Goal: Task Accomplishment & Management: Manage account settings

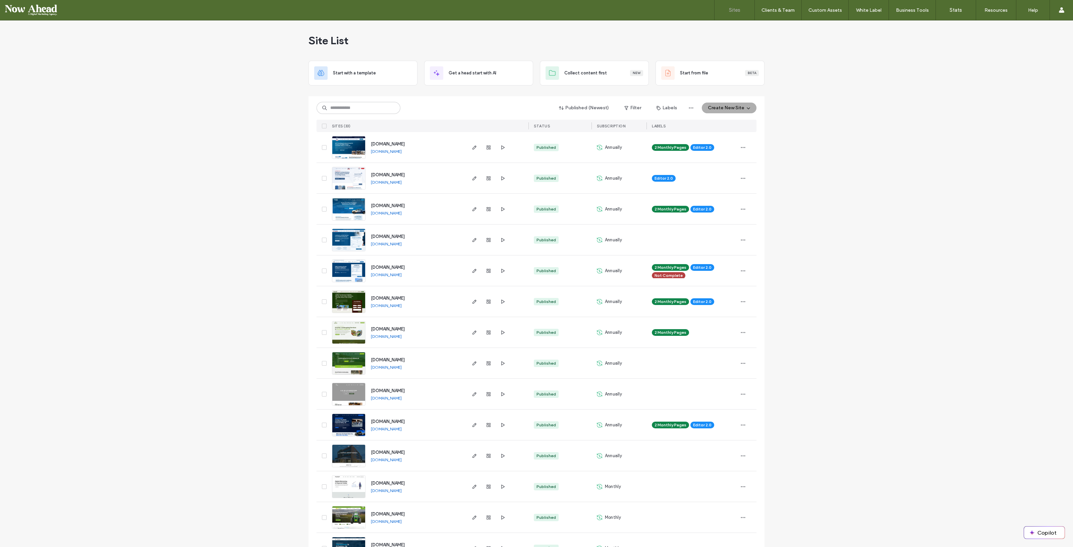
click at [1059, 13] on span at bounding box center [1061, 10] width 5 height 20
click at [1042, 57] on link "Sign Out" at bounding box center [1041, 56] width 65 height 14
click at [351, 113] on input at bounding box center [359, 108] width 84 height 12
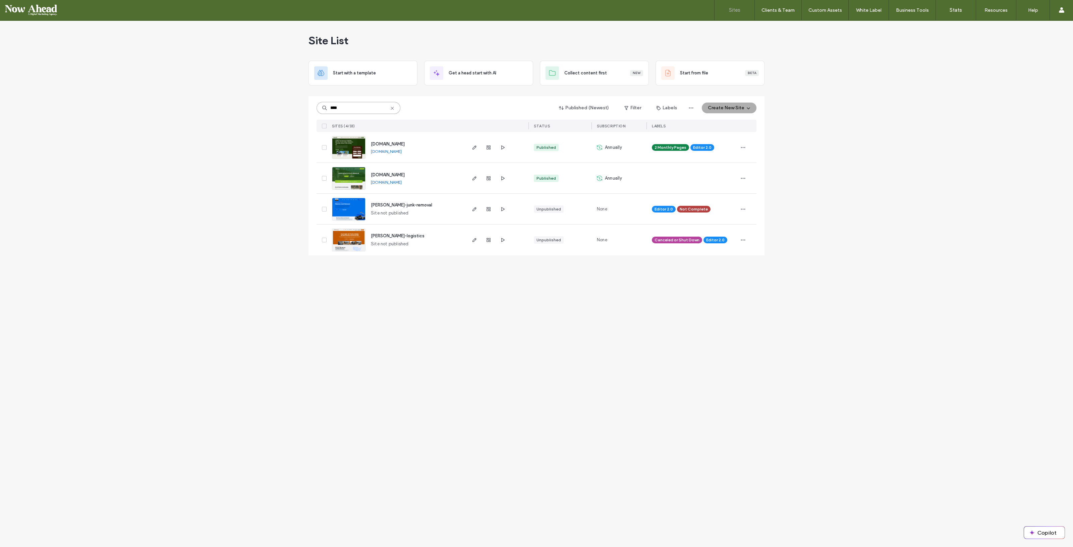
type input "****"
click at [401, 174] on span "[DOMAIN_NAME]" at bounding box center [388, 174] width 34 height 5
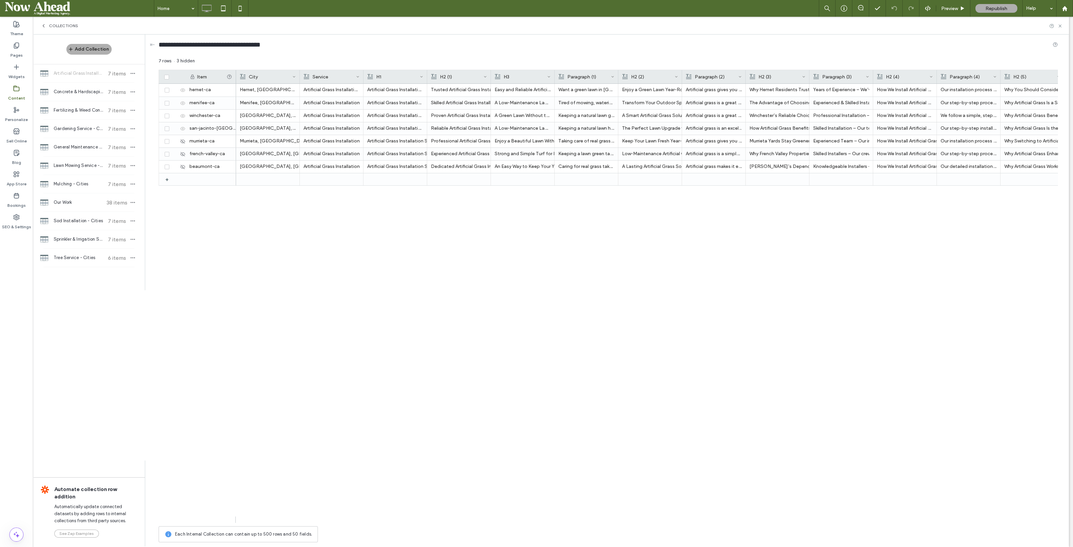
click at [83, 109] on span "Fertilizing & Weed Control - Cities" at bounding box center [79, 110] width 50 height 7
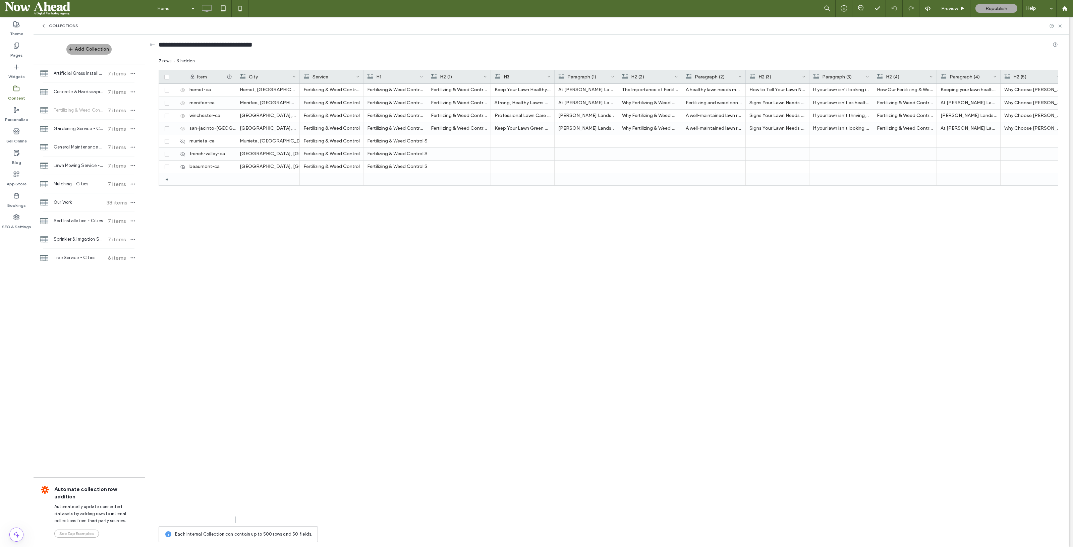
click at [490, 74] on div at bounding box center [491, 76] width 3 height 13
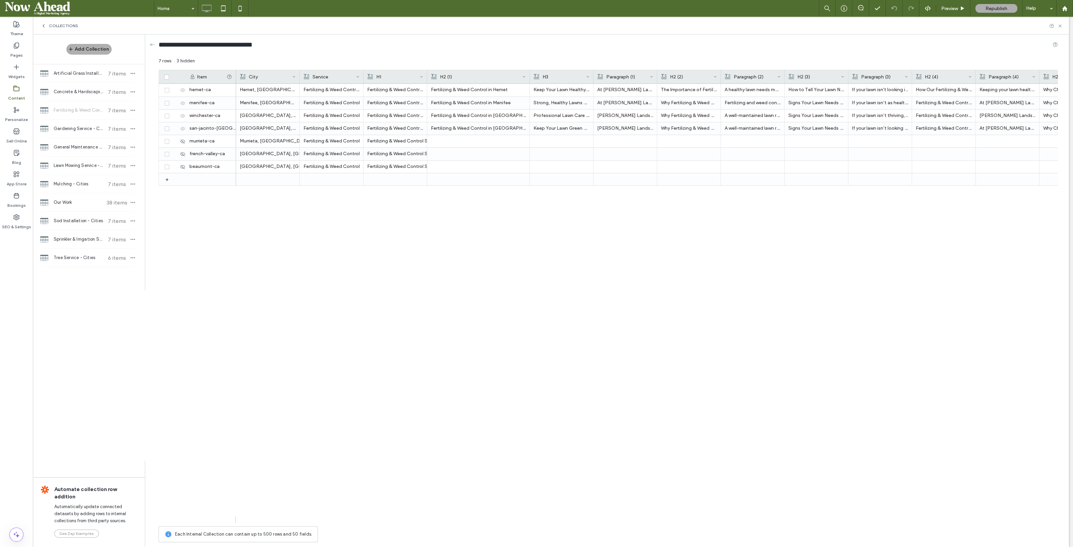
click at [427, 74] on div at bounding box center [427, 76] width 3 height 13
click at [363, 74] on div at bounding box center [363, 76] width 3 height 13
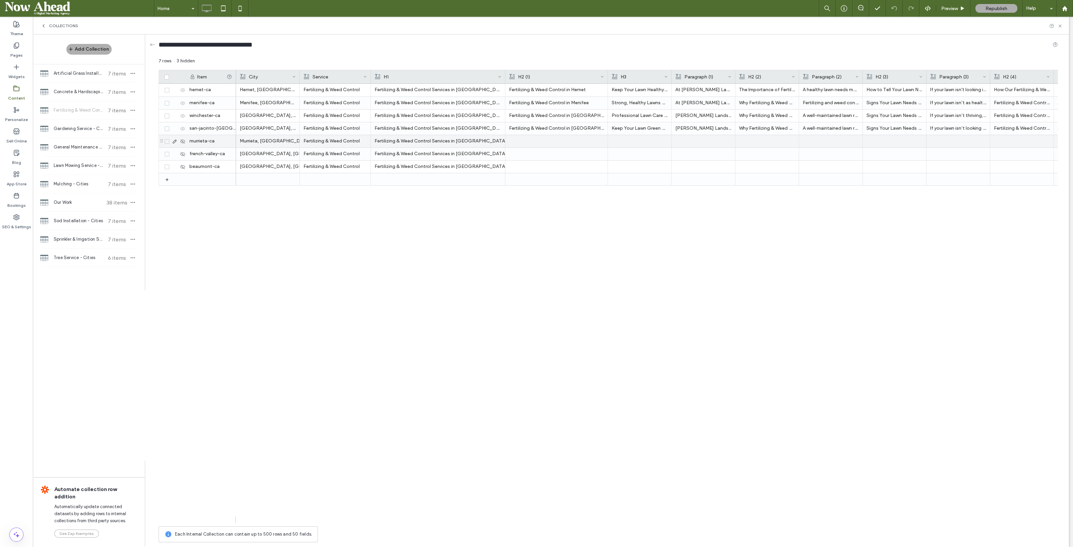
click at [540, 139] on div at bounding box center [556, 141] width 95 height 12
click at [540, 167] on div at bounding box center [556, 167] width 95 height 12
click at [670, 74] on div at bounding box center [671, 76] width 3 height 13
click at [635, 144] on div at bounding box center [668, 141] width 112 height 12
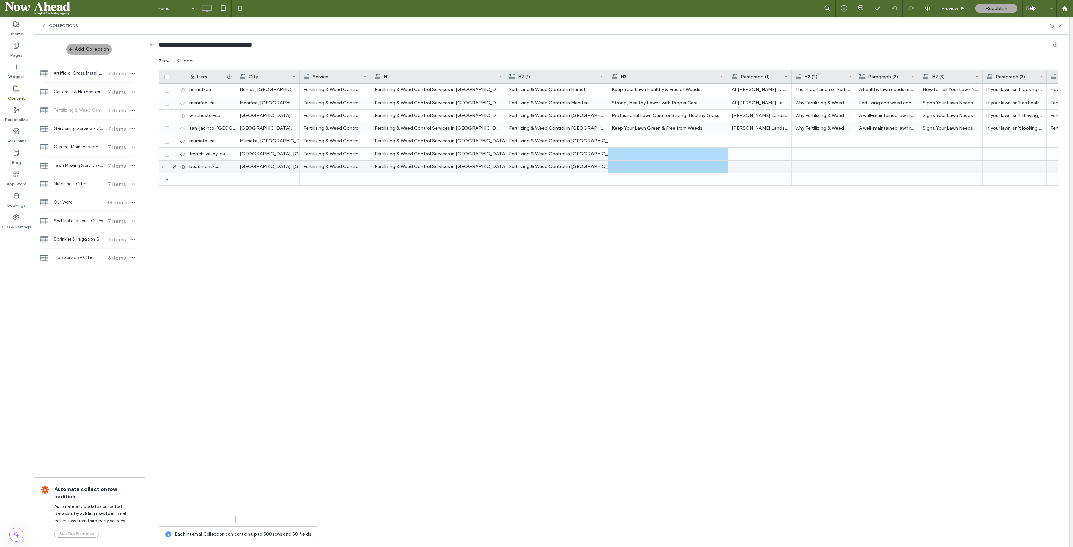
click at [640, 167] on div at bounding box center [668, 167] width 112 height 12
click at [639, 144] on div at bounding box center [668, 141] width 112 height 12
click at [651, 173] on div at bounding box center [668, 167] width 120 height 12
click at [667, 143] on div at bounding box center [668, 142] width 112 height 12
click at [670, 170] on div at bounding box center [668, 167] width 112 height 12
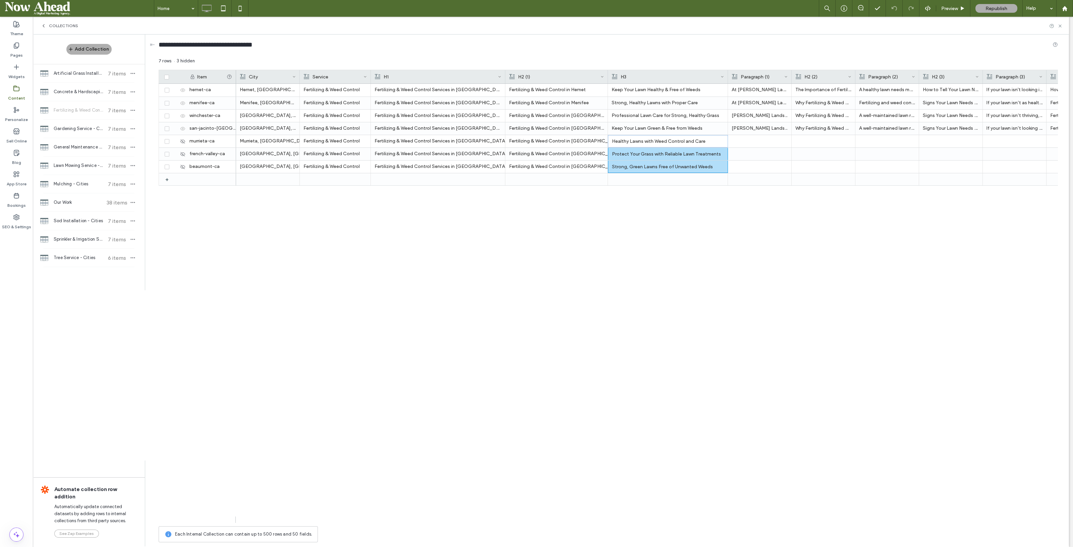
click at [791, 75] on div at bounding box center [792, 76] width 3 height 13
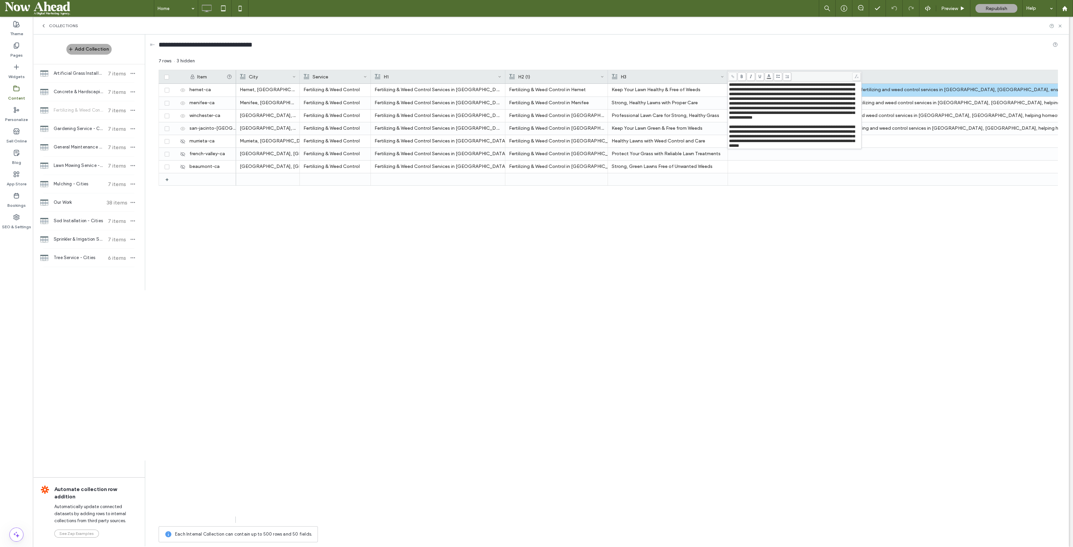
click at [844, 217] on div "Hemet, CA Fertilizing & Weed Control Fertilizing & Weed Control Services in Hem…" at bounding box center [647, 303] width 822 height 439
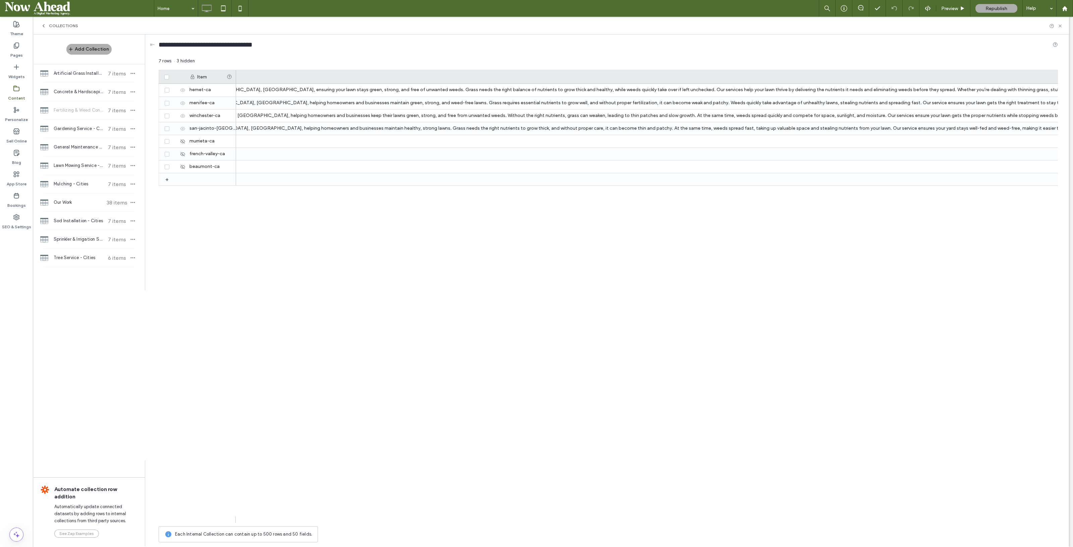
scroll to position [0, 595]
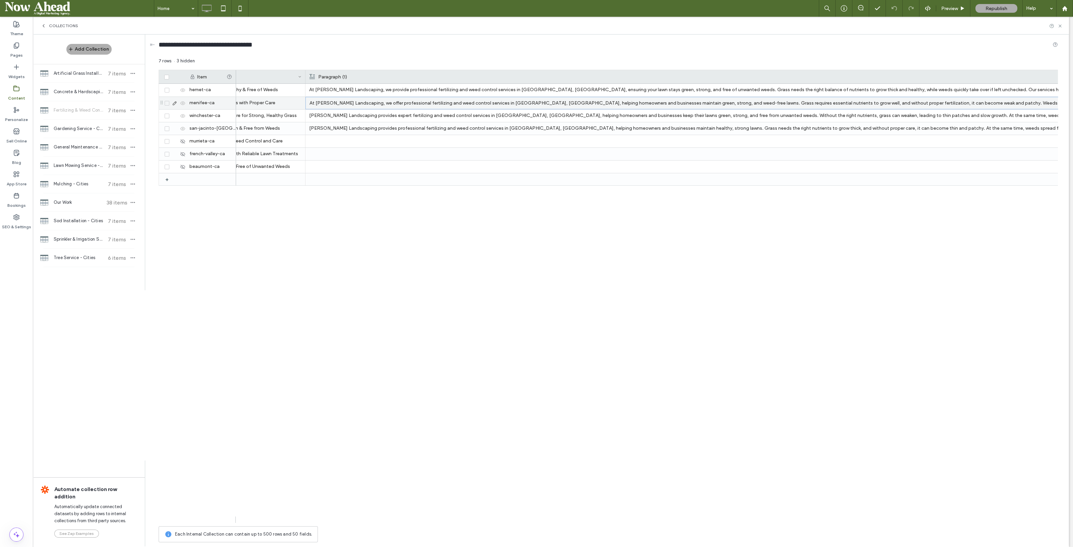
click at [528, 103] on p "At Palacios Landscaping, we offer professional fertilizing and weed control ser…" at bounding box center [887, 103] width 1155 height 12
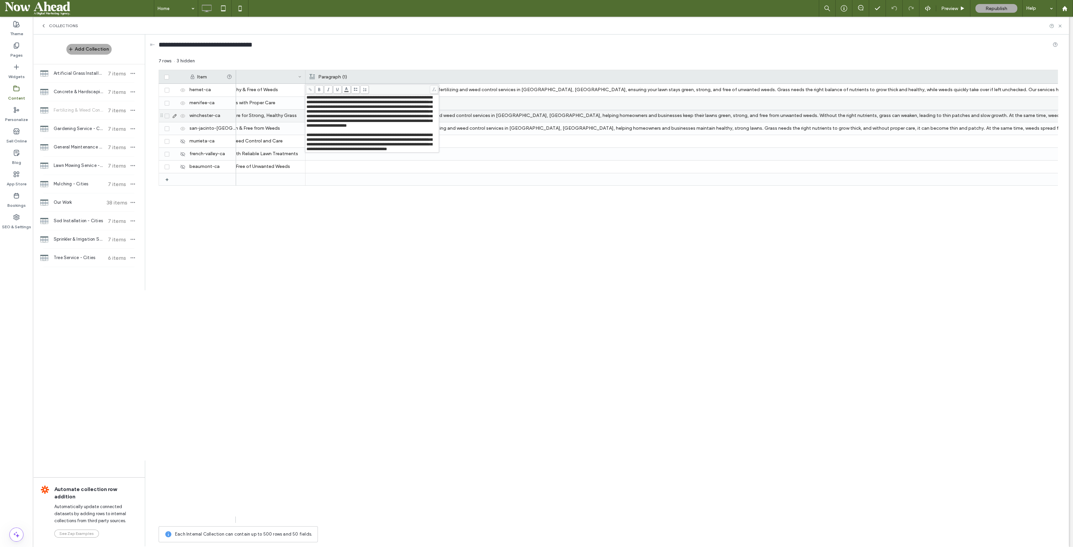
click at [527, 116] on p "Palacios Landscaping provides expert fertilizing and weed control services in W…" at bounding box center [886, 116] width 1155 height 12
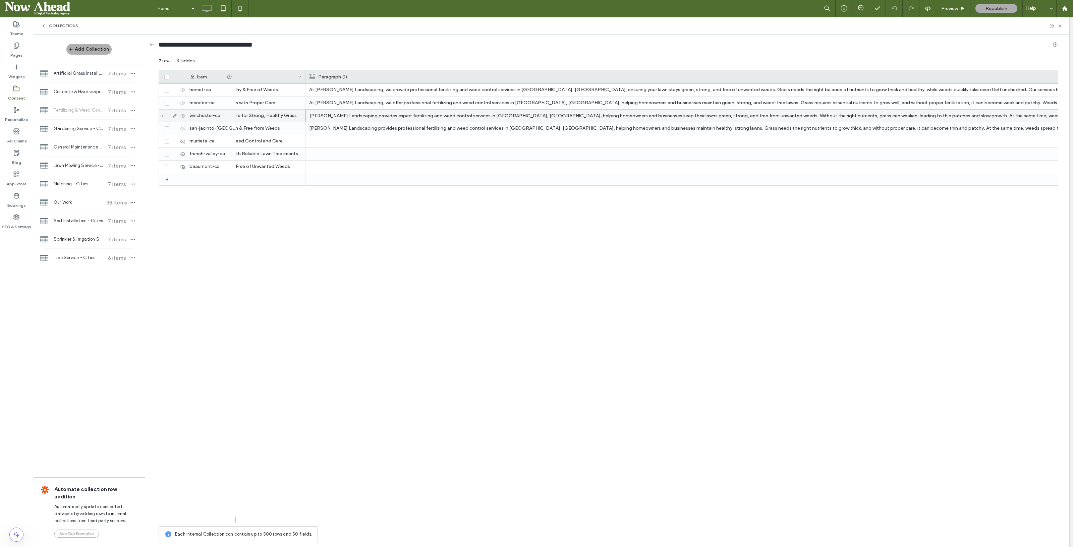
click at [527, 116] on p "Palacios Landscaping provides expert fertilizing and weed control services in W…" at bounding box center [887, 116] width 1155 height 12
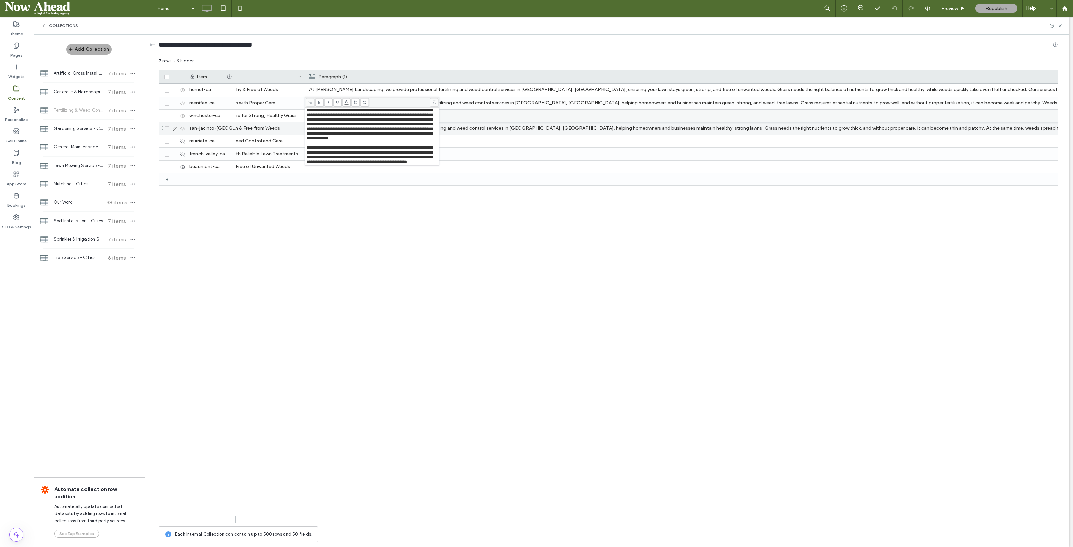
click at [529, 125] on p "Palacios Landscaping provides professional fertilizing and weed control service…" at bounding box center [886, 128] width 1155 height 12
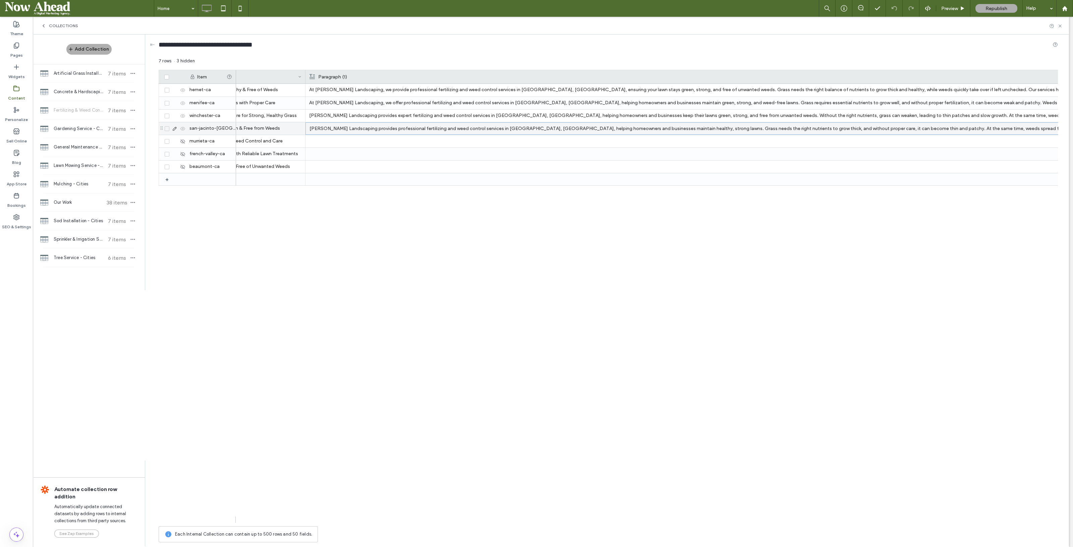
click at [529, 125] on p "Palacios Landscaping provides professional fertilizing and weed control service…" at bounding box center [887, 129] width 1155 height 12
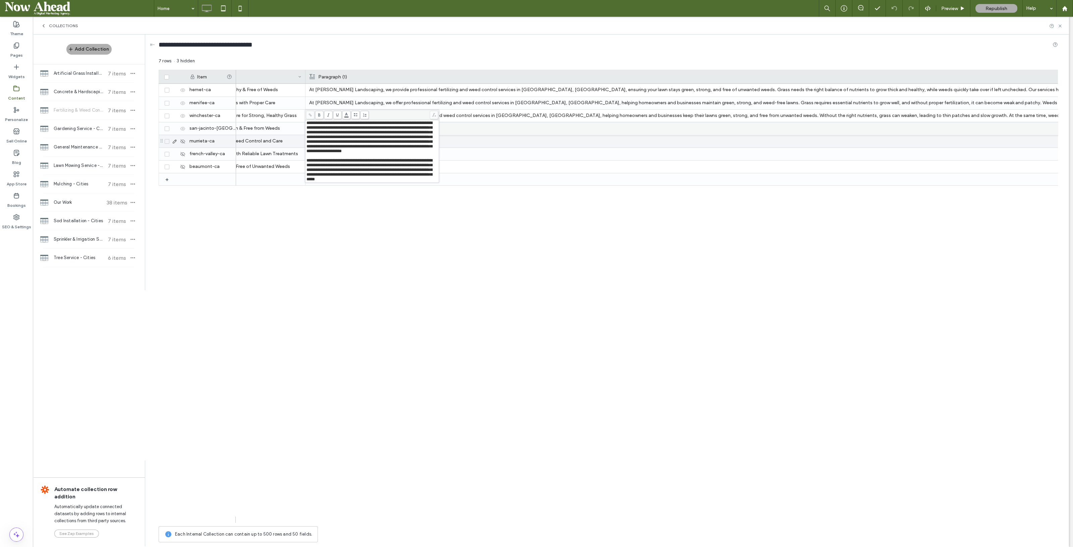
click at [535, 155] on div at bounding box center [886, 154] width 1155 height 12
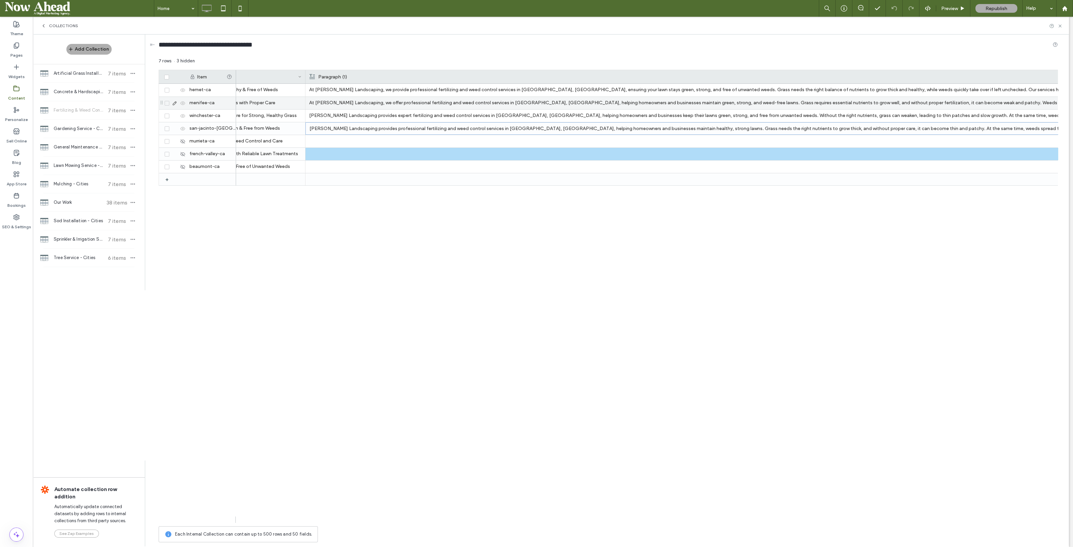
click at [501, 98] on p "At Palacios Landscaping, we offer professional fertilizing and weed control ser…" at bounding box center [886, 103] width 1155 height 12
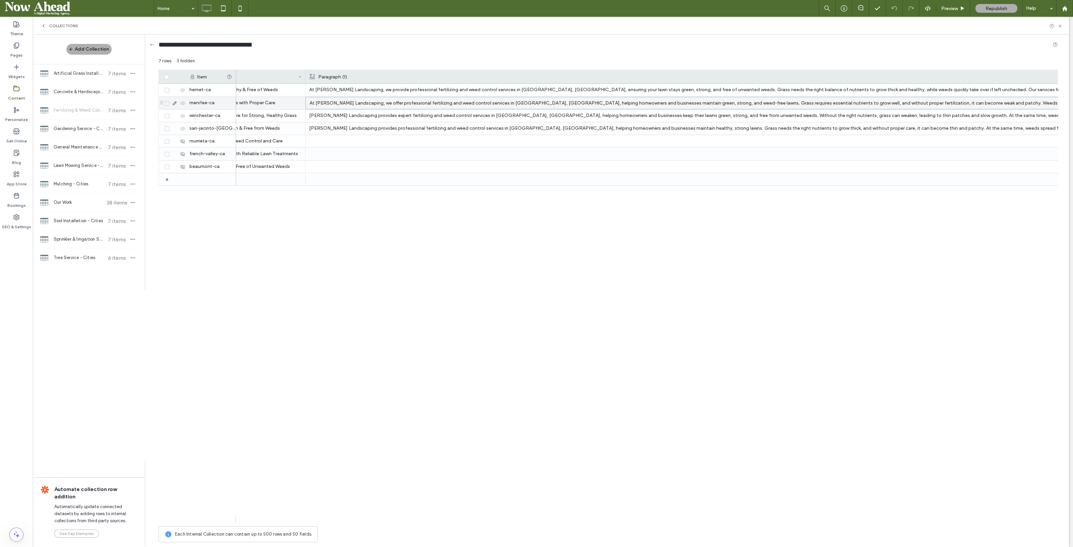
click at [501, 99] on p "At Palacios Landscaping, we offer professional fertilizing and weed control ser…" at bounding box center [887, 103] width 1155 height 12
click at [480, 86] on p "At Palacios Landscaping, we provide professional fertilizing and weed control s…" at bounding box center [886, 90] width 1155 height 12
click at [480, 86] on p "At Palacios Landscaping, we provide professional fertilizing and weed control s…" at bounding box center [887, 90] width 1155 height 12
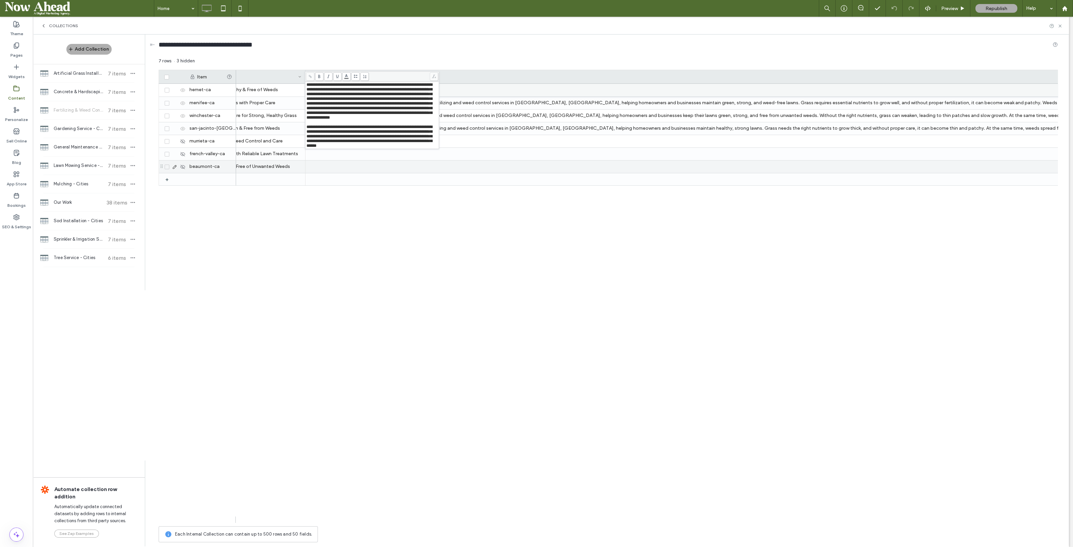
click at [486, 185] on div at bounding box center [886, 179] width 1155 height 12
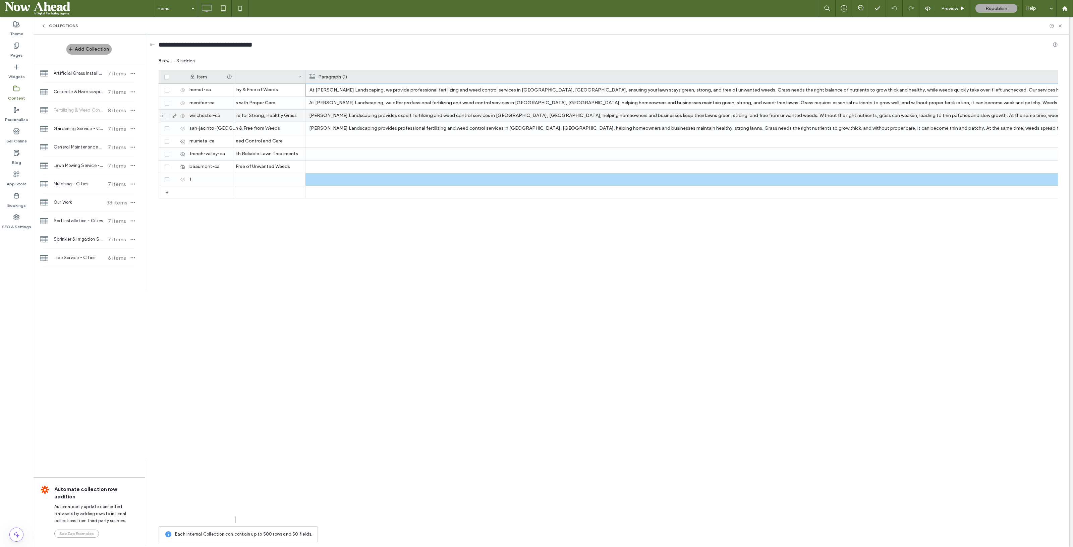
click at [486, 103] on p "At Palacios Landscaping, we offer professional fertilizing and weed control ser…" at bounding box center [886, 103] width 1155 height 12
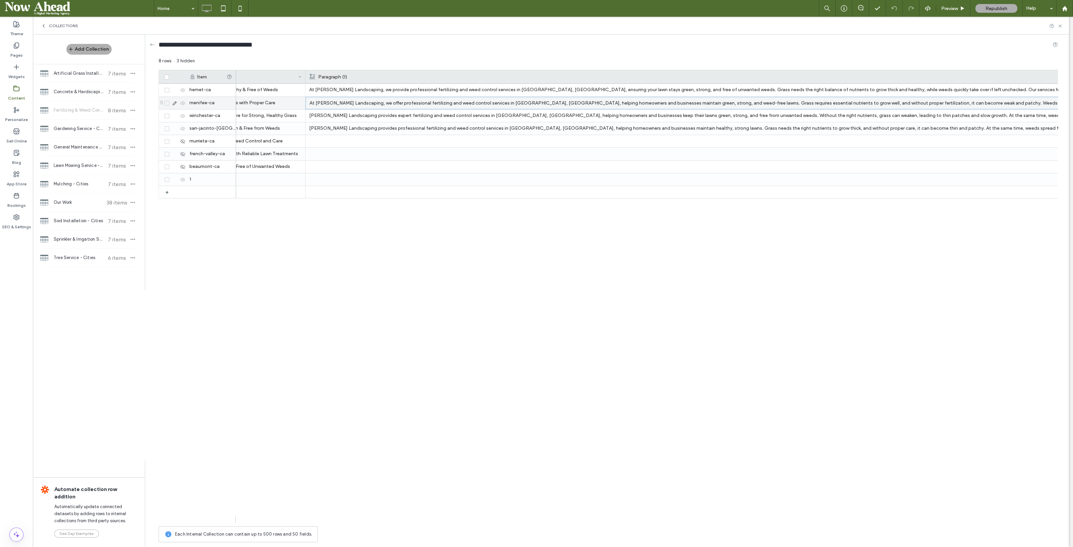
click at [486, 103] on p "At Palacios Landscaping, we offer professional fertilizing and weed control ser…" at bounding box center [887, 103] width 1155 height 12
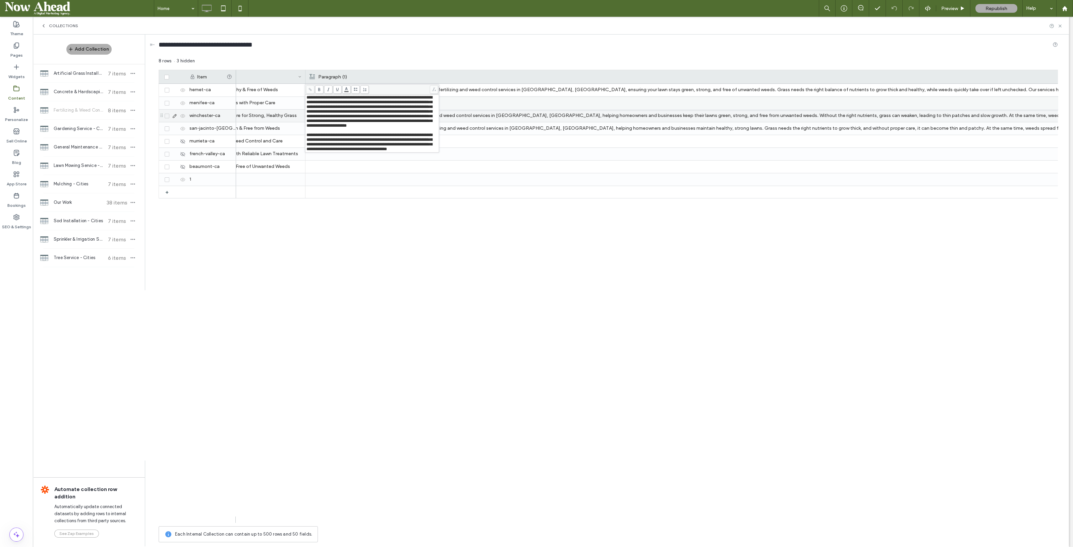
click at [475, 113] on p "Palacios Landscaping provides expert fertilizing and weed control services in W…" at bounding box center [886, 116] width 1155 height 12
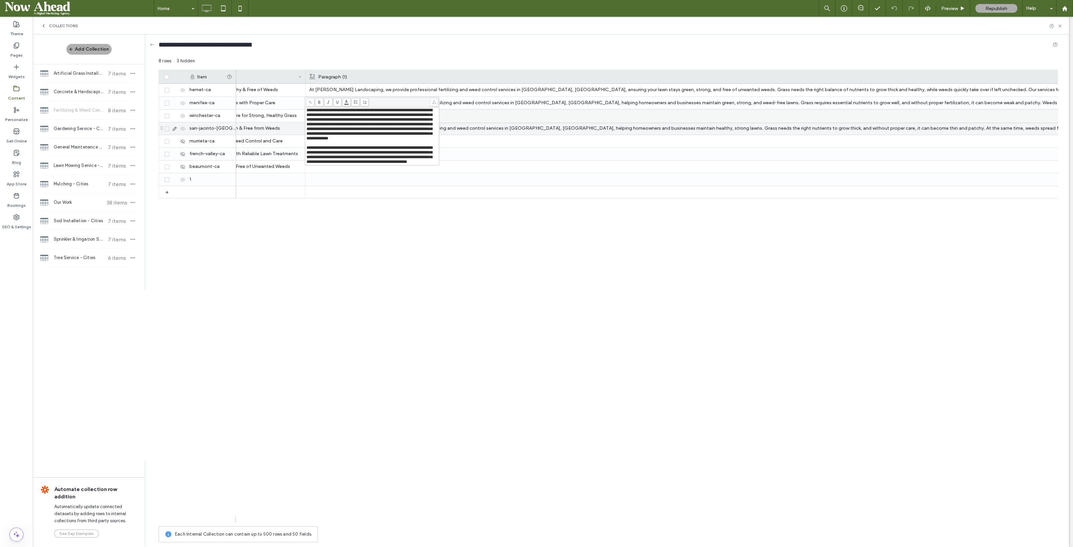
click at [478, 128] on p "Palacios Landscaping provides professional fertilizing and weed control service…" at bounding box center [886, 128] width 1155 height 12
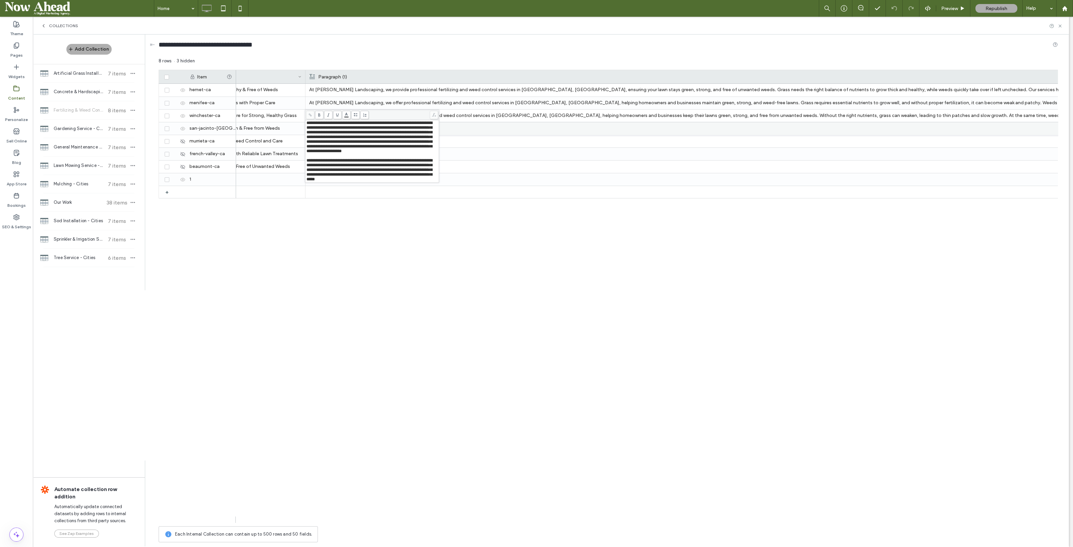
click at [425, 365] on div "Fertilizing & Weed Control in Hemet Keep Your Lawn Healthy & Free of Weeds At P…" at bounding box center [647, 303] width 822 height 439
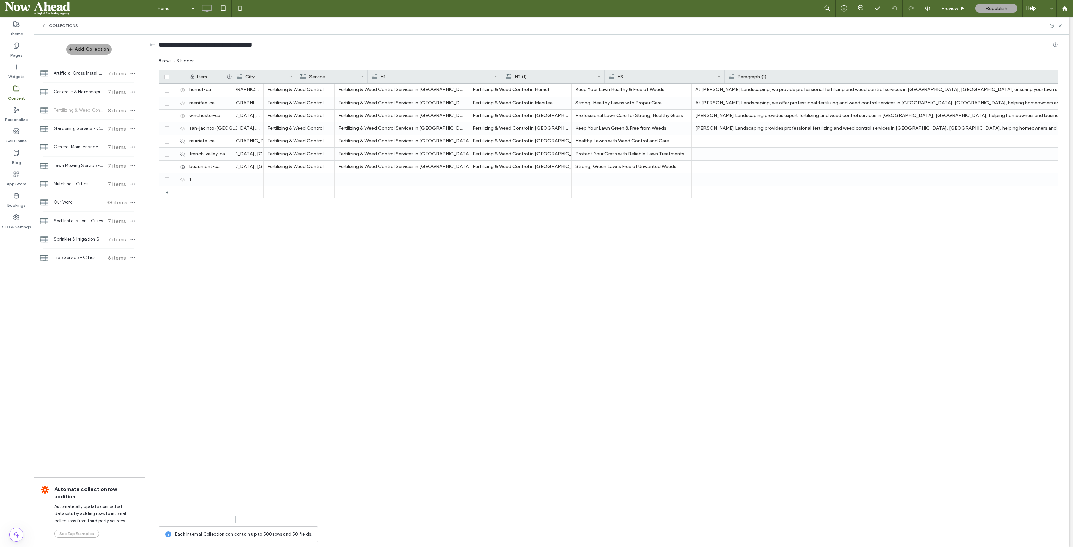
scroll to position [0, 0]
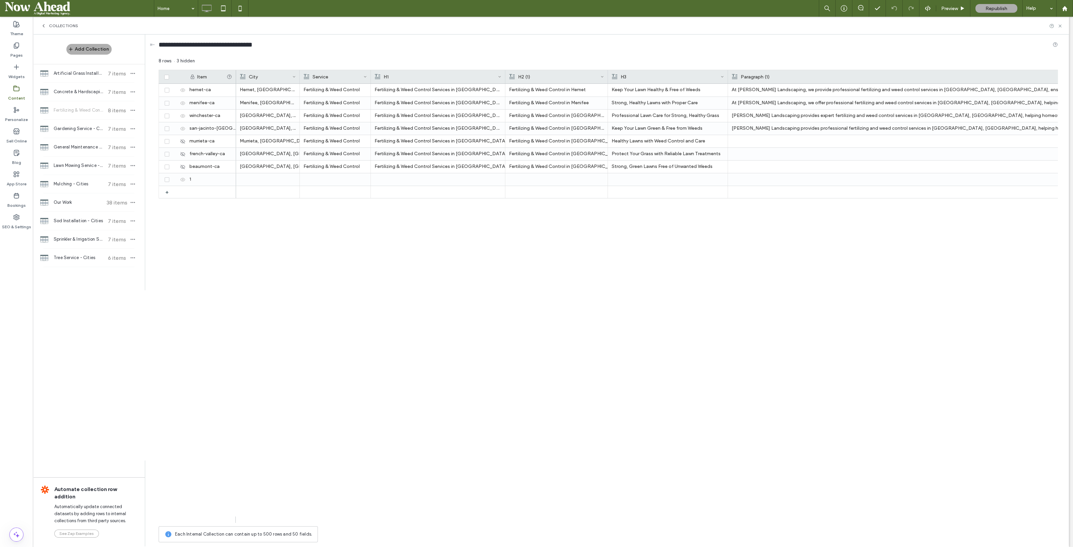
click at [312, 515] on div "Hemet, CA Fertilizing & Weed Control Fertilizing & Weed Control Services in Hem…" at bounding box center [647, 303] width 822 height 439
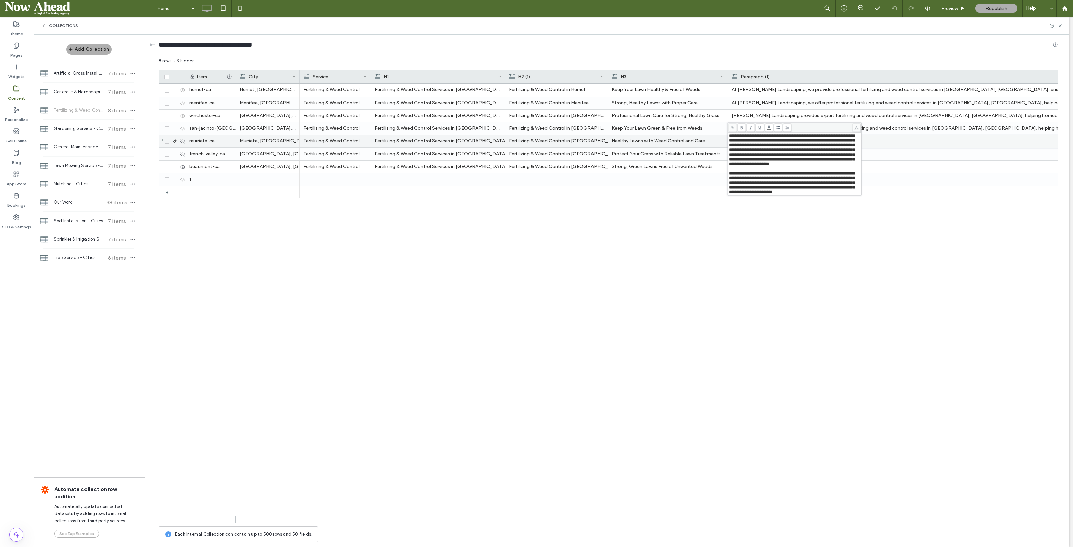
click at [785, 243] on div "Hemet, CA Fertilizing & Weed Control Fertilizing & Weed Control Services in Hem…" at bounding box center [647, 303] width 822 height 439
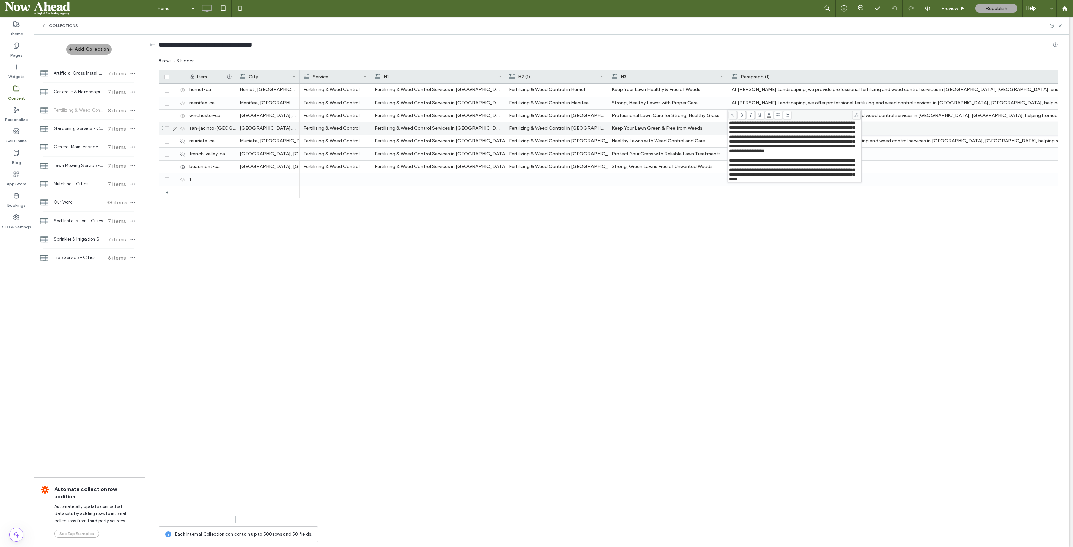
click at [812, 258] on div "Hemet, CA Fertilizing & Weed Control Fertilizing & Weed Control Services in Hem…" at bounding box center [647, 303] width 822 height 439
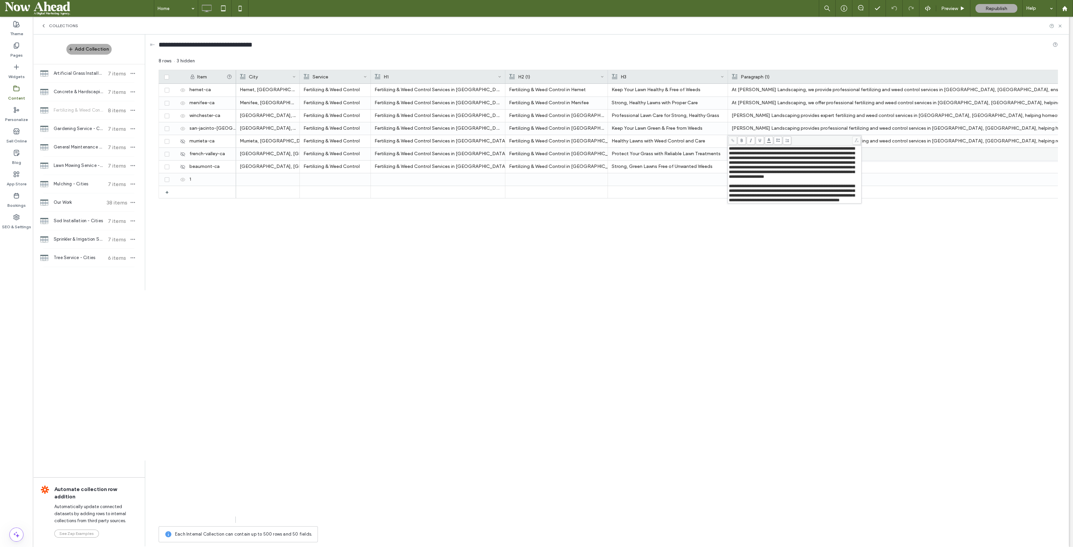
click at [763, 247] on div "Hemet, CA Fertilizing & Weed Control Fertilizing & Weed Control Services in Hem…" at bounding box center [647, 303] width 822 height 439
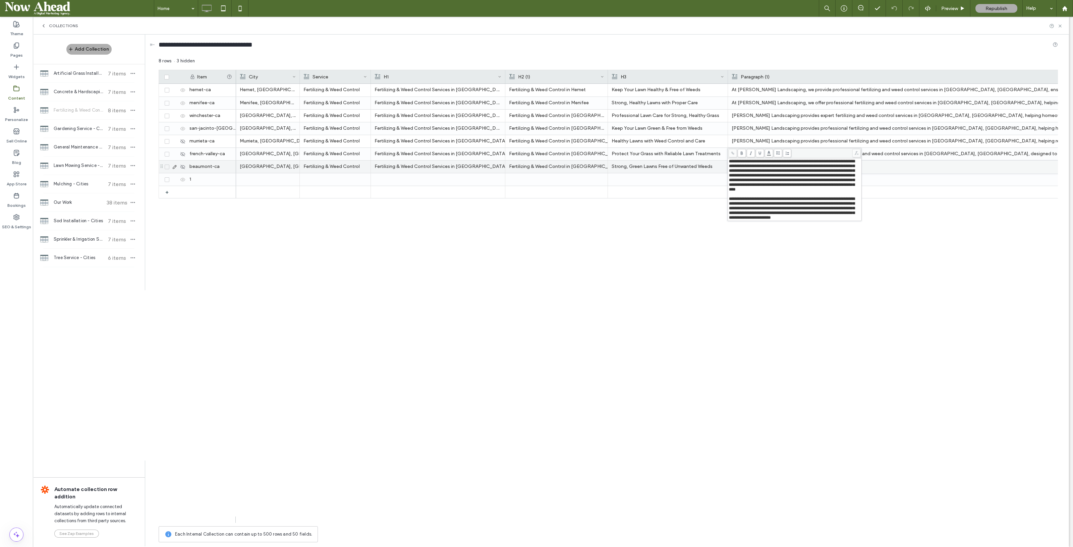
click at [789, 266] on div "Hemet, CA Fertilizing & Weed Control Fertilizing & Weed Control Services in Hem…" at bounding box center [647, 303] width 822 height 439
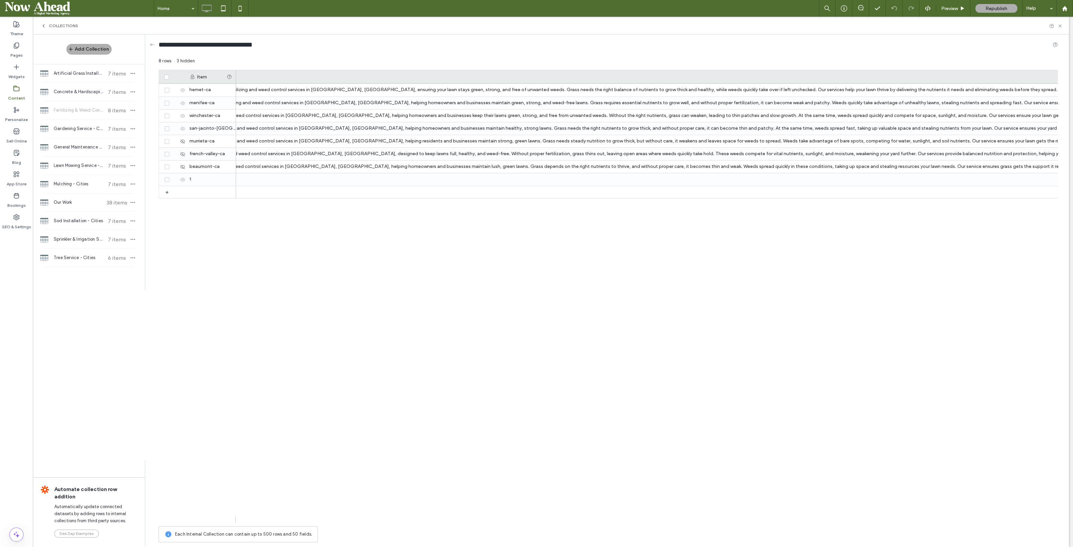
scroll to position [0, 649]
click at [624, 306] on div "At Palacios Landscaping, we provide professional fertilizing and weed control s…" at bounding box center [647, 303] width 822 height 439
click at [361, 160] on div "At Palacios Landscaping, we offer expert fertilizing and weed control services …" at bounding box center [865, 166] width 1155 height 36
click at [361, 160] on p "At Palacios Landscaping, we offer expert fertilizing and weed control services …" at bounding box center [865, 154] width 1155 height 12
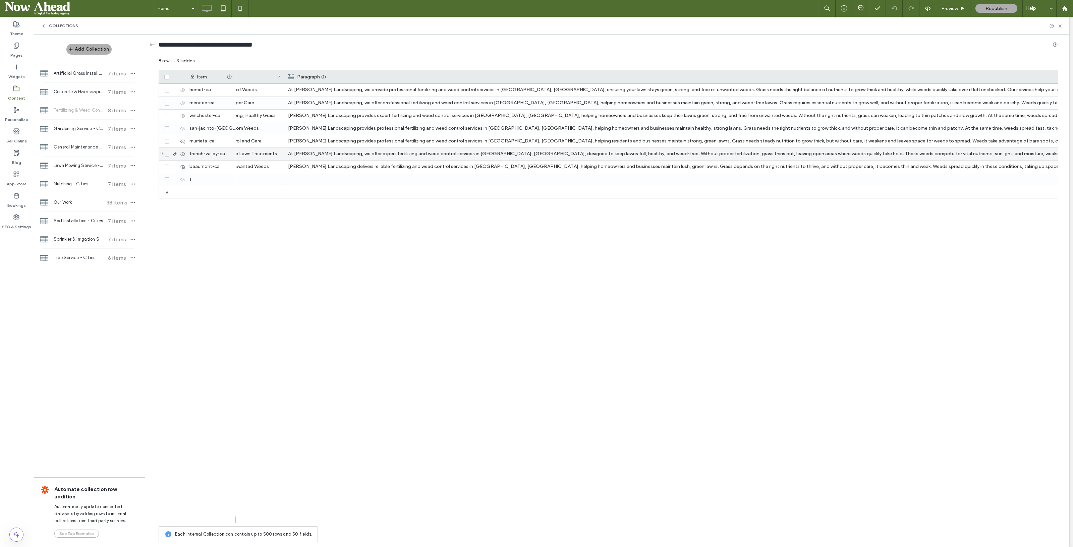
click at [575, 327] on div "Keep Your Lawn Healthy & Free of Weeds At Palacios Landscaping, we provide prof…" at bounding box center [647, 303] width 822 height 439
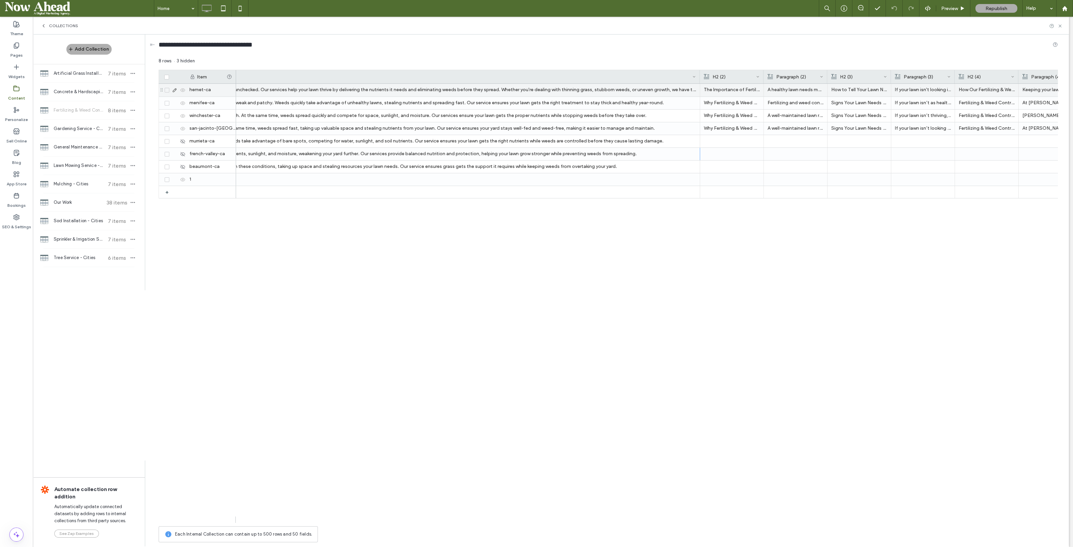
click at [790, 90] on p "A healthy lawn needs more than just mowing—it requires the right nutrients and …" at bounding box center [796, 90] width 56 height 12
click at [810, 277] on div "Why Choose Palacios Landscaping? Keeping your lawn healthy requires the right c…" at bounding box center [647, 303] width 822 height 439
click at [785, 91] on p "A healthy lawn needs more than just mowing—it requires the right nutrients and …" at bounding box center [796, 90] width 56 height 12
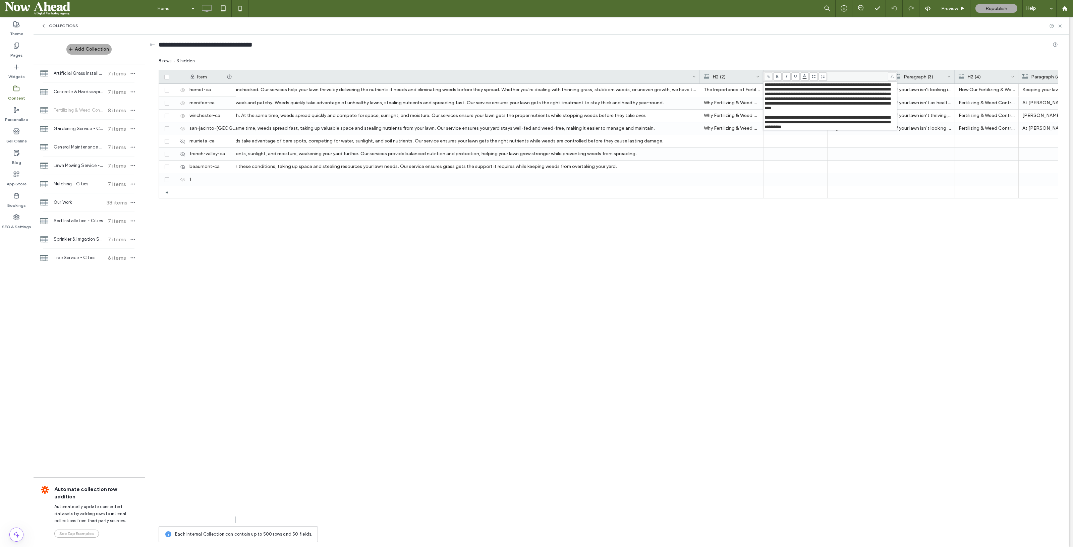
click at [779, 209] on div "Why Choose Palacios Landscaping? Keeping your lawn healthy requires the right c…" at bounding box center [647, 303] width 822 height 439
click at [793, 101] on p "Fertilizing and weed control work together to keep your lawn looking its best. …" at bounding box center [796, 103] width 56 height 12
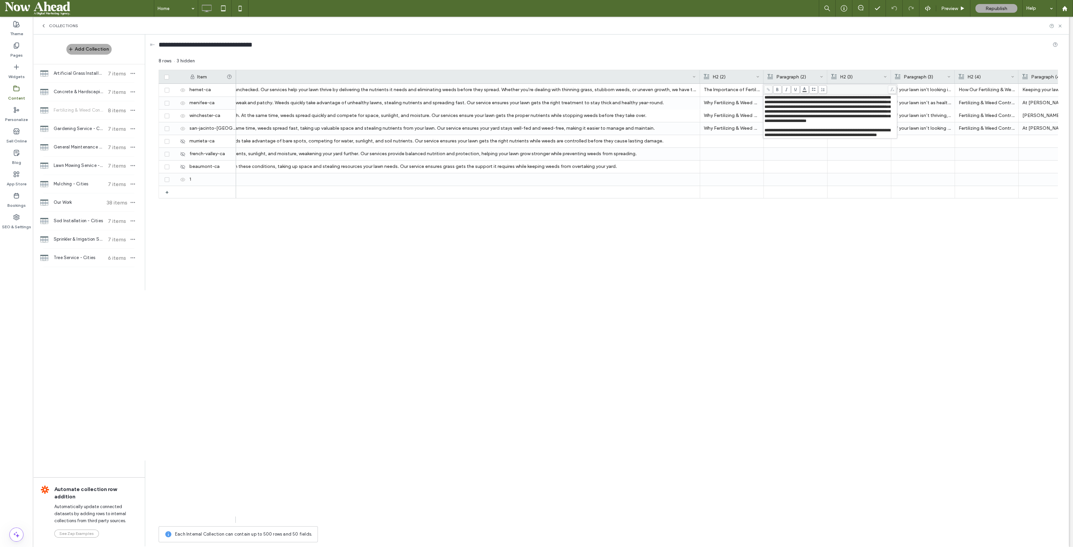
click at [797, 212] on div "Why Choose Palacios Landscaping? Keeping your lawn healthy requires the right c…" at bounding box center [647, 303] width 822 height 439
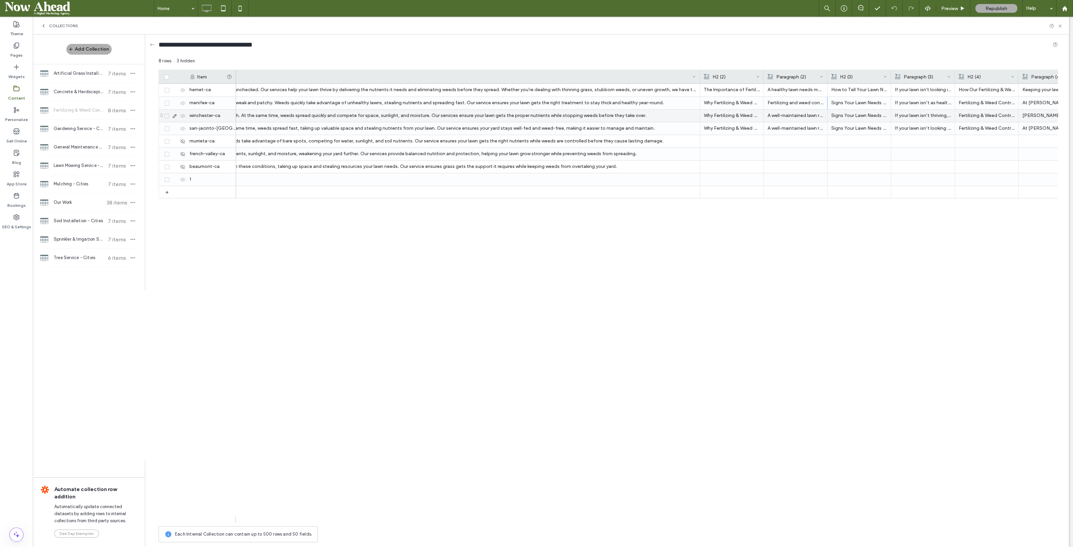
click at [795, 115] on p "A well-maintained lawn requires more than just mowing. Fertilization provides g…" at bounding box center [796, 116] width 56 height 12
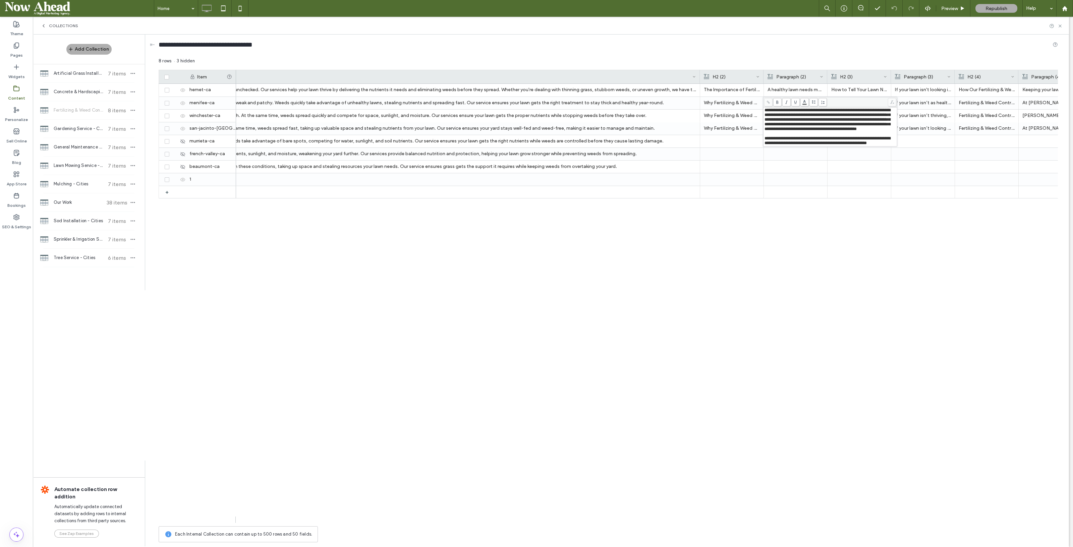
click at [799, 220] on div "Why Choose Palacios Landscaping? Keeping your lawn healthy requires the right c…" at bounding box center [647, 303] width 822 height 439
click at [792, 129] on p "A well-maintained lawn requires more than occasional mowing. Fertilization keep…" at bounding box center [796, 128] width 56 height 12
click at [792, 129] on p "A well-maintained lawn requires more than occasional mowing. Fertilization keep…" at bounding box center [796, 129] width 56 height 12
click at [816, 208] on div "Why Choose Palacios Landscaping? Keeping your lawn healthy requires the right c…" at bounding box center [647, 303] width 822 height 439
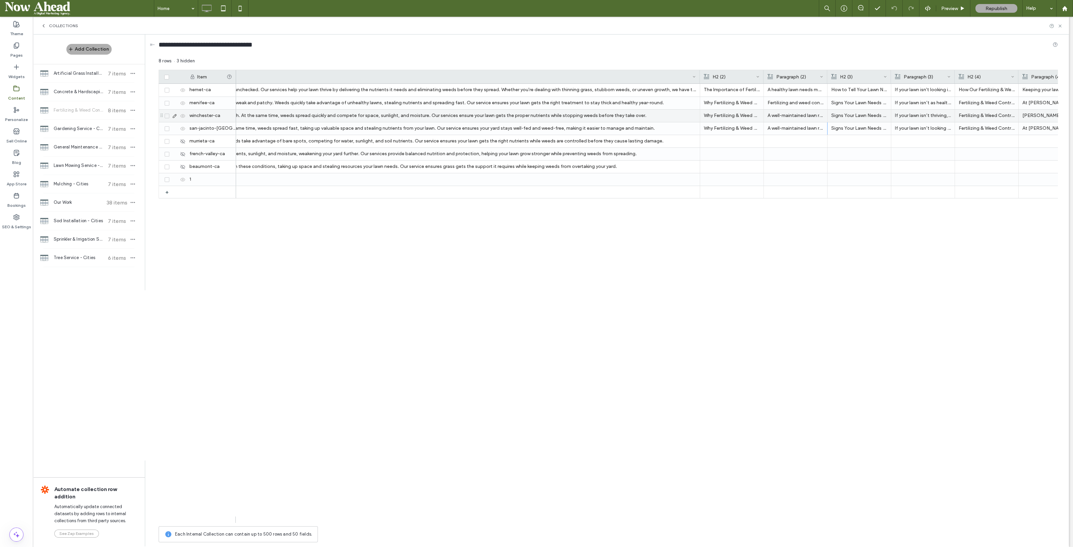
click at [793, 117] on p "A well-maintained lawn requires more than just mowing. Fertilization provides g…" at bounding box center [796, 116] width 56 height 12
click at [809, 211] on div "Why Choose Palacios Landscaping? Keeping your lawn healthy requires the right c…" at bounding box center [647, 303] width 822 height 439
click at [784, 90] on p "A healthy lawn needs more than just mowing—it requires the right nutrients and …" at bounding box center [796, 90] width 56 height 12
click at [576, 94] on p "At Palacios Landscaping, we provide professional fertilizing and weed control s…" at bounding box center [118, 90] width 1155 height 12
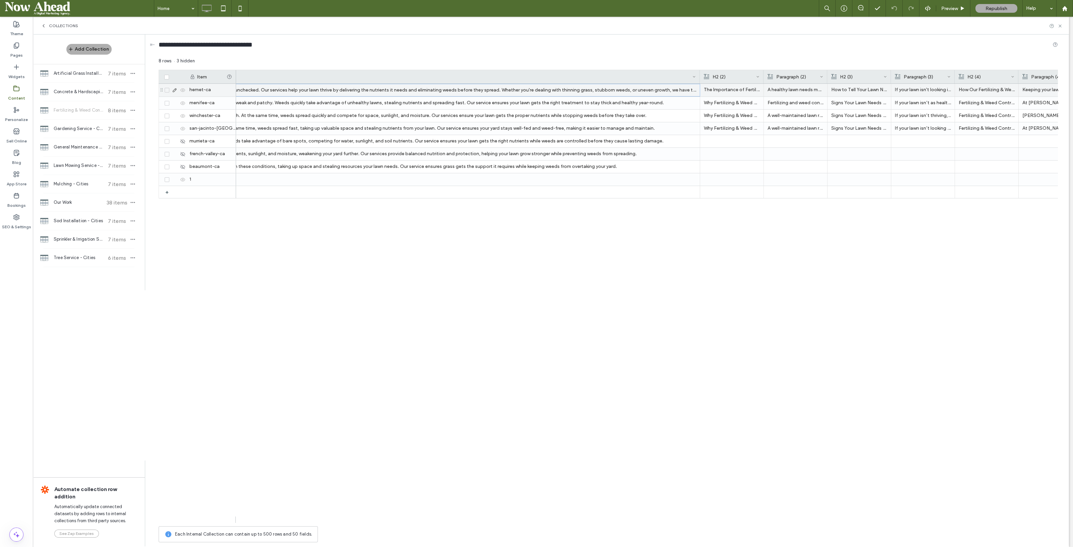
click at [576, 94] on p "At Palacios Landscaping, we provide professional fertilizing and weed control s…" at bounding box center [118, 90] width 1155 height 12
click at [505, 249] on div "Why Choose Palacios Landscaping? Keeping your lawn healthy requires the right c…" at bounding box center [647, 303] width 822 height 439
click at [416, 90] on p "At Palacios Landscaping, we provide professional fertilizing and weed control s…" at bounding box center [118, 90] width 1155 height 12
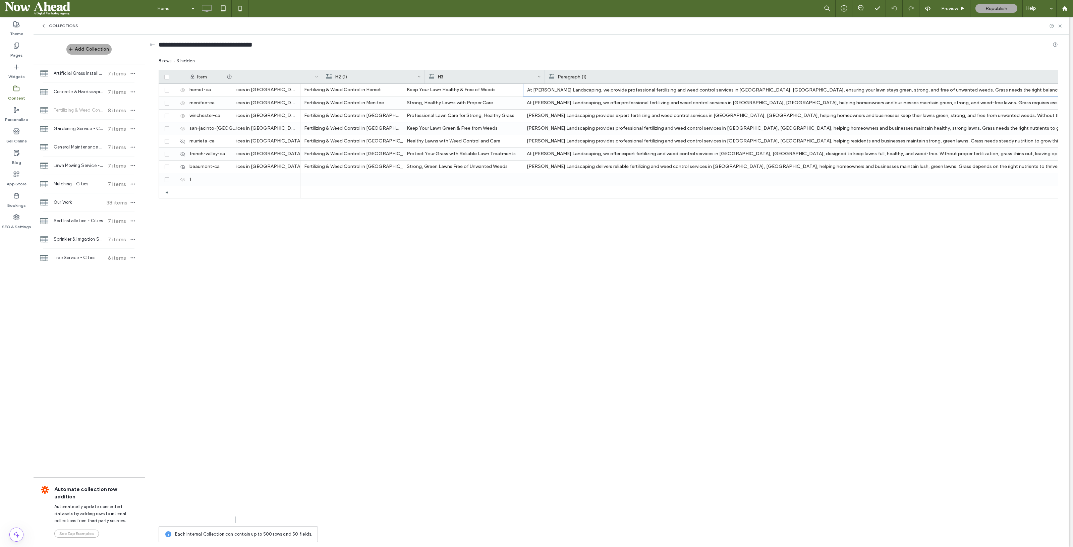
scroll to position [0, 179]
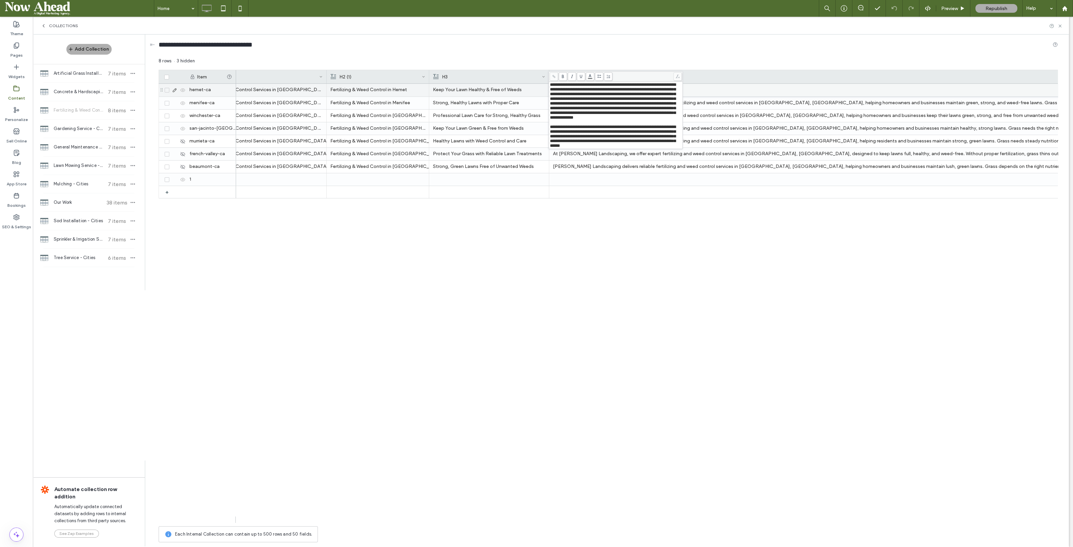
click at [551, 138] on span "**********" at bounding box center [613, 136] width 126 height 23
click at [631, 208] on div "Fertilizing & Weed Control Fertilizing & Weed Control Services in Hemet, CA Fer…" at bounding box center [647, 303] width 822 height 439
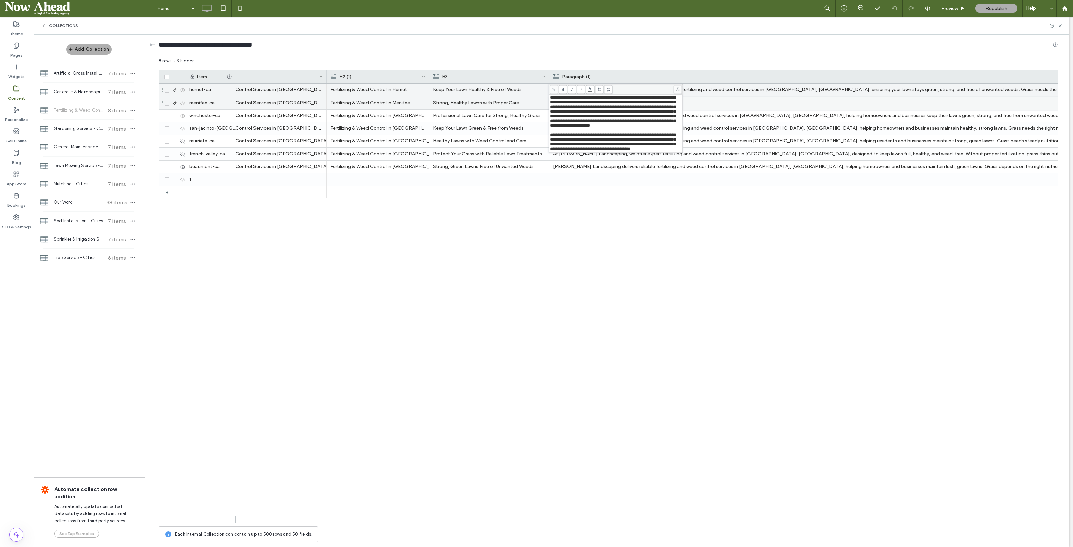
click at [550, 145] on span "**********" at bounding box center [613, 142] width 126 height 18
click at [591, 200] on div "Fertilizing & Weed Control Fertilizing & Weed Control Services in Hemet, CA Fer…" at bounding box center [647, 303] width 822 height 439
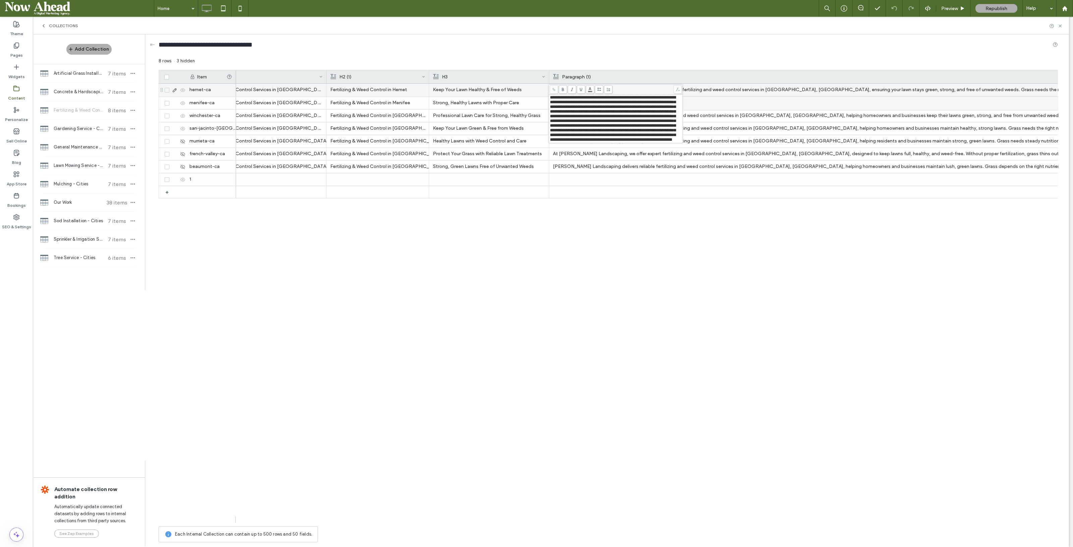
click at [657, 239] on div "Fertilizing & Weed Control Fertilizing & Weed Control Services in Hemet, CA Fer…" at bounding box center [647, 303] width 822 height 439
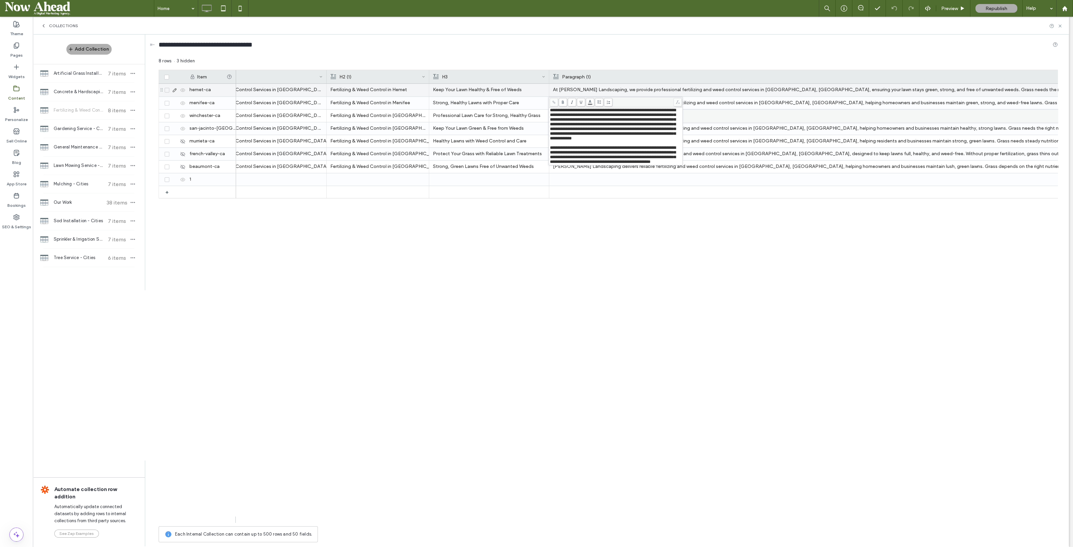
click at [552, 156] on span "**********" at bounding box center [613, 155] width 126 height 18
click at [550, 158] on span "**********" at bounding box center [613, 155] width 126 height 18
click at [650, 229] on div "Fertilizing & Weed Control Fertilizing & Weed Control Services in Hemet, CA Fer…" at bounding box center [647, 303] width 822 height 439
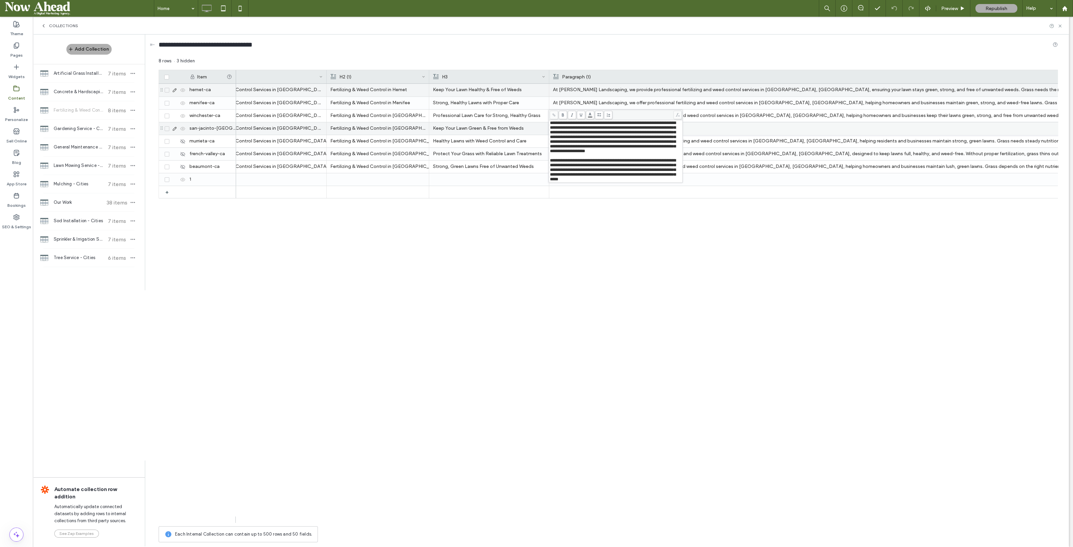
click at [551, 173] on span "**********" at bounding box center [613, 169] width 126 height 23
click at [626, 229] on div "Fertilizing & Weed Control Fertilizing & Weed Control Services in Hemet, CA Fer…" at bounding box center [647, 303] width 822 height 439
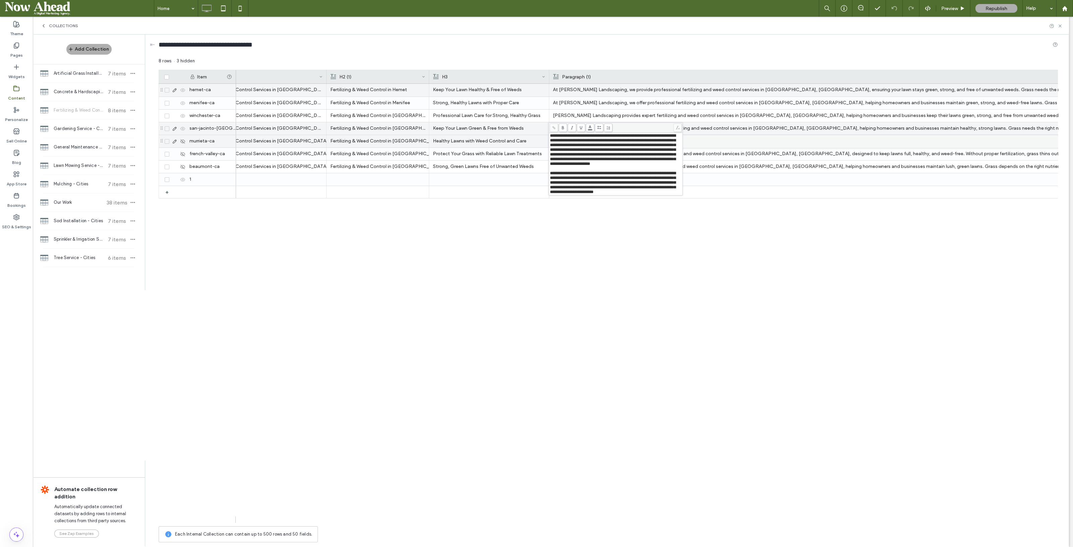
click at [551, 184] on span "**********" at bounding box center [613, 182] width 126 height 23
click at [637, 231] on div "Fertilizing & Weed Control Fertilizing & Weed Control Services in Hemet, CA Fer…" at bounding box center [647, 303] width 822 height 439
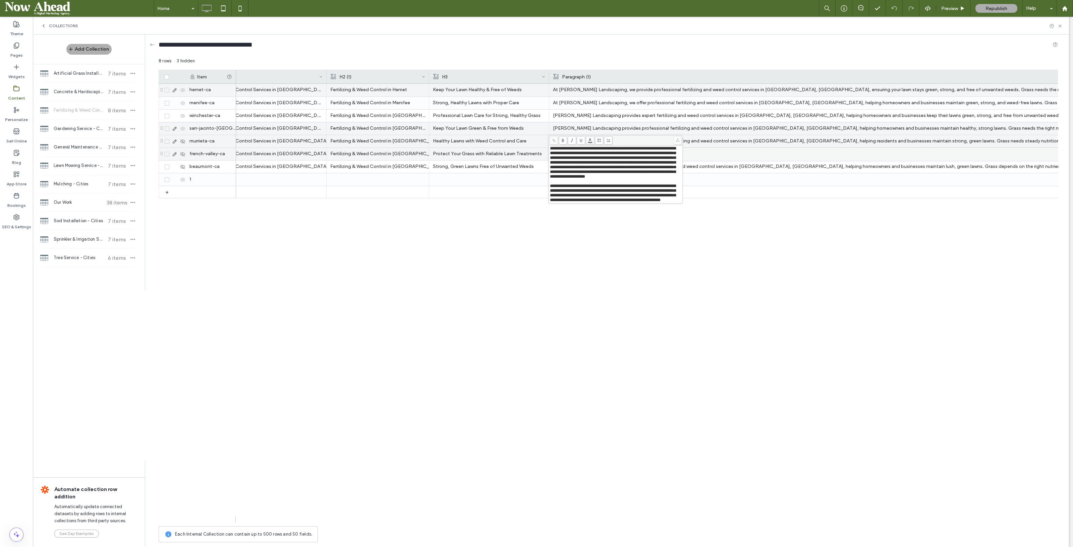
click at [551, 197] on span "**********" at bounding box center [613, 193] width 126 height 18
click at [670, 270] on div "Fertilizing & Weed Control Fertilizing & Weed Control Services in Hemet, CA Fer…" at bounding box center [647, 303] width 822 height 439
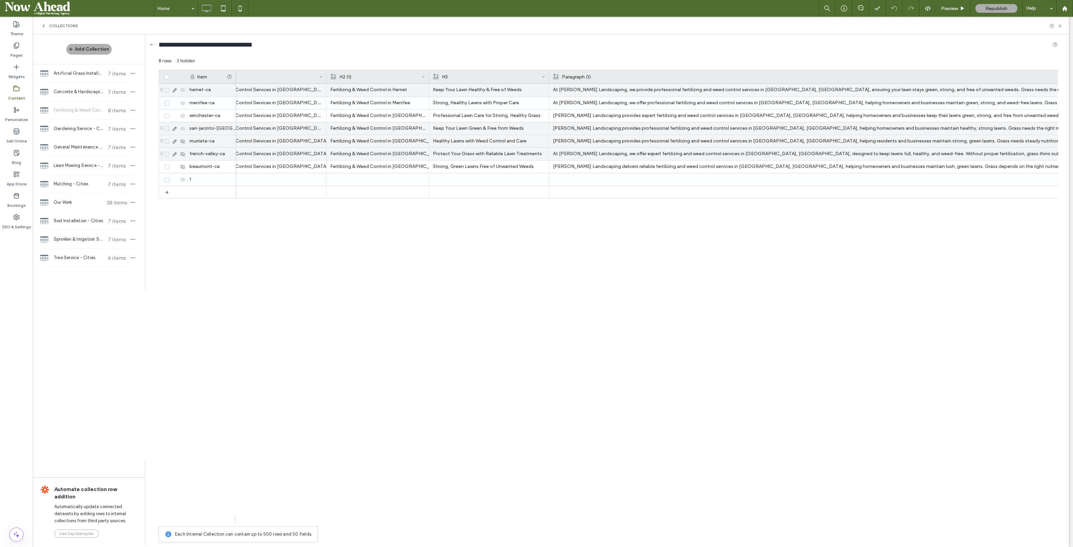
click at [724, 240] on div "Fertilizing & Weed Control Fertilizing & Weed Control Services in Hemet, CA Fer…" at bounding box center [647, 303] width 822 height 439
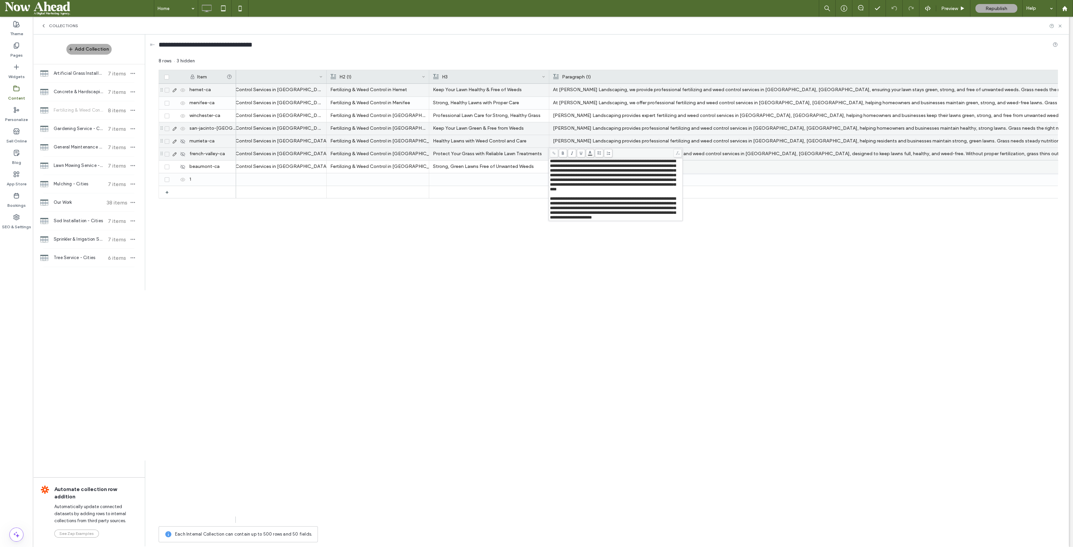
click at [551, 209] on span "**********" at bounding box center [613, 208] width 126 height 23
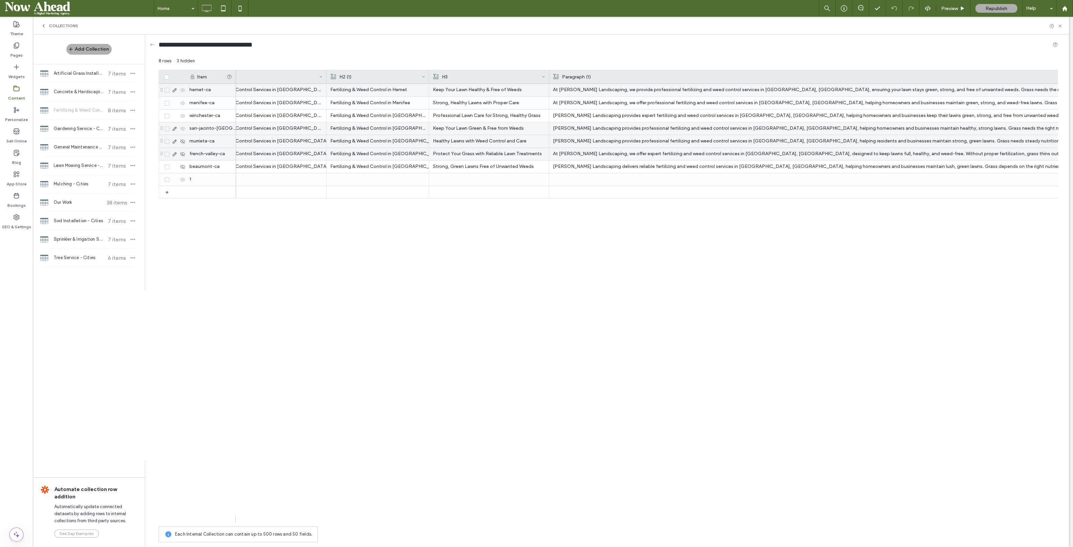
click at [739, 273] on div "Fertilizing & Weed Control Fertilizing & Weed Control Services in Hemet, CA Fer…" at bounding box center [647, 303] width 822 height 439
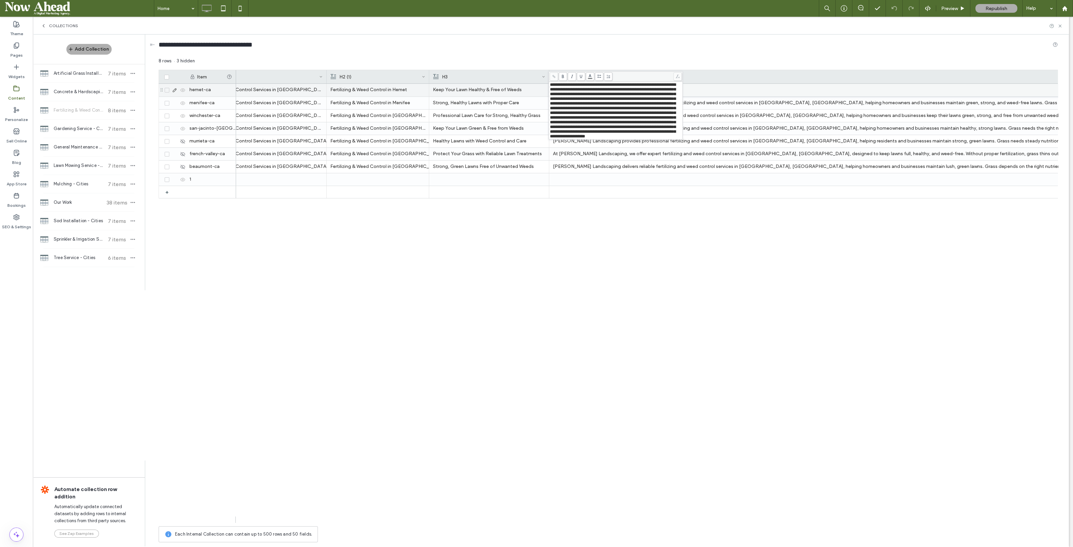
click at [678, 242] on div "Fertilizing & Weed Control Fertilizing & Weed Control Services in Hemet, CA Fer…" at bounding box center [647, 303] width 822 height 439
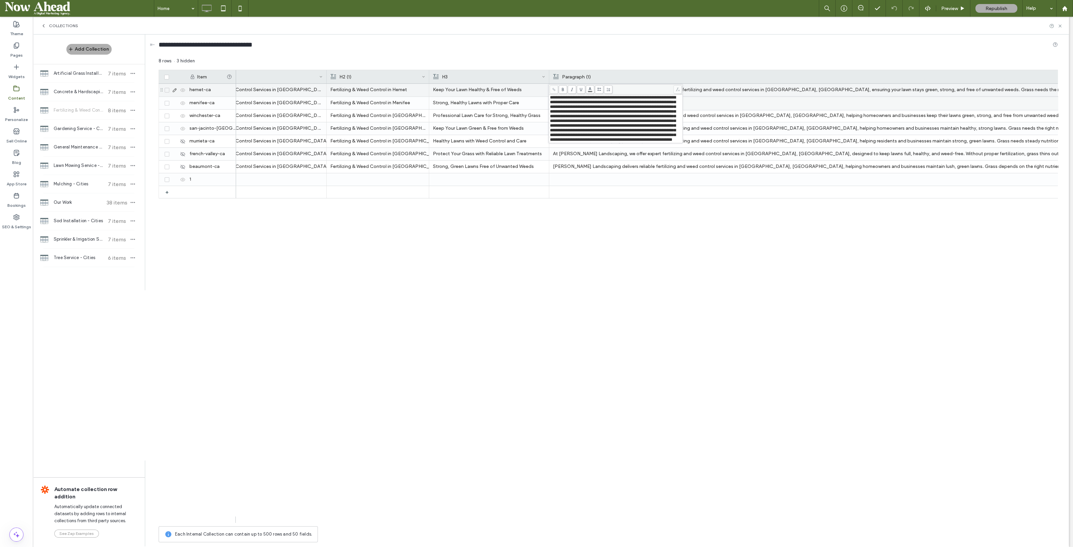
click at [694, 261] on div "Fertilizing & Weed Control Fertilizing & Weed Control Services in Hemet, CA Fer…" at bounding box center [647, 303] width 822 height 439
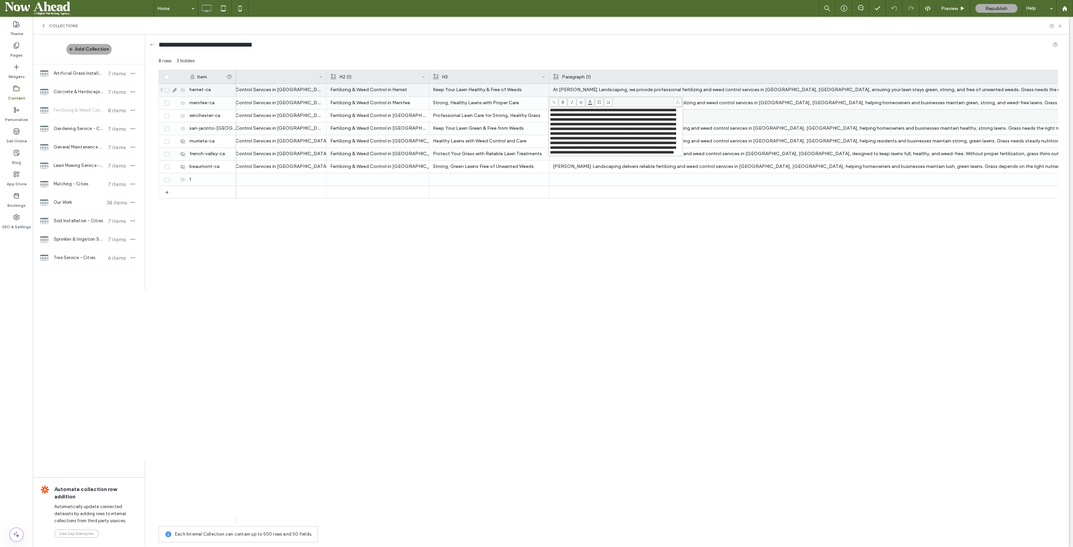
click at [711, 243] on div "Fertilizing & Weed Control Fertilizing & Weed Control Services in Hemet, CA Fer…" at bounding box center [647, 303] width 822 height 439
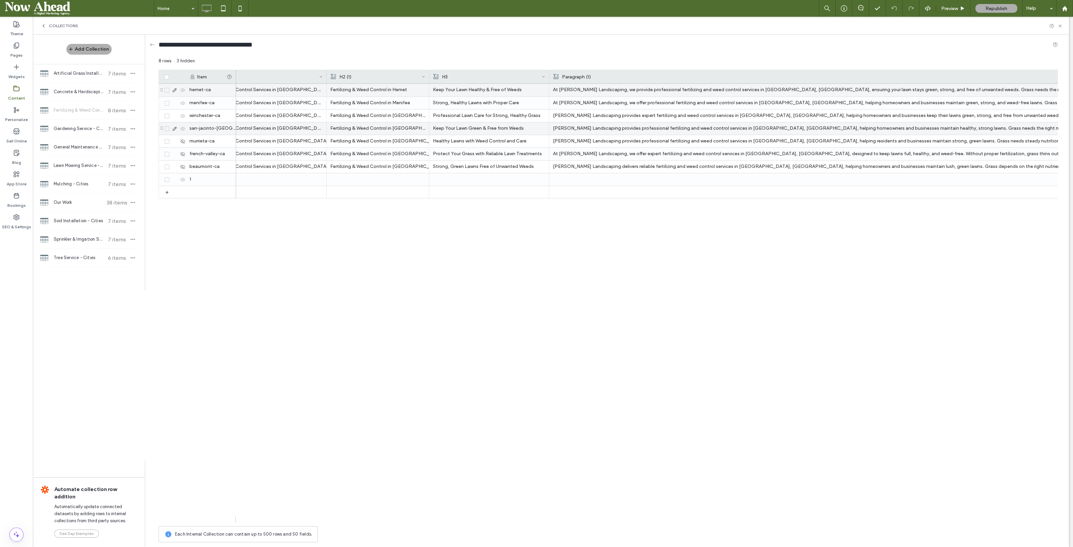
click at [705, 239] on div "Fertilizing & Weed Control Fertilizing & Weed Control Services in Hemet, CA Fer…" at bounding box center [647, 303] width 822 height 439
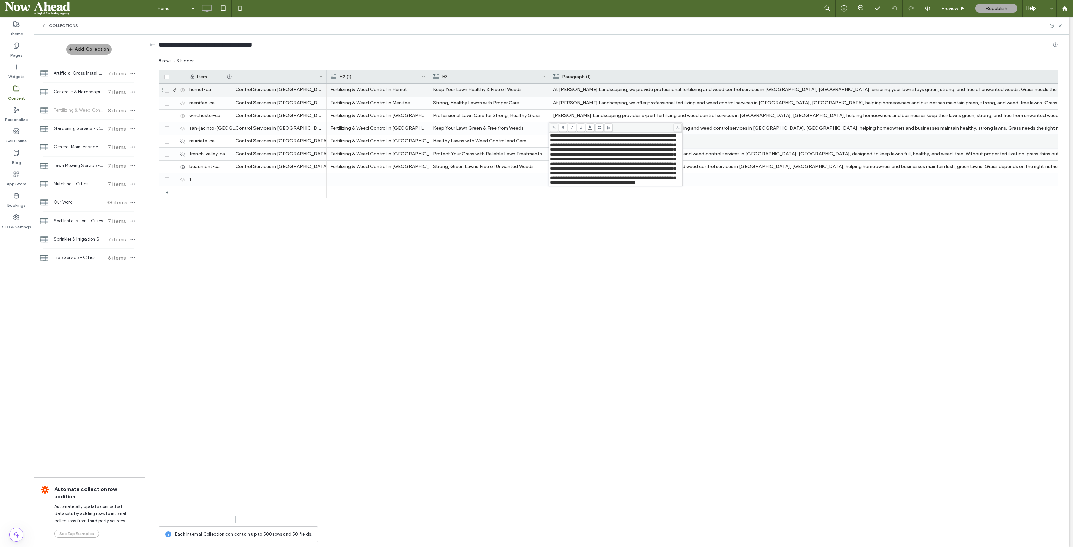
click at [721, 220] on div "Fertilizing & Weed Control Fertilizing & Weed Control Services in Hemet, CA Fer…" at bounding box center [647, 303] width 822 height 439
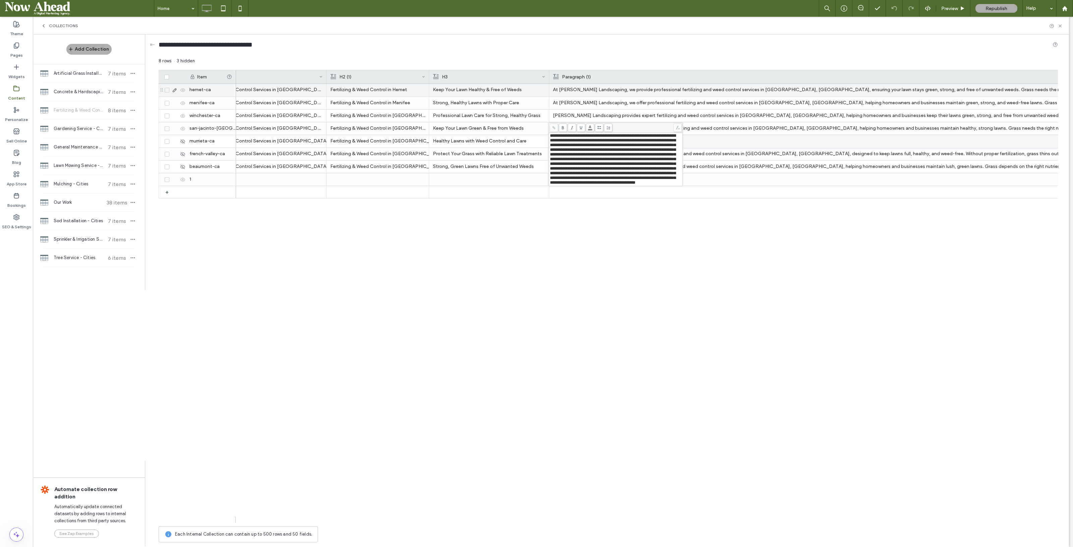
click at [726, 220] on div "Fertilizing & Weed Control Fertilizing & Weed Control Services in Hemet, CA Fer…" at bounding box center [647, 303] width 822 height 439
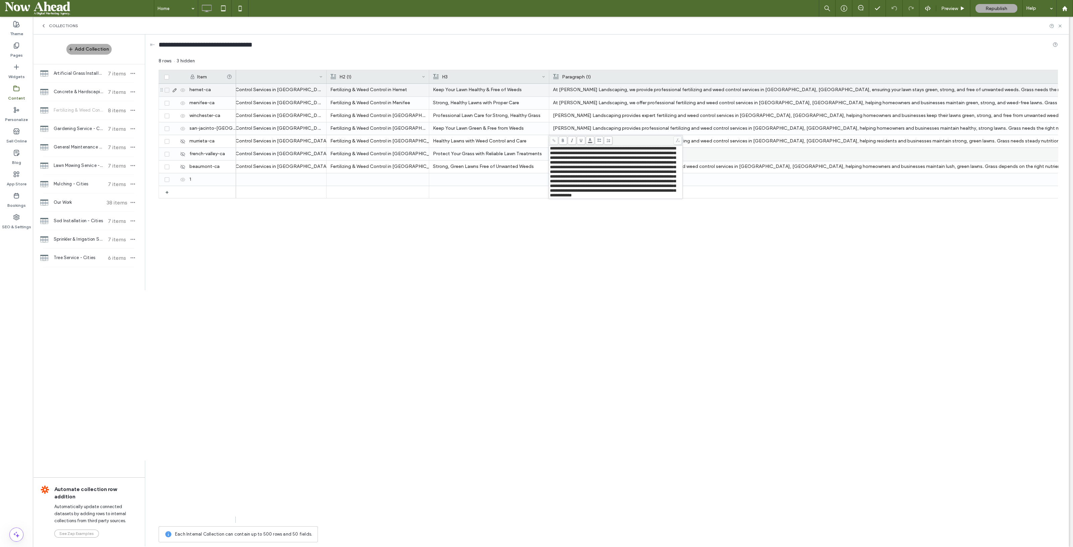
click at [733, 223] on div "Fertilizing & Weed Control Fertilizing & Weed Control Services in Hemet, CA Fer…" at bounding box center [647, 303] width 822 height 439
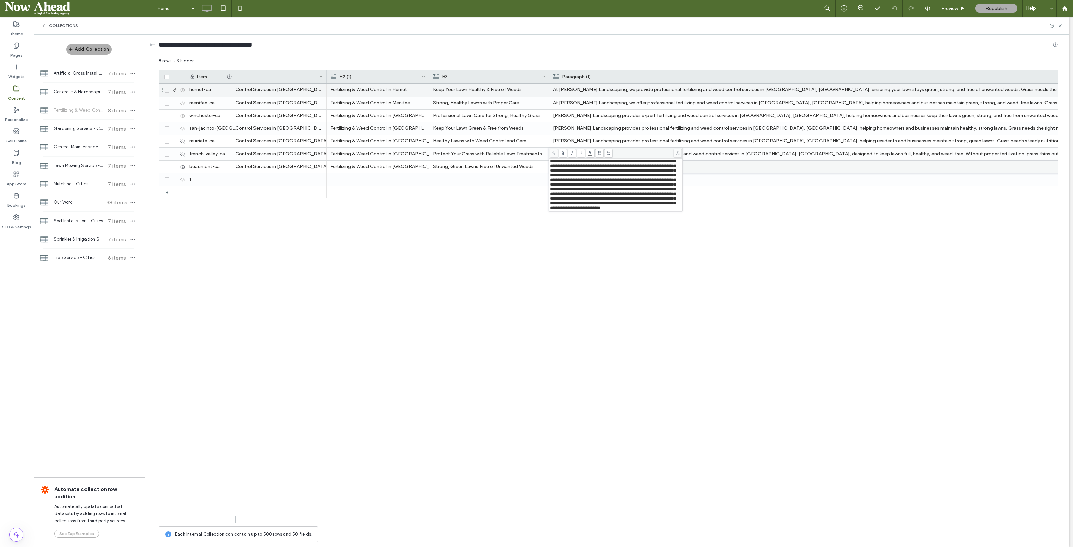
click at [734, 219] on div "Fertilizing & Weed Control Fertilizing & Weed Control Services in Hemet, CA Fer…" at bounding box center [647, 303] width 822 height 439
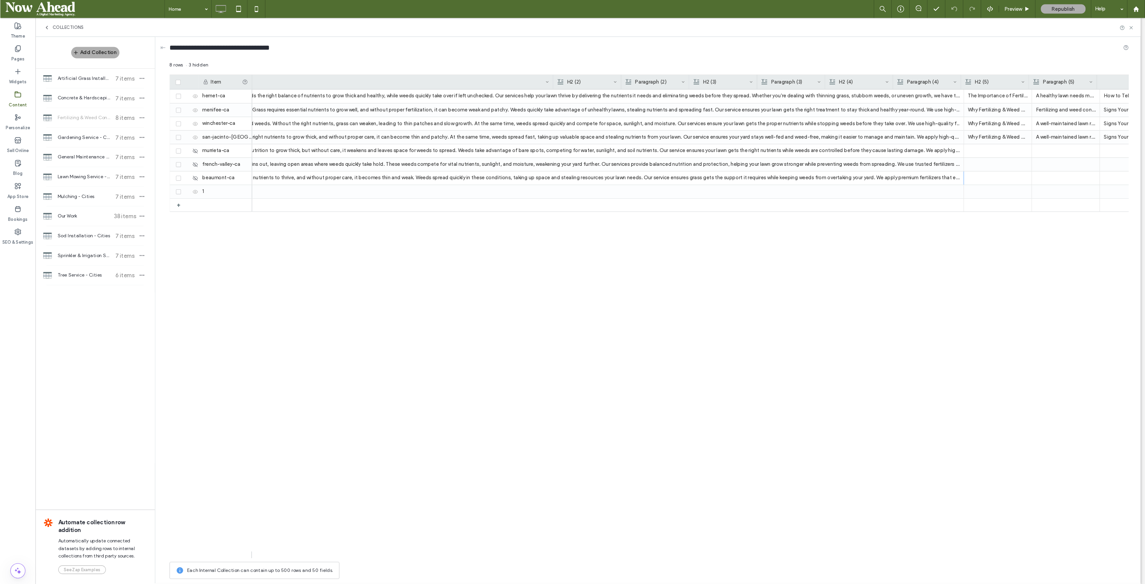
scroll to position [0, 1380]
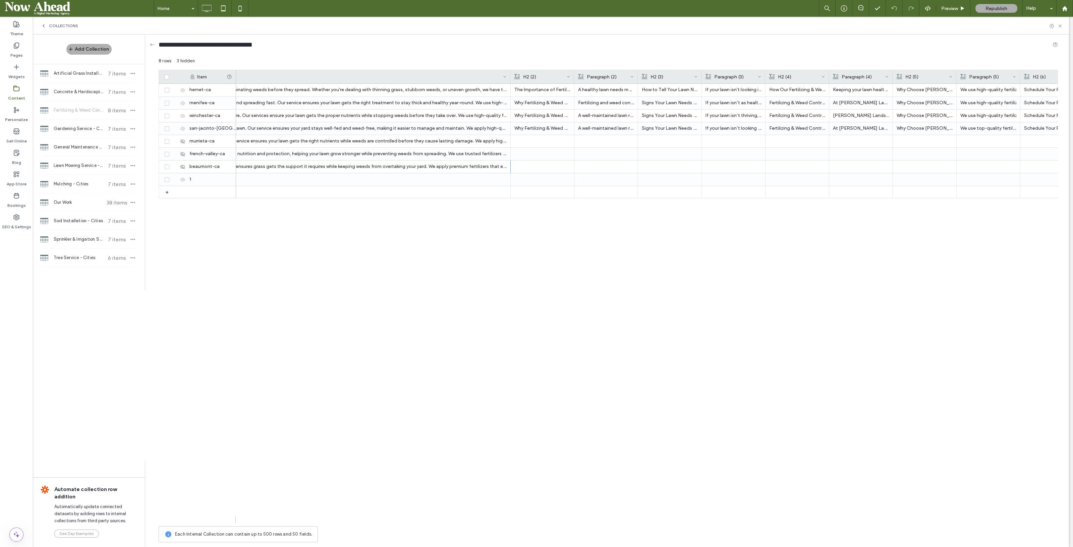
click at [509, 72] on div at bounding box center [510, 76] width 3 height 13
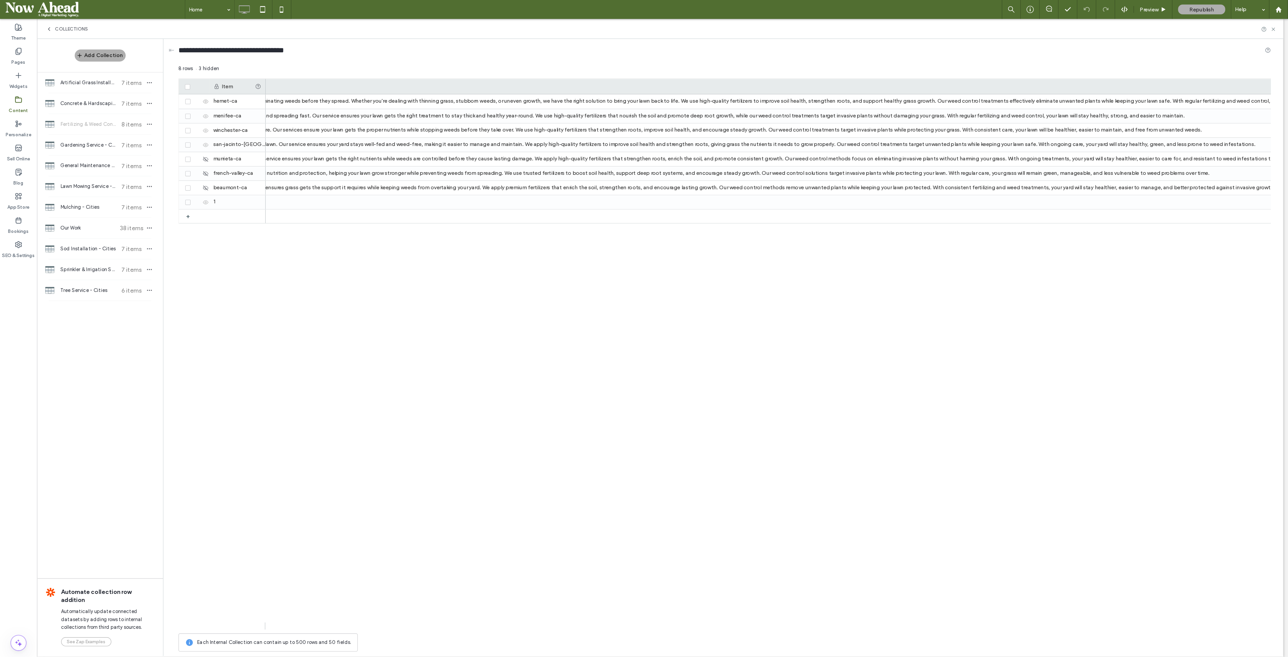
scroll to position [0, 1381]
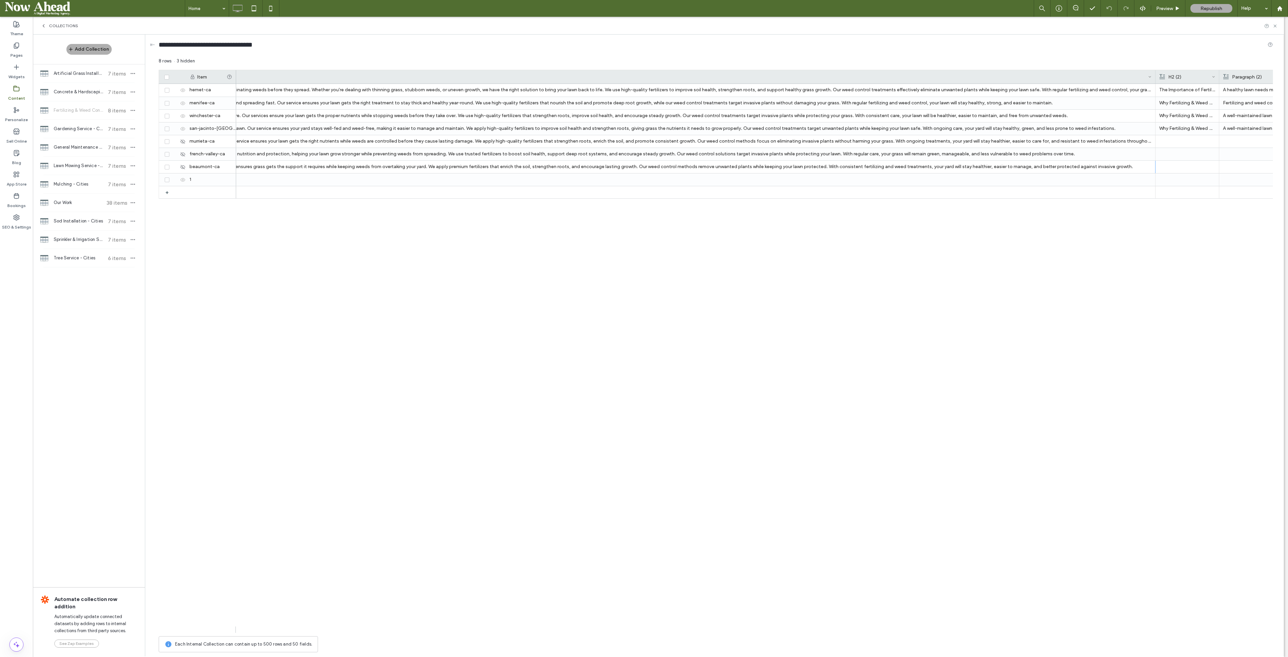
drag, startPoint x: 1006, startPoint y: 0, endPoint x: 1023, endPoint y: 249, distance: 249.5
click at [1023, 249] on div "A healthy lawn needs more than just mowing—it requires the right nutrients and …" at bounding box center [754, 358] width 1037 height 549
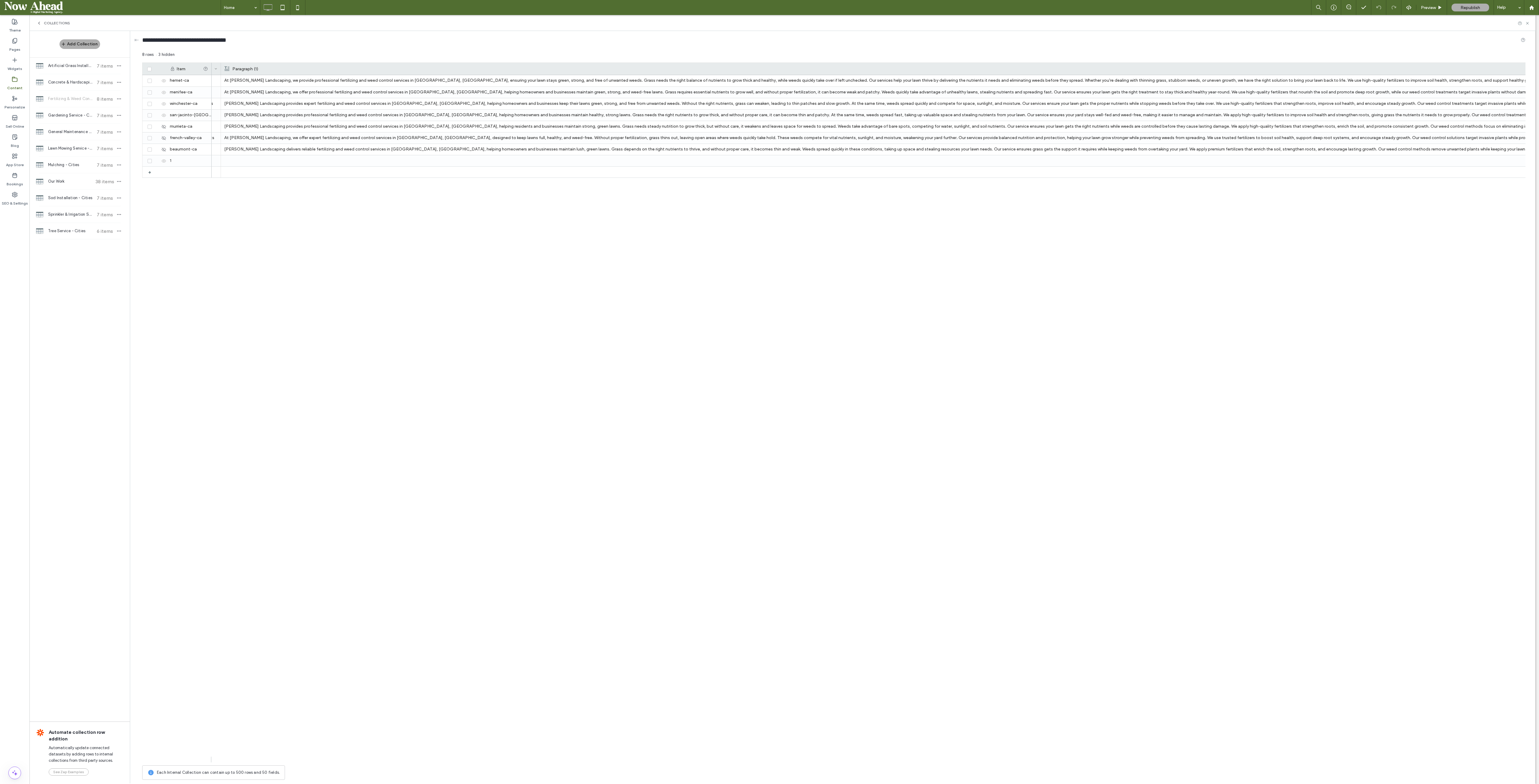
drag, startPoint x: 1042, startPoint y: 5, endPoint x: 1060, endPoint y: 302, distance: 297.5
click at [962, 302] on div "Keep Your Lawn Healthy & Free of Weeds At Palacios Landscaping, we provide prof…" at bounding box center [869, 418] width 1314 height 687
click at [929, 490] on div "Keep Your Lawn Healthy & Free of Weeds At Palacios Landscaping, we provide prof…" at bounding box center [869, 418] width 1314 height 687
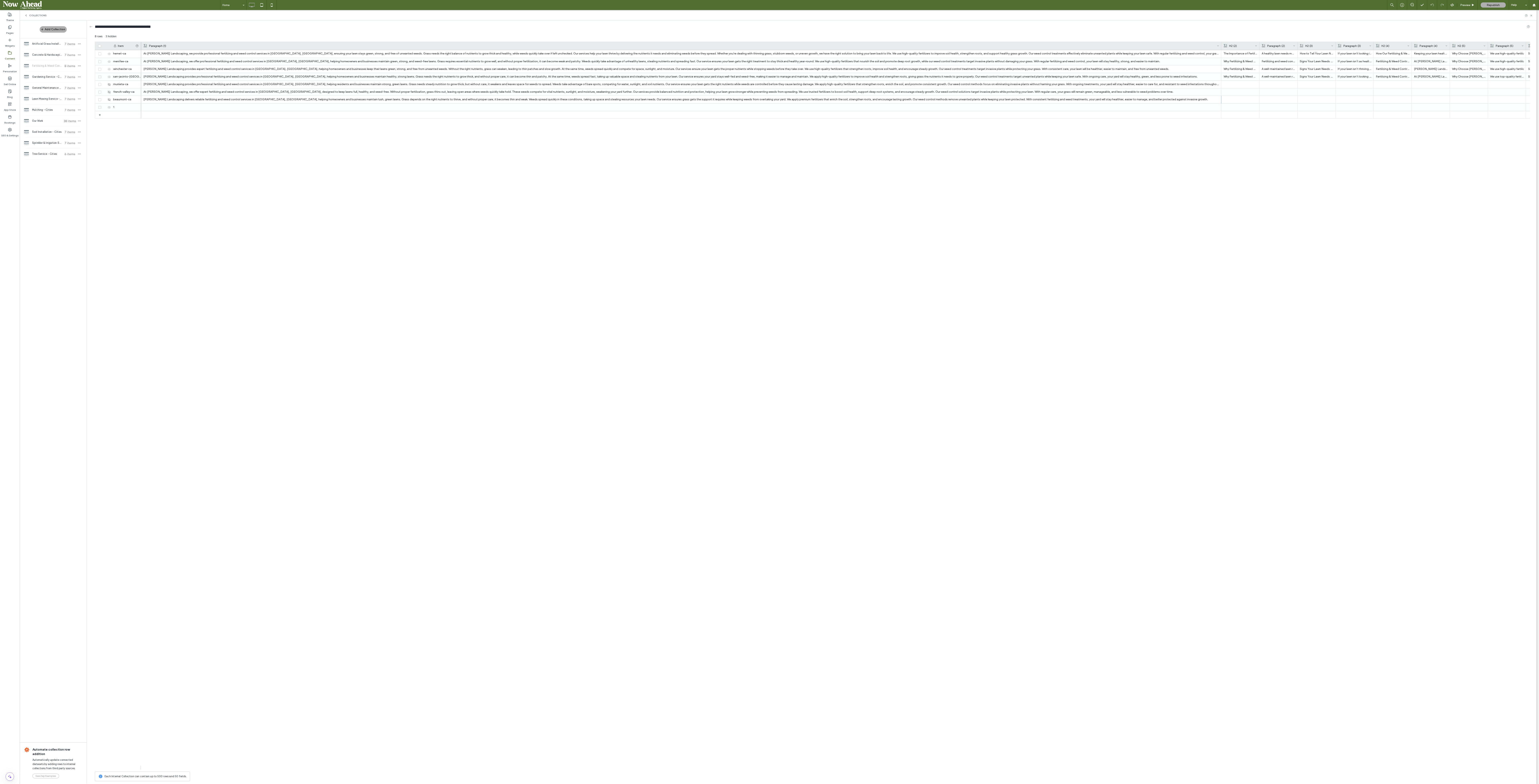
drag, startPoint x: 1002, startPoint y: 0, endPoint x: 1105, endPoint y: 239, distance: 260.2
click at [641, 239] on div "The Importance of Fertilizing & Weed Control in Hemet A healthy lawn needs more…" at bounding box center [835, 410] width 1389 height 720
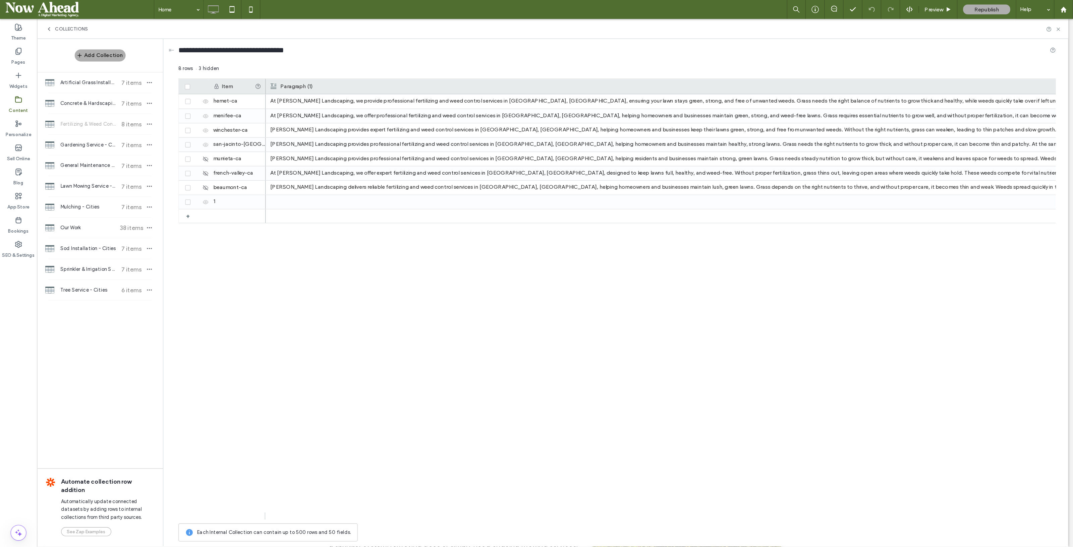
scroll to position [0, 492]
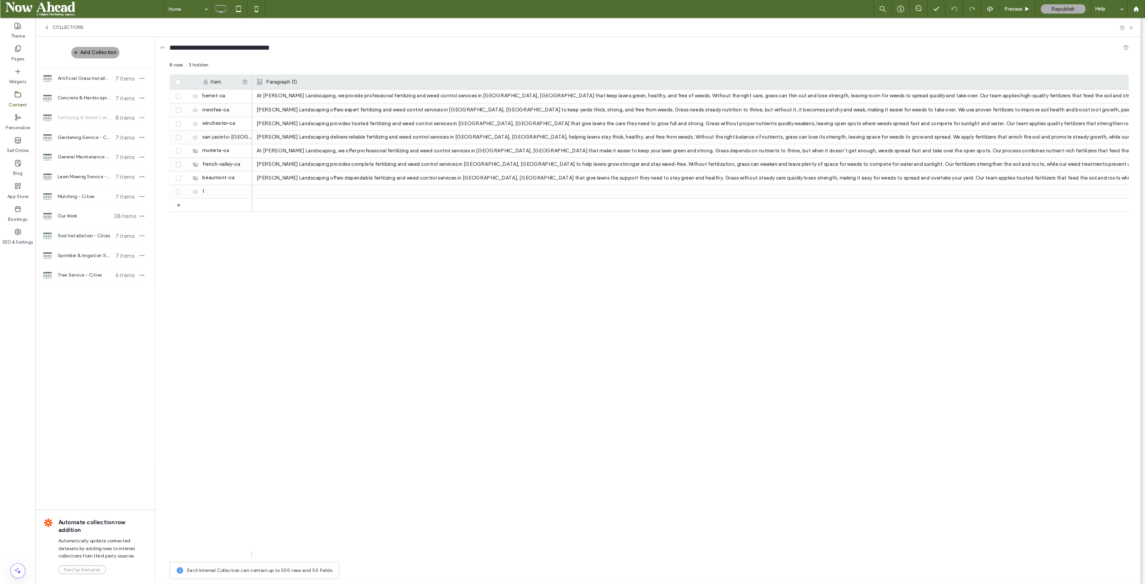
scroll to position [0, 491]
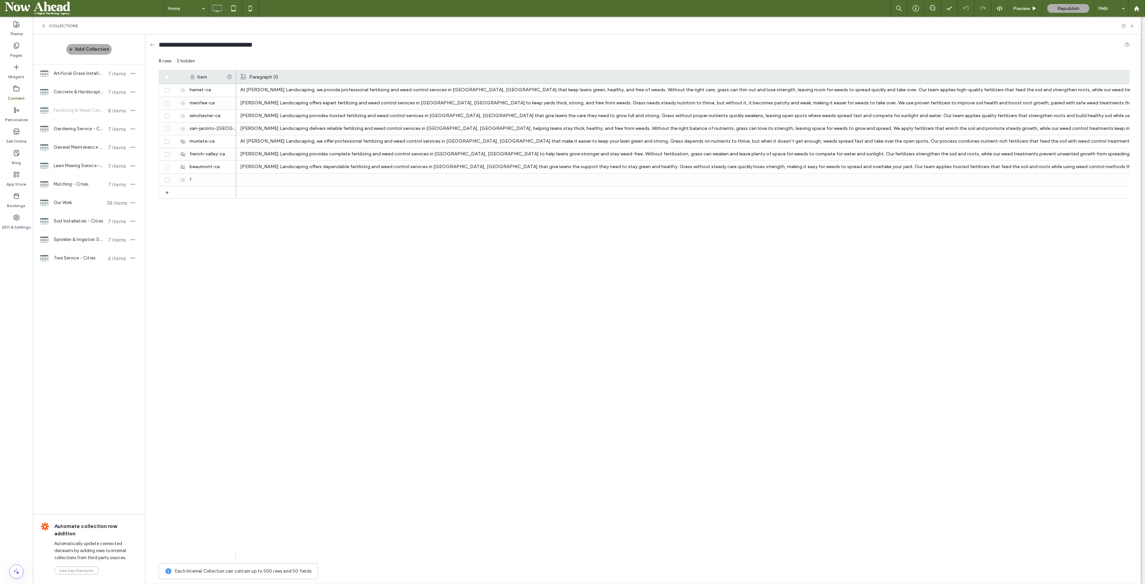
drag, startPoint x: 739, startPoint y: 0, endPoint x: 882, endPoint y: 231, distance: 272.2
click at [882, 231] on div "Keep Your Lawn Healthy & Free of Weeds At Palacios Landscaping, we provide prof…" at bounding box center [683, 322] width 894 height 476
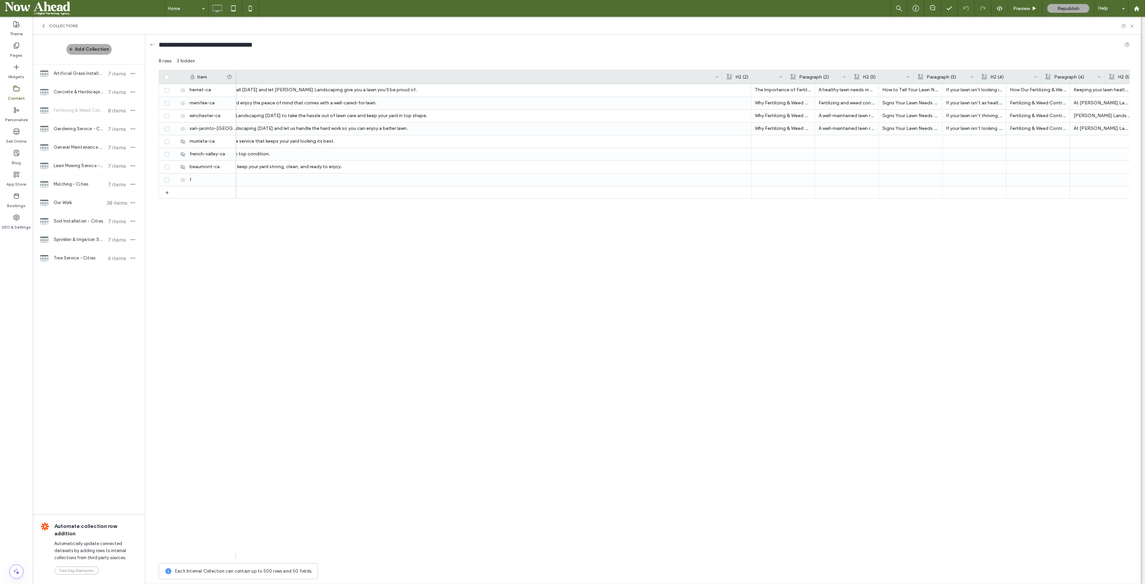
scroll to position [0, 1814]
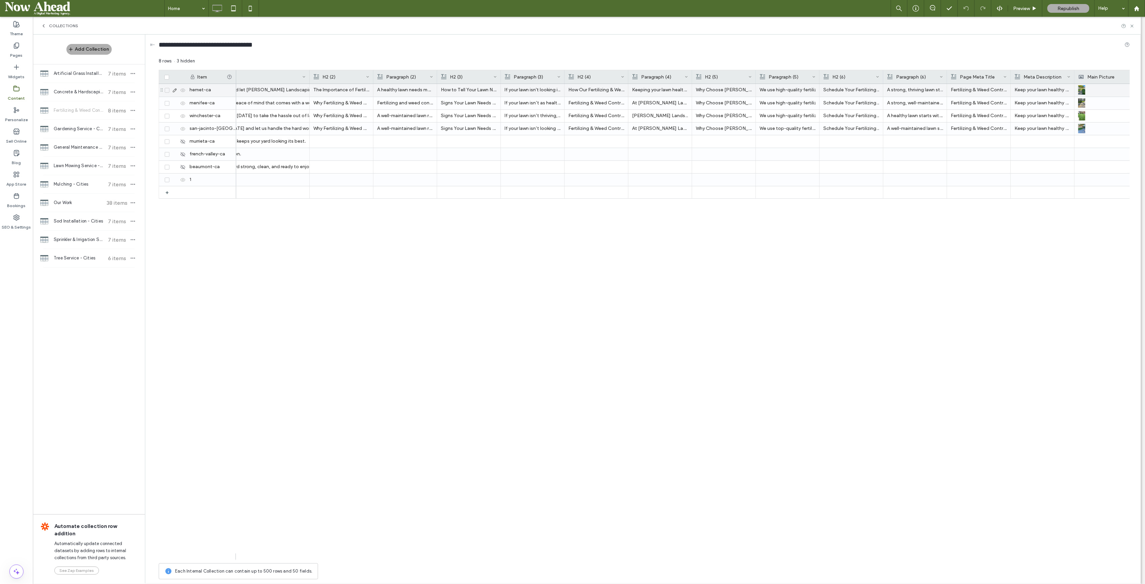
drag, startPoint x: 722, startPoint y: 73, endPoint x: 309, endPoint y: 88, distance: 413.2
click at [309, 88] on div "Item Paragraph (1) H2 (2) Paragraph (2) H2 (3) Paragraph (3) H2 (4) Paragraph (…" at bounding box center [644, 315] width 971 height 490
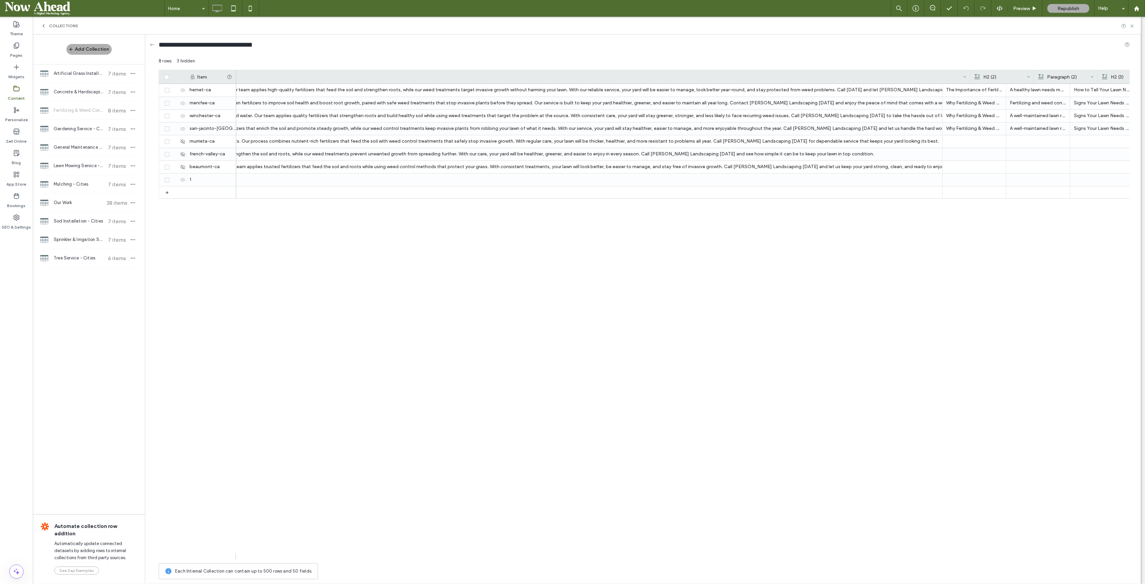
scroll to position [0, 1138]
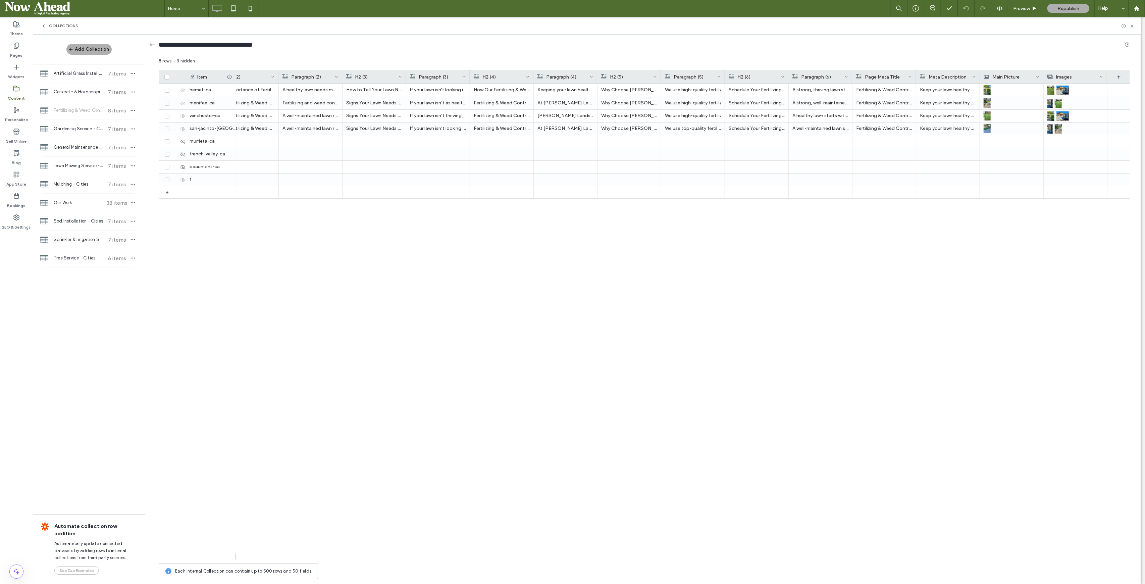
click at [979, 74] on div at bounding box center [979, 76] width 3 height 13
drag, startPoint x: 958, startPoint y: 559, endPoint x: 983, endPoint y: 559, distance: 24.5
click at [983, 547] on div "8 rows 3 hidden Drag here to set row groups Drag here to set column labels Item…" at bounding box center [644, 320] width 971 height 525
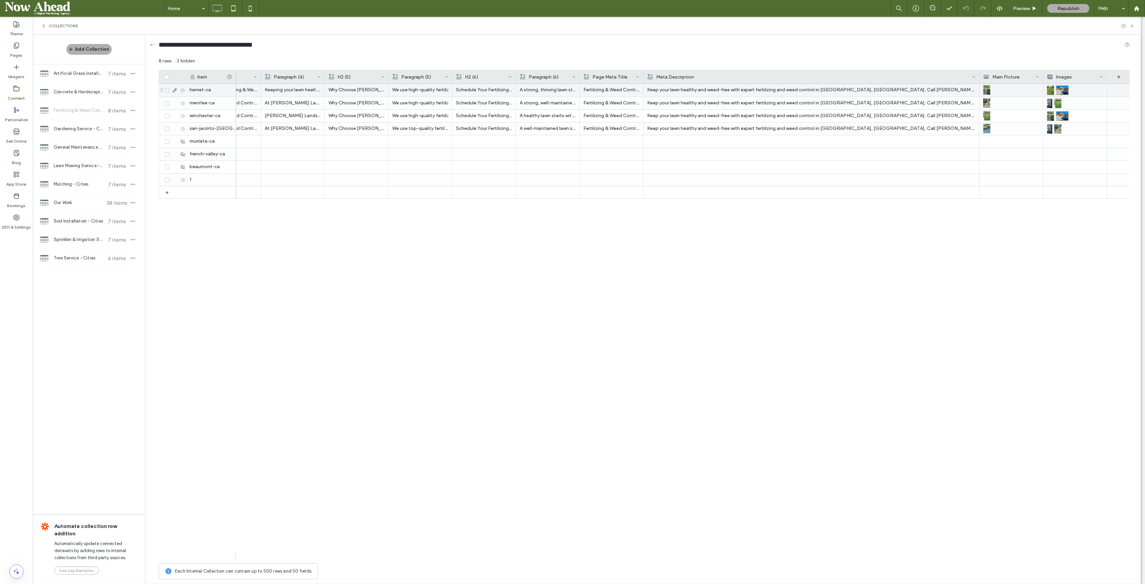
click at [793, 87] on p "Keep your lawn healthy and weed-free with expert fertilizing and weed control i…" at bounding box center [811, 90] width 328 height 12
click at [792, 129] on p "Keep your lawn healthy and weed-free with expert fertilizing and weed control i…" at bounding box center [811, 128] width 328 height 12
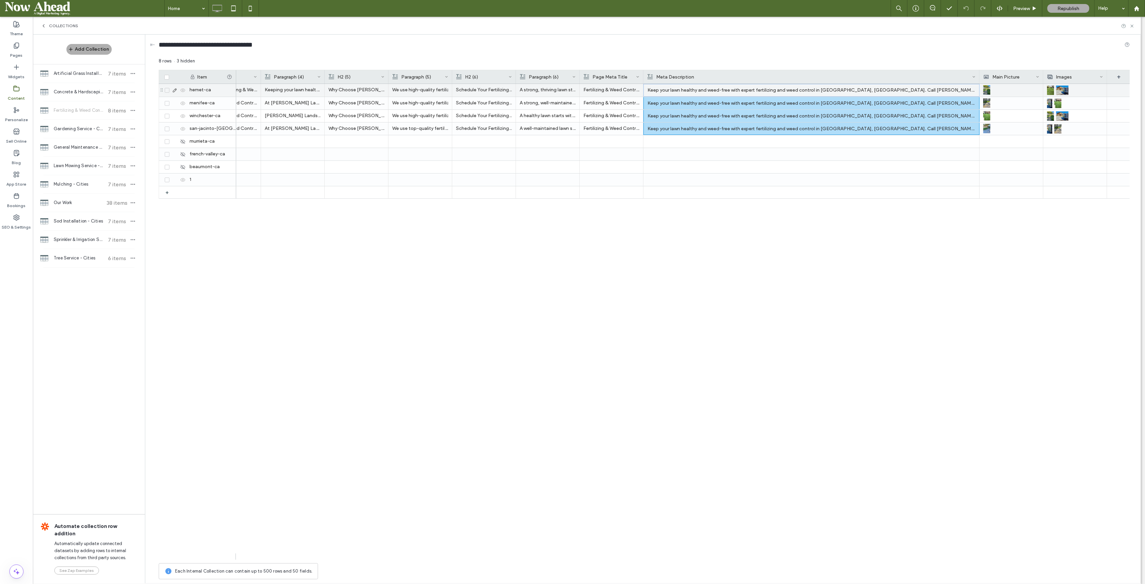
click at [775, 91] on p "Keep your lawn healthy and weed-free with expert fertilizing and weed control i…" at bounding box center [811, 90] width 328 height 12
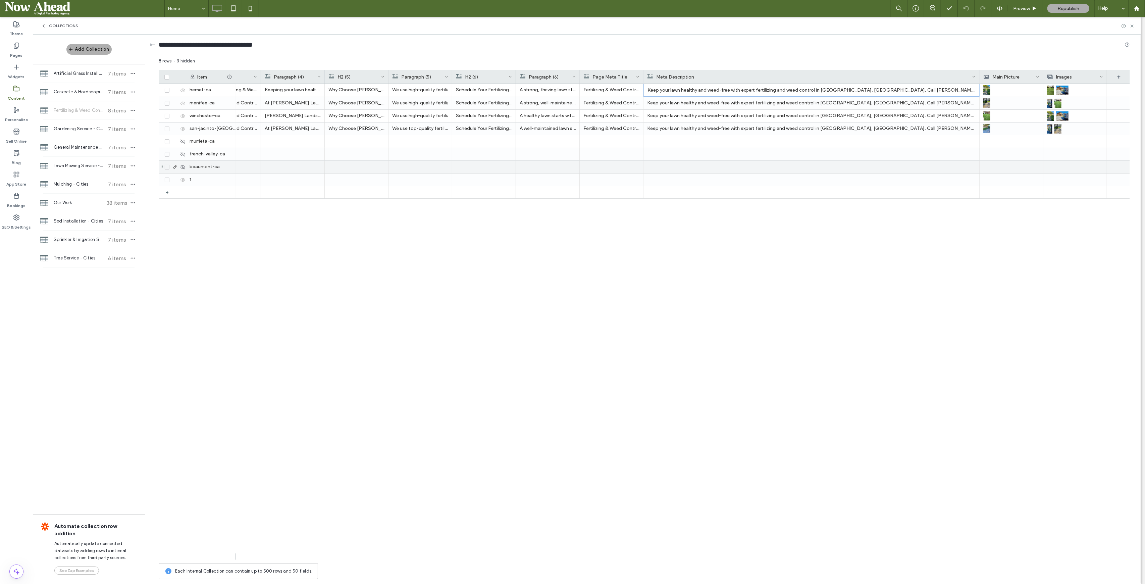
click at [744, 171] on div at bounding box center [811, 167] width 328 height 12
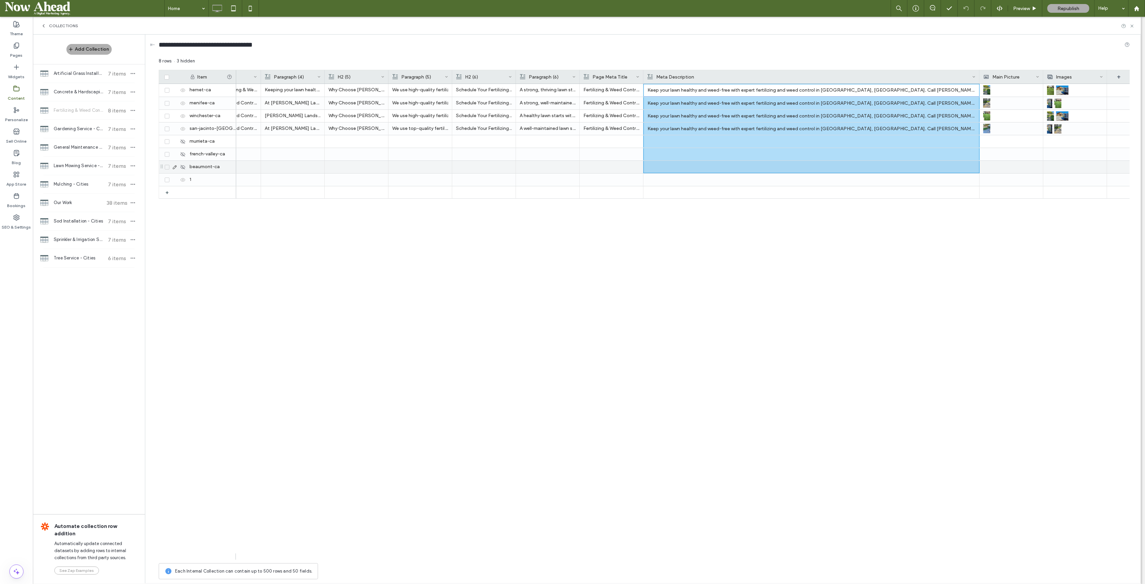
scroll to position [0, 0]
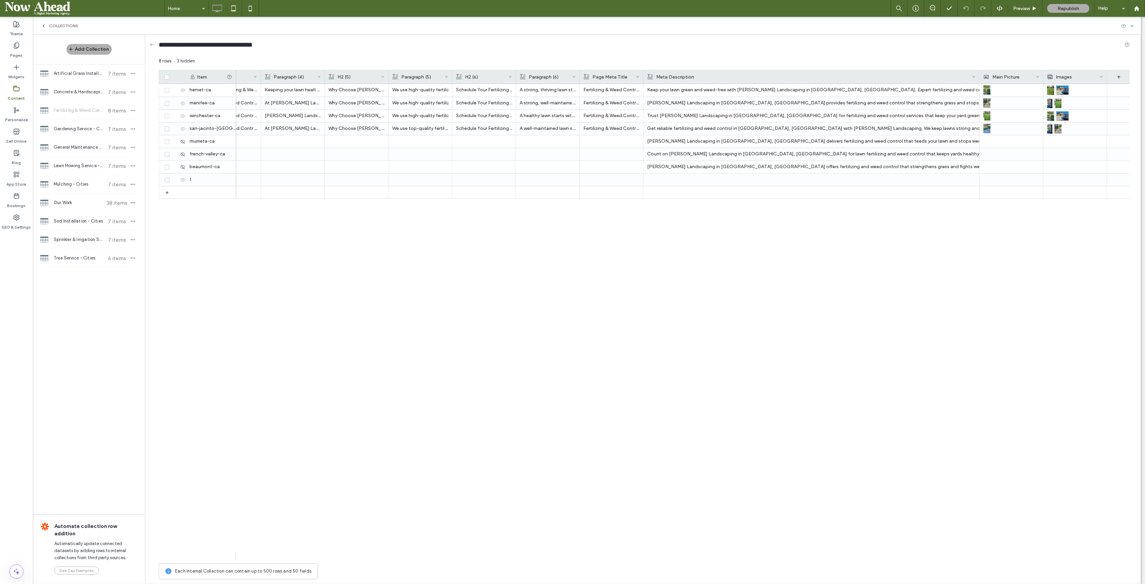
click at [978, 75] on div at bounding box center [979, 76] width 3 height 13
click at [165, 179] on span at bounding box center [167, 179] width 5 height 5
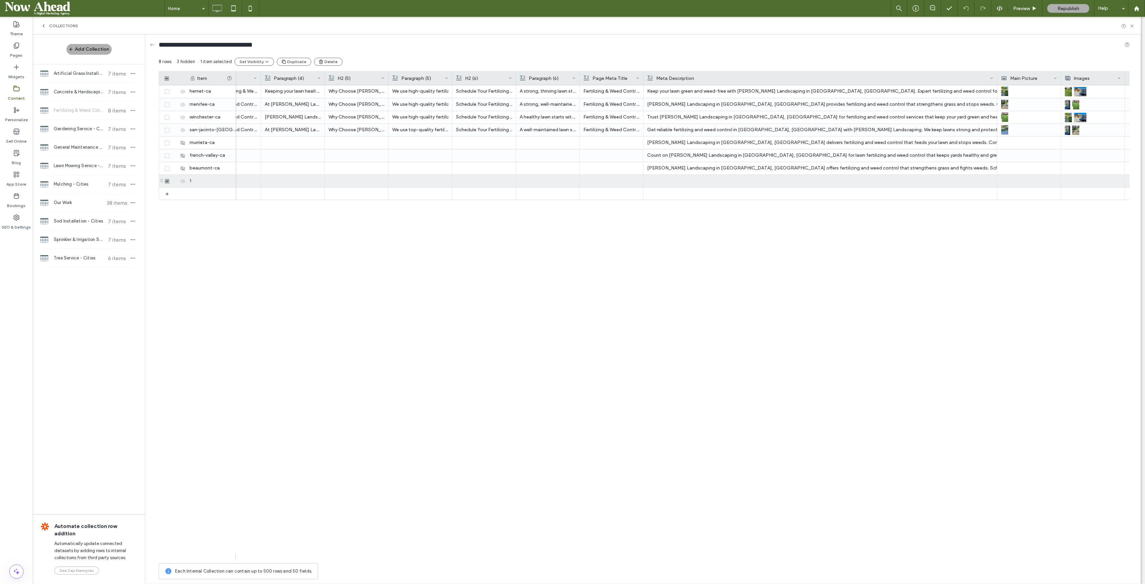
click at [323, 59] on button "Delete" at bounding box center [328, 62] width 29 height 8
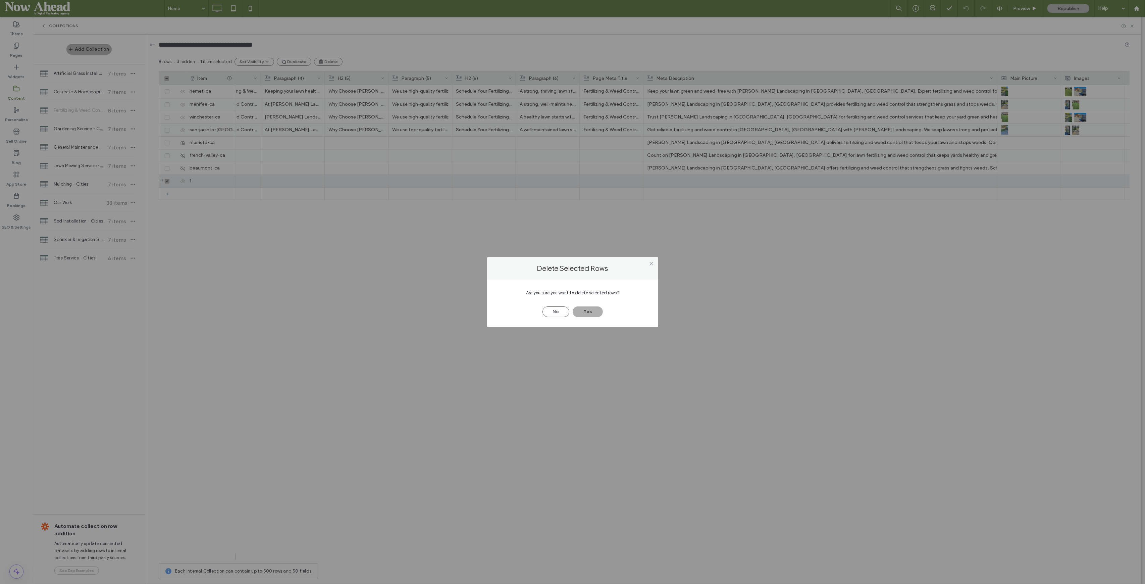
click at [595, 312] on button "Yes" at bounding box center [588, 311] width 30 height 11
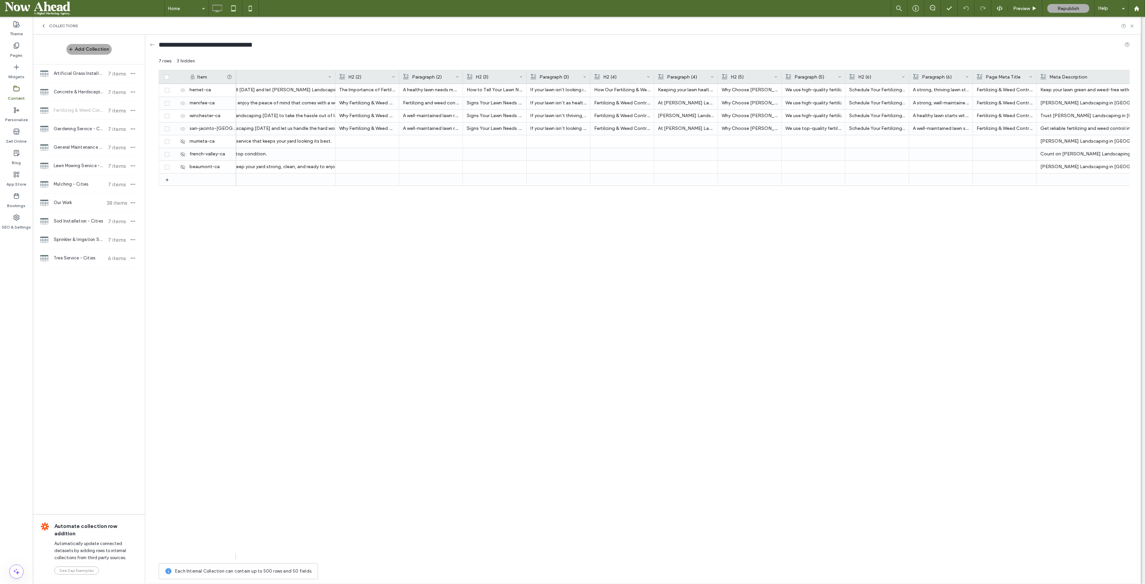
scroll to position [0, 1760]
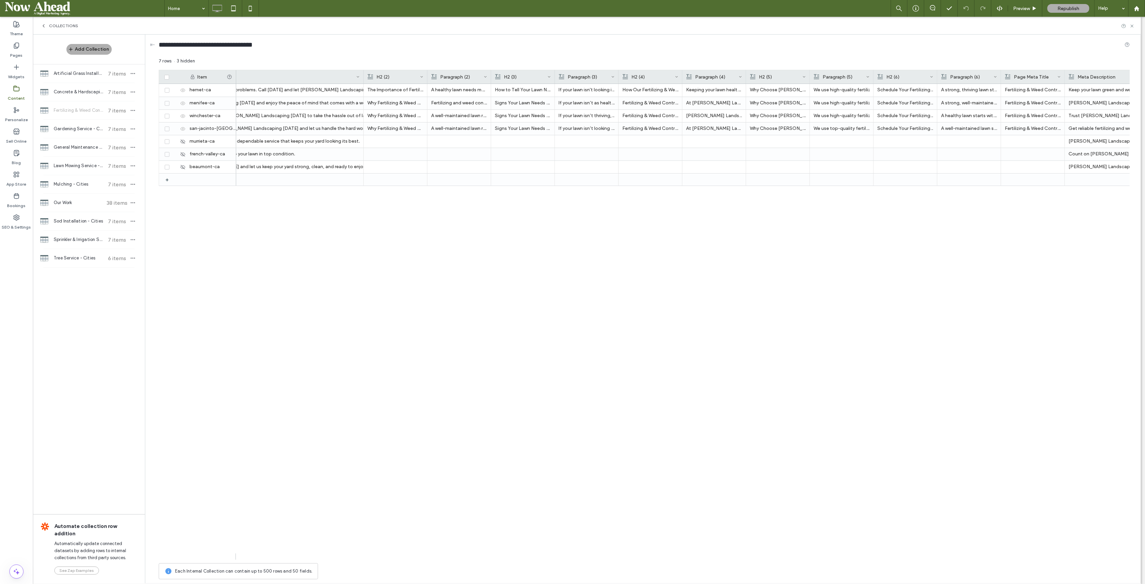
click at [1064, 74] on div at bounding box center [1064, 76] width 3 height 13
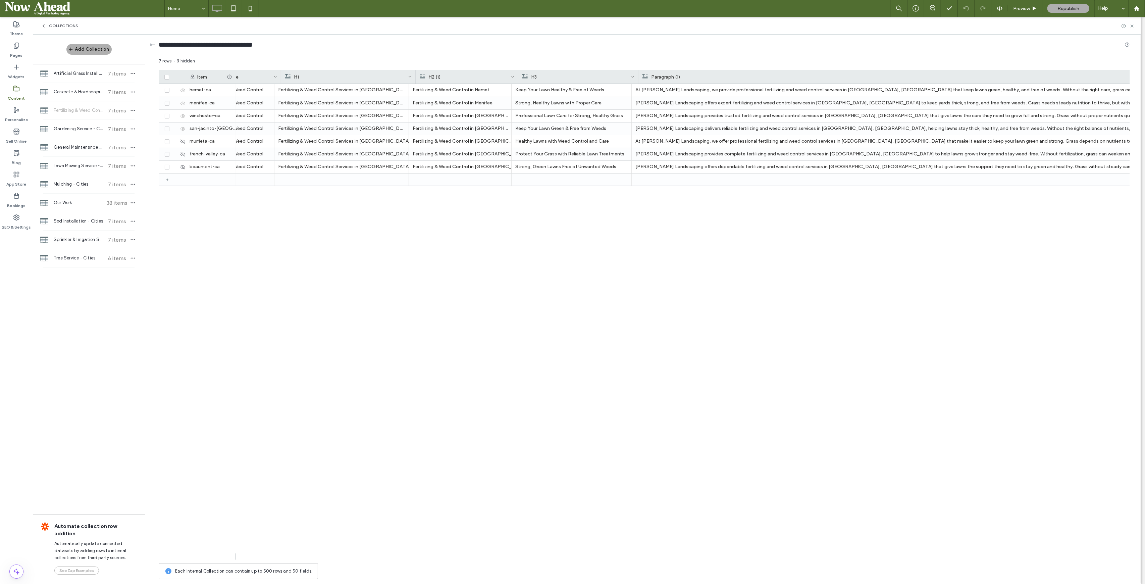
scroll to position [0, 90]
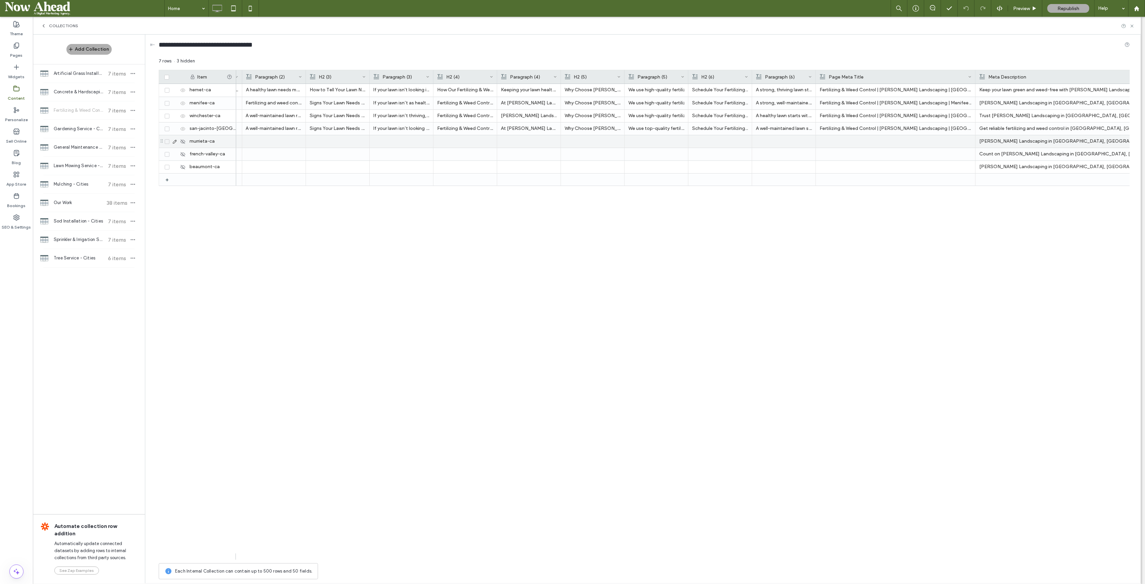
click at [883, 139] on div at bounding box center [895, 141] width 152 height 12
click at [886, 169] on div at bounding box center [895, 167] width 152 height 12
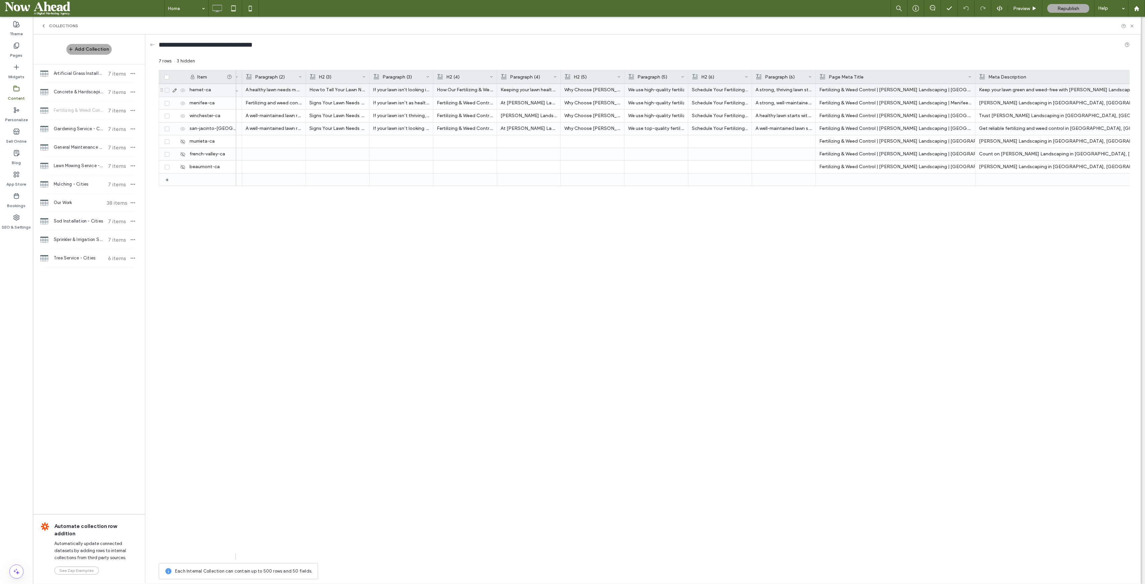
click at [790, 92] on p "A strong, thriving lawn starts with the right care. Palacios Landscaping provid…" at bounding box center [784, 90] width 56 height 12
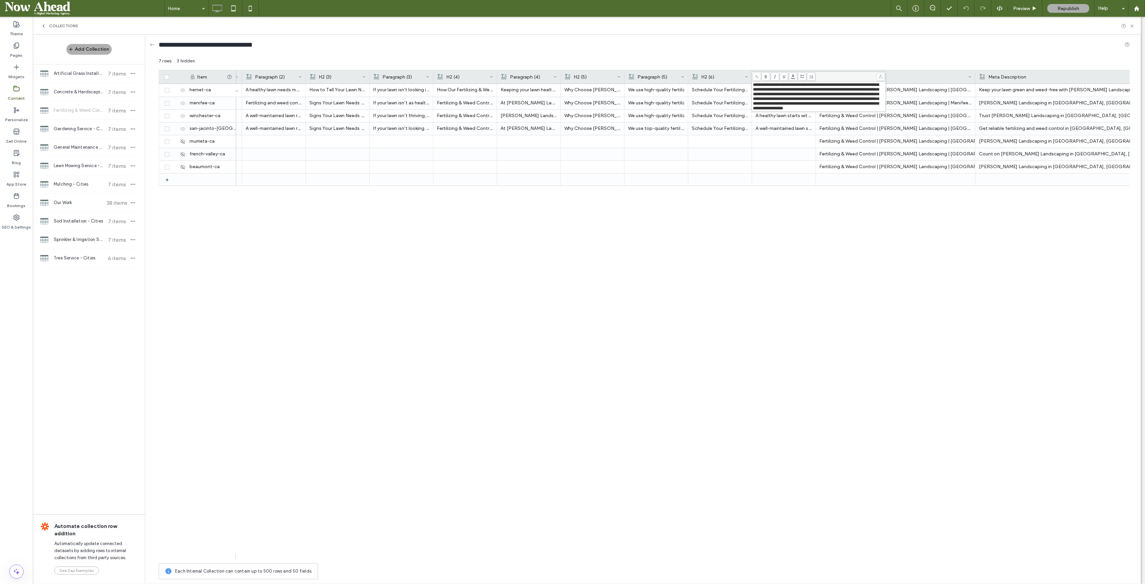
click at [826, 252] on div "At Palacios Landscaping, we provide professional fertilizing and weed control s…" at bounding box center [683, 322] width 894 height 476
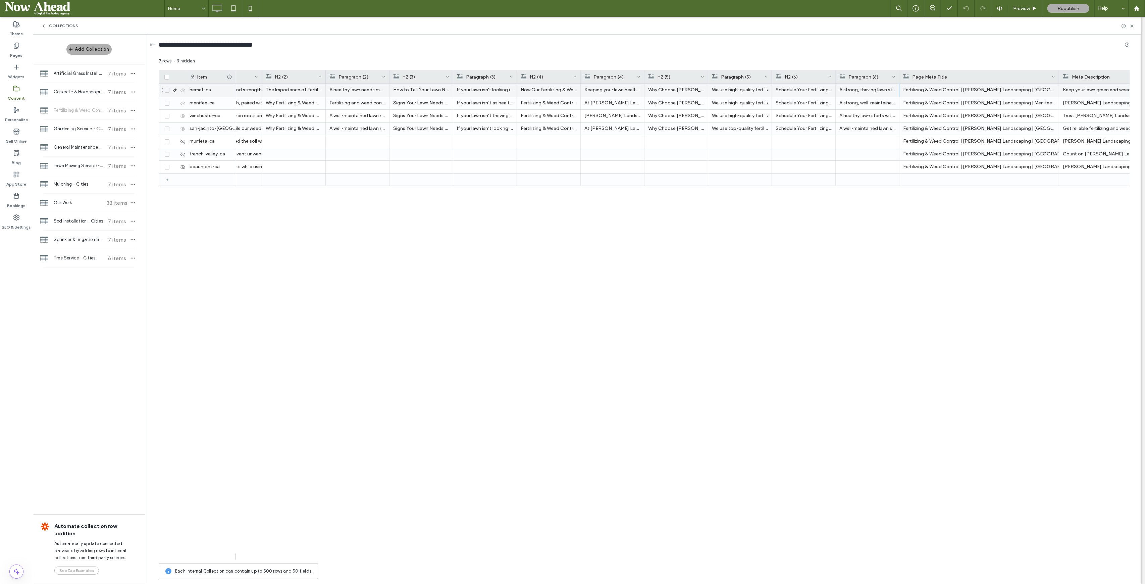
drag, startPoint x: 821, startPoint y: 75, endPoint x: 261, endPoint y: 88, distance: 559.9
click at [261, 88] on div "Item Paragraph (1) H2 (2) Paragraph (2) H2 (3) Paragraph (3) H2 (4) Paragraph (…" at bounding box center [644, 315] width 971 height 490
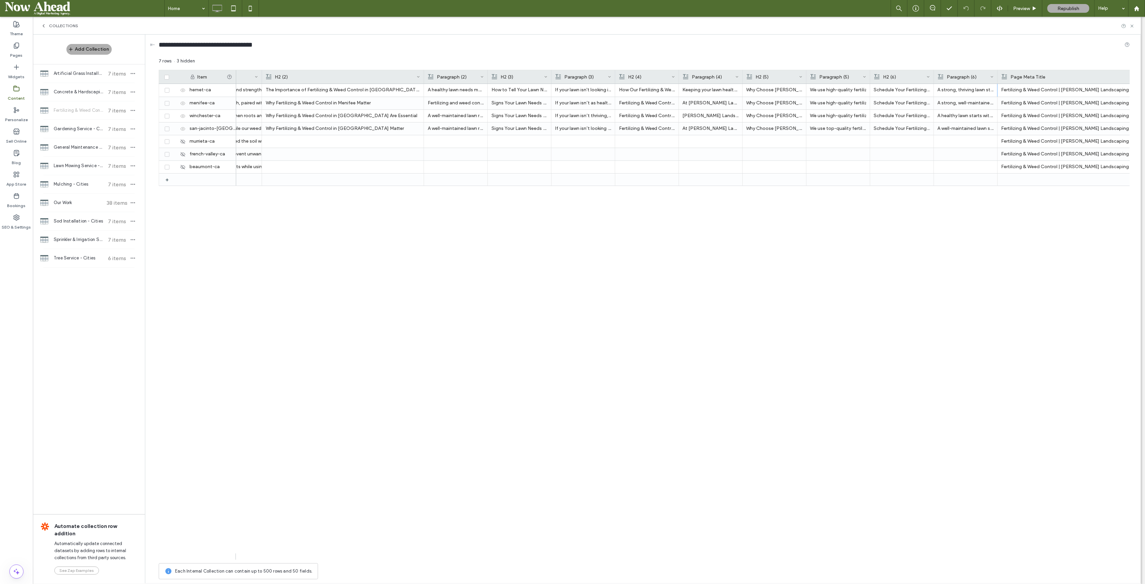
drag, startPoint x: 324, startPoint y: 76, endPoint x: 422, endPoint y: 75, distance: 98.3
click at [423, 75] on div at bounding box center [424, 76] width 3 height 13
click at [487, 73] on div at bounding box center [487, 76] width 3 height 13
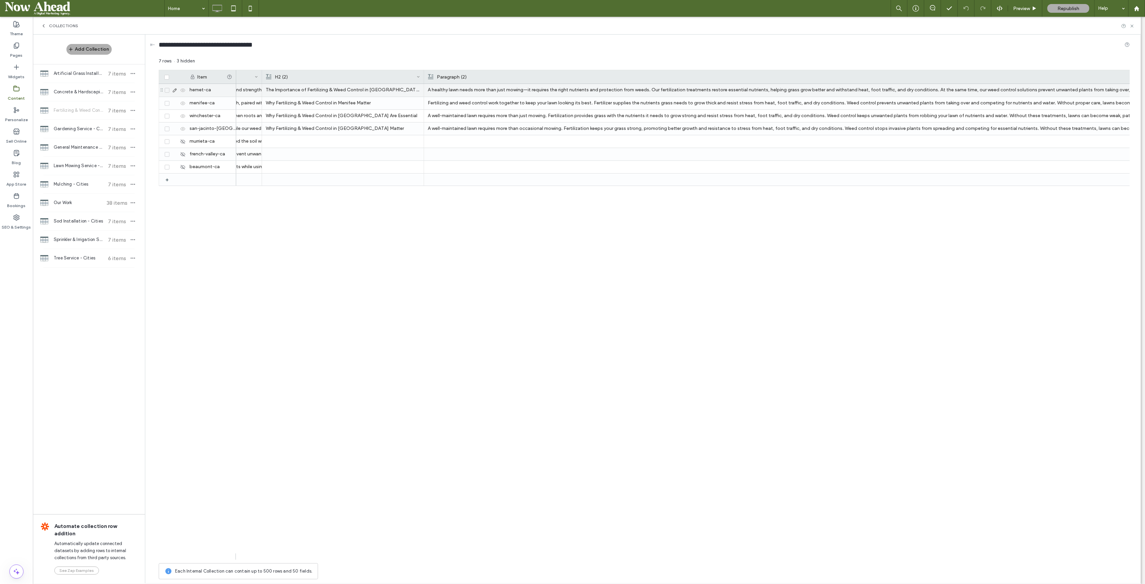
click at [475, 86] on p "A healthy lawn needs more than just mowing—it requires the right nutrients and …" at bounding box center [859, 90] width 863 height 12
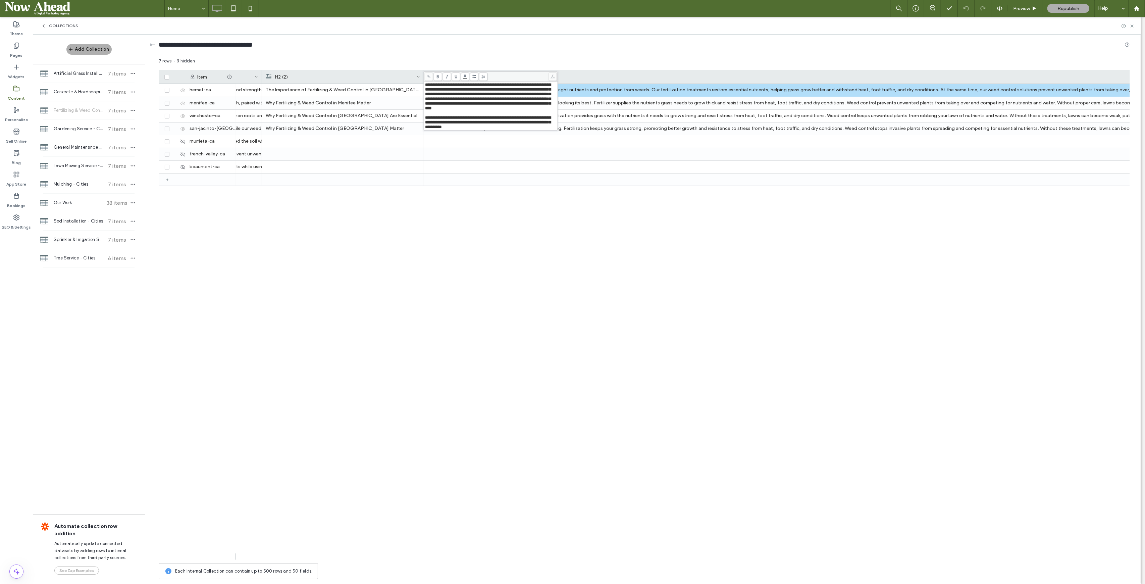
click at [517, 203] on div "At Palacios Landscaping, we provide professional fertilizing and weed control s…" at bounding box center [683, 322] width 894 height 476
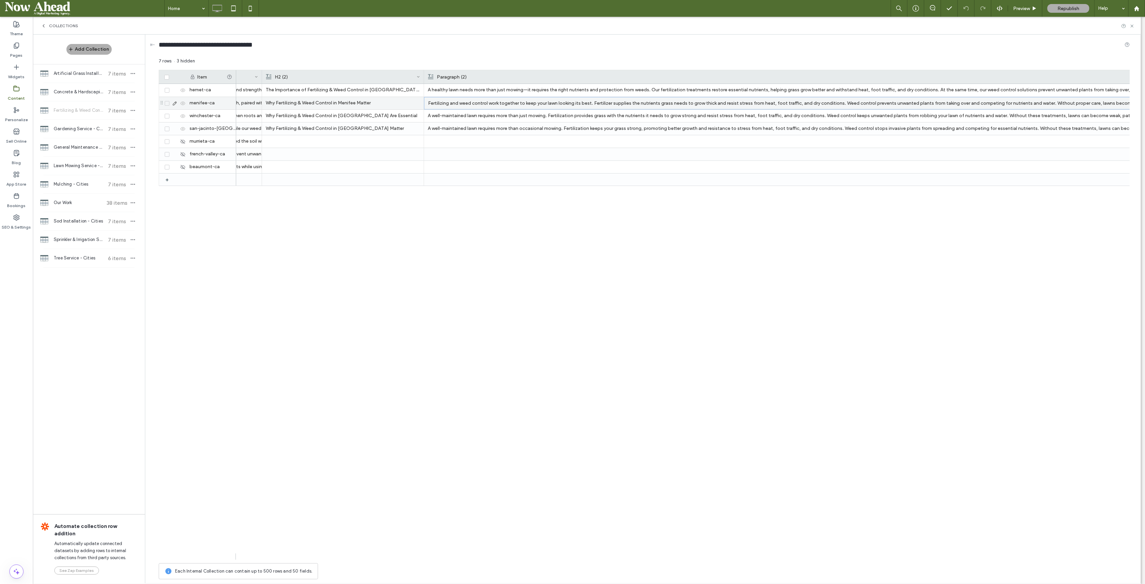
click at [497, 103] on p "Fertilizing and weed control work together to keep your lawn looking its best. …" at bounding box center [859, 103] width 863 height 12
click at [816, 96] on div "If your lawn isn't looking its best, it might be time for fertilization and wee…" at bounding box center [838, 126] width 56 height 85
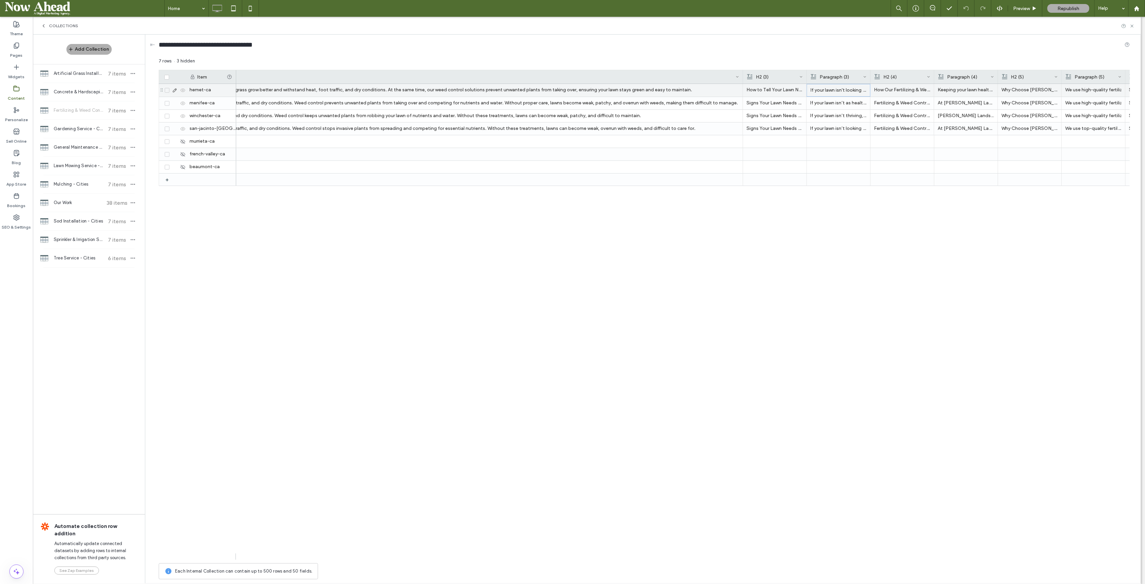
click at [816, 96] on p "If your lawn isn't looking its best, it might be time for fertilization and wee…" at bounding box center [839, 90] width 56 height 12
click at [824, 286] on div "A strong, thriving lawn starts with the right care. Palacios Landscaping provid…" at bounding box center [683, 322] width 894 height 476
click at [821, 102] on p "If your lawn isn’t as healthy as it should be, you may notice these signs:" at bounding box center [838, 103] width 56 height 12
click at [821, 102] on p "If your lawn isn’t as healthy as it should be, you may notice these signs:" at bounding box center [839, 103] width 56 height 12
click at [824, 230] on div "A strong, thriving lawn starts with the right care. Palacios Landscaping provid…" at bounding box center [683, 322] width 894 height 476
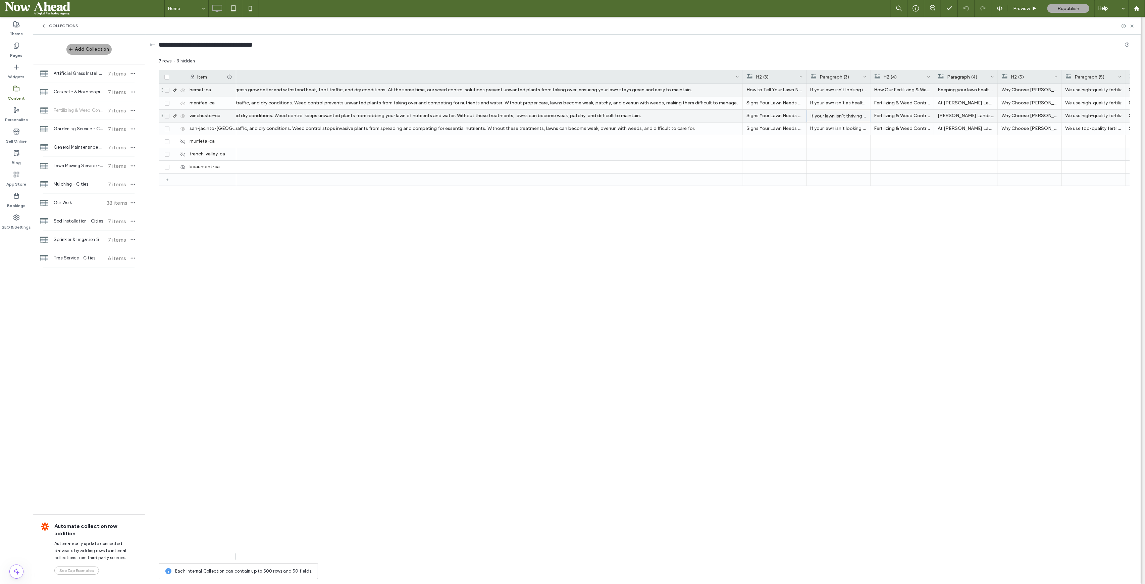
click at [838, 115] on p "If your lawn isn’t thriving, look for these signs:" at bounding box center [839, 116] width 56 height 12
click at [822, 273] on div "A strong, thriving lawn starts with the right care. Palacios Landscaping provid…" at bounding box center [683, 322] width 894 height 476
click at [832, 89] on p "If your lawn isn't looking its best, it might be time for fertilization and wee…" at bounding box center [838, 90] width 56 height 12
click at [832, 89] on p "If your lawn isn't looking its best, it might be time for fertilization and wee…" at bounding box center [839, 90] width 56 height 12
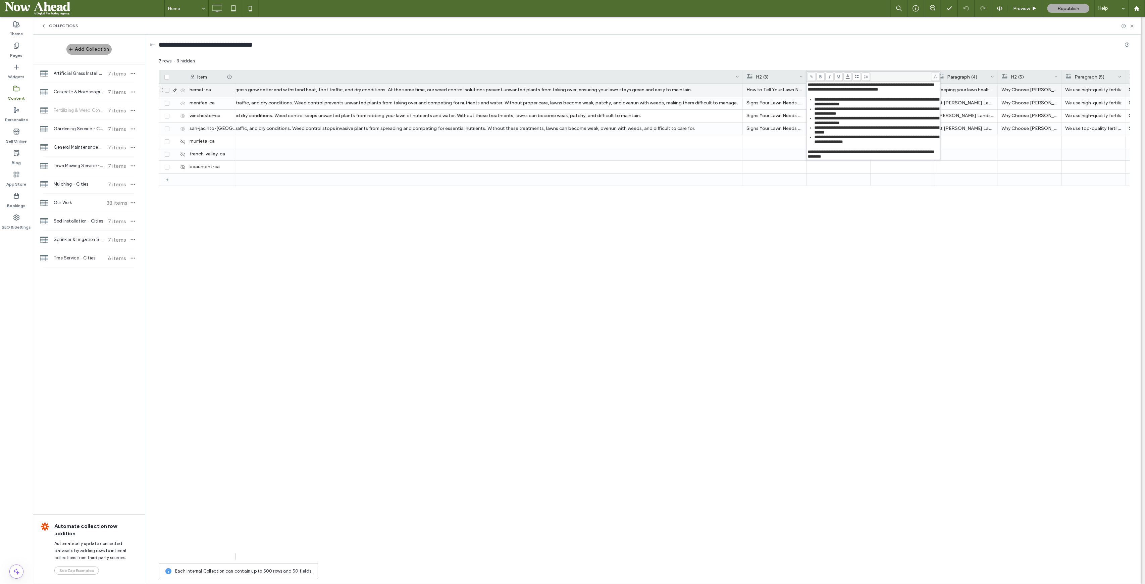
click at [834, 240] on div "A strong, thriving lawn starts with the right care. Palacios Landscaping provid…" at bounding box center [683, 322] width 894 height 476
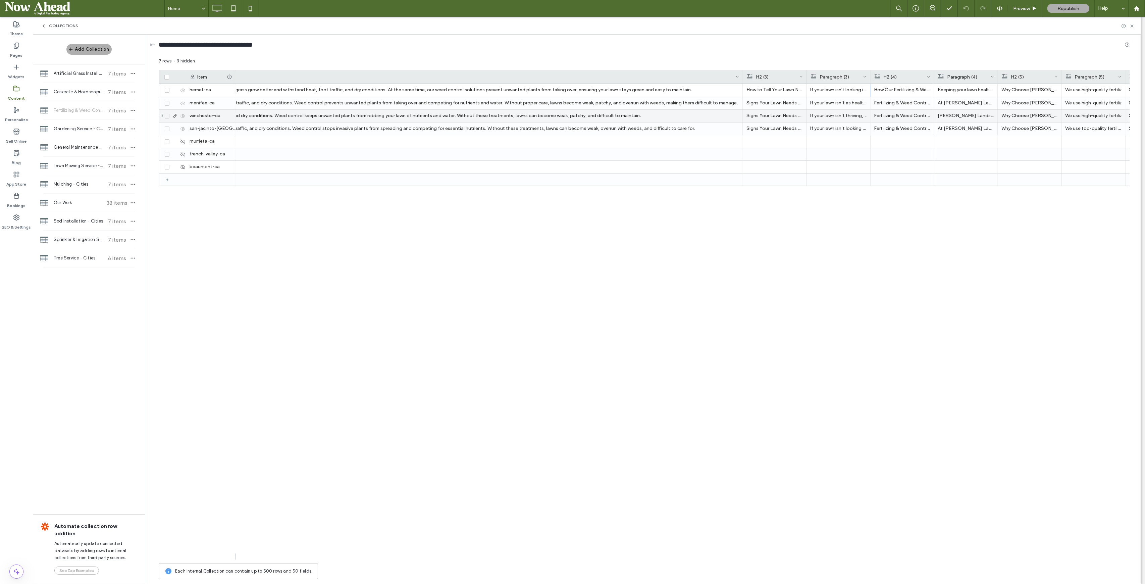
click at [831, 117] on p "If your lawn isn’t thriving, look for these signs:" at bounding box center [838, 116] width 56 height 12
click at [831, 117] on p "If your lawn isn’t thriving, look for these signs:" at bounding box center [839, 116] width 56 height 12
click at [857, 271] on div "A strong, thriving lawn starts with the right care. Palacios Landscaping provid…" at bounding box center [683, 322] width 894 height 476
drag, startPoint x: 739, startPoint y: 552, endPoint x: 526, endPoint y: 545, distance: 213.1
click at [571, 545] on div "A strong, thriving lawn starts with the right care. Palacios Landscaping provid…" at bounding box center [683, 322] width 894 height 476
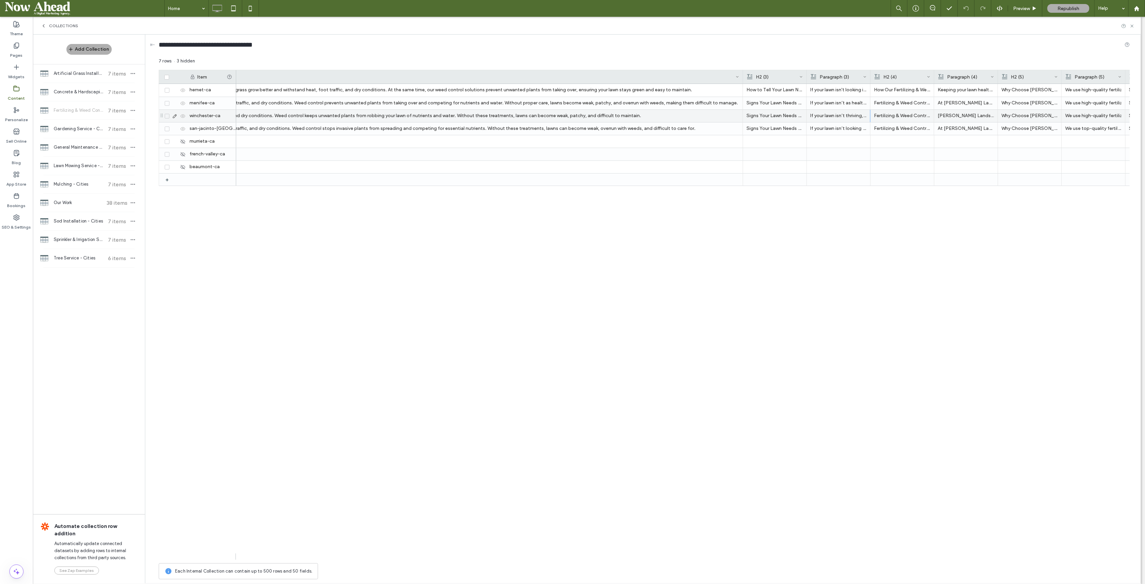
drag, startPoint x: 526, startPoint y: 545, endPoint x: 518, endPoint y: 545, distance: 8.4
click at [518, 545] on div "A strong, thriving lawn starts with the right care. Palacios Landscaping provid…" at bounding box center [683, 322] width 894 height 476
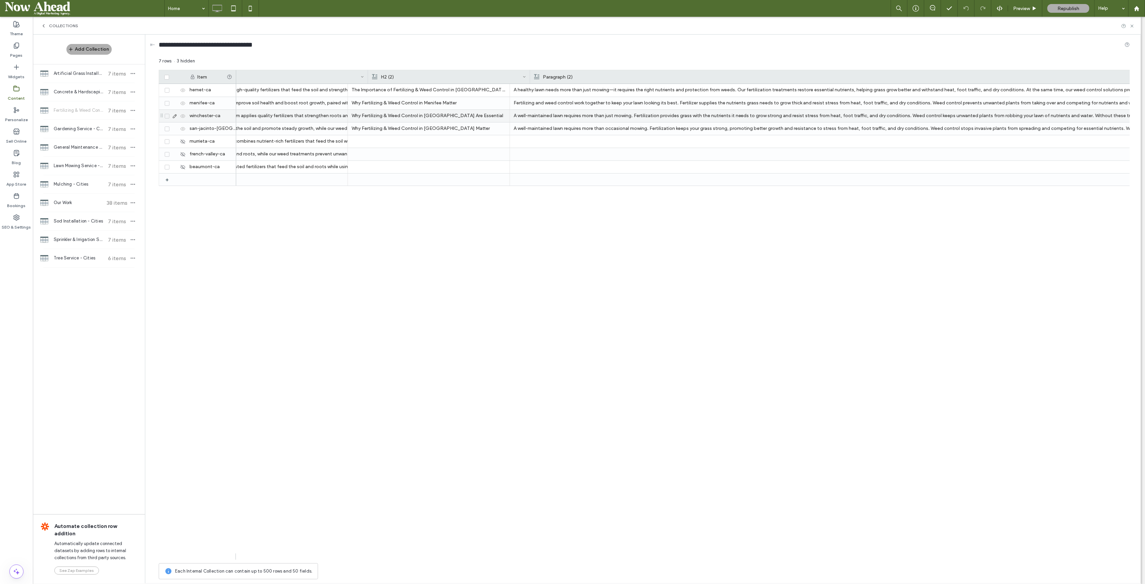
scroll to position [0, 995]
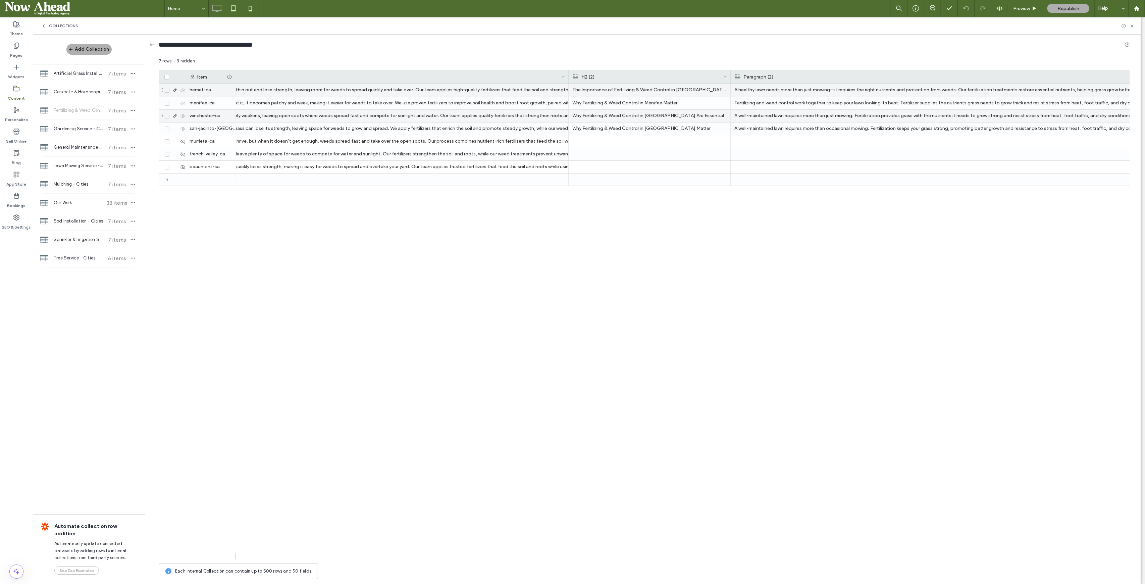
click at [766, 93] on p "A healthy lawn needs more than just mowing—it requires the right nutrients and …" at bounding box center [1165, 90] width 863 height 12
click at [766, 93] on p "A healthy lawn needs more than just mowing—it requires the right nutrients and …" at bounding box center [1166, 90] width 863 height 12
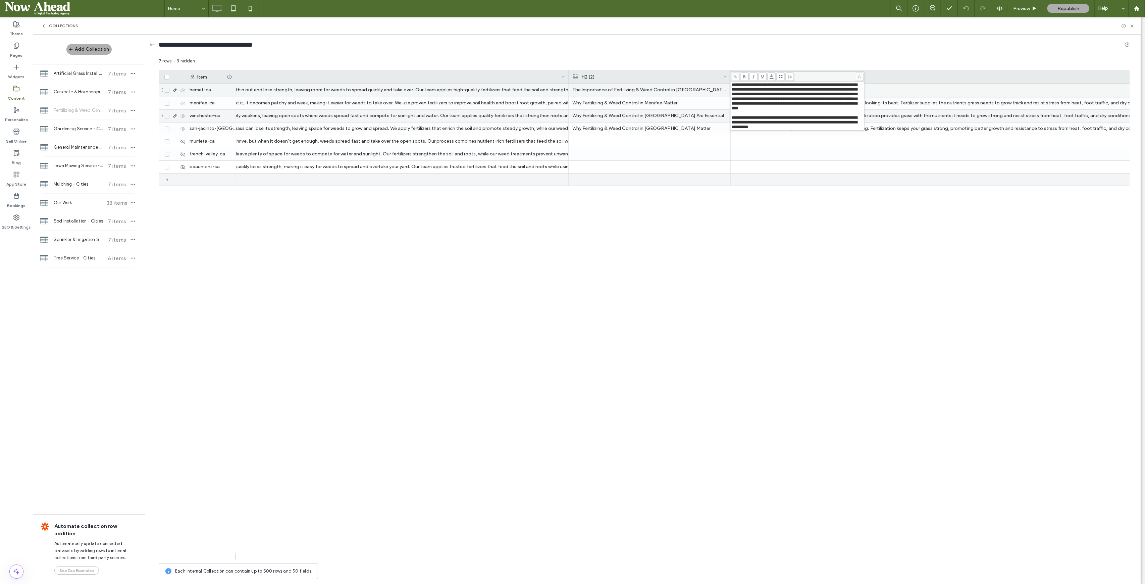
click at [796, 175] on div at bounding box center [1165, 179] width 863 height 12
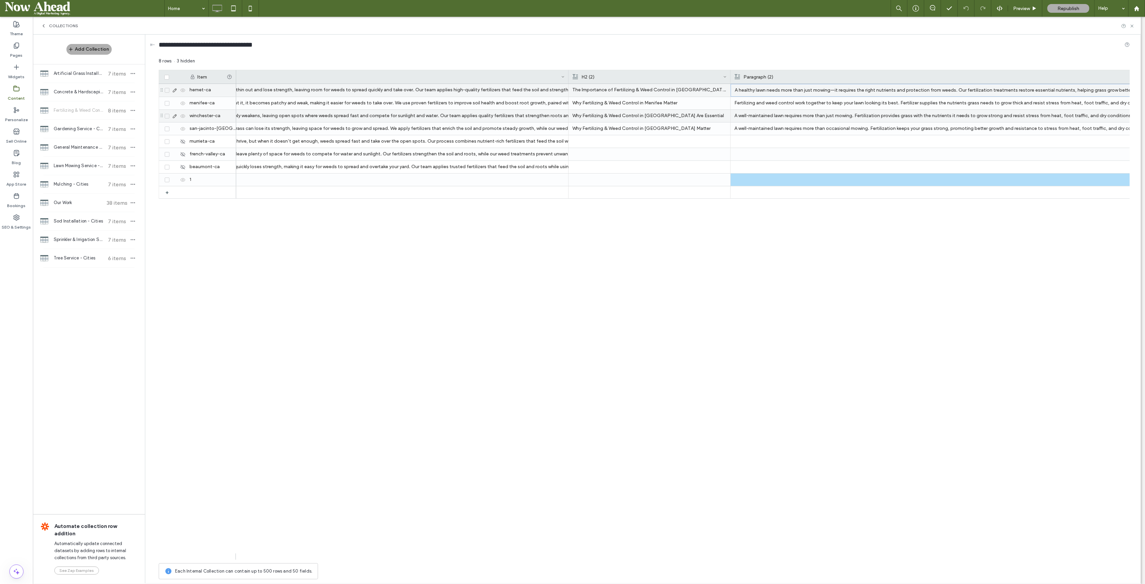
click at [797, 105] on p "Fertilizing and weed control work together to keep your lawn looking its best. …" at bounding box center [1165, 103] width 863 height 12
click at [797, 105] on p "Fertilizing and weed control work together to keep your lawn looking its best. …" at bounding box center [1166, 103] width 863 height 12
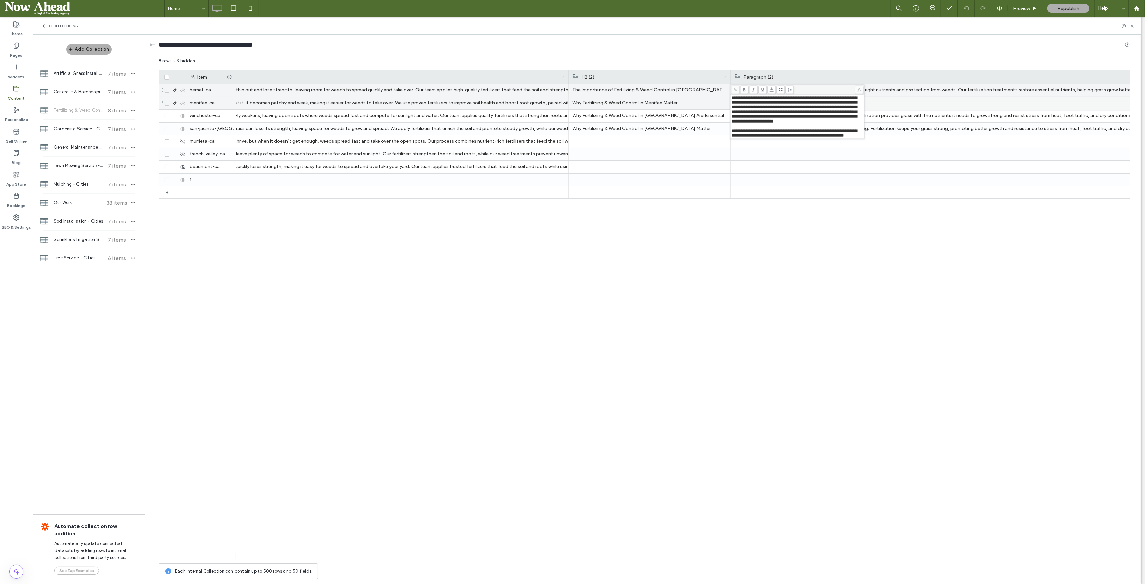
click at [832, 250] on div "At Palacios Landscaping, we provide professional fertilizing and weed control s…" at bounding box center [683, 322] width 894 height 476
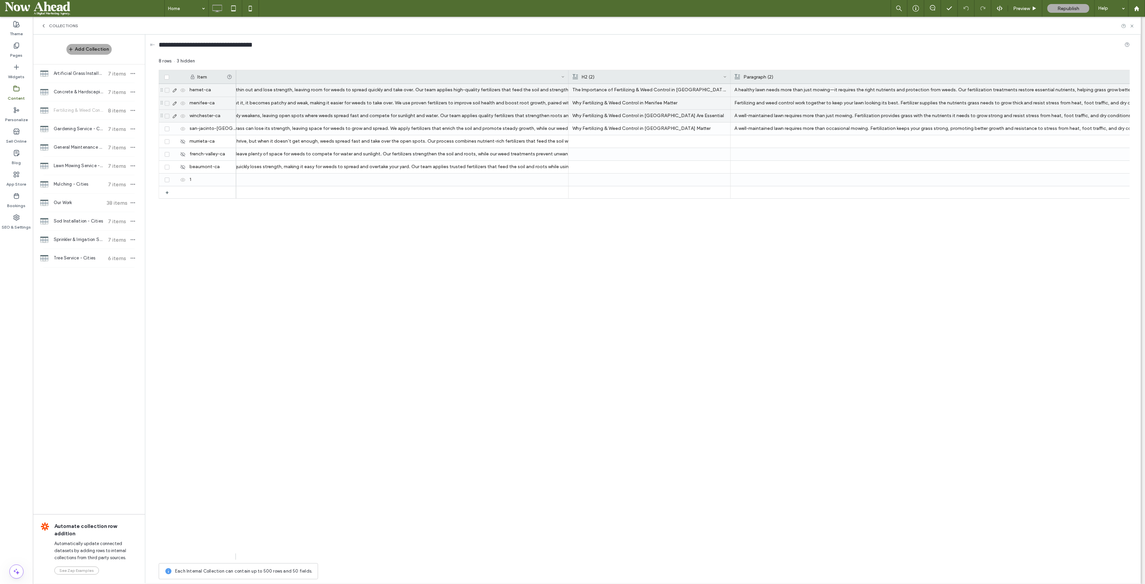
click at [824, 117] on p "A well-maintained lawn requires more than just mowing. Fertilization provides g…" at bounding box center [1165, 116] width 863 height 12
click at [824, 117] on p "A well-maintained lawn requires more than just mowing. Fertilization provides g…" at bounding box center [1166, 116] width 863 height 12
click at [833, 214] on div "At Palacios Landscaping, we provide professional fertilizing and weed control s…" at bounding box center [683, 322] width 894 height 476
click at [821, 132] on p "A well-maintained lawn requires more than occasional mowing. Fertilization keep…" at bounding box center [1165, 128] width 863 height 12
click at [821, 132] on p "A well-maintained lawn requires more than occasional mowing. Fertilization keep…" at bounding box center [1166, 129] width 863 height 12
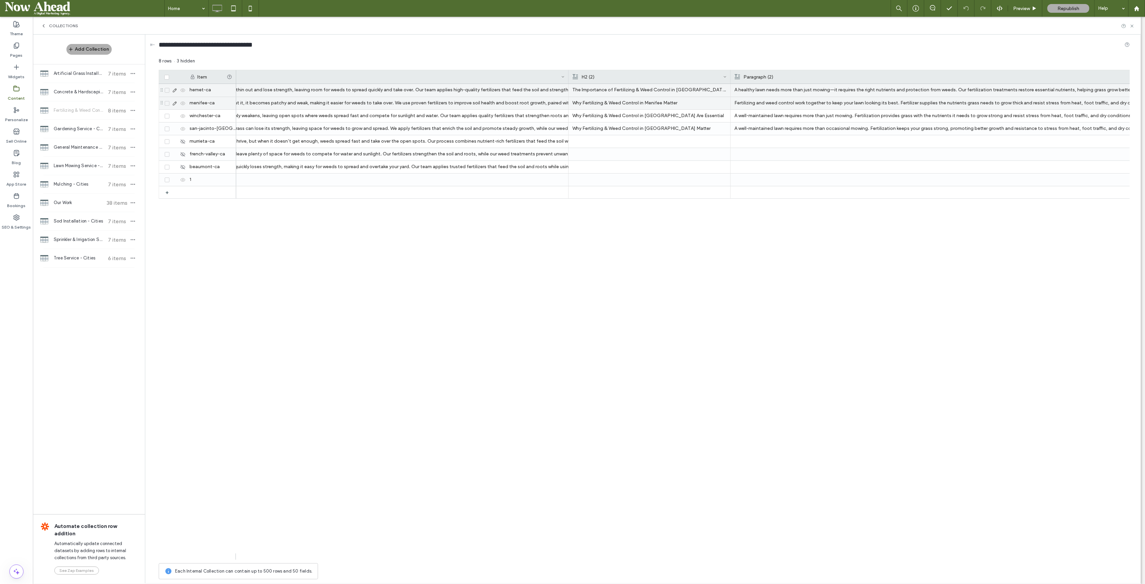
click at [824, 240] on div "At Palacios Landscaping, we provide professional fertilizing and weed control s…" at bounding box center [683, 322] width 894 height 476
click at [771, 90] on p "A healthy lawn needs more than just mowing—it requires the right nutrients and …" at bounding box center [1165, 90] width 863 height 12
click at [771, 90] on p "A healthy lawn needs more than just mowing—it requires the right nutrients and …" at bounding box center [1166, 90] width 863 height 12
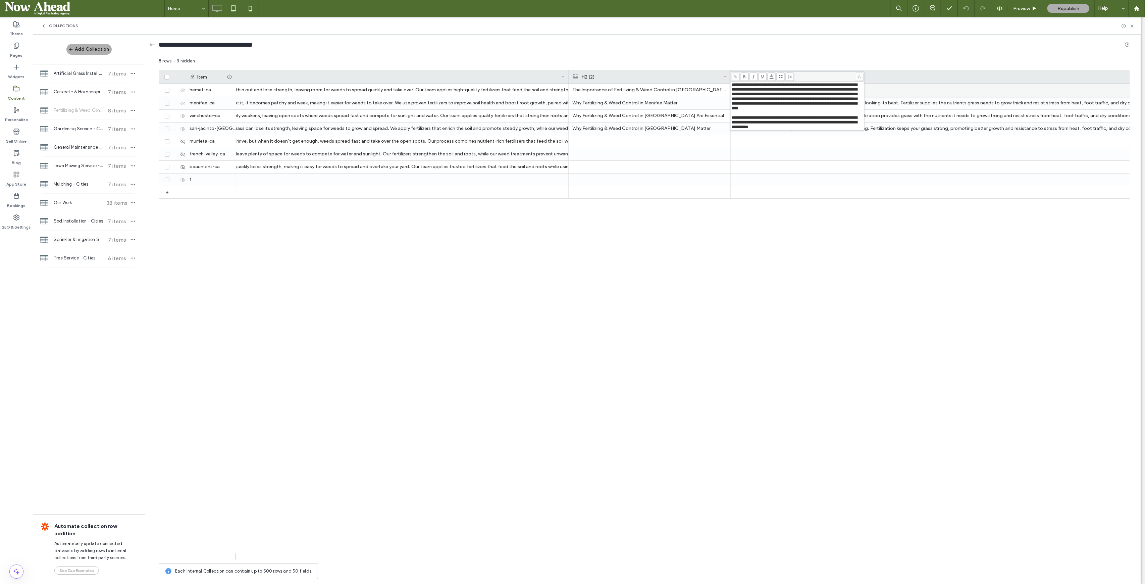
click at [732, 122] on span "**********" at bounding box center [795, 122] width 126 height 14
click at [733, 117] on span "**********" at bounding box center [795, 101] width 126 height 37
click at [732, 117] on span "**********" at bounding box center [795, 101] width 126 height 37
click at [735, 117] on span "**********" at bounding box center [795, 101] width 126 height 37
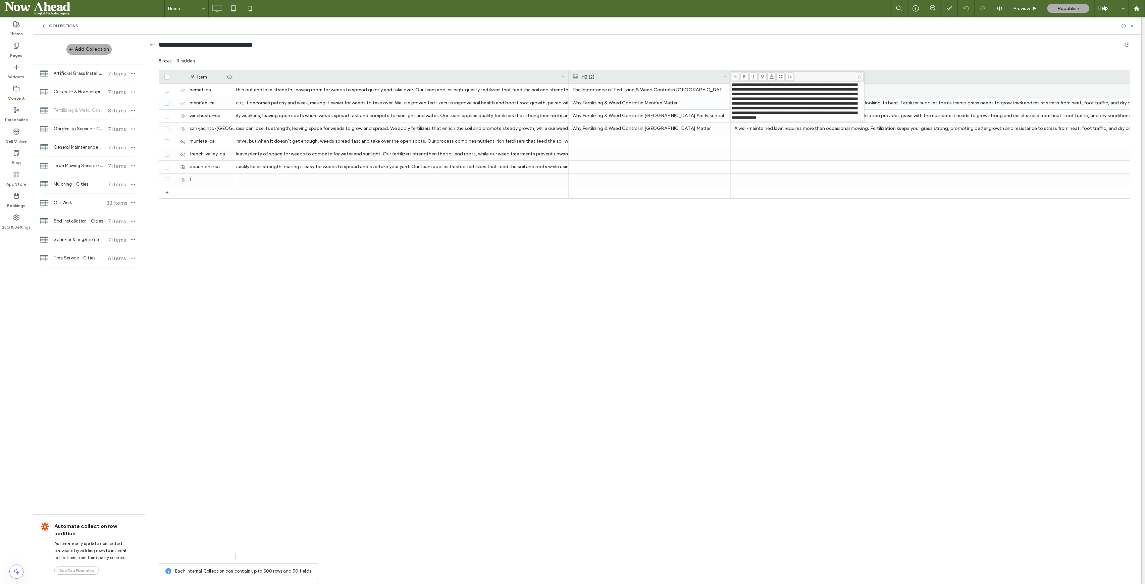
click at [732, 118] on span "**********" at bounding box center [795, 101] width 126 height 37
click at [814, 215] on div "At Palacios Landscaping, we provide professional fertilizing and weed control s…" at bounding box center [683, 322] width 894 height 476
click at [795, 104] on p "Fertilizing and weed control work together to keep your lawn looking its best. …" at bounding box center [1166, 103] width 863 height 12
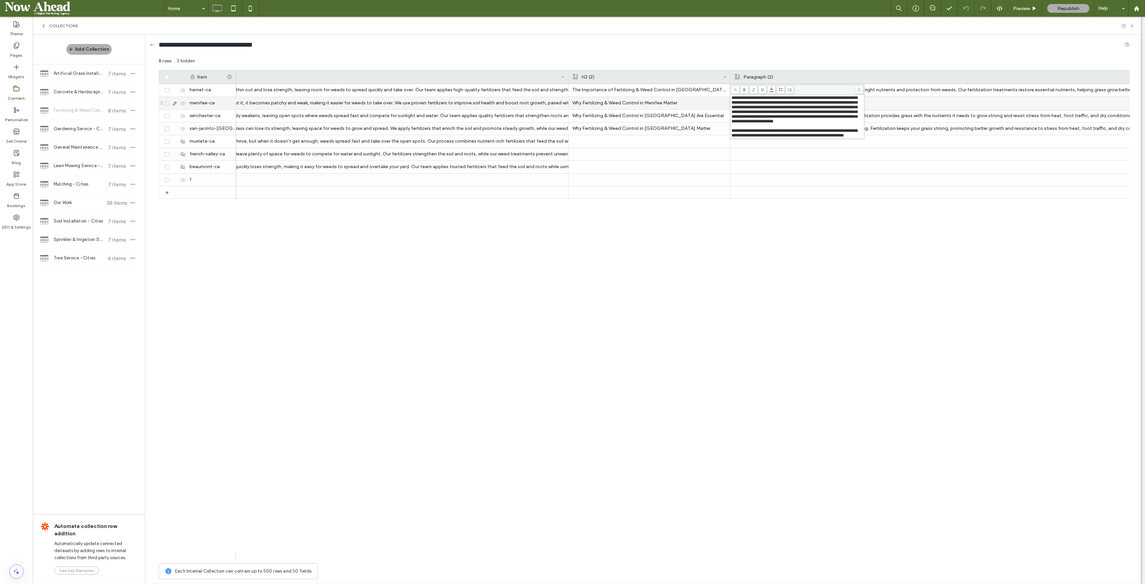
click at [732, 128] on div "Rich Text Editor" at bounding box center [798, 126] width 132 height 5
click at [733, 138] on span "**********" at bounding box center [795, 132] width 126 height 9
click at [820, 217] on div "At Palacios Landscaping, we provide professional fertilizing and weed control s…" at bounding box center [683, 322] width 894 height 476
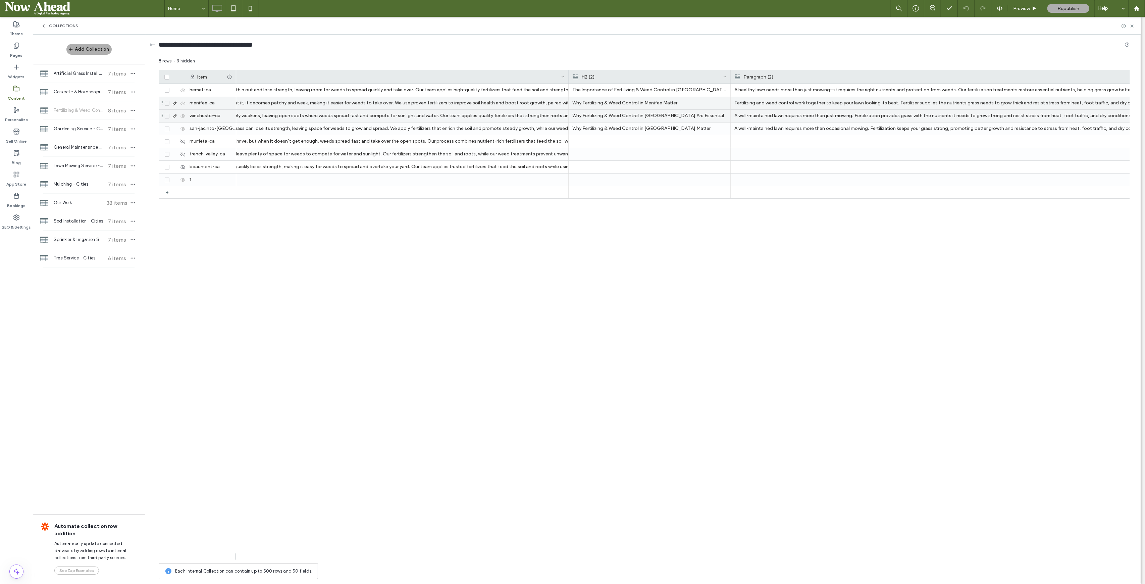
click at [792, 118] on p "A well-maintained lawn requires more than just mowing. Fertilization provides g…" at bounding box center [1165, 116] width 863 height 12
click at [732, 146] on span "**********" at bounding box center [795, 141] width 126 height 9
click at [807, 200] on div "At Palacios Landscaping, we provide professional fertilizing and weed control s…" at bounding box center [683, 322] width 894 height 476
click at [796, 132] on p "A well-maintained lawn requires more than occasional mowing. Fertilization keep…" at bounding box center [1165, 128] width 863 height 12
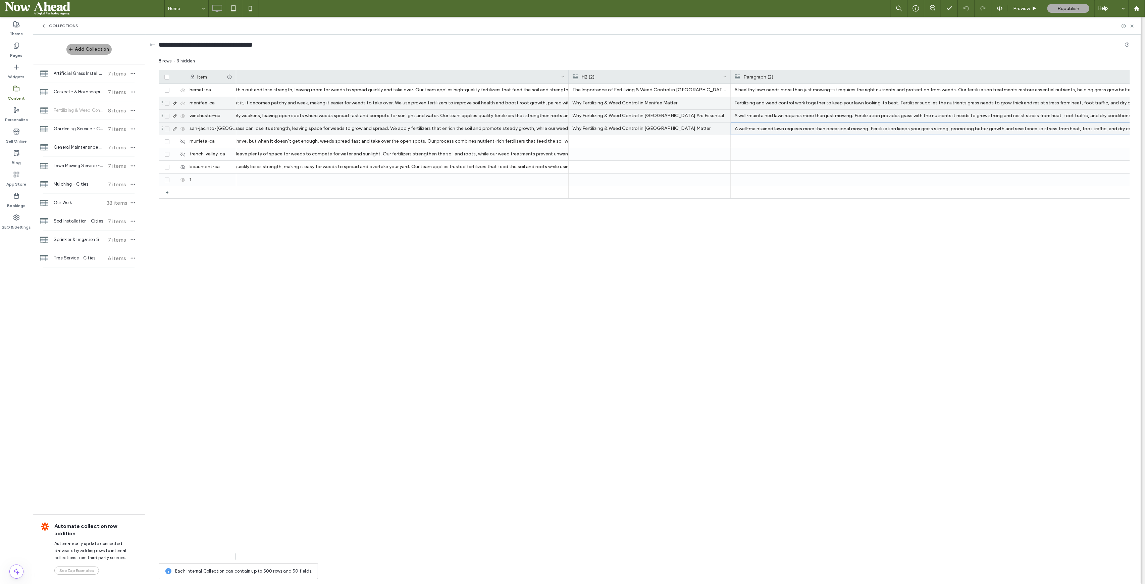
click at [796, 132] on p "A well-maintained lawn requires more than occasional mowing. Fertilization keep…" at bounding box center [1166, 129] width 863 height 12
click at [732, 158] on span "**********" at bounding box center [795, 153] width 126 height 9
click at [863, 303] on div "At Palacios Landscaping, we provide professional fertilizing and weed control s…" at bounding box center [683, 322] width 894 height 476
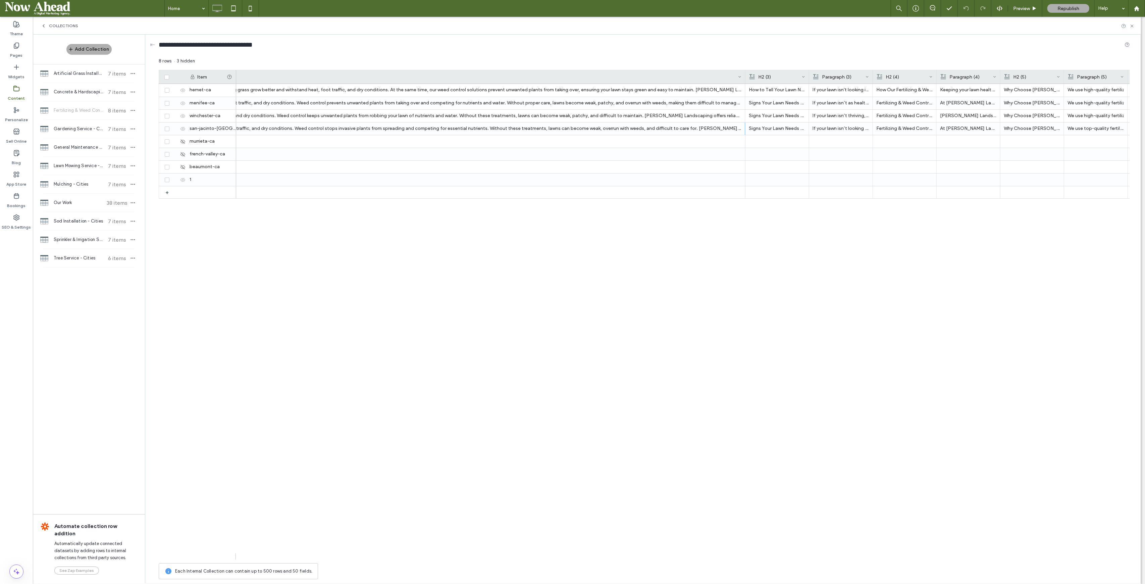
scroll to position [0, 1889]
click at [706, 75] on div at bounding box center [707, 76] width 3 height 13
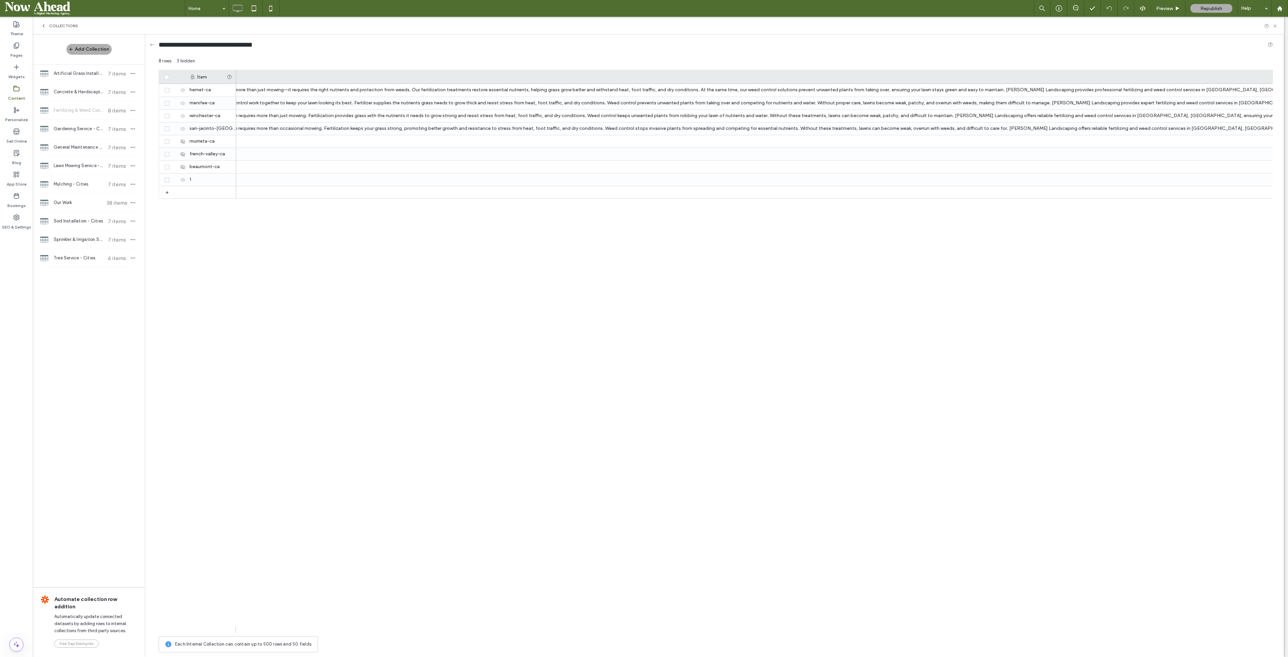
scroll to position [0, 1518]
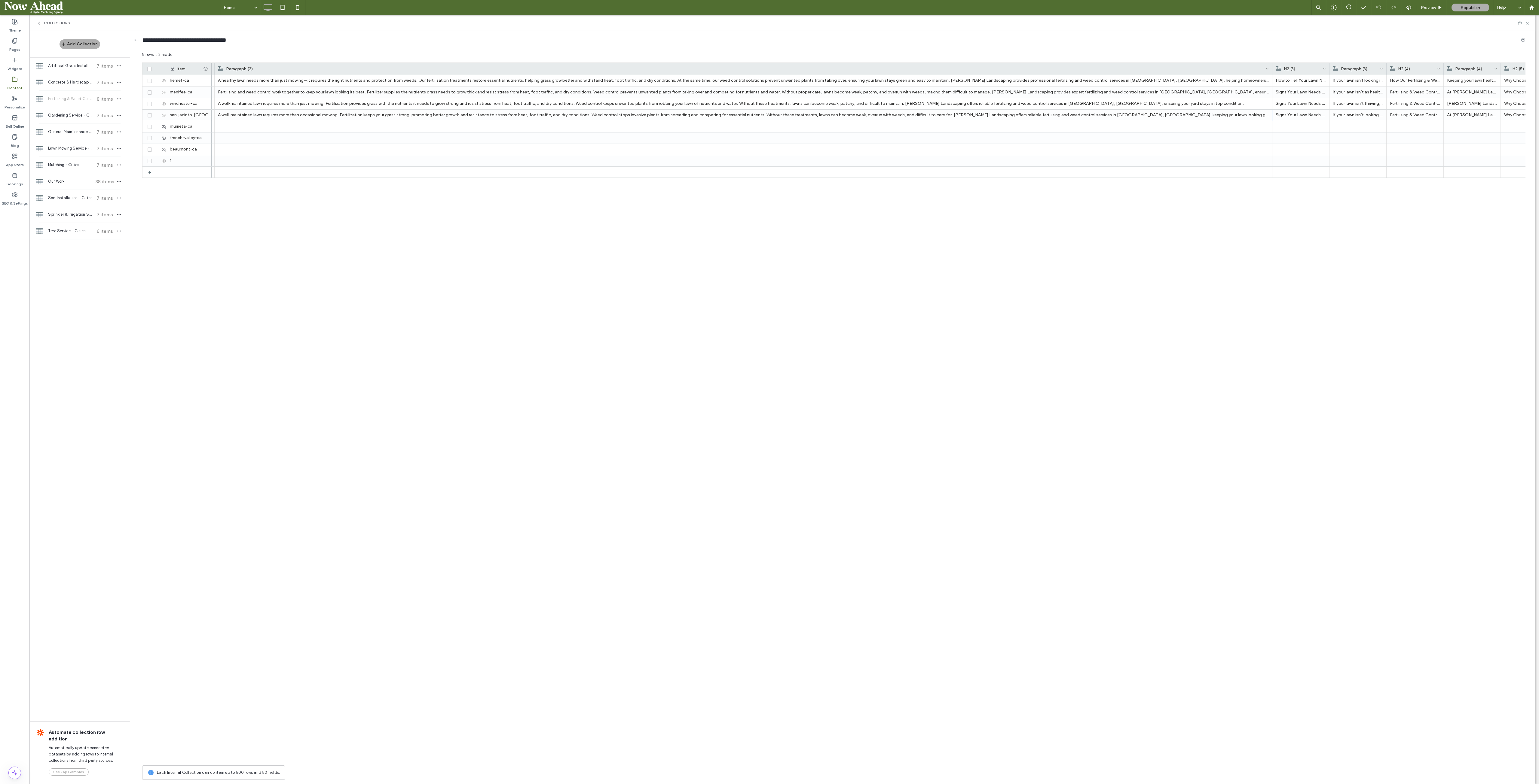
drag, startPoint x: 1150, startPoint y: 1, endPoint x: 1245, endPoint y: 341, distance: 353.0
click at [962, 341] on div "How to Tell Your Lawn Needs Treatment If your lawn isn't looking its best, it m…" at bounding box center [869, 418] width 1314 height 687
click at [799, 78] on p "A healthy lawn needs more than just mowing—it requires the right nutrients and …" at bounding box center [1237, 81] width 1050 height 11
click at [784, 149] on div at bounding box center [1237, 150] width 1051 height 11
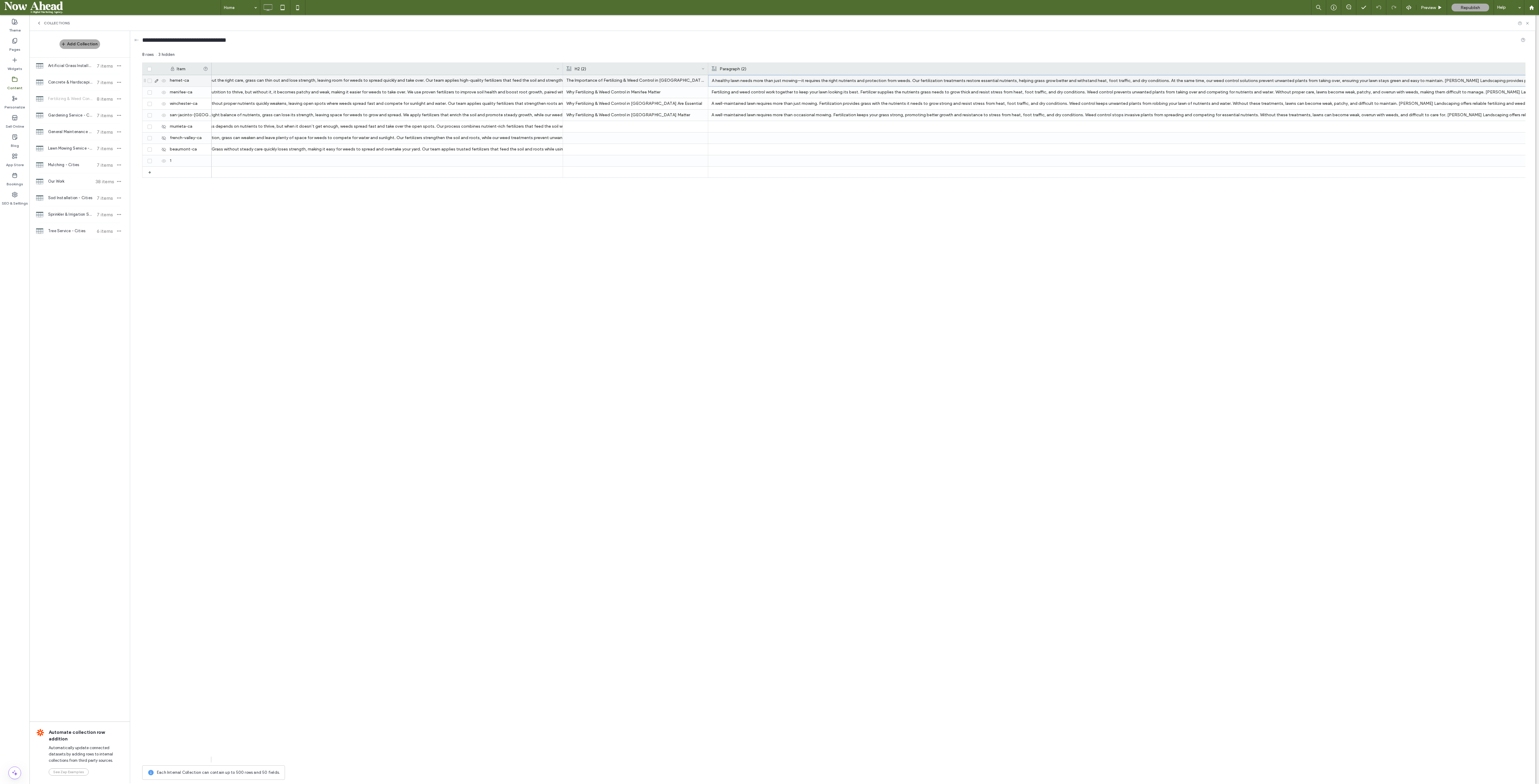
click at [788, 77] on p "A healthy lawn needs more than just mowing—it requires the right nutrients and …" at bounding box center [1237, 81] width 1050 height 11
click at [758, 151] on div at bounding box center [1237, 150] width 1051 height 11
click at [765, 82] on p "A healthy lawn needs more than just mowing—it requires the right nutrients and …" at bounding box center [1237, 81] width 1051 height 11
click at [774, 150] on div at bounding box center [1237, 150] width 1051 height 11
click at [775, 81] on p "A healthy lawn needs more than just mowing—it requires the right nutrients and …" at bounding box center [1237, 81] width 1050 height 11
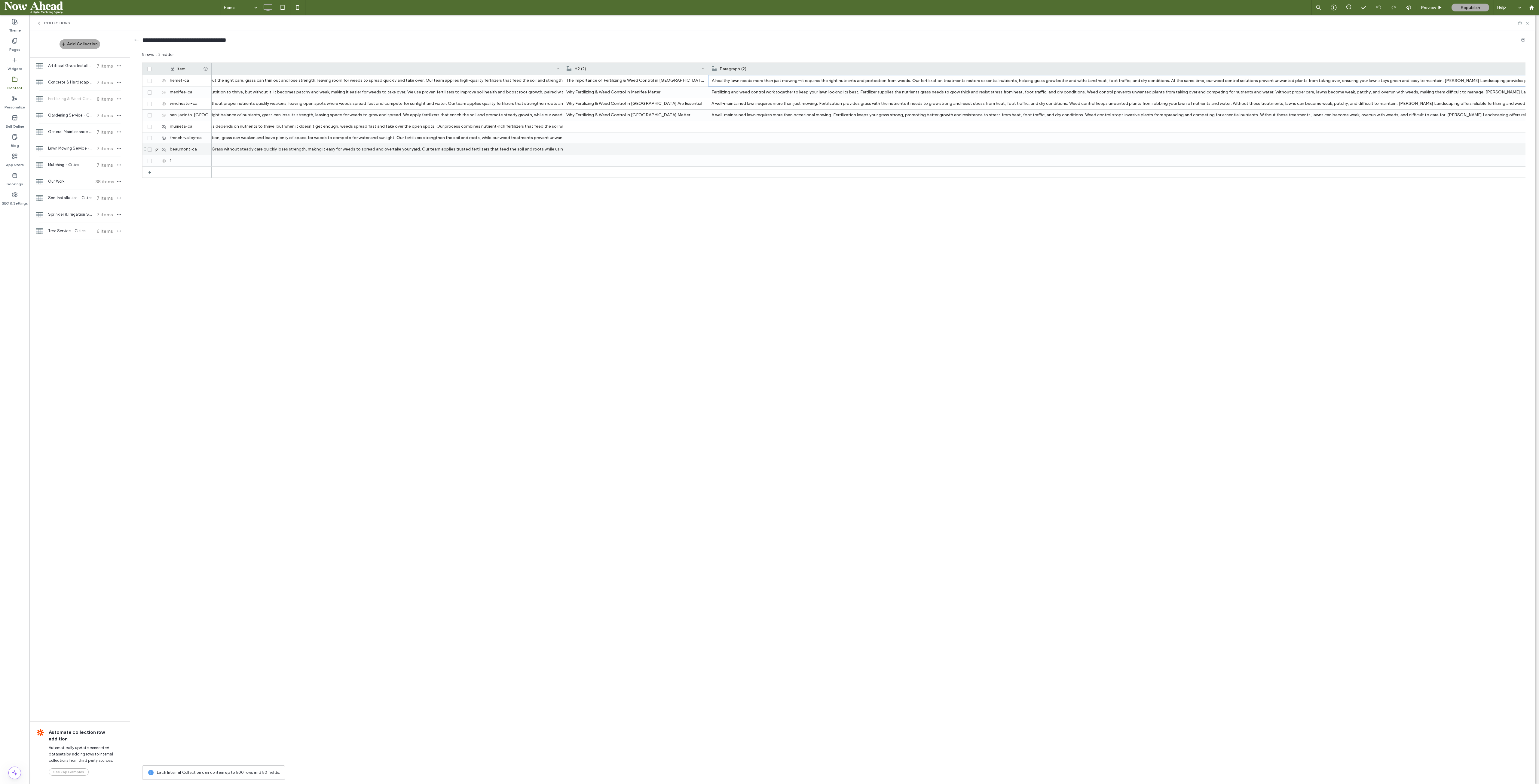
click at [774, 149] on div at bounding box center [1237, 150] width 1051 height 11
click at [962, 65] on div at bounding box center [1251, 68] width 3 height 12
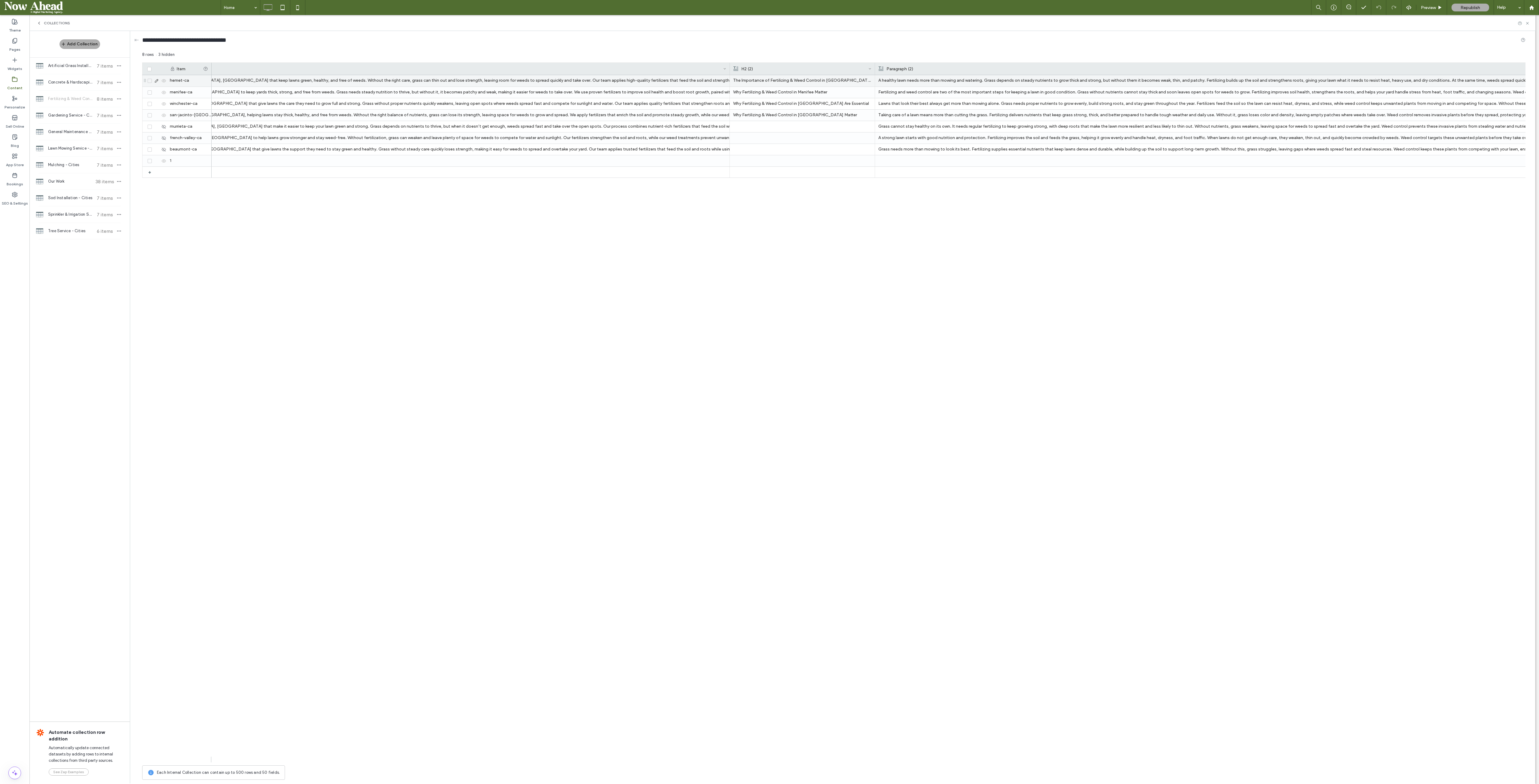
click at [794, 78] on p "The Importance of Fertilizing & Weed Control in Hemet" at bounding box center [802, 81] width 138 height 11
click at [793, 150] on div at bounding box center [802, 150] width 138 height 11
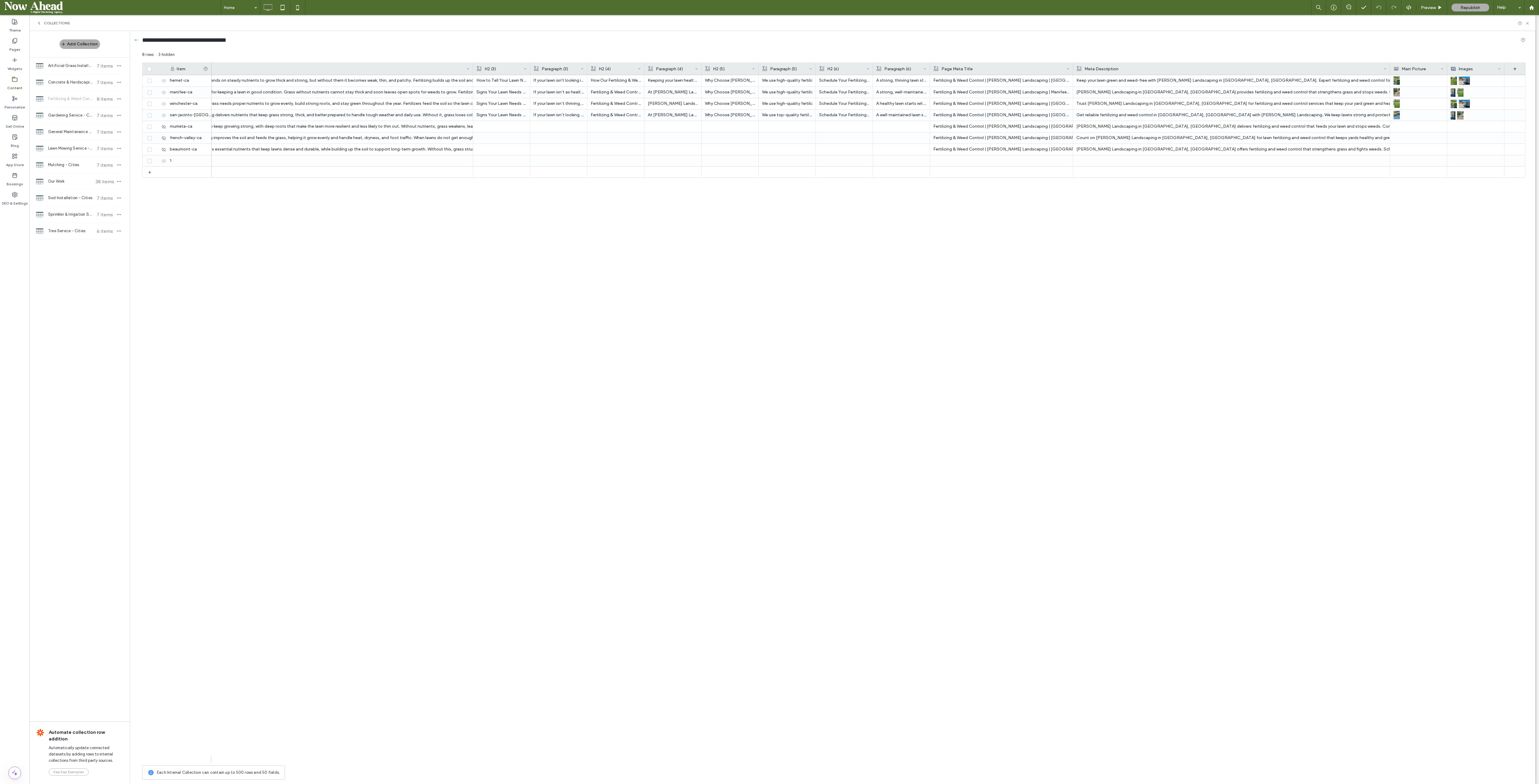
scroll to position [0, 1435]
drag, startPoint x: 957, startPoint y: 68, endPoint x: 0, endPoint y: 134, distance: 959.3
click at [0, 134] on div "**********" at bounding box center [14, 400] width 30 height 770
click at [155, 82] on icon at bounding box center [156, 81] width 4 height 4
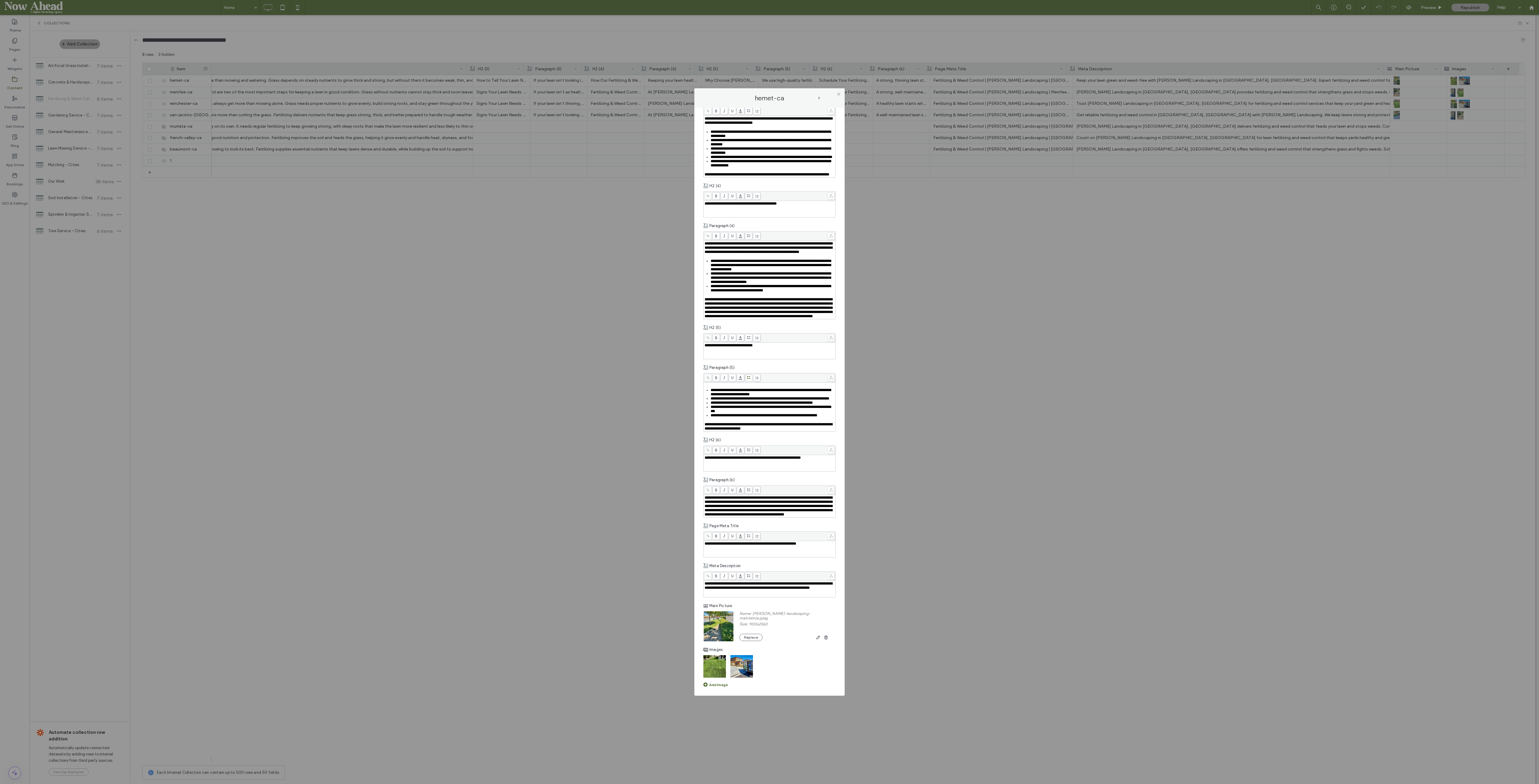
click at [840, 95] on icon at bounding box center [838, 94] width 4 height 4
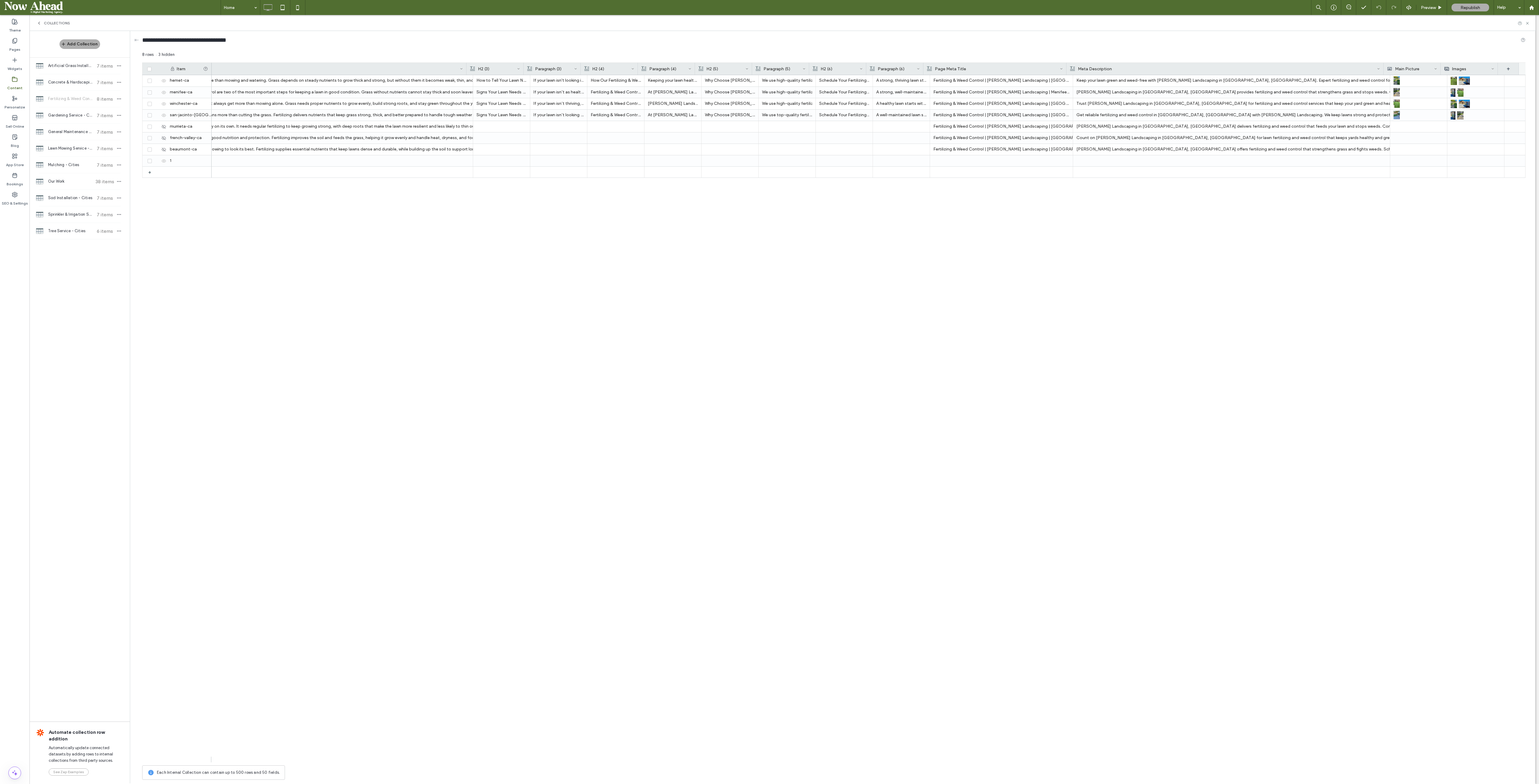
click at [580, 67] on div at bounding box center [581, 68] width 3 height 12
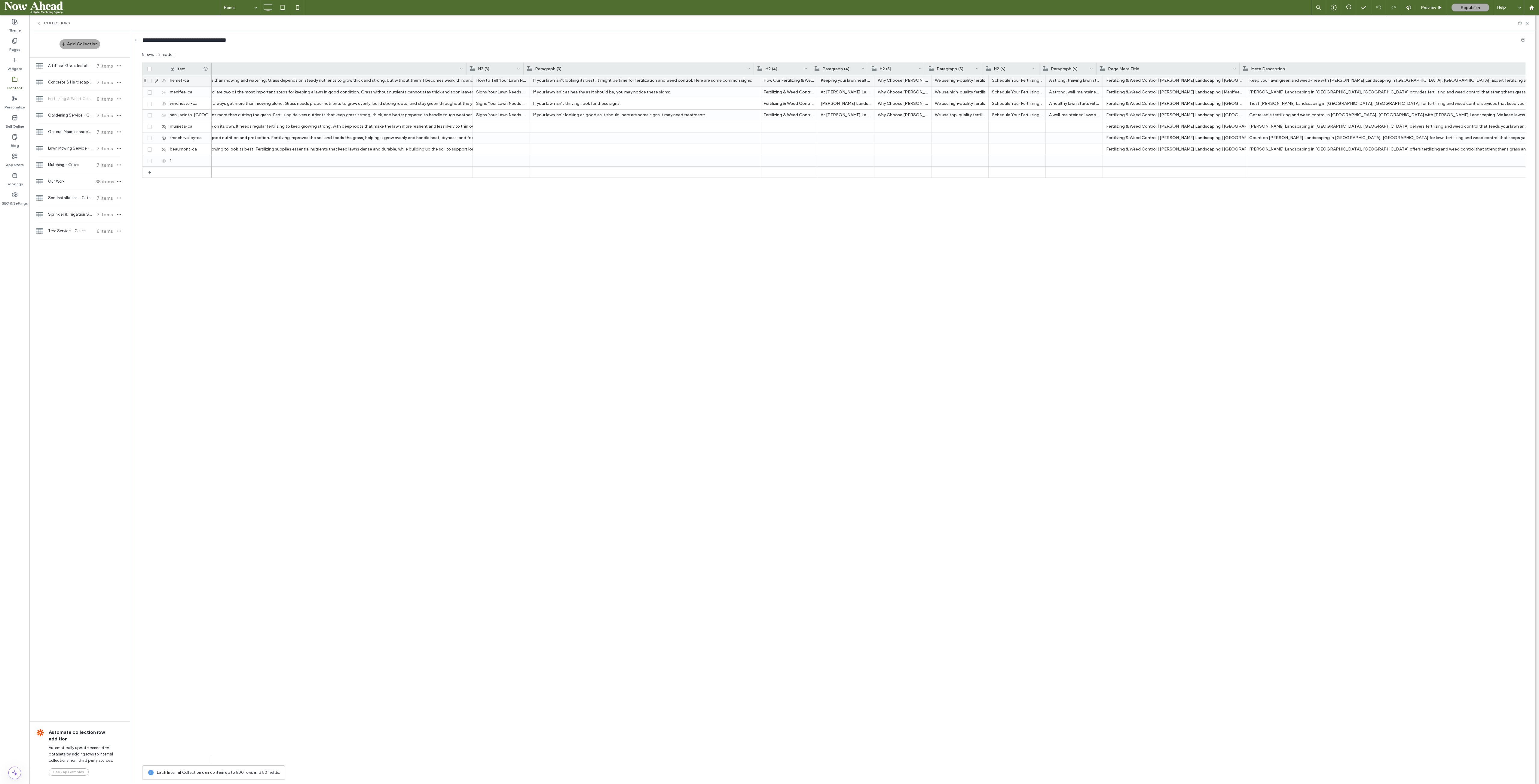
click at [615, 81] on p "If your lawn isn't looking its best, it might be time for fertilization and wee…" at bounding box center [644, 81] width 223 height 11
click at [660, 254] on div "The Value of Fertilizing & Weed Control in Hemet A healthy lawn needs more than…" at bounding box center [869, 418] width 1314 height 687
click at [650, 89] on p "If your lawn isn’t as healthy as it should be, you may notice these signs:" at bounding box center [644, 92] width 223 height 11
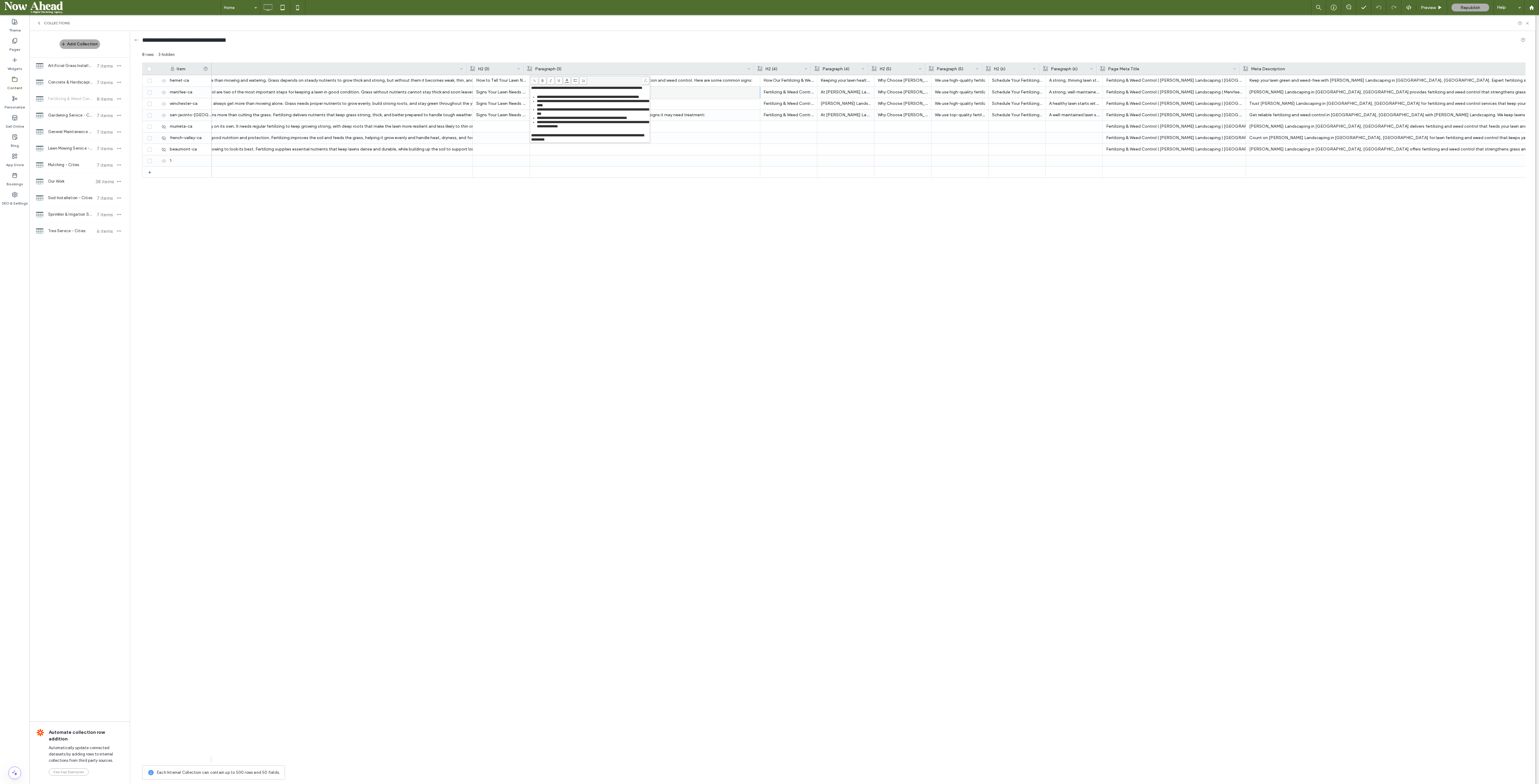
click at [689, 220] on div "The Value of Fertilizing & Weed Control in Hemet A healthy lawn needs more than…" at bounding box center [869, 418] width 1314 height 687
click at [673, 104] on p "If your lawn isn’t thriving, look for these signs:" at bounding box center [644, 104] width 223 height 11
click at [680, 216] on div "The Value of Fertilizing & Weed Control in Hemet A healthy lawn needs more than…" at bounding box center [869, 418] width 1314 height 687
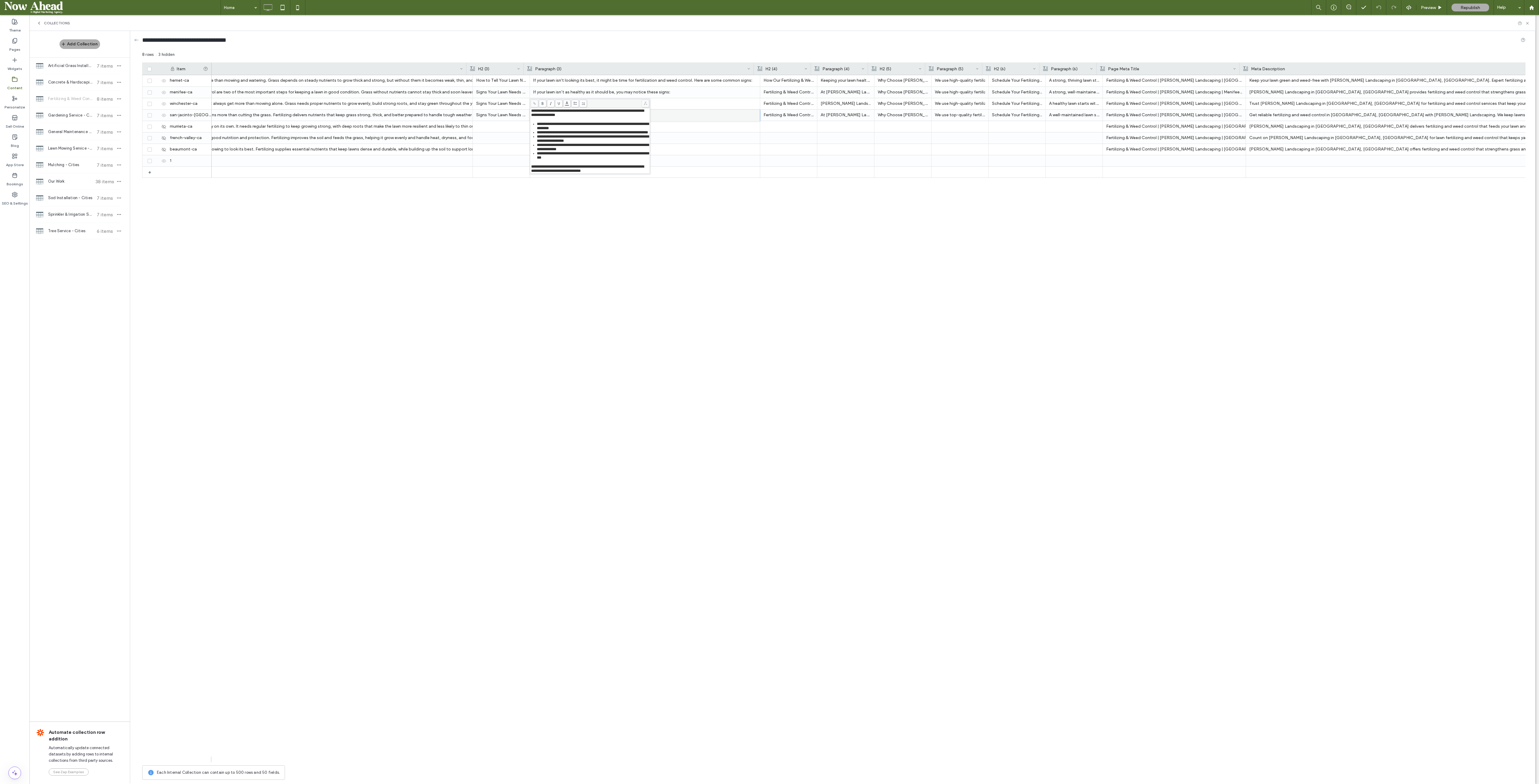
click at [696, 254] on div "The Value of Fertilizing & Weed Control in Hemet A healthy lawn needs more than…" at bounding box center [869, 418] width 1314 height 687
click at [639, 101] on p "If your lawn isn’t thriving, look for these signs:" at bounding box center [644, 104] width 223 height 11
click at [791, 222] on div "The Value of Fertilizing & Weed Control in Hemet A healthy lawn needs more than…" at bounding box center [869, 418] width 1314 height 687
click at [653, 90] on p "If your lawn isn’t as healthy as it should be, you may notice these signs:" at bounding box center [644, 92] width 223 height 11
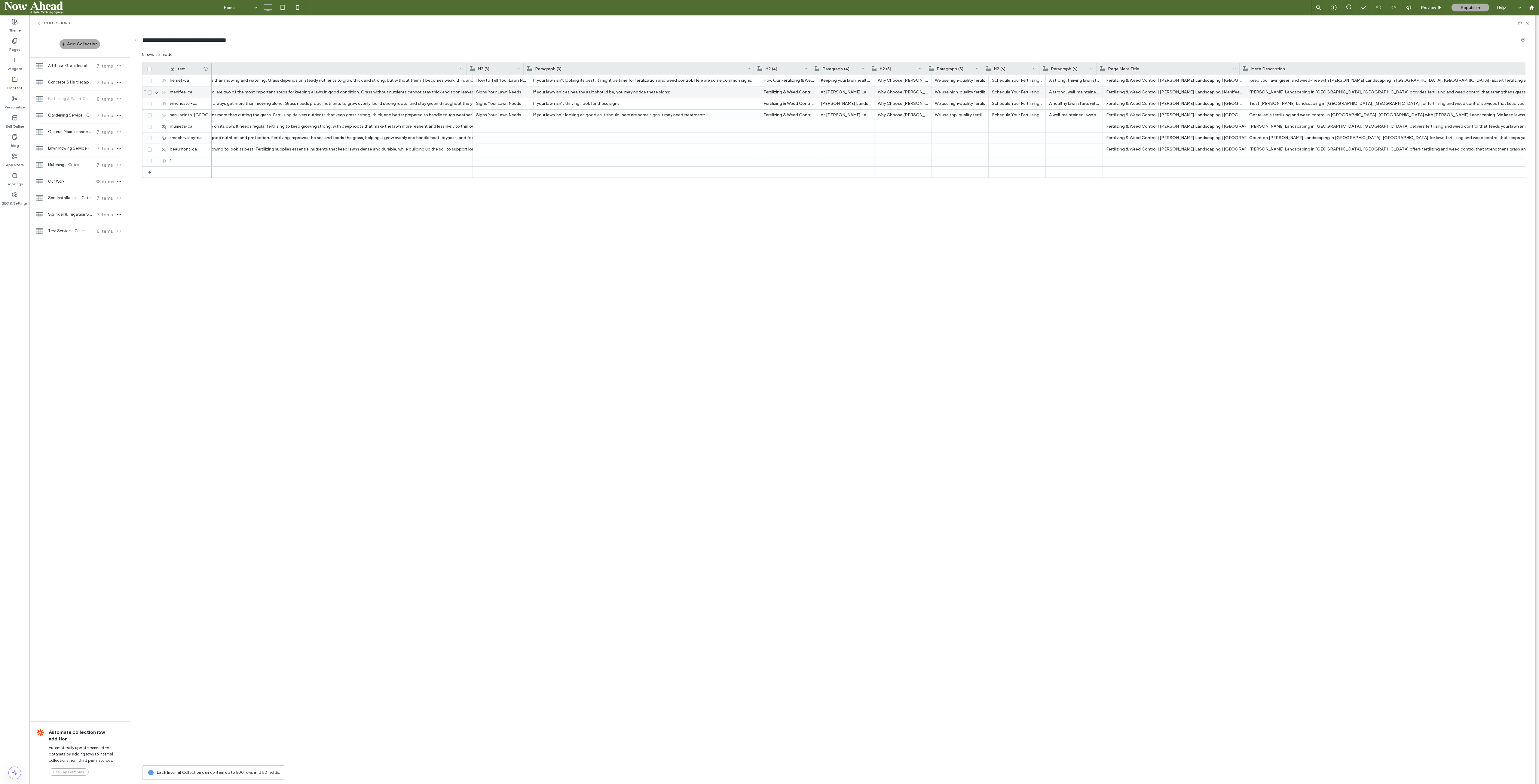
click at [653, 90] on p "If your lawn isn’t as healthy as it should be, you may notice these signs:" at bounding box center [644, 92] width 223 height 11
click at [655, 78] on p "If your lawn isn't looking its best, it might be time for fertilization and wee…" at bounding box center [644, 81] width 223 height 11
click at [157, 81] on icon at bounding box center [156, 81] width 4 height 4
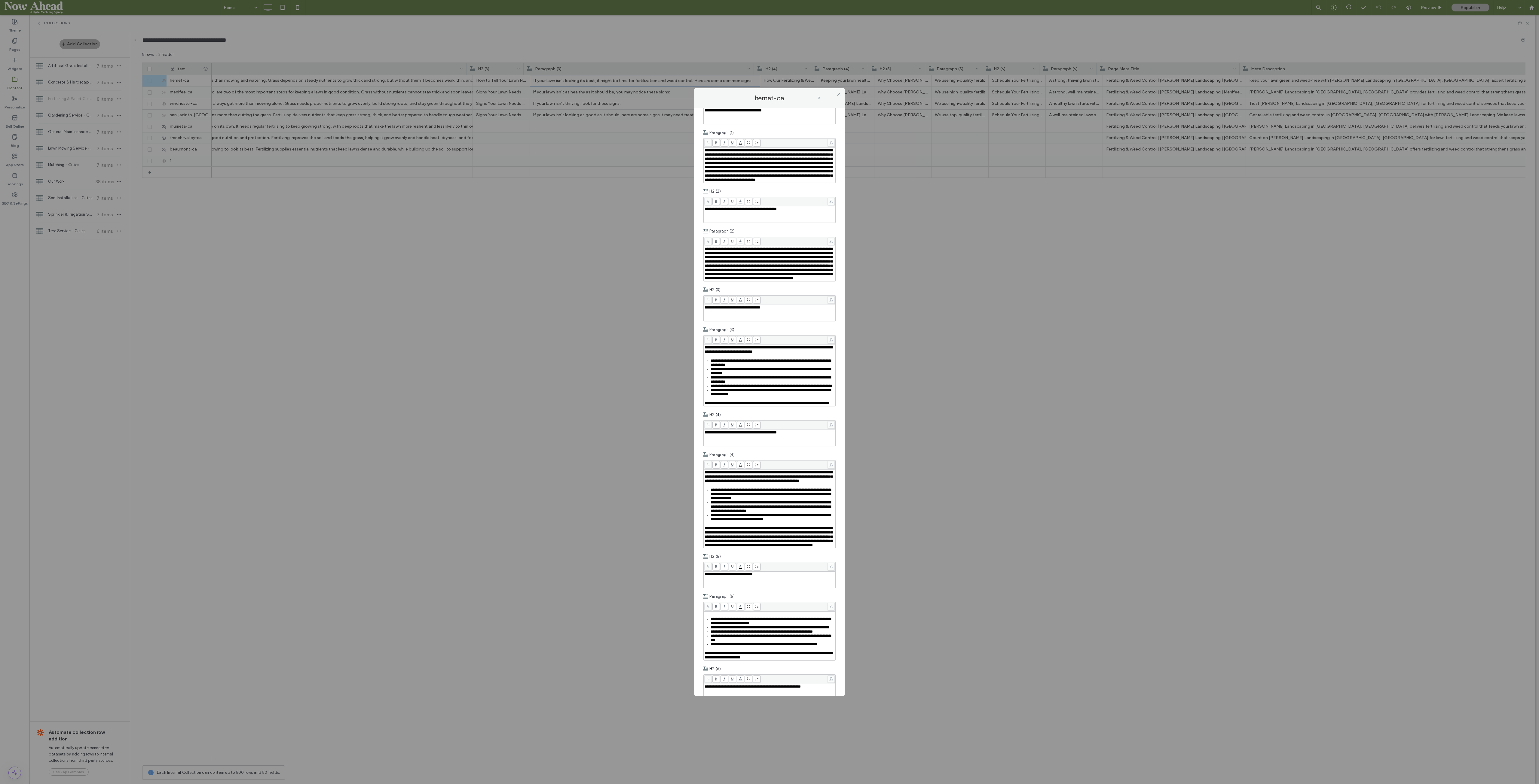
scroll to position [215, 0]
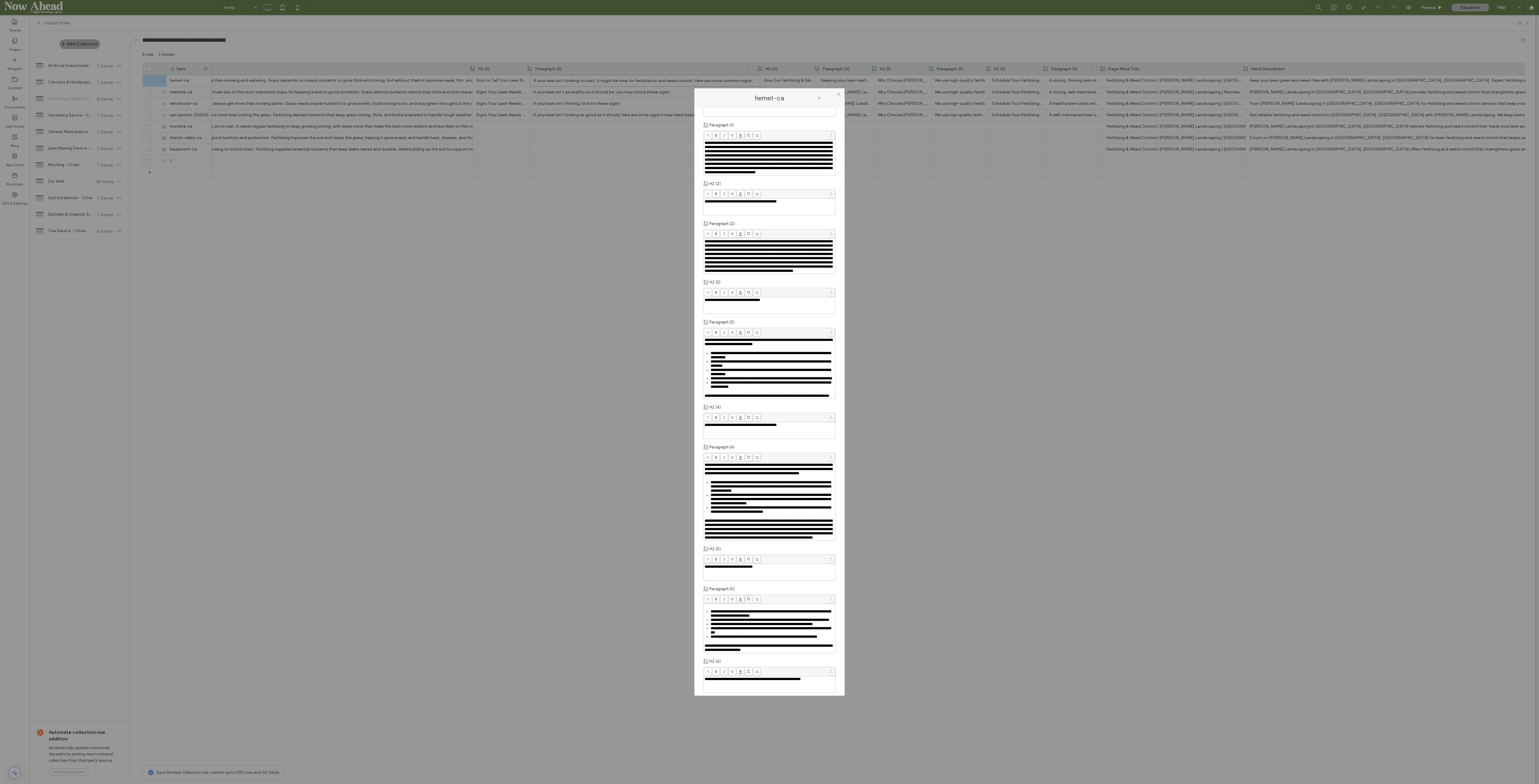
click at [819, 98] on span "next-arrow" at bounding box center [819, 98] width 2 height 3
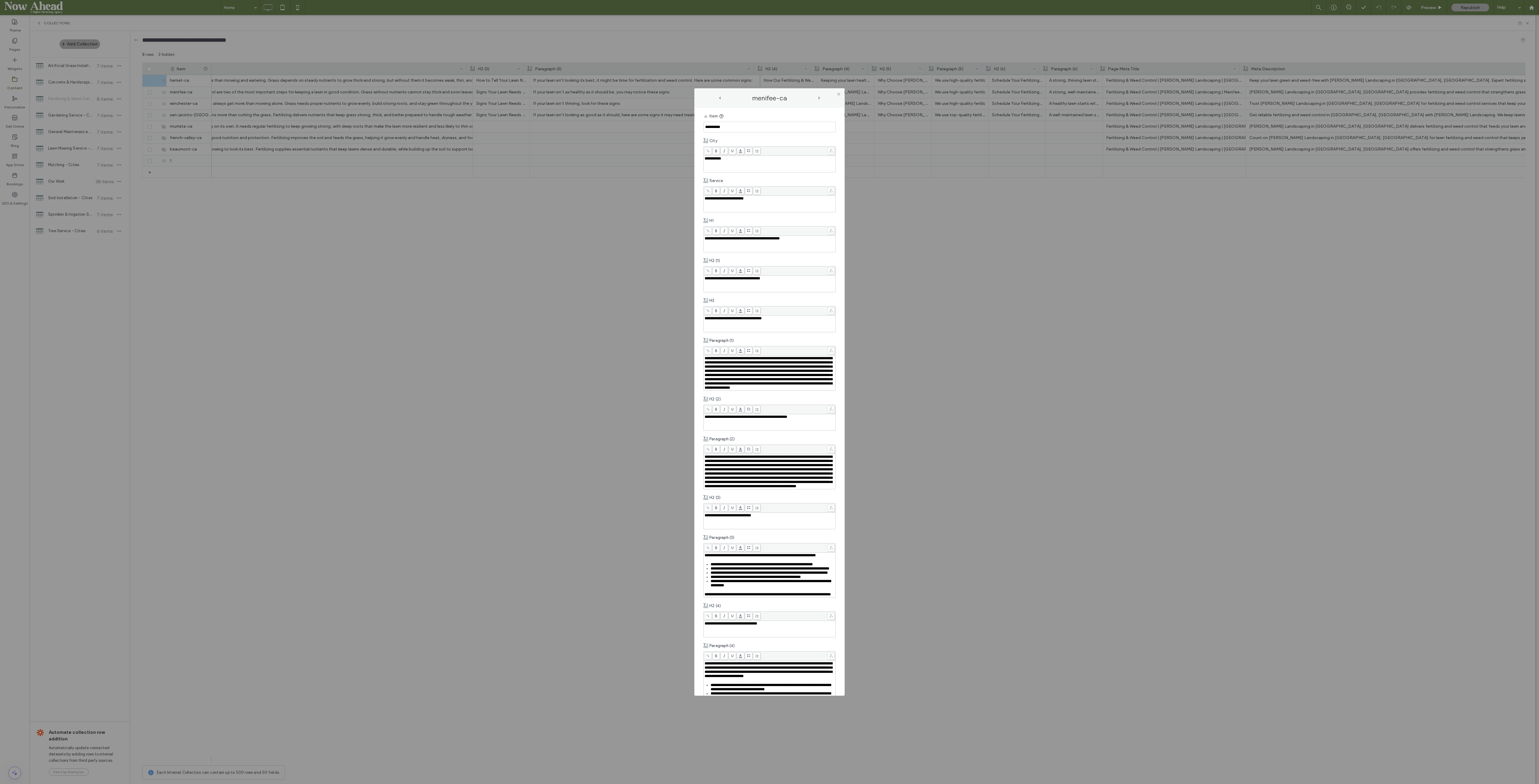
scroll to position [60, 0]
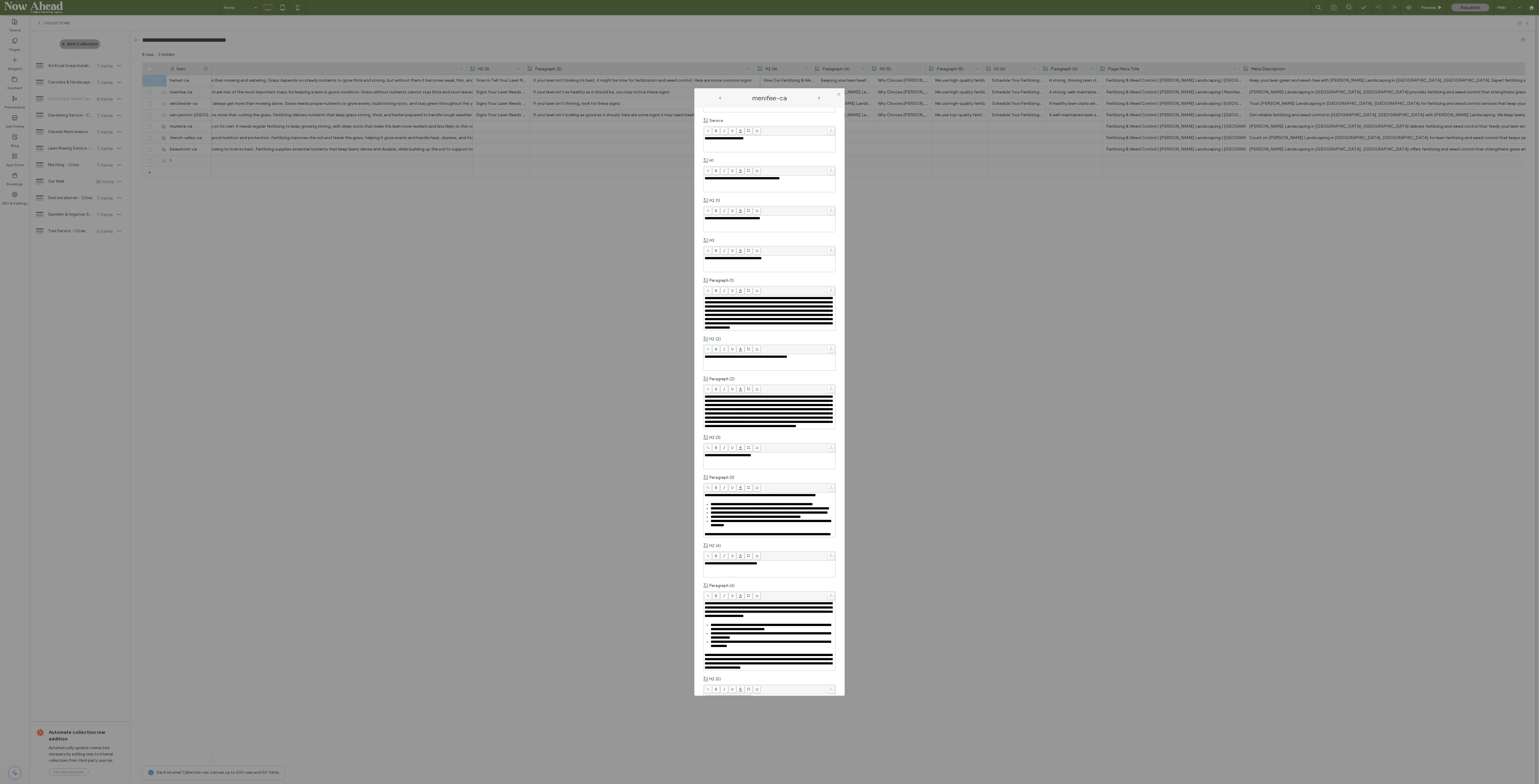
click at [819, 99] on div "menifee-ca" at bounding box center [770, 98] width 102 height 7
click at [817, 98] on span "next-arrow" at bounding box center [818, 98] width 3 height 3
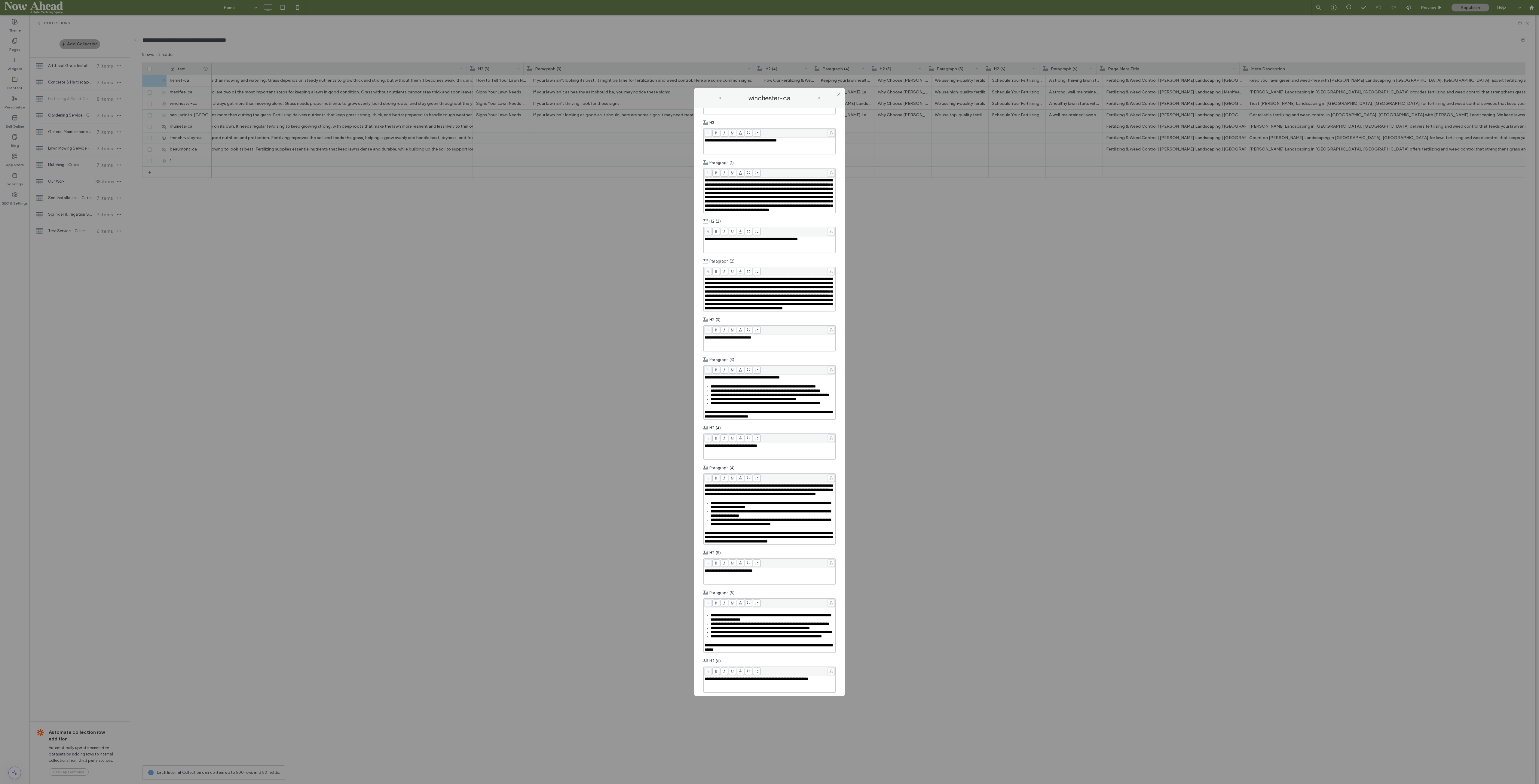
scroll to position [180, 0]
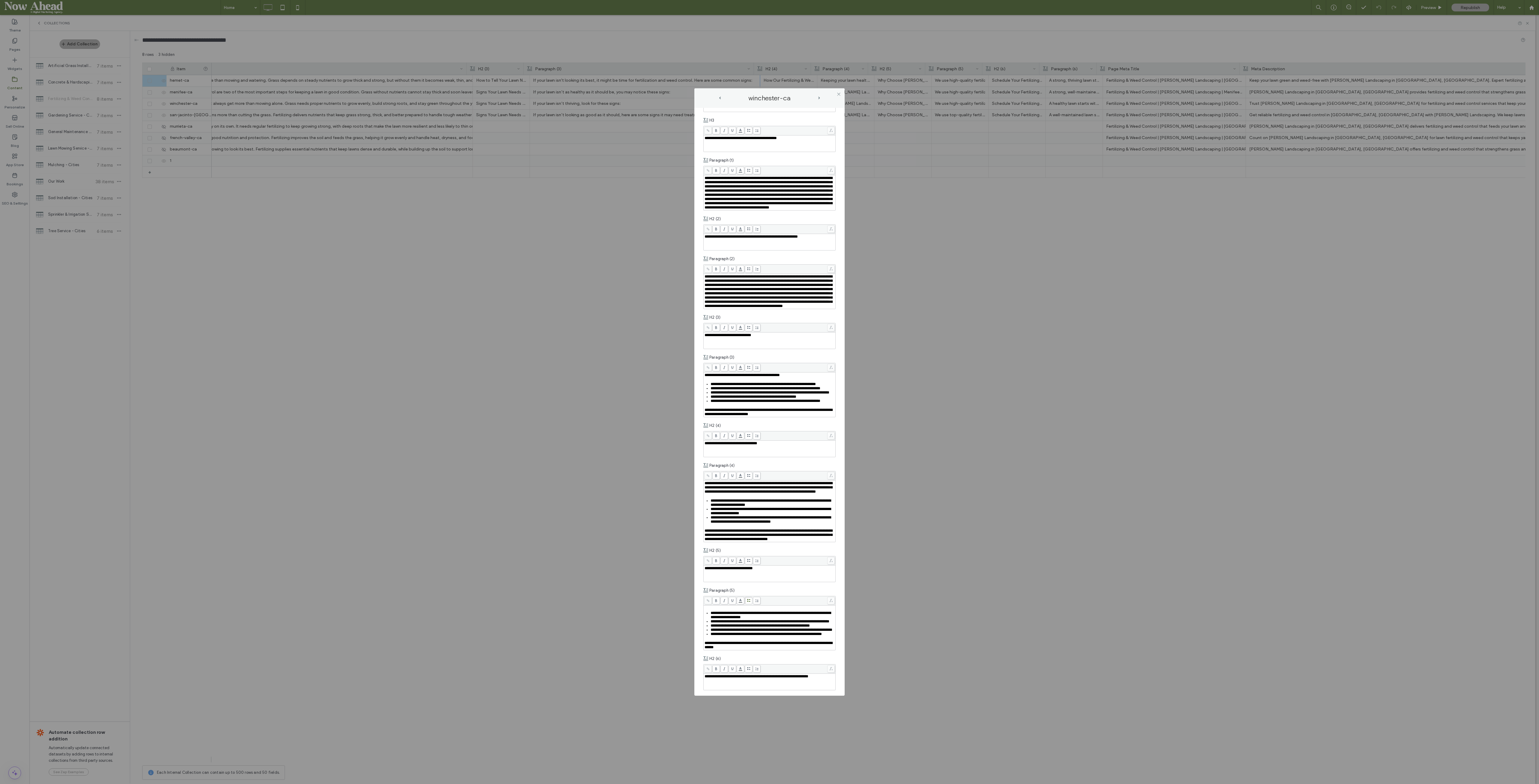
click at [820, 97] on span "next-arrow" at bounding box center [818, 98] width 3 height 3
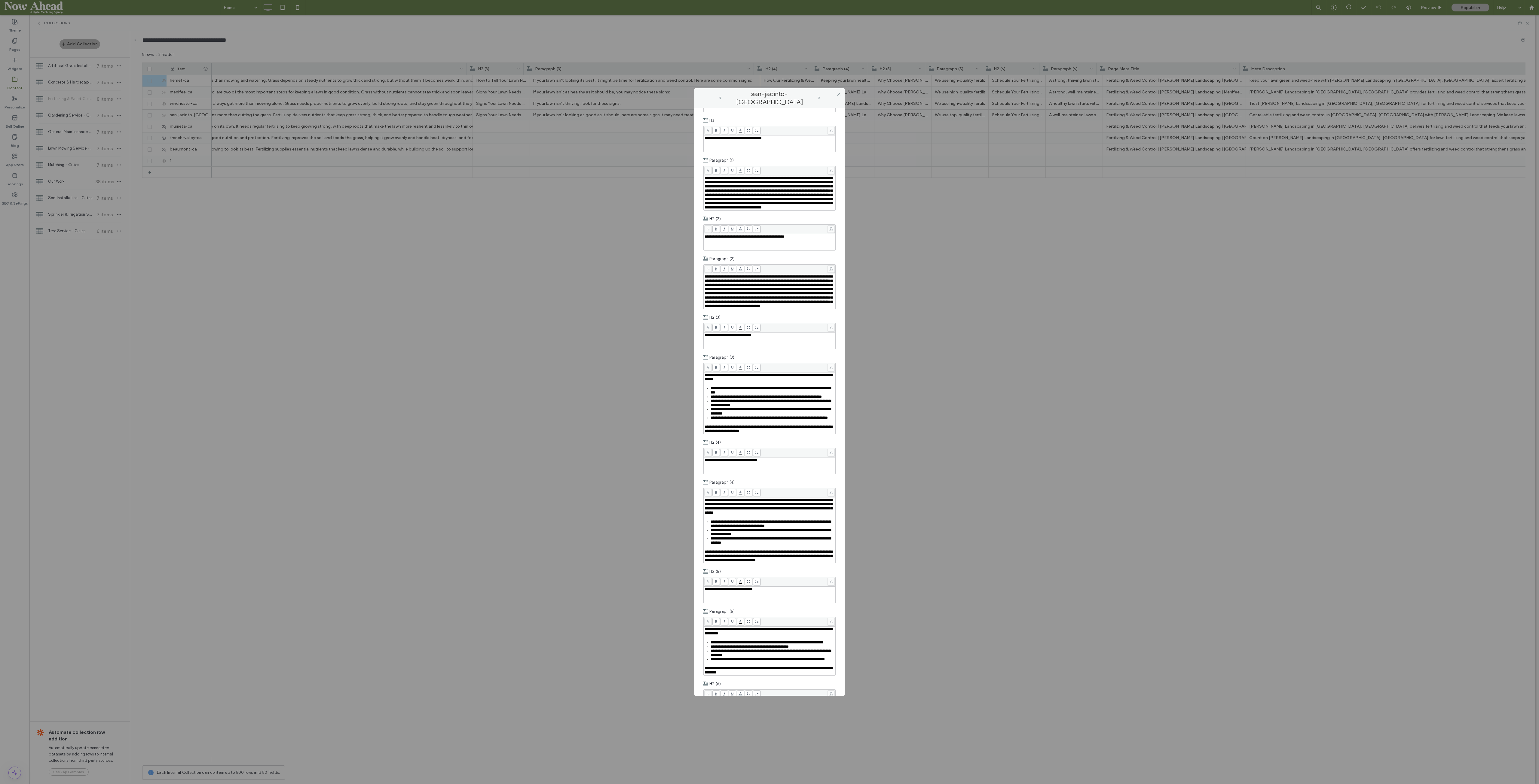
click at [820, 99] on span "next-arrow" at bounding box center [819, 98] width 2 height 3
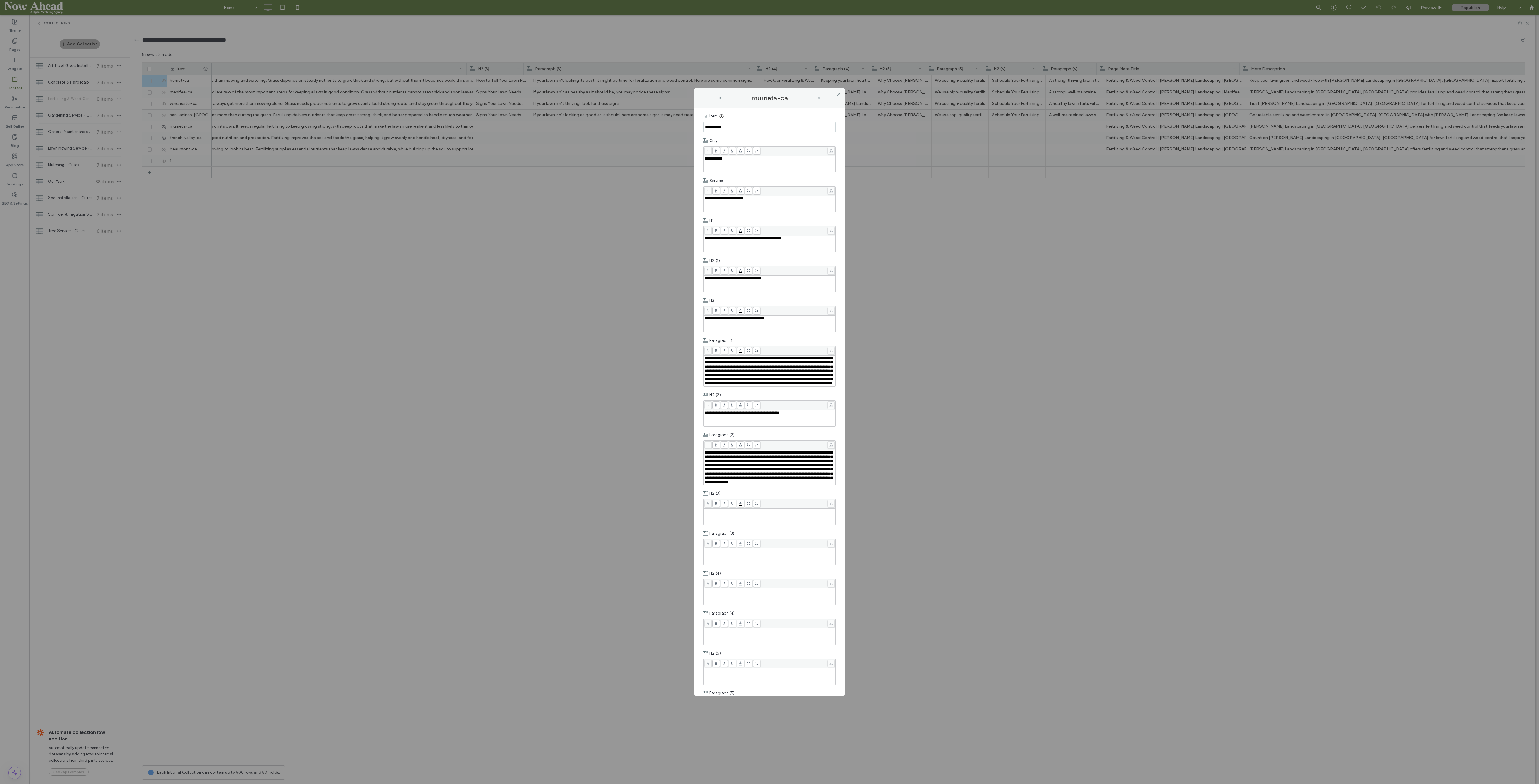
click at [731, 554] on div "Rich Text Editor" at bounding box center [769, 551] width 130 height 4
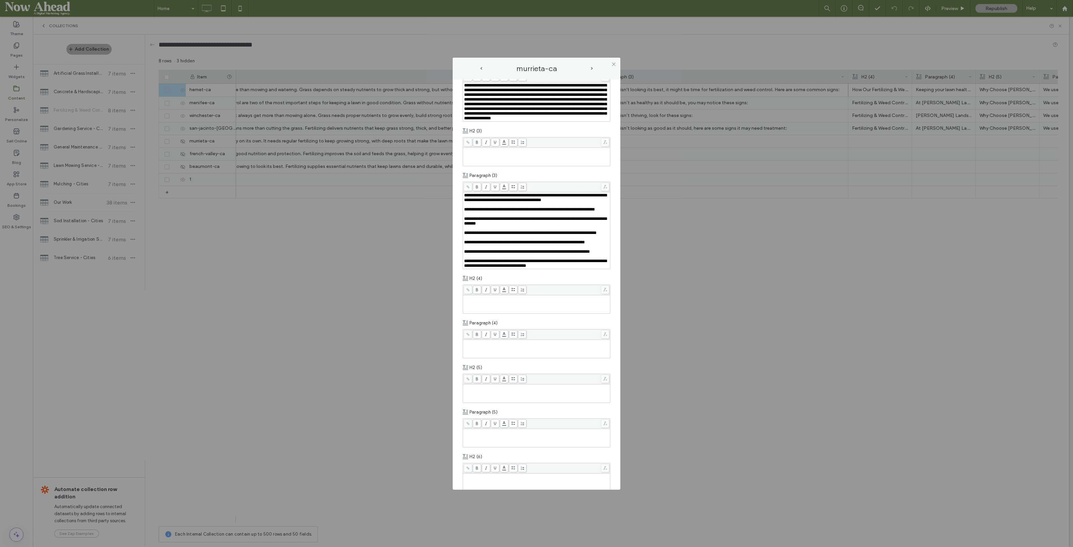
scroll to position [377, 0]
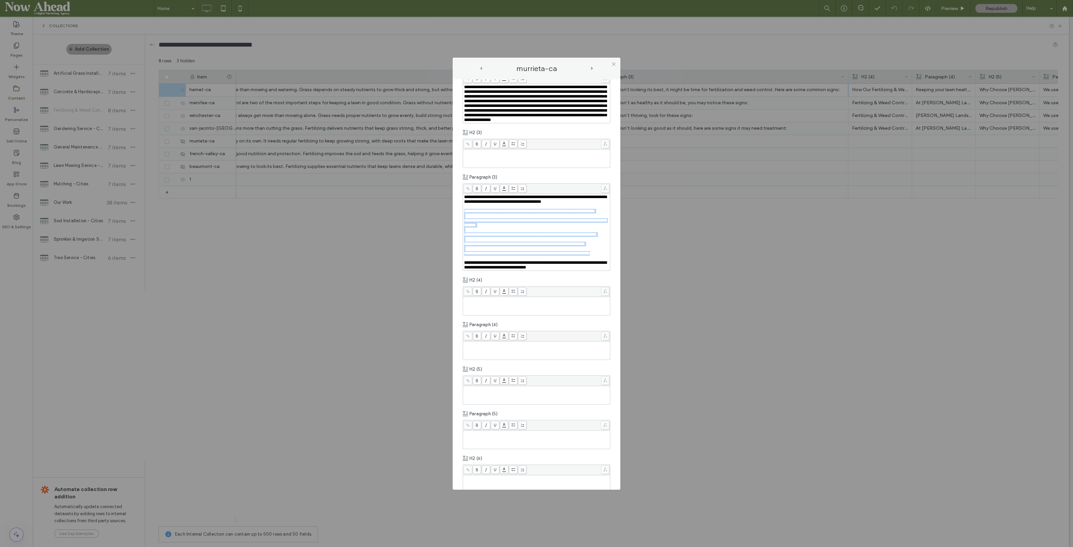
drag, startPoint x: 485, startPoint y: 312, endPoint x: 463, endPoint y: 244, distance: 71.7
click at [463, 244] on div "**********" at bounding box center [536, 232] width 147 height 76
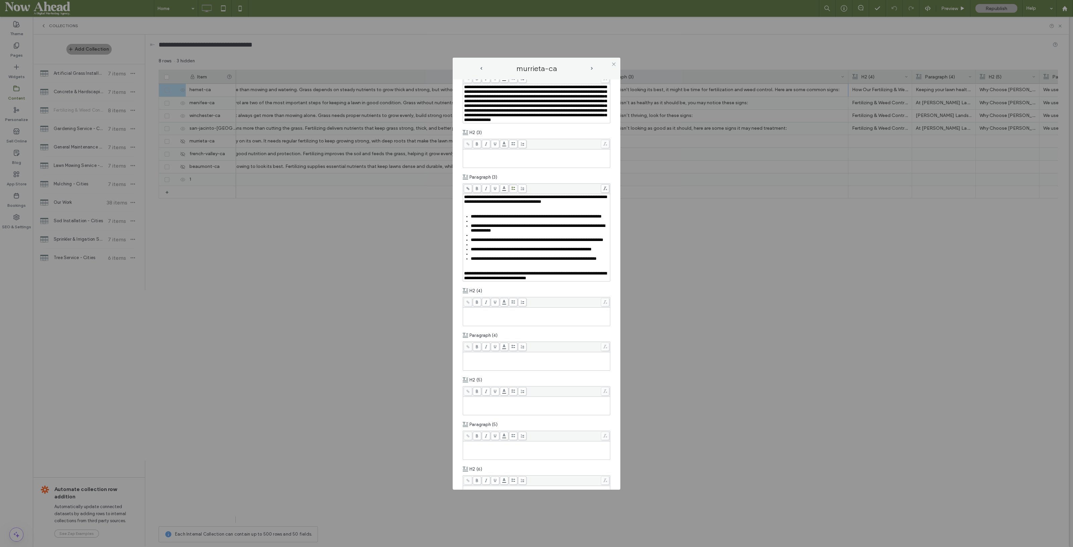
click at [514, 191] on icon at bounding box center [514, 189] width 4 height 4
click at [471, 224] on div "Rich Text Editor" at bounding box center [540, 221] width 139 height 5
click at [475, 233] on div "Rich Text Editor" at bounding box center [540, 230] width 139 height 5
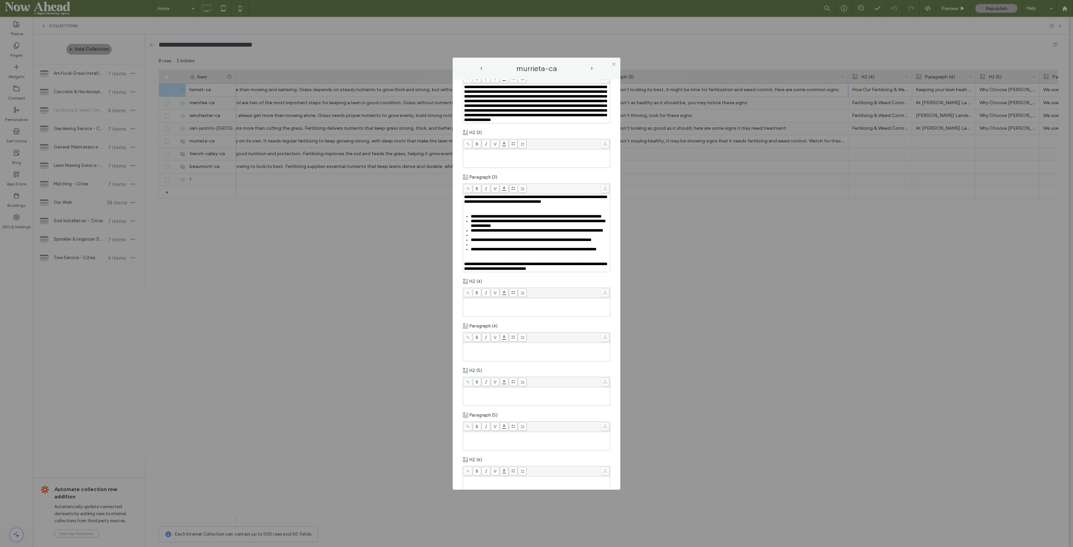
click at [474, 238] on div "Rich Text Editor" at bounding box center [540, 235] width 139 height 5
click at [475, 243] on div "Rich Text Editor" at bounding box center [540, 240] width 139 height 5
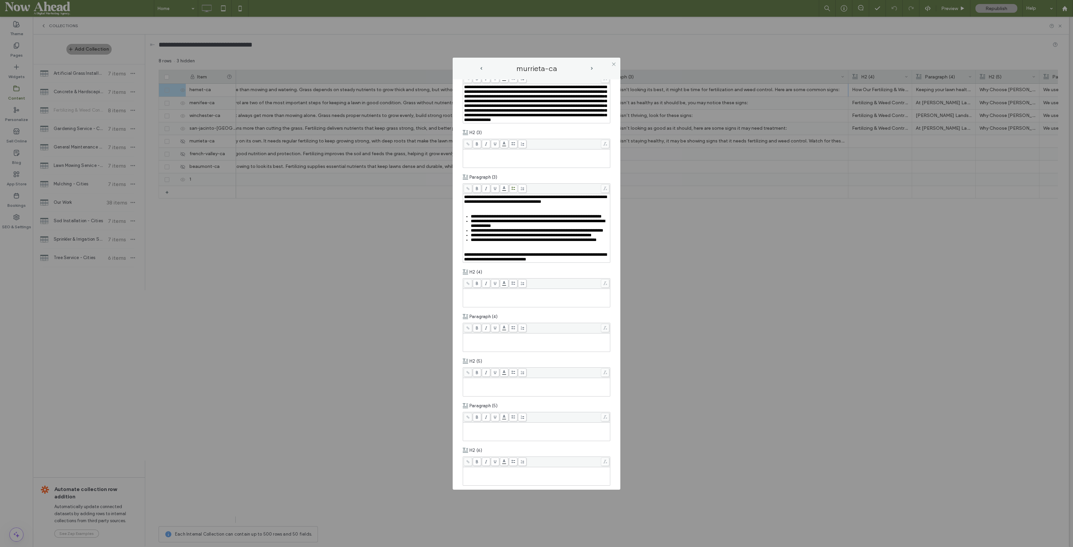
click at [473, 253] on div "Rich Text Editor" at bounding box center [536, 250] width 145 height 5
click at [476, 239] on div "**********" at bounding box center [536, 226] width 145 height 62
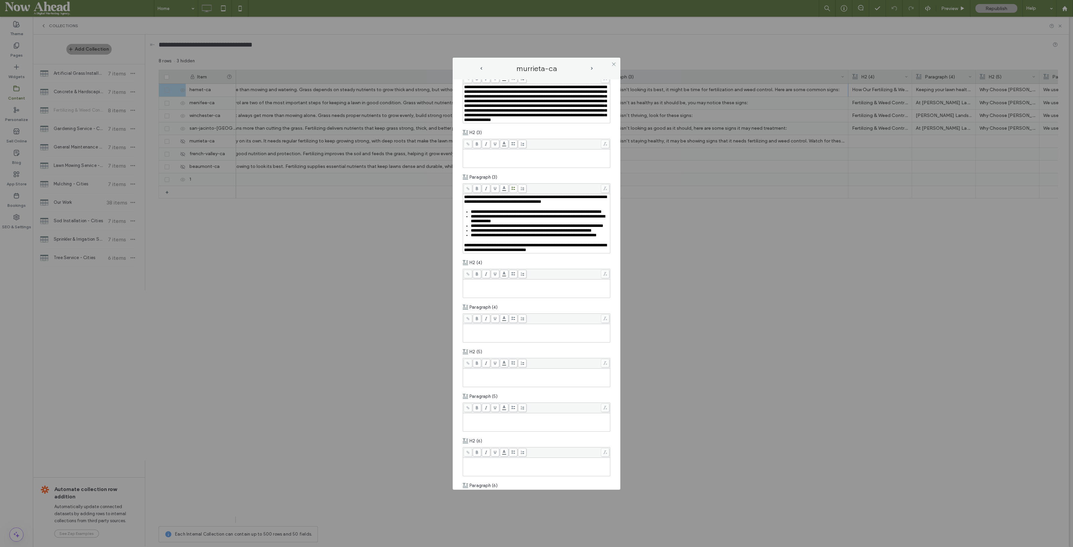
click at [513, 193] on span at bounding box center [513, 188] width 8 height 8
click at [592, 69] on span "next-arrow" at bounding box center [592, 68] width 2 height 3
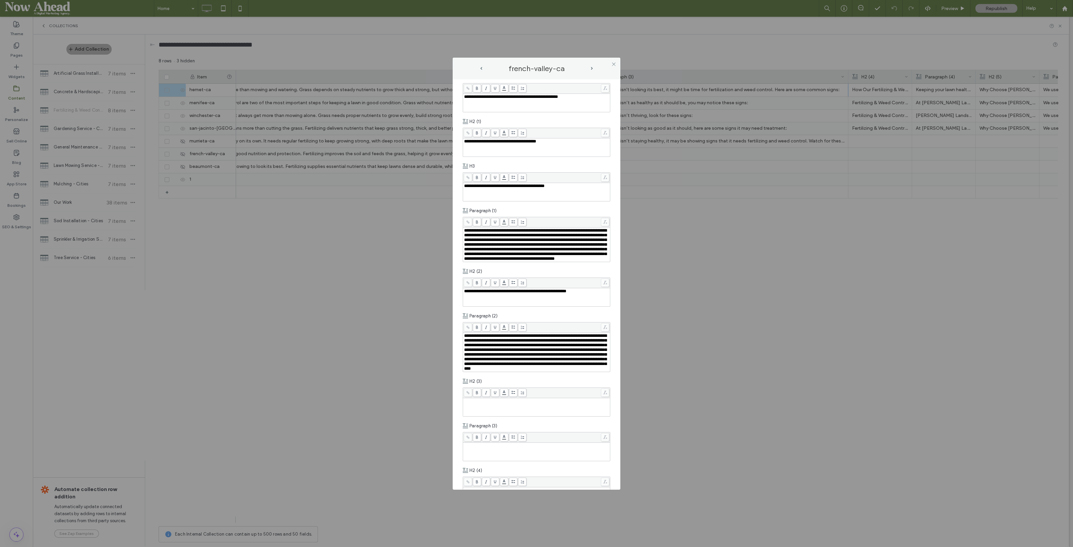
scroll to position [210, 0]
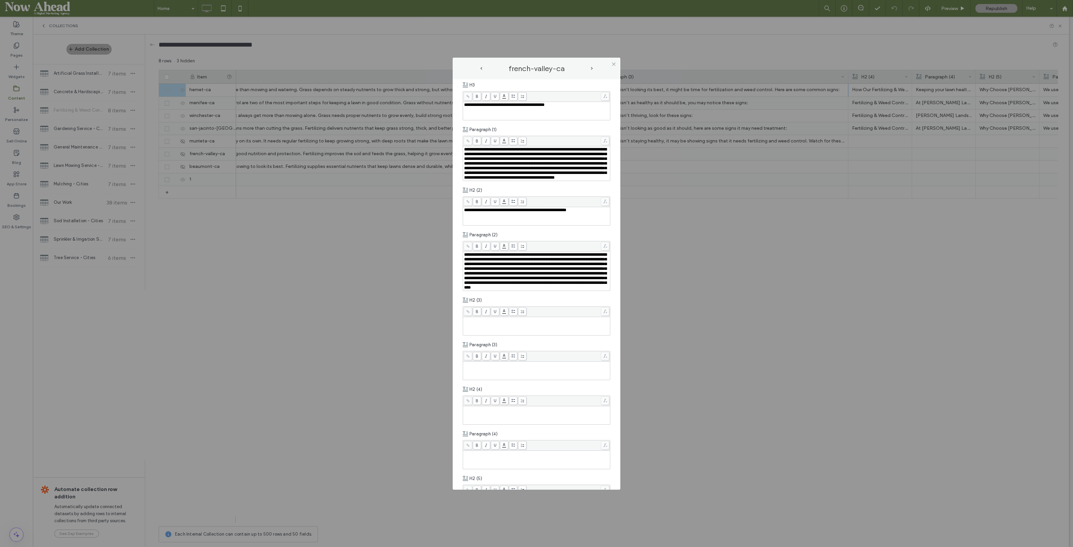
click at [489, 379] on div "Rich Text Editor" at bounding box center [536, 371] width 145 height 17
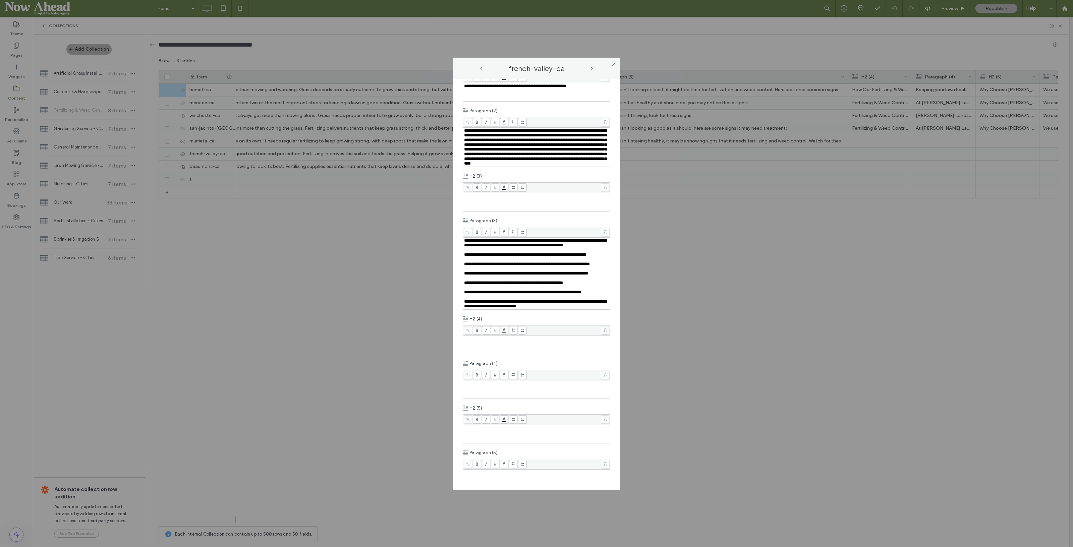
scroll to position [335, 0]
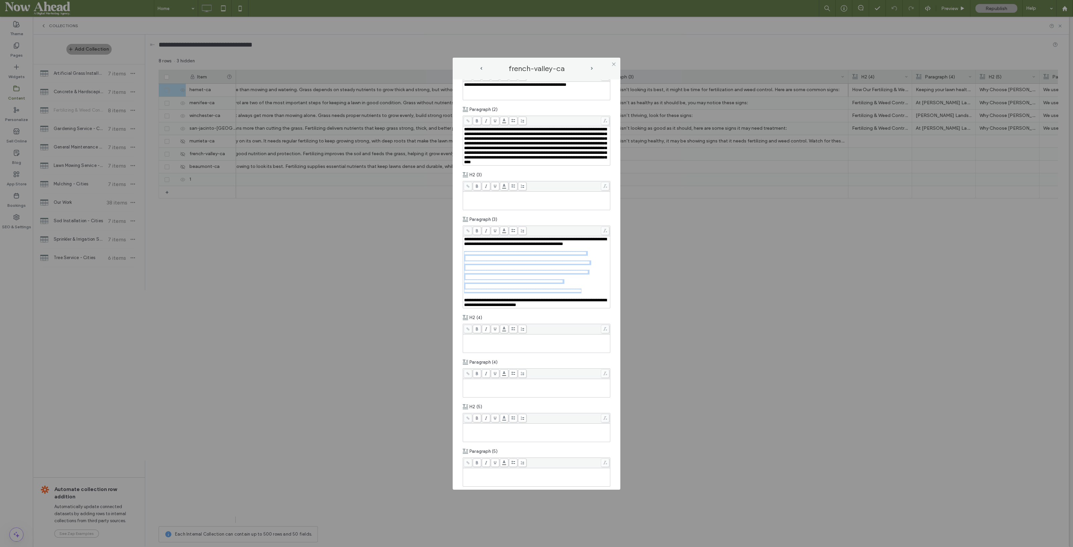
drag, startPoint x: 490, startPoint y: 348, endPoint x: 463, endPoint y: 286, distance: 67.9
click at [463, 286] on div "**********" at bounding box center [536, 272] width 147 height 72
click at [515, 233] on icon at bounding box center [514, 231] width 4 height 4
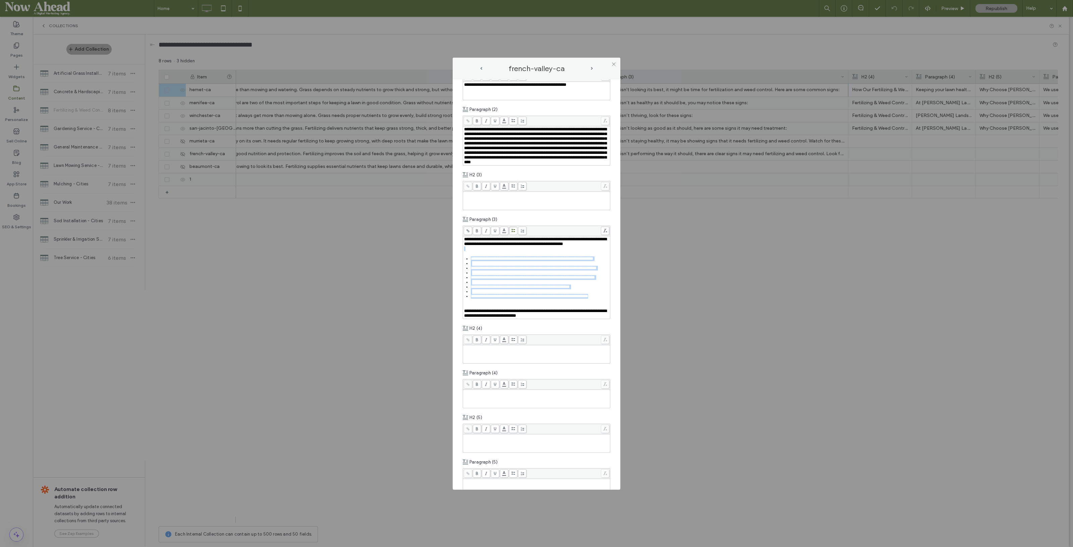
click at [481, 266] on div "Rich Text Editor" at bounding box center [540, 263] width 139 height 5
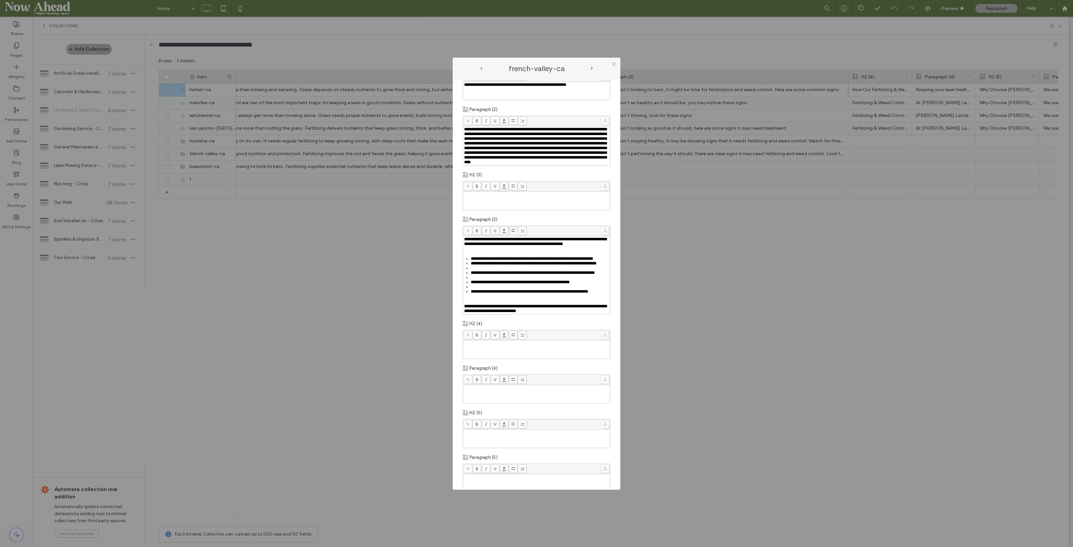
click at [483, 271] on div "Rich Text Editor" at bounding box center [540, 268] width 139 height 5
click at [477, 275] on div "Rich Text Editor" at bounding box center [540, 273] width 139 height 5
click at [476, 280] on div "Rich Text Editor" at bounding box center [540, 277] width 139 height 5
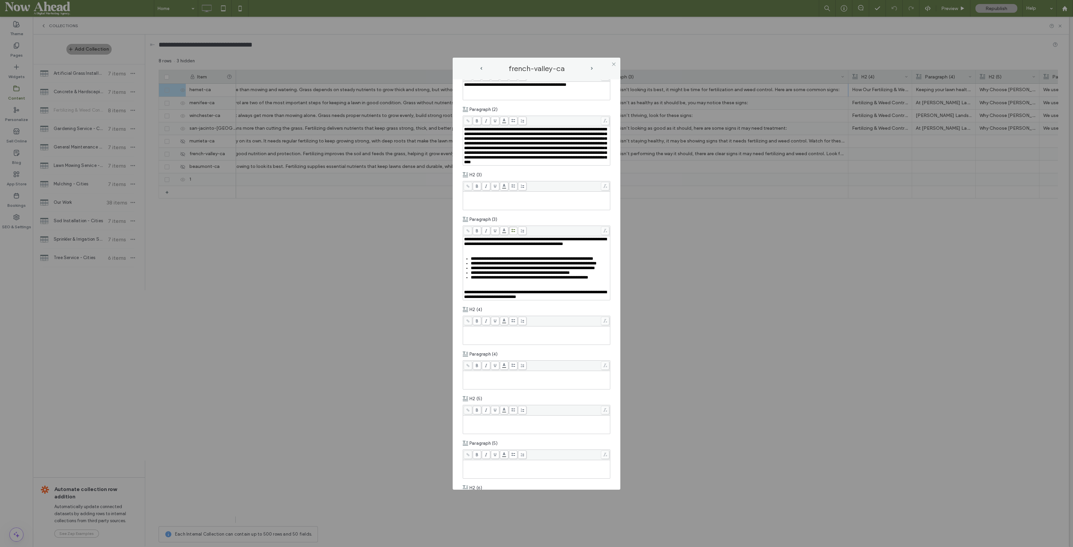
click at [472, 290] on div "Rich Text Editor" at bounding box center [536, 287] width 145 height 5
click at [475, 251] on div "Rich Text Editor" at bounding box center [536, 249] width 145 height 5
click at [592, 67] on span "next-arrow" at bounding box center [592, 68] width 2 height 3
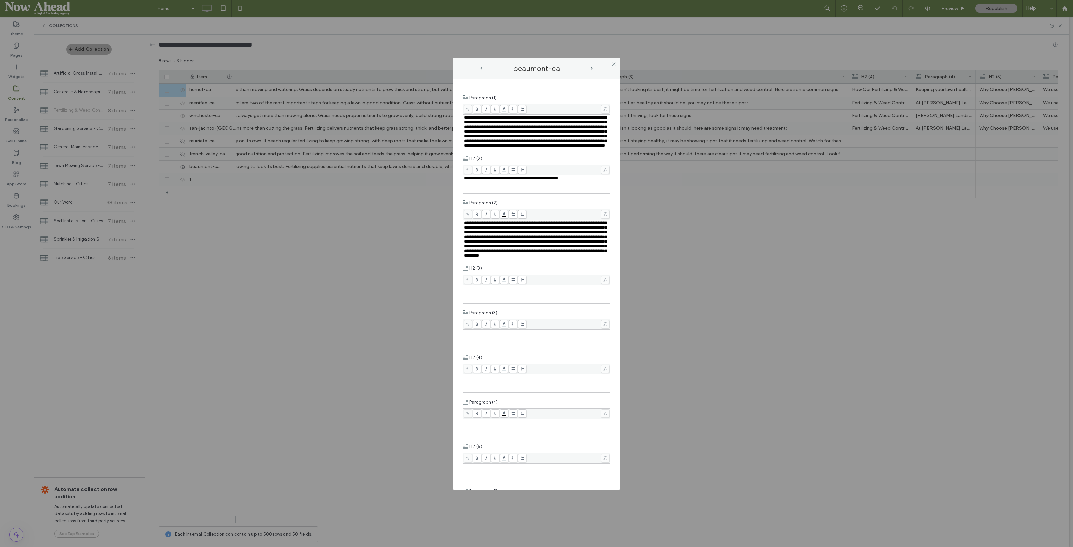
scroll to position [293, 0]
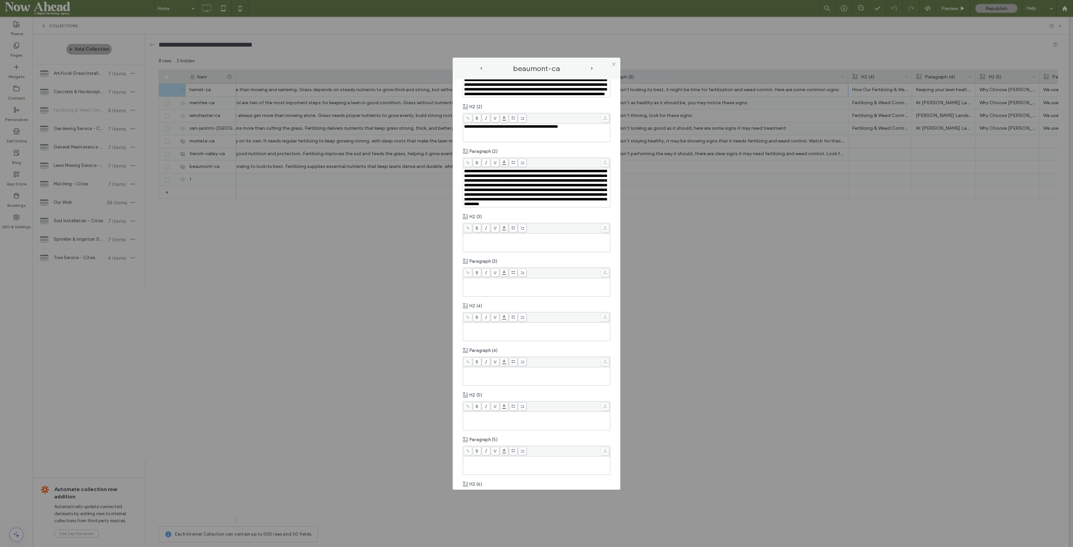
click at [486, 296] on div "Rich Text Editor" at bounding box center [536, 287] width 145 height 17
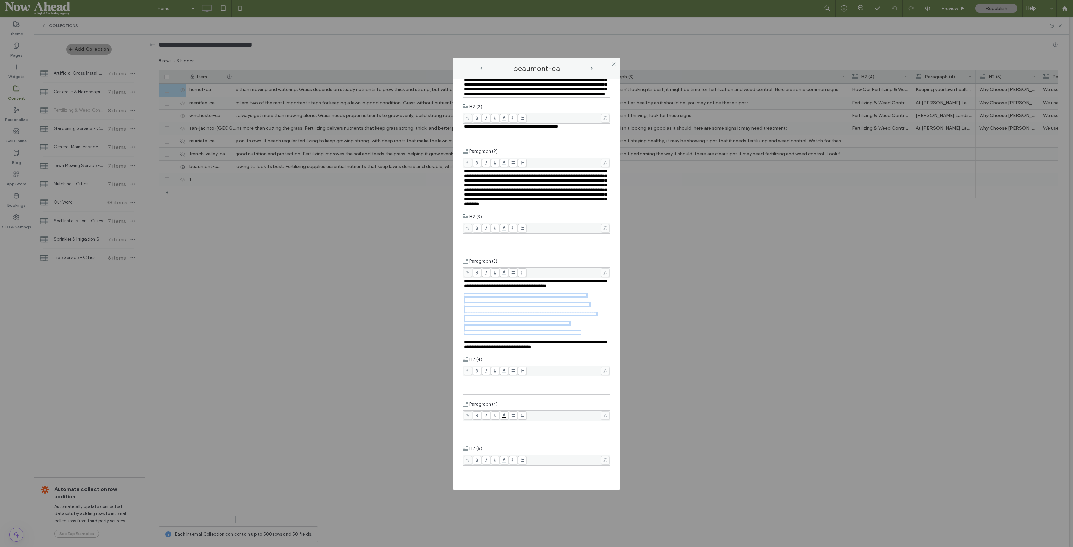
drag, startPoint x: 483, startPoint y: 382, endPoint x: 459, endPoint y: 321, distance: 66.3
click at [459, 321] on div "**********" at bounding box center [537, 284] width 168 height 411
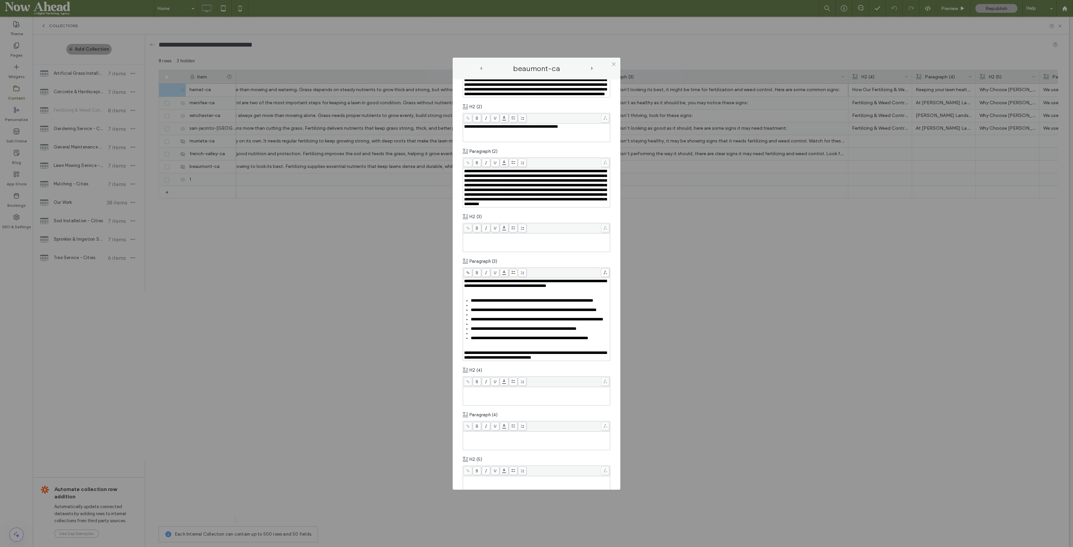
click at [516, 277] on span at bounding box center [513, 273] width 8 height 8
click at [485, 308] on div "Rich Text Editor" at bounding box center [540, 305] width 139 height 5
click at [481, 313] on div "Rich Text Editor" at bounding box center [540, 310] width 139 height 5
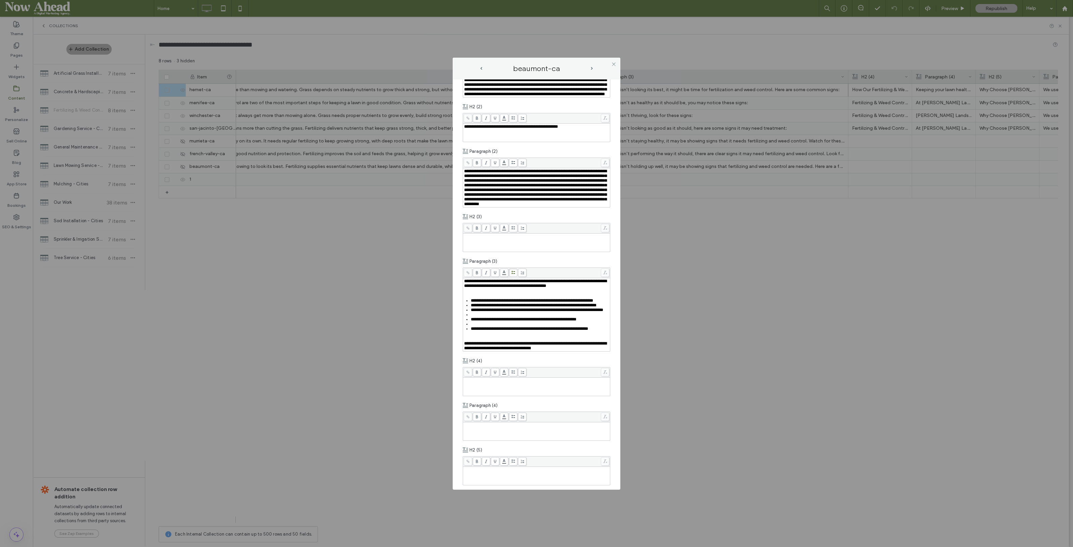
click at [478, 317] on div "Rich Text Editor" at bounding box center [540, 315] width 139 height 5
click at [478, 322] on div "Rich Text Editor" at bounding box center [540, 319] width 139 height 5
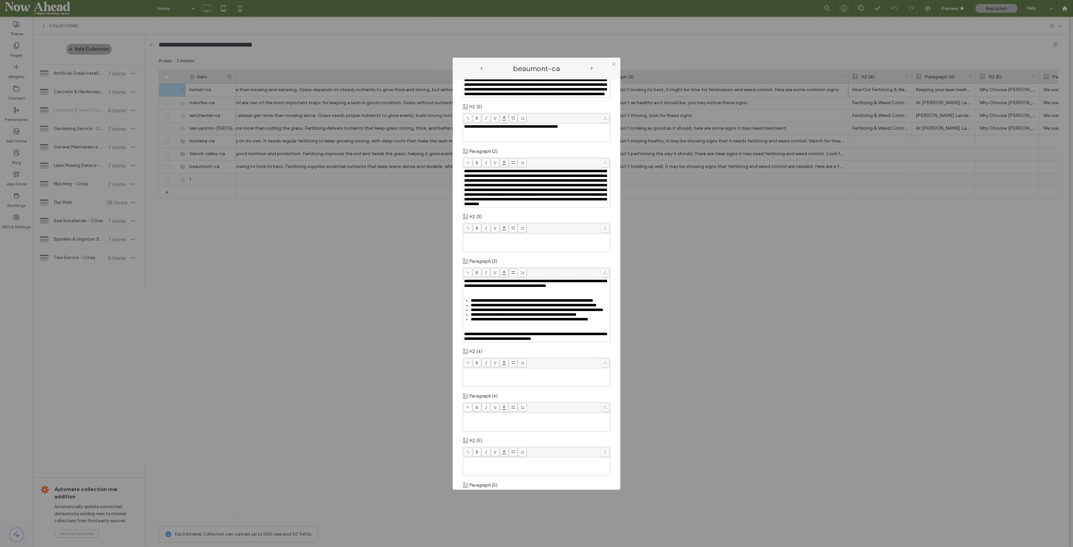
click at [478, 332] on div "Rich Text Editor" at bounding box center [536, 329] width 145 height 5
click at [476, 319] on div "**********" at bounding box center [536, 308] width 145 height 58
click at [475, 293] on div "Rich Text Editor" at bounding box center [536, 290] width 145 height 5
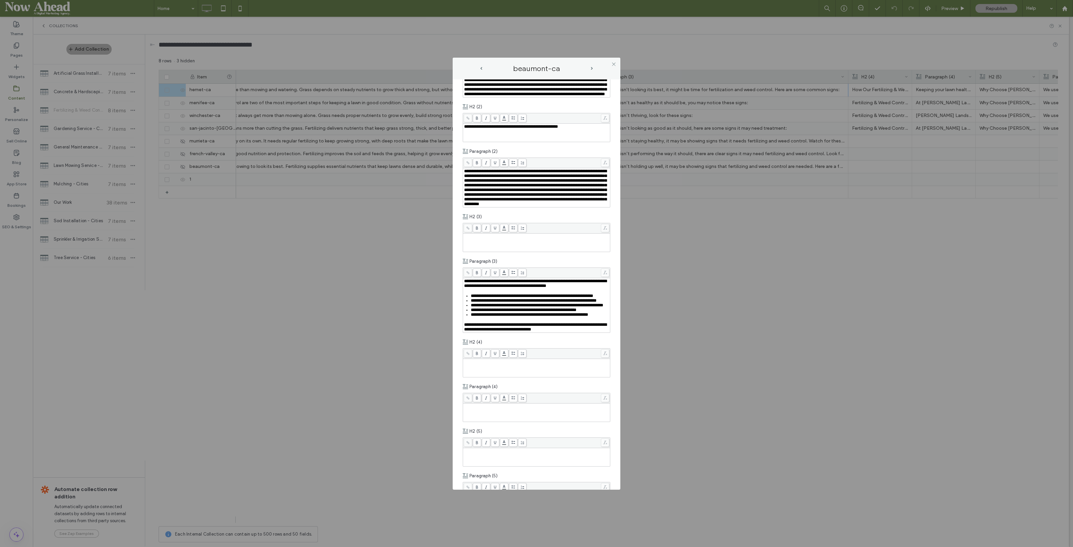
click at [613, 65] on icon at bounding box center [613, 64] width 5 height 5
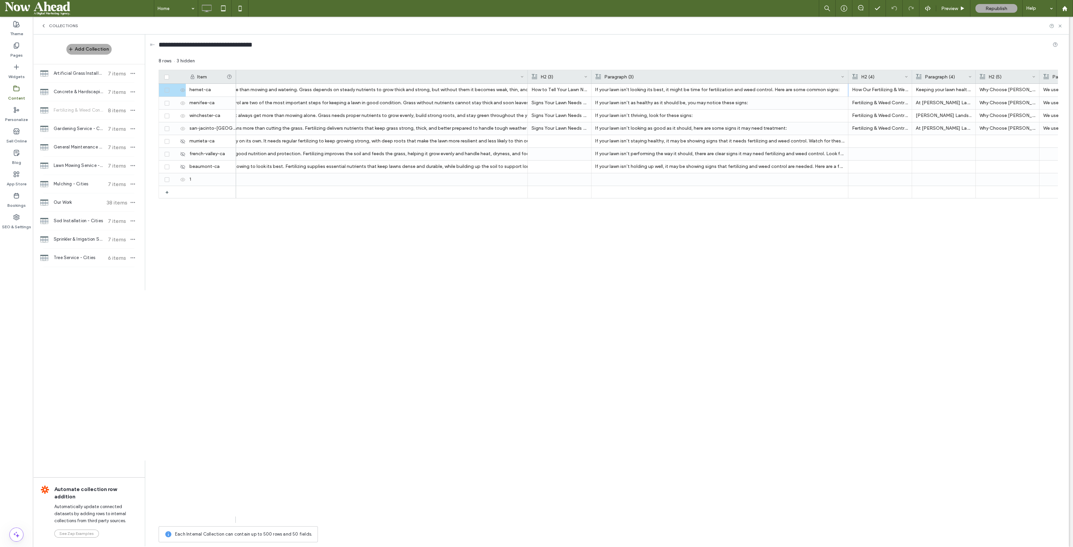
click at [591, 73] on div at bounding box center [591, 76] width 3 height 13
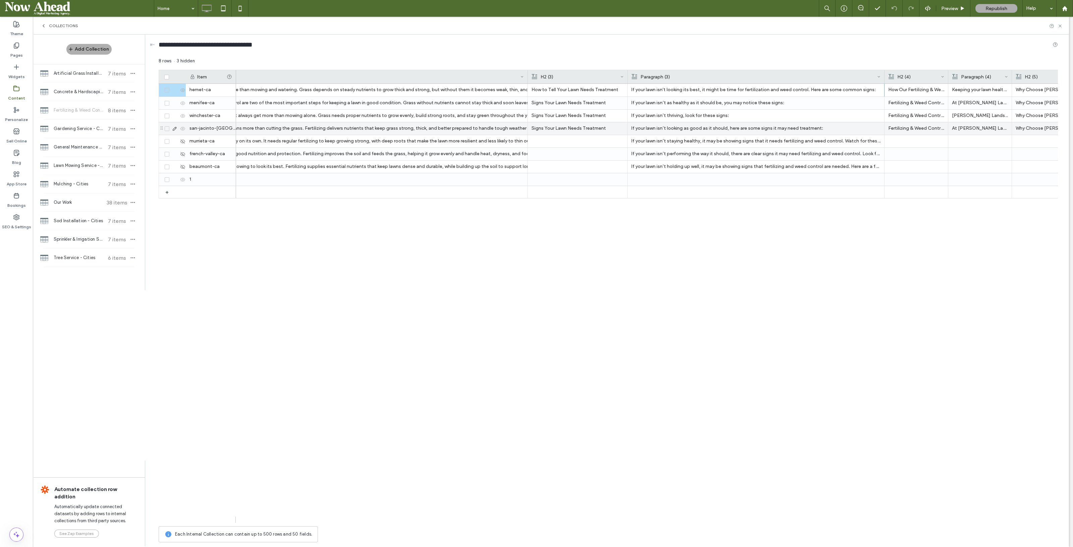
click at [715, 122] on p "If your lawn isn’t looking as good as it should, here are some signs it may nee…" at bounding box center [756, 128] width 249 height 12
click at [715, 123] on p "If your lawn isn’t looking as good as it should, here are some signs it may nee…" at bounding box center [756, 129] width 249 height 12
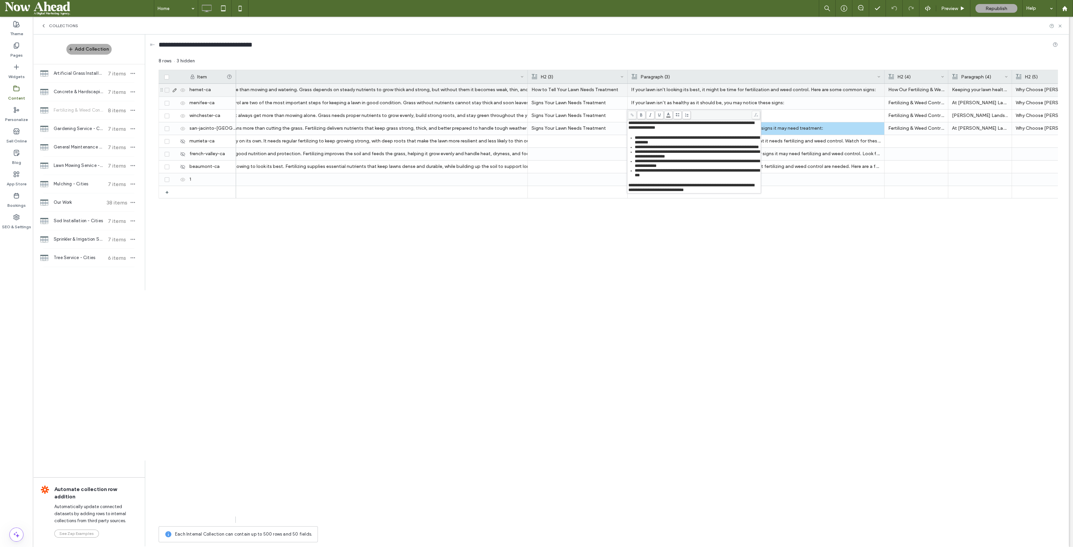
click at [578, 91] on p "How to Tell Your Lawn Needs Treatment" at bounding box center [578, 90] width 92 height 12
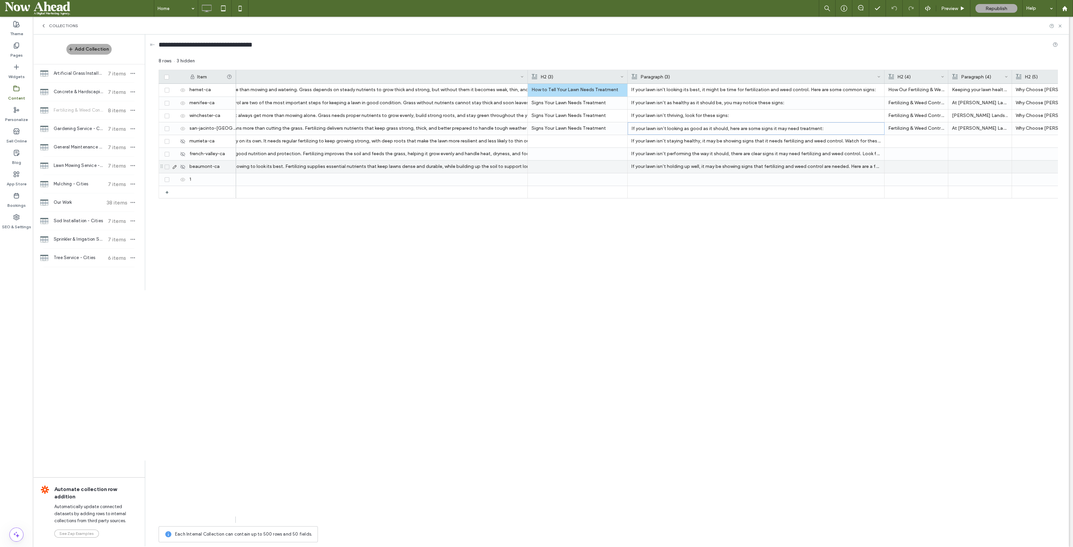
click at [574, 169] on div at bounding box center [578, 167] width 92 height 12
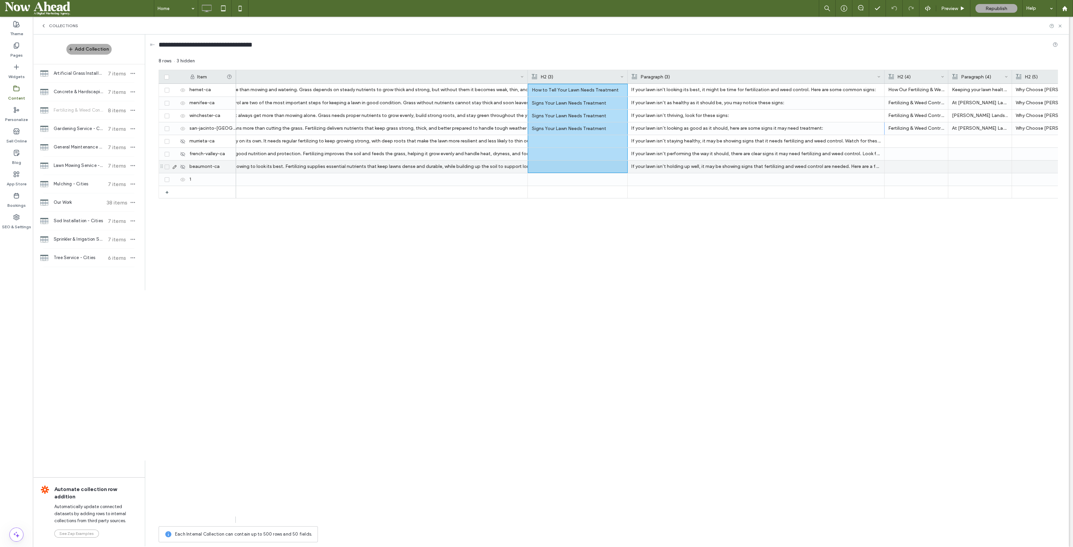
scroll to position [0, 0]
click at [627, 74] on div at bounding box center [628, 76] width 3 height 13
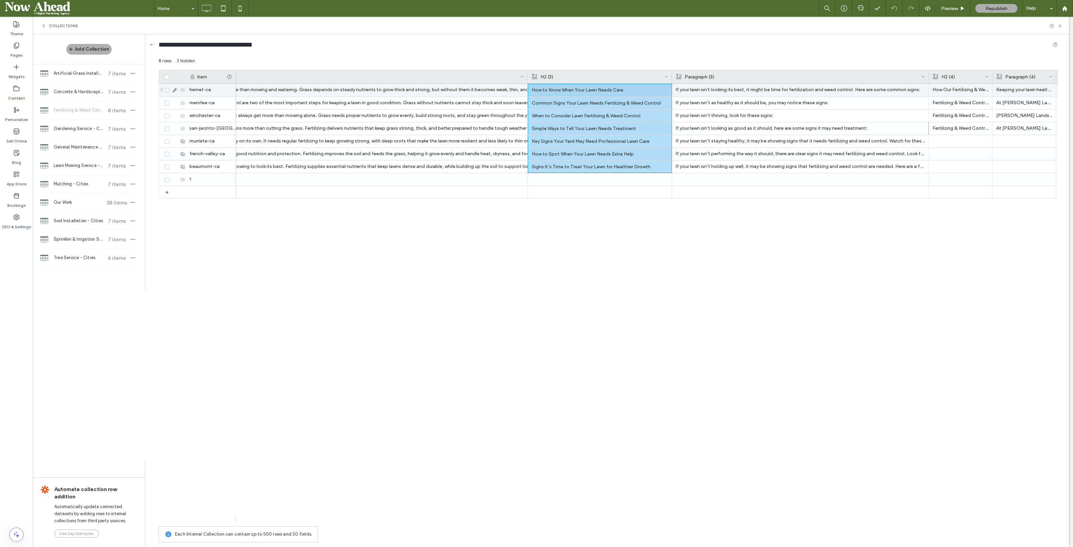
click at [173, 91] on icon at bounding box center [174, 90] width 5 height 5
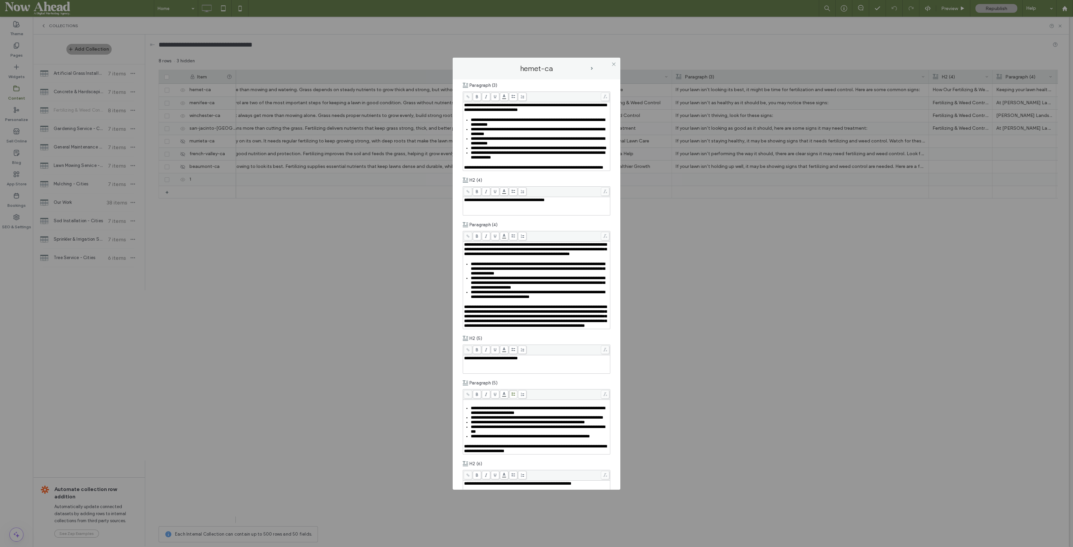
scroll to position [461, 0]
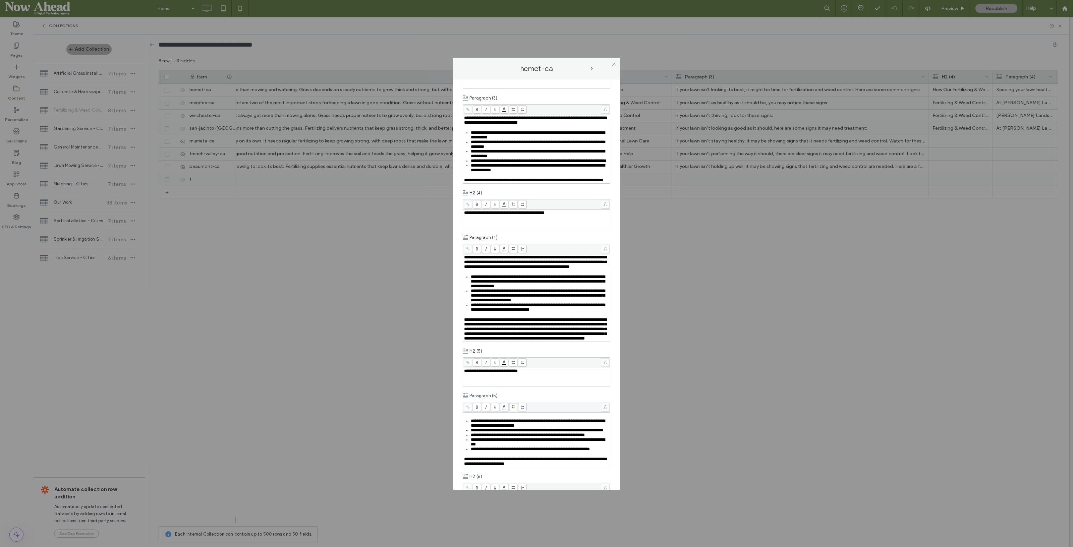
click at [612, 64] on icon at bounding box center [613, 64] width 5 height 5
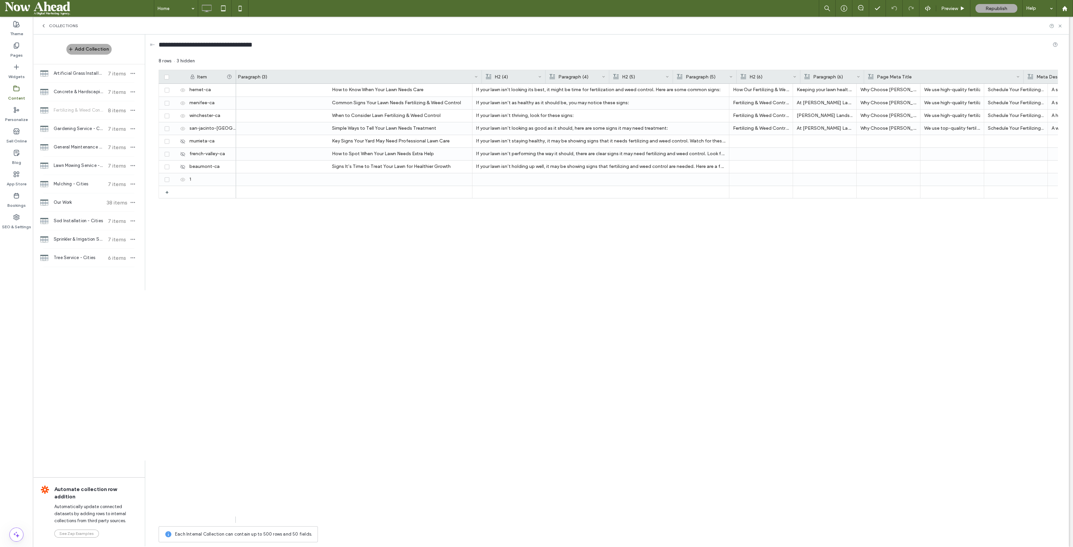
scroll to position [0, 2041]
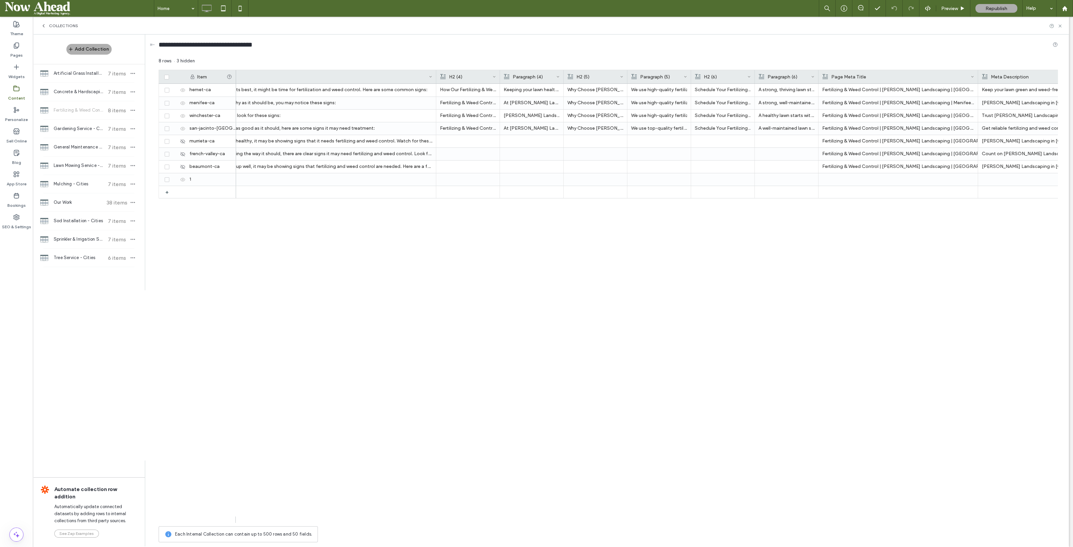
click at [843, 526] on div "8 rows 3 hidden Drag here to set row groups Drag here to set column labels Item…" at bounding box center [609, 302] width 900 height 488
drag, startPoint x: 843, startPoint y: 526, endPoint x: 872, endPoint y: 521, distance: 29.6
click at [872, 521] on div "8 rows 3 hidden Drag here to set row groups Drag here to set column labels Item…" at bounding box center [609, 302] width 900 height 488
click at [647, 89] on li "We use high-quality fertilizers and weed control solutions to keep your lawn he…" at bounding box center [659, 90] width 56 height 12
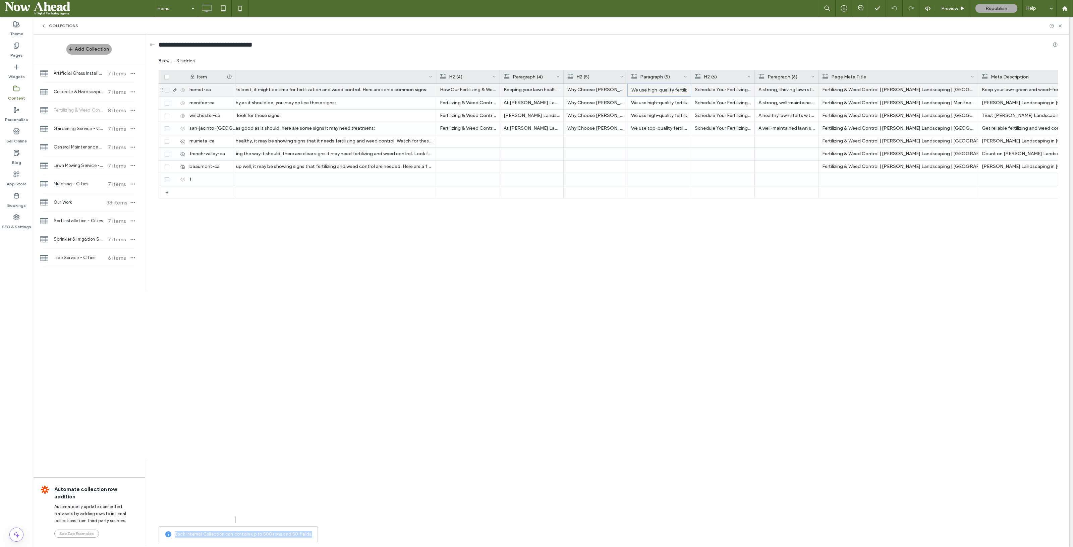
click at [647, 89] on li "We use high-quality fertilizers and weed control solutions to keep your lawn he…" at bounding box center [660, 90] width 56 height 12
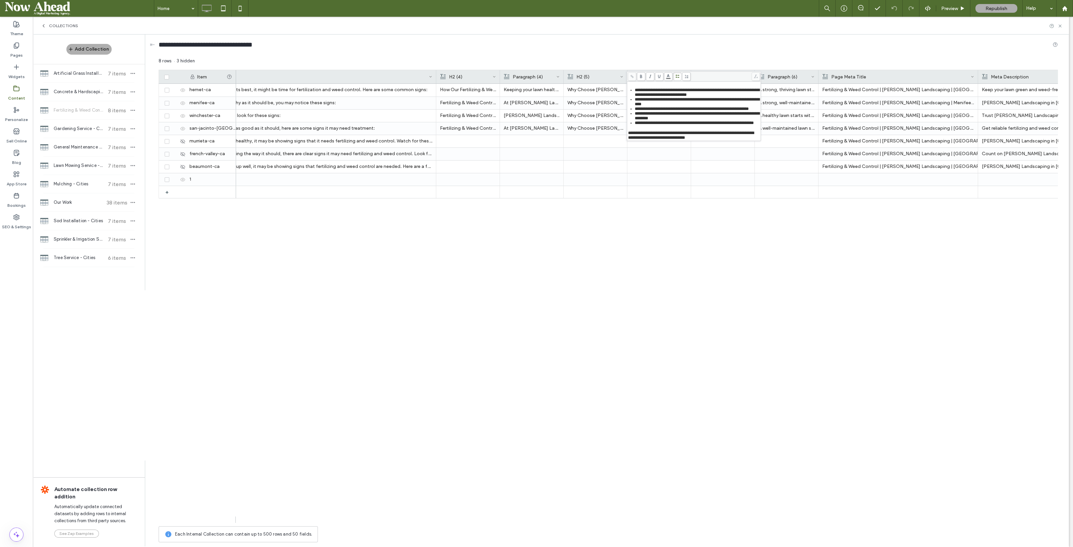
click at [712, 299] on div "How to Know When Your Lawn Needs Care If your lawn isn't looking its best, it m…" at bounding box center [647, 303] width 822 height 439
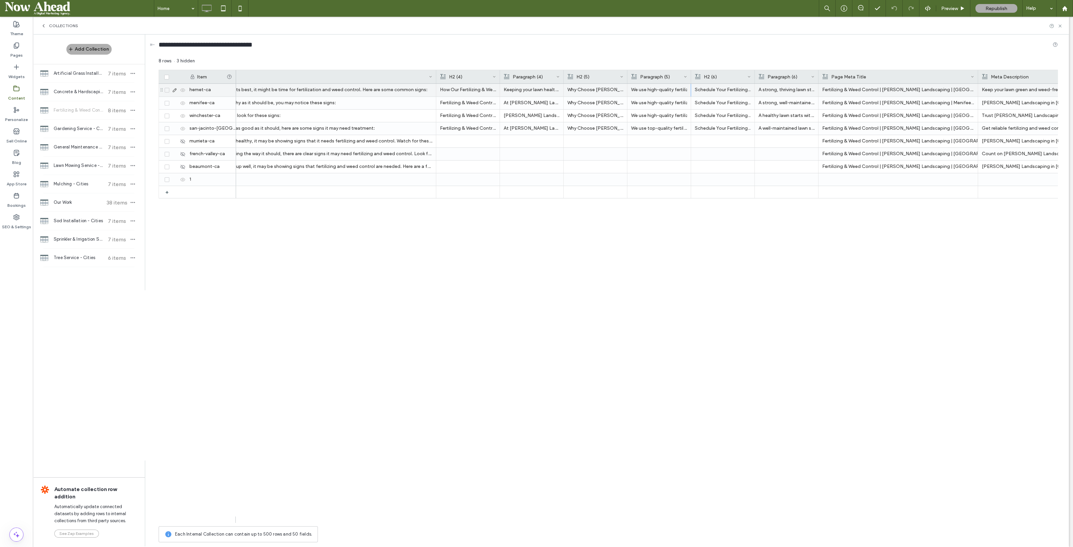
click at [773, 88] on p "A strong, thriving lawn starts with the right care. Palacios Landscaping provid…" at bounding box center [787, 90] width 56 height 12
click at [795, 252] on div "How to Know When Your Lawn Needs Care If your lawn isn't looking its best, it m…" at bounding box center [647, 303] width 822 height 439
click at [817, 74] on div at bounding box center [818, 76] width 3 height 13
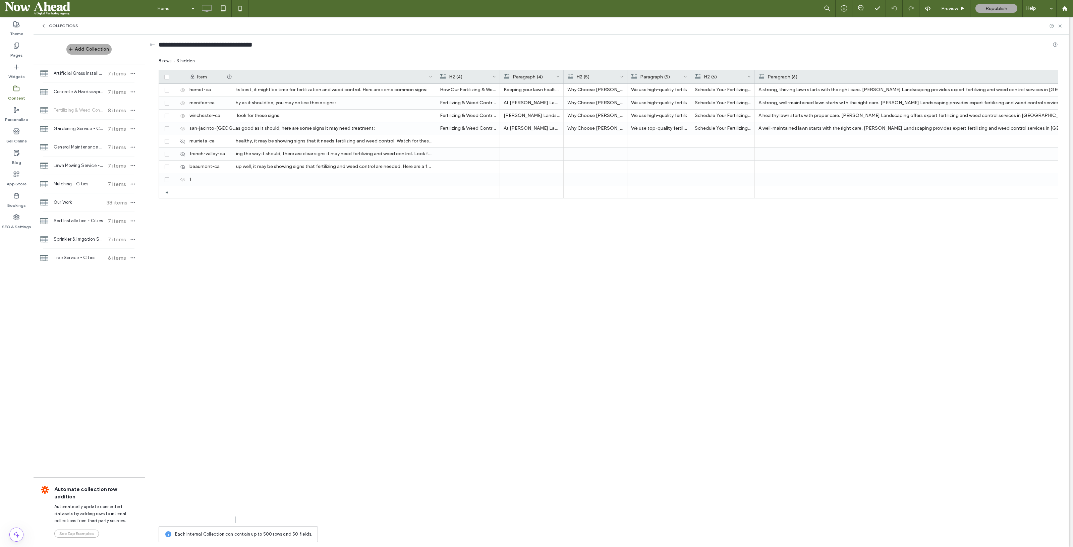
click at [564, 72] on div "H2 (5)" at bounding box center [596, 76] width 64 height 13
click at [563, 75] on div at bounding box center [563, 76] width 3 height 13
click at [564, 94] on p "Keeping your lawn healthy requires the right combination of nutrients and weed …" at bounding box center [950, 90] width 893 height 12
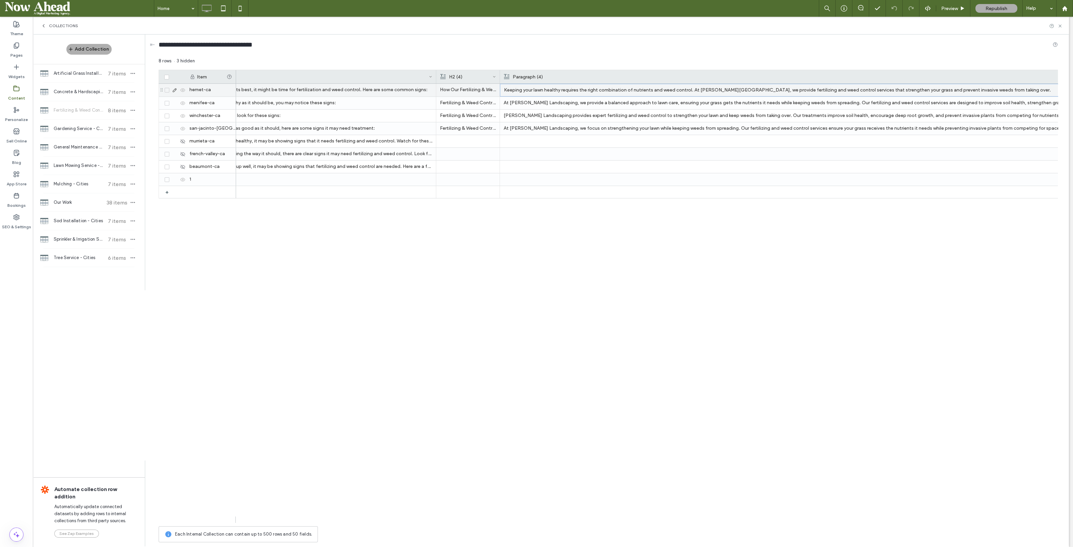
click at [564, 94] on p "Keeping your lawn healthy requires the right combination of nutrients and weed …" at bounding box center [950, 90] width 893 height 12
click at [694, 291] on div "How to Know When Your Lawn Needs Care If your lawn isn't looking its best, it m…" at bounding box center [647, 303] width 822 height 439
click at [499, 73] on div at bounding box center [500, 76] width 3 height 13
click at [594, 87] on p "Keeping your lawn healthy requires the right combination of nutrients and weed …" at bounding box center [1008, 90] width 893 height 12
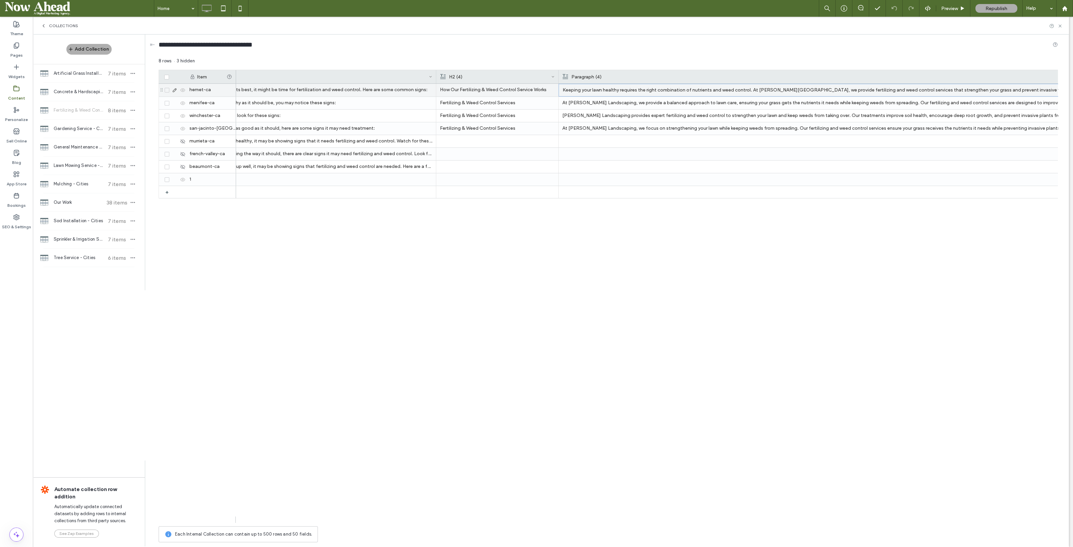
click at [594, 87] on p "Keeping your lawn healthy requires the right combination of nutrients and weed …" at bounding box center [1009, 90] width 893 height 12
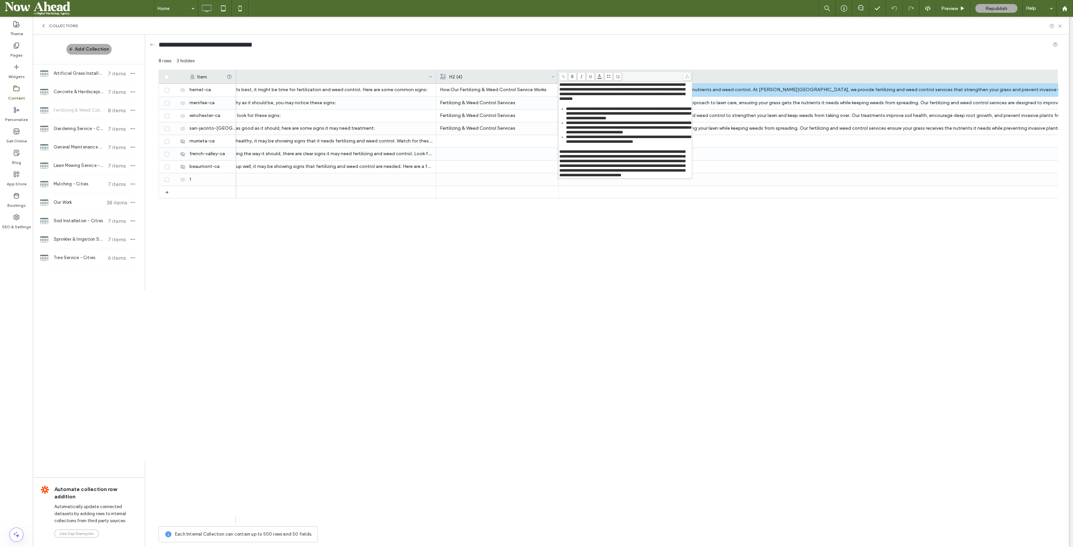
scroll to position [0, 0]
click at [651, 245] on div "How to Know When Your Lawn Needs Care If your lawn isn't looking its best, it m…" at bounding box center [647, 303] width 822 height 439
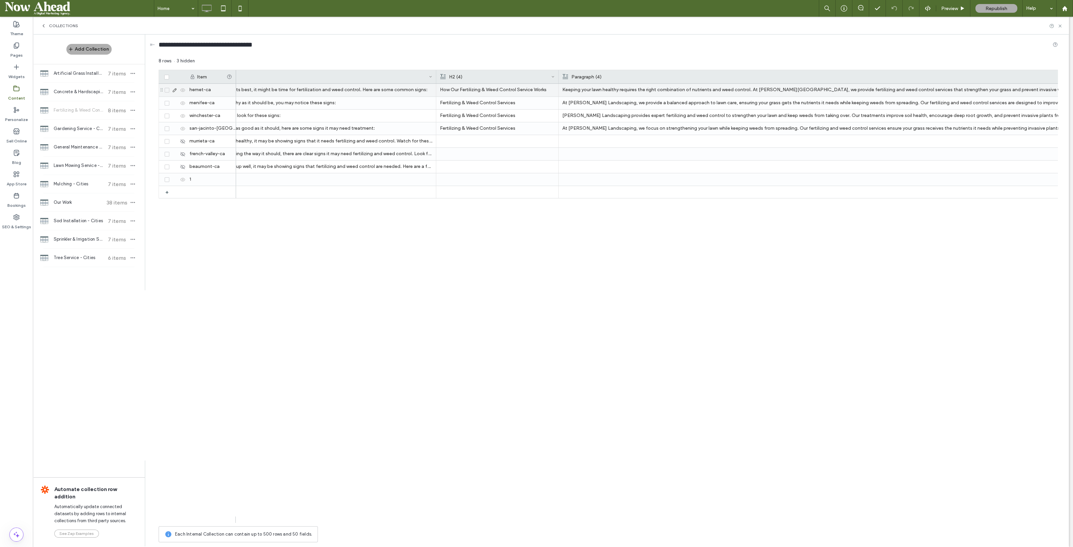
click at [175, 90] on use at bounding box center [175, 91] width 4 height 4
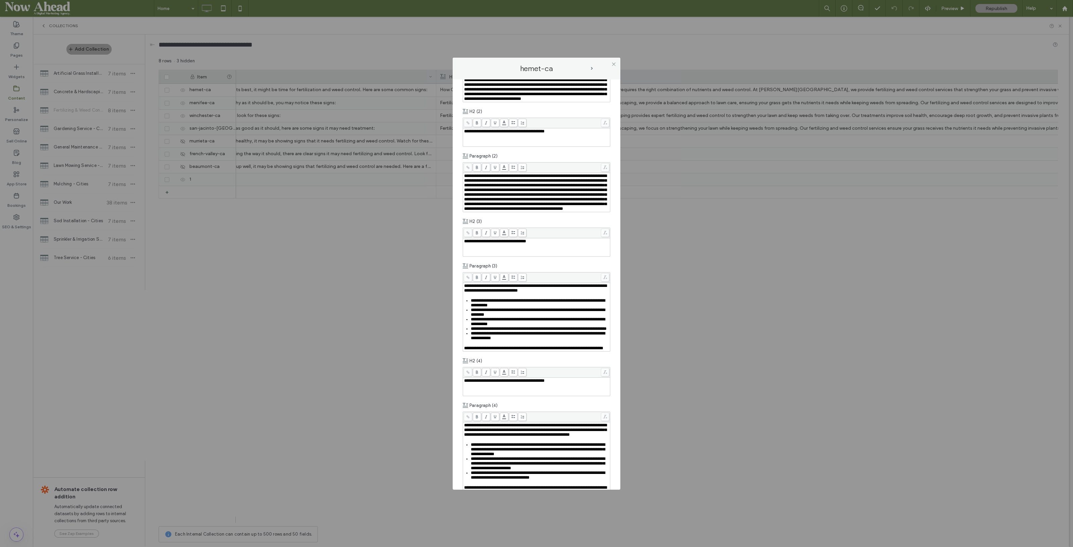
scroll to position [587, 0]
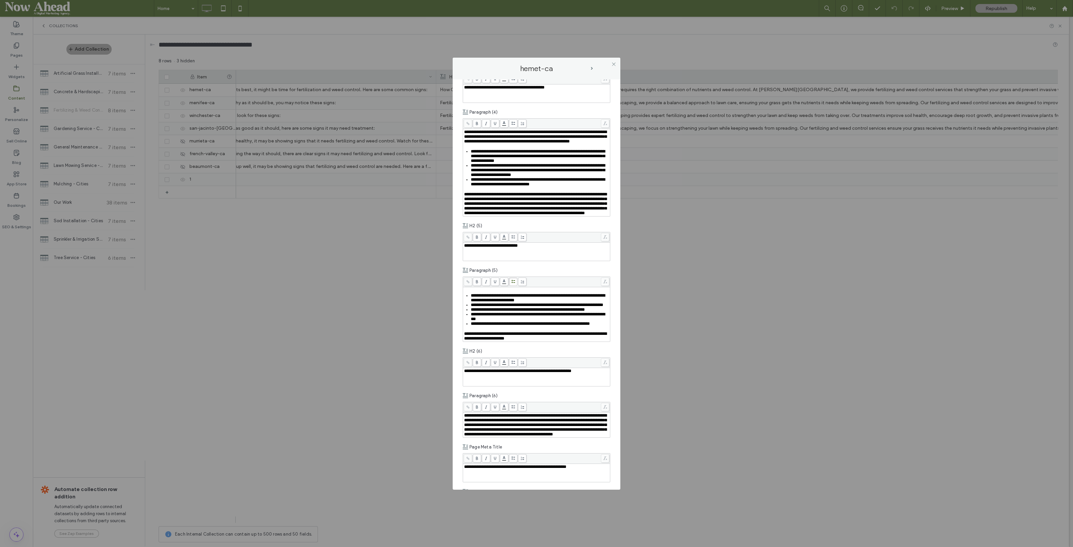
click at [593, 69] on span "next-arrow" at bounding box center [592, 68] width 2 height 3
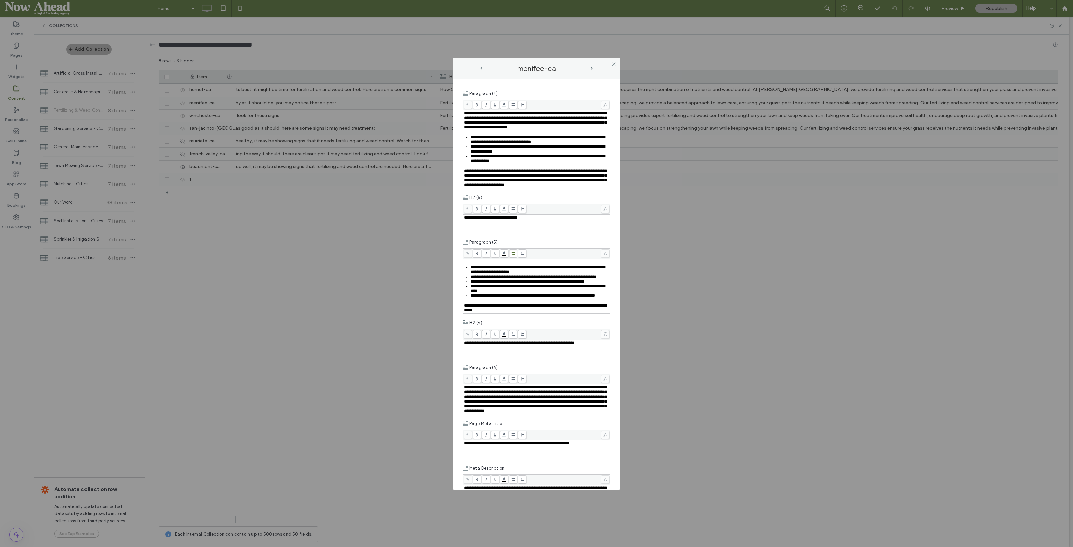
click at [592, 67] on span "next-arrow" at bounding box center [592, 68] width 2 height 3
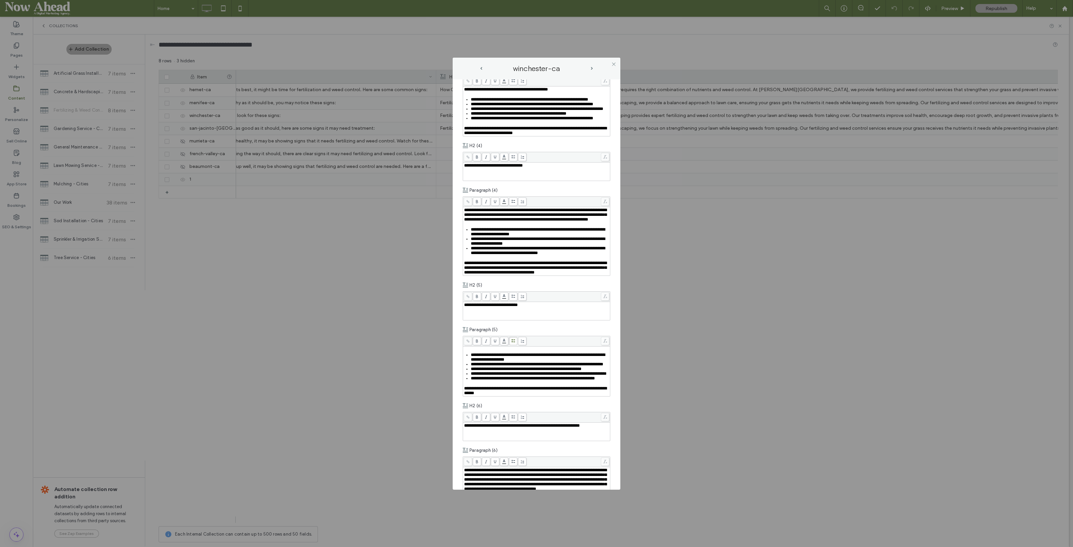
scroll to position [503, 0]
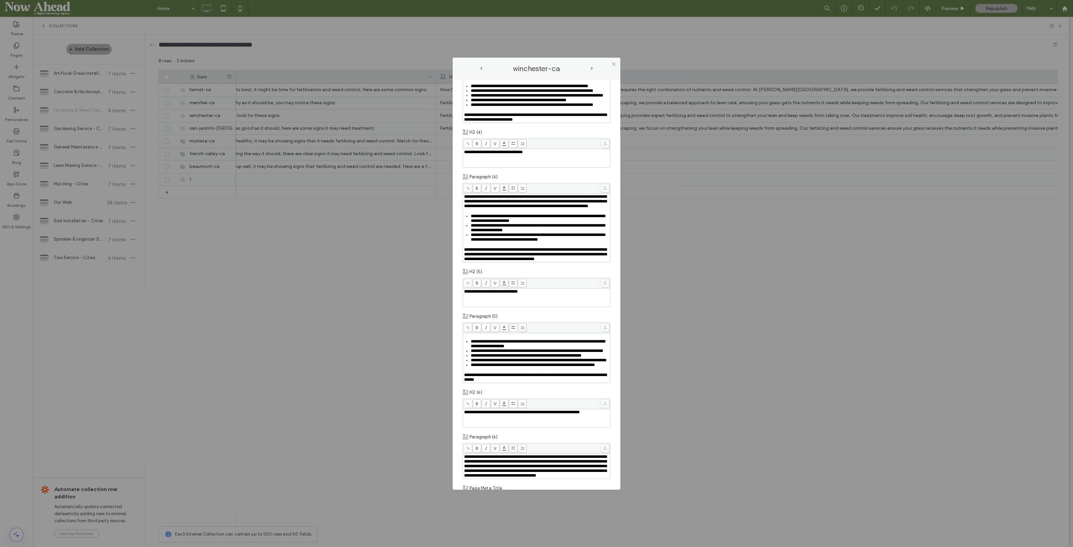
click at [592, 67] on span "next-arrow" at bounding box center [592, 68] width 2 height 3
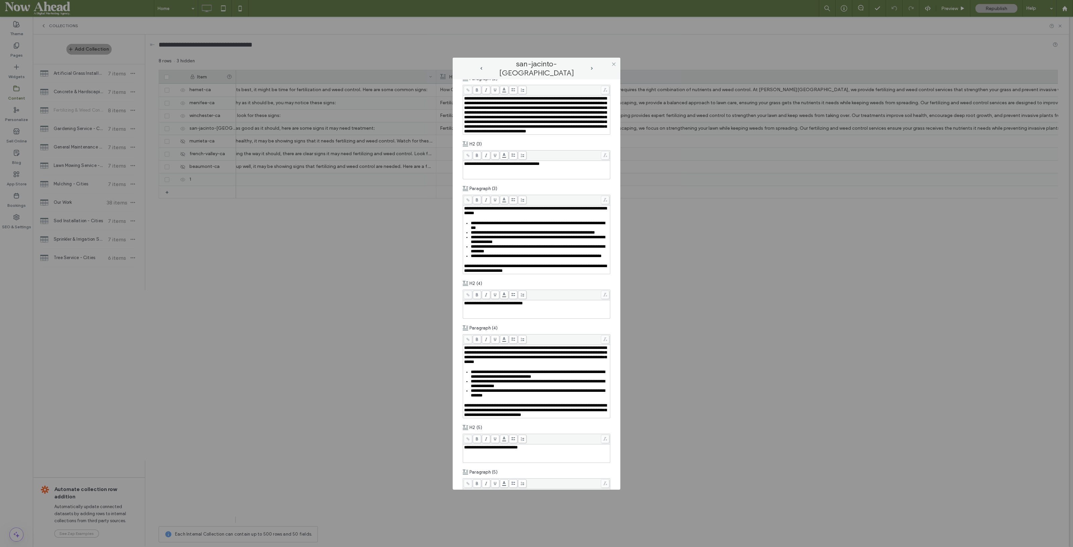
scroll to position [461, 0]
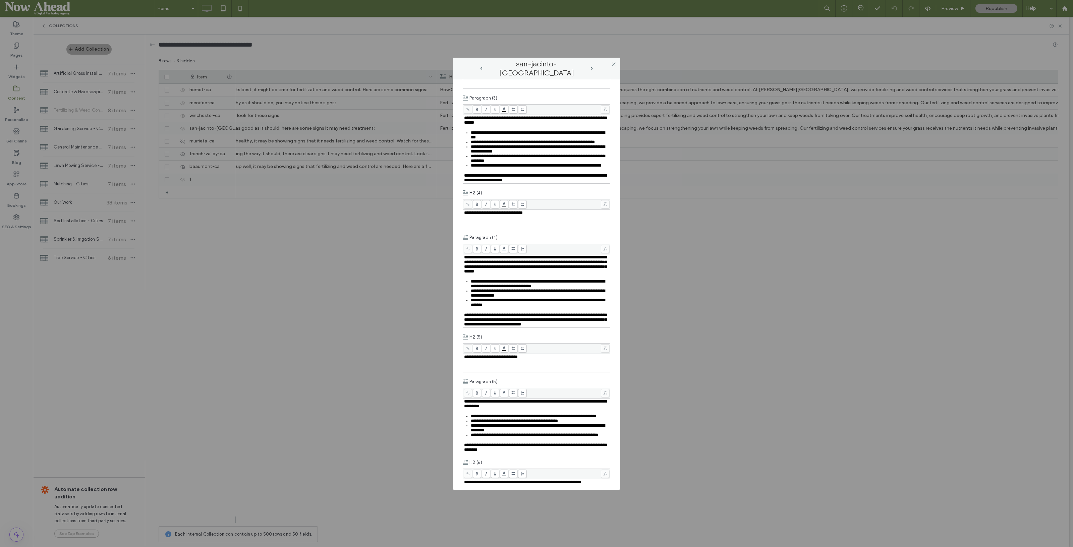
click at [614, 63] on icon at bounding box center [613, 64] width 5 height 5
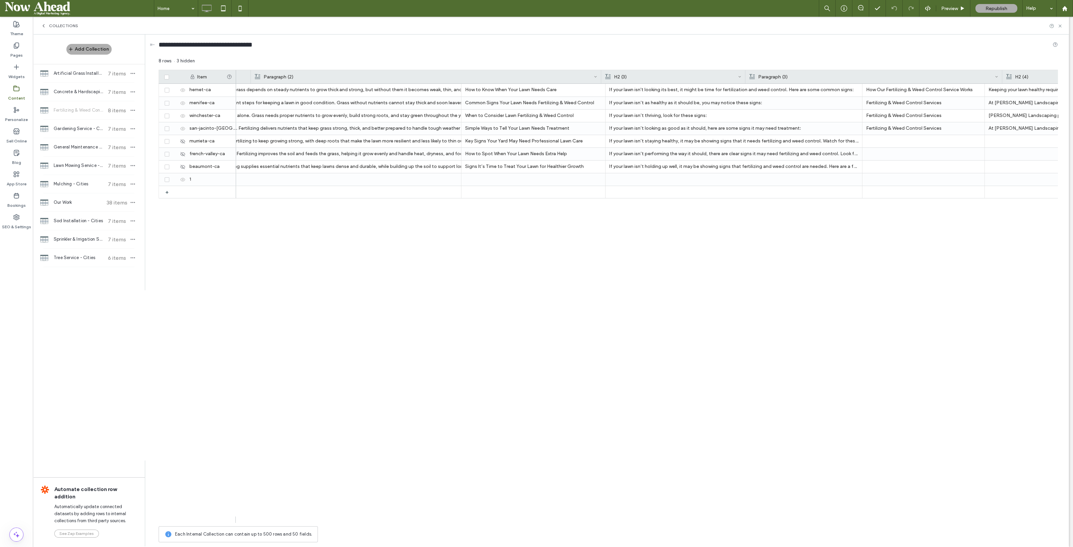
scroll to position [0, 1251]
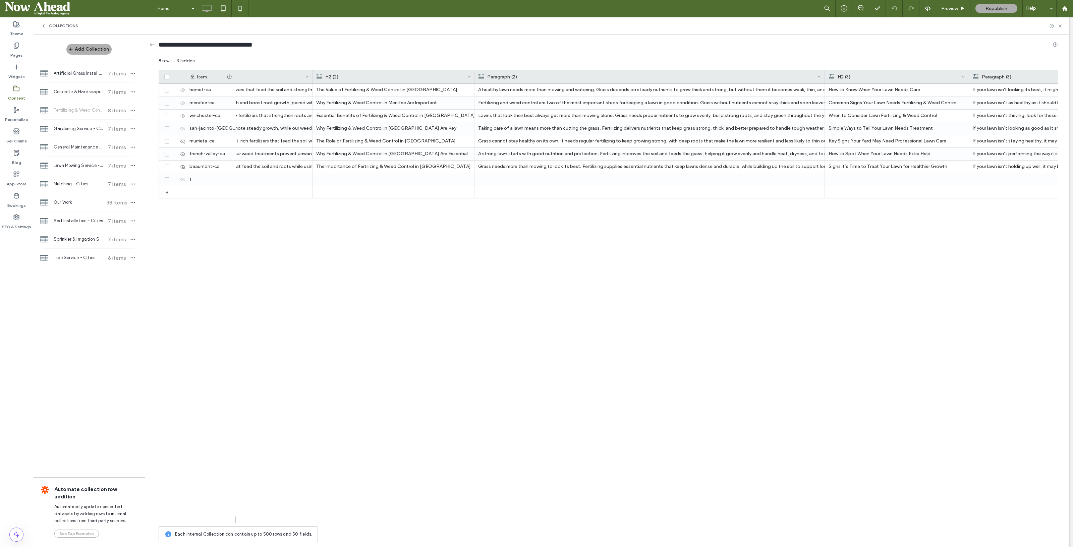
drag, startPoint x: 359, startPoint y: 506, endPoint x: 424, endPoint y: 508, distance: 65.4
click at [370, 490] on div "At Palacios Landscaping, we provide professional fertilizing and weed control s…" at bounding box center [647, 303] width 822 height 439
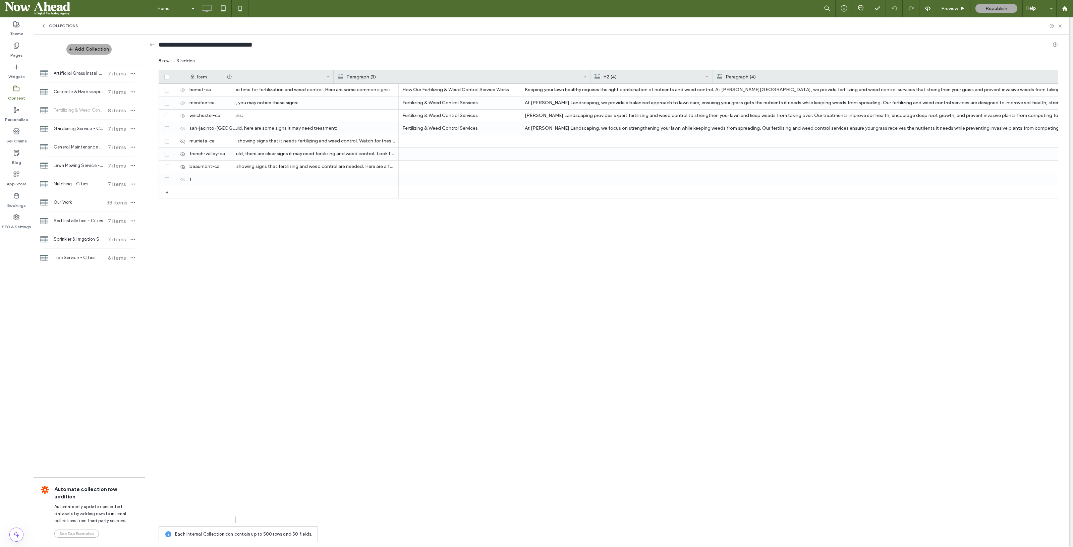
scroll to position [0, 2084]
click at [173, 139] on icon at bounding box center [174, 141] width 5 height 5
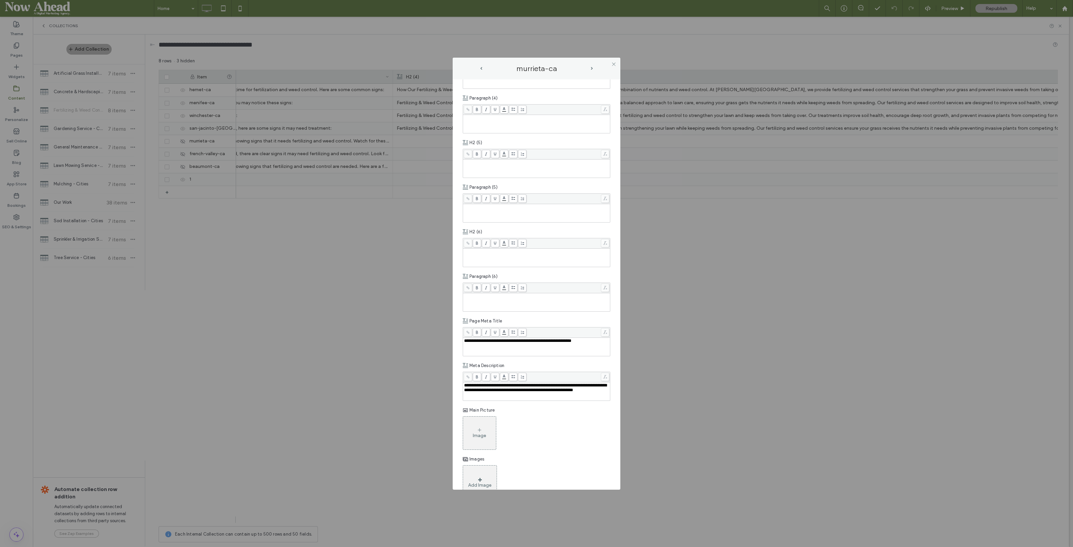
scroll to position [461, 0]
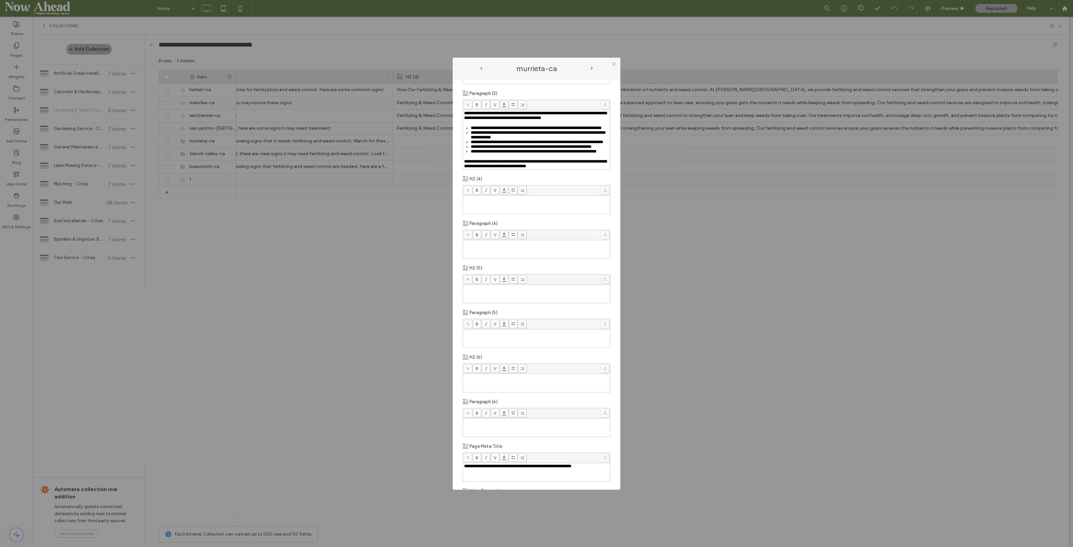
click at [483, 246] on div "Rich Text Editor" at bounding box center [536, 243] width 145 height 5
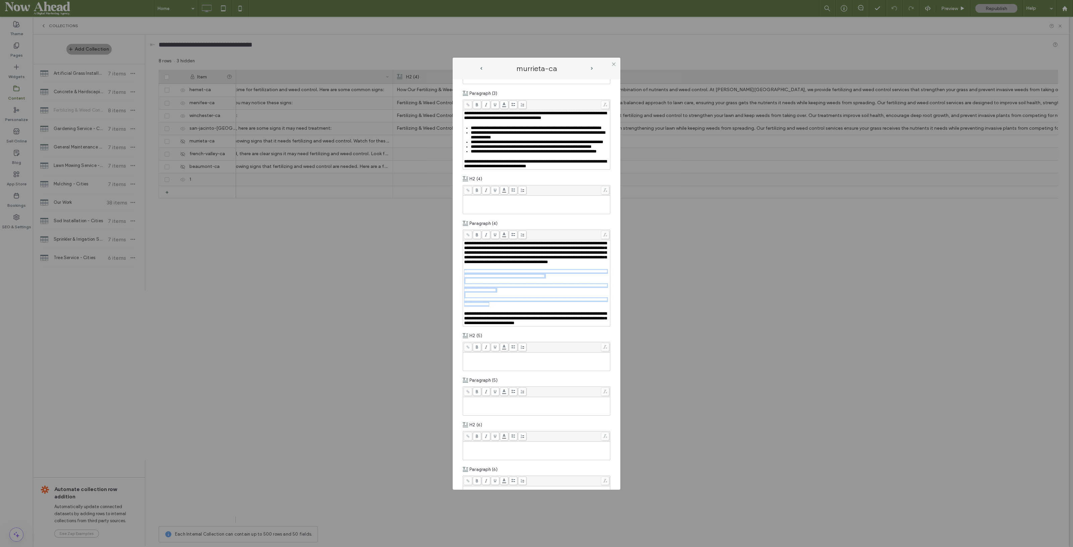
drag, startPoint x: 540, startPoint y: 372, endPoint x: 464, endPoint y: 339, distance: 82.6
click at [464, 326] on div "**********" at bounding box center [536, 283] width 145 height 85
click at [513, 236] on use at bounding box center [514, 234] width 4 height 3
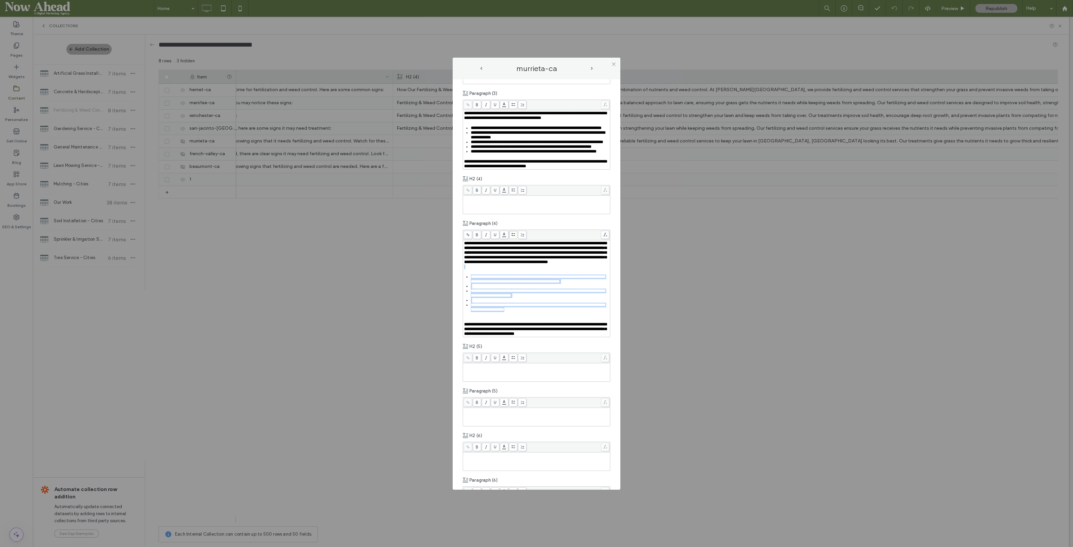
click at [482, 289] on div "Rich Text Editor" at bounding box center [540, 286] width 139 height 5
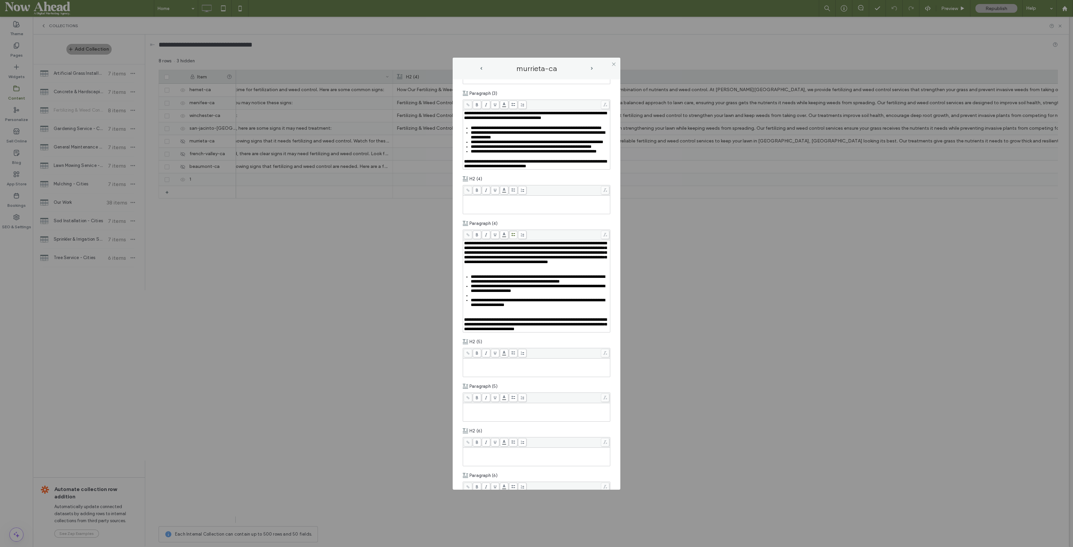
click at [475, 298] on div "Rich Text Editor" at bounding box center [540, 295] width 139 height 5
click at [472, 313] on div "Rich Text Editor" at bounding box center [536, 310] width 145 height 5
click at [469, 269] on div "Rich Text Editor" at bounding box center [536, 267] width 145 height 5
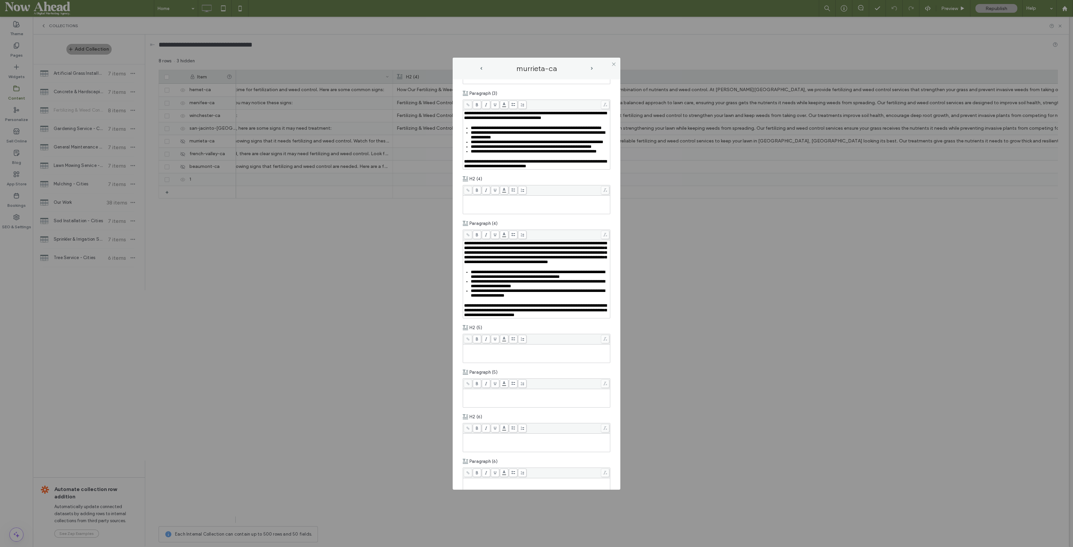
click at [530, 264] on span "**********" at bounding box center [535, 252] width 143 height 23
drag, startPoint x: 530, startPoint y: 304, endPoint x: 558, endPoint y: 307, distance: 28.3
click at [558, 264] on span "**********" at bounding box center [535, 252] width 143 height 23
drag, startPoint x: 561, startPoint y: 305, endPoint x: 530, endPoint y: 305, distance: 30.5
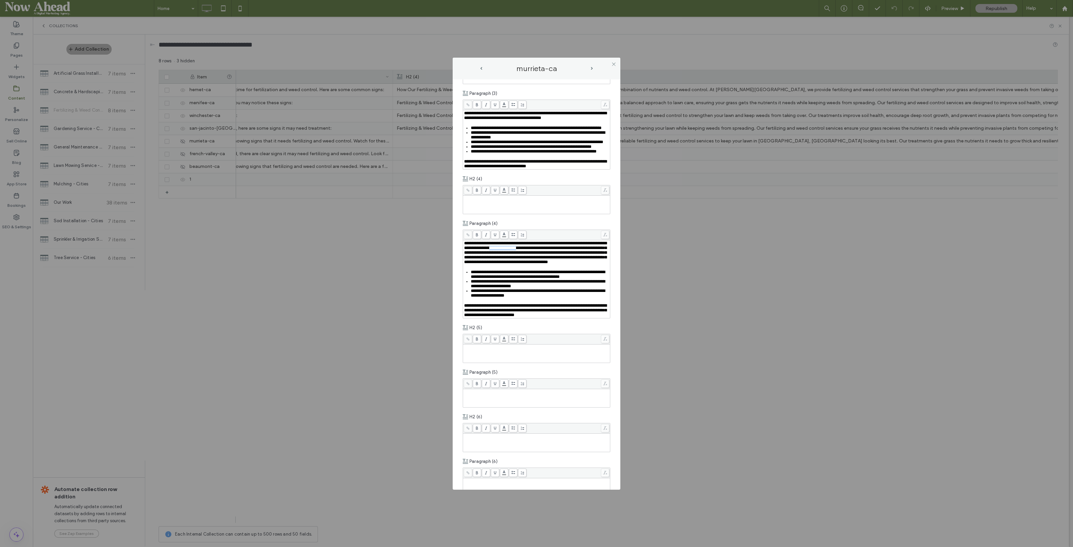
click at [530, 264] on span "**********" at bounding box center [535, 252] width 143 height 23
click at [481, 67] on span "prev-arrow" at bounding box center [481, 68] width 2 height 3
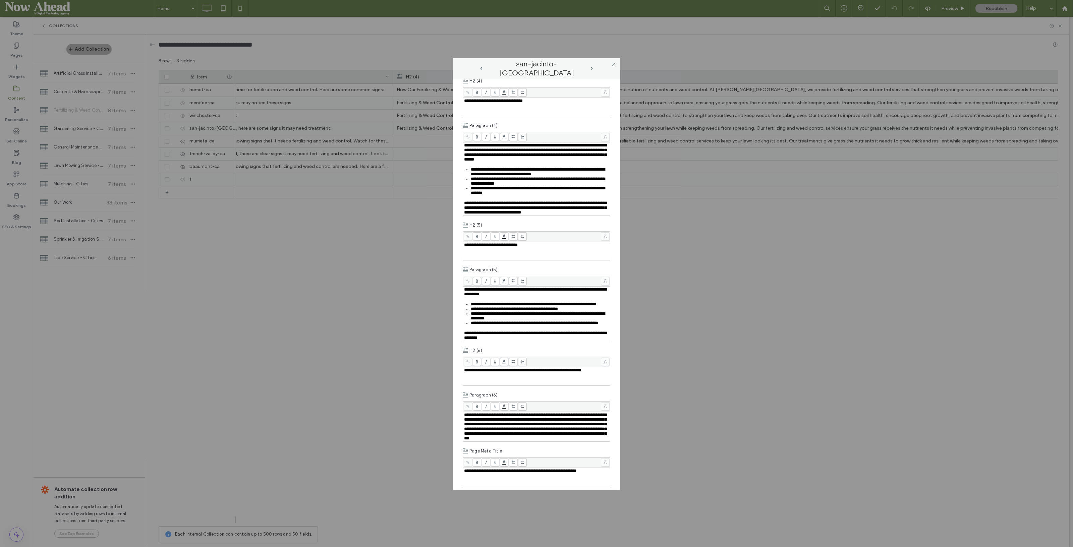
scroll to position [587, 0]
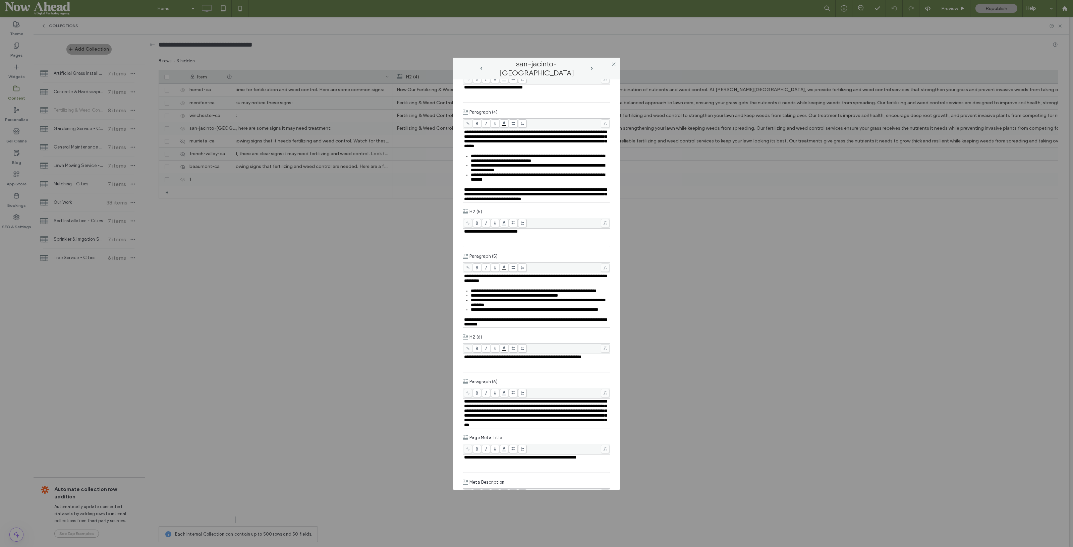
click at [483, 67] on span "prev-arrow" at bounding box center [481, 68] width 3 height 3
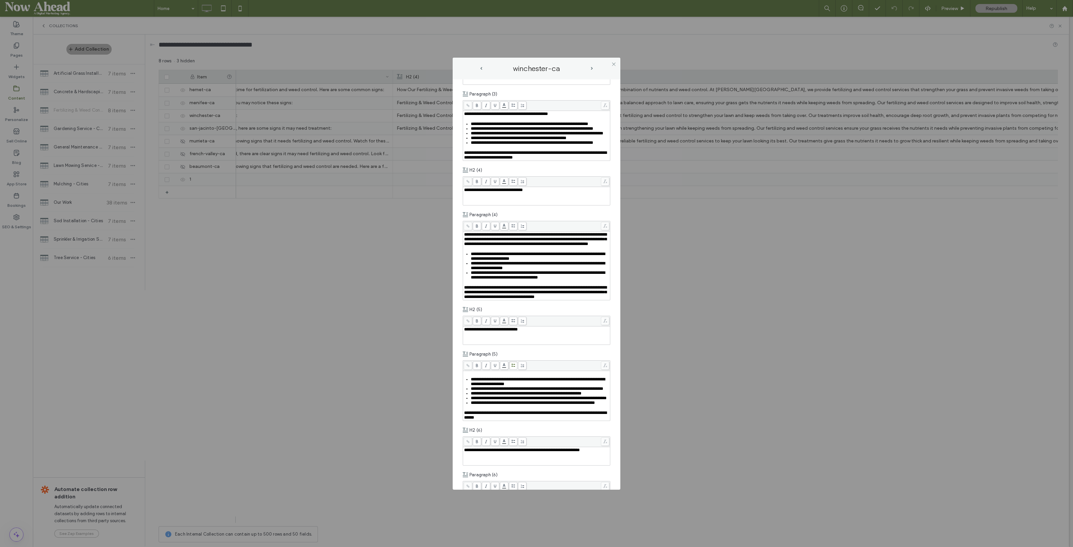
scroll to position [503, 0]
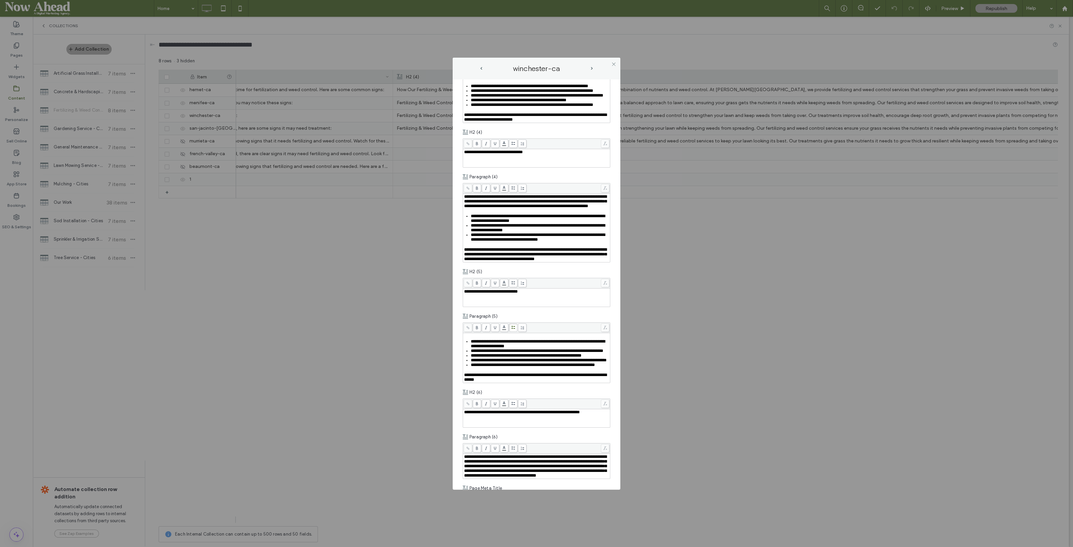
click at [481, 67] on span "prev-arrow" at bounding box center [481, 68] width 2 height 3
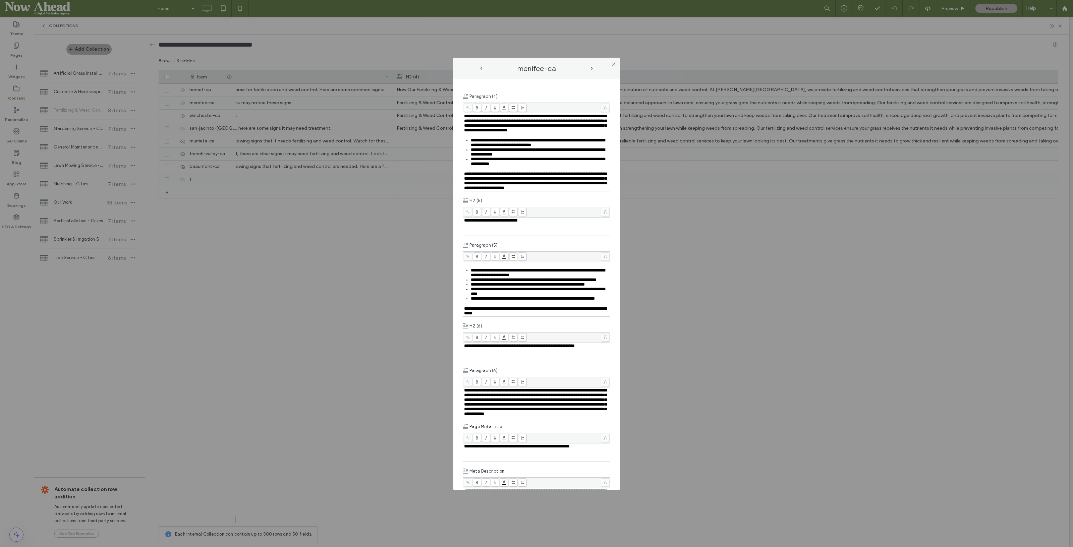
scroll to position [670, 0]
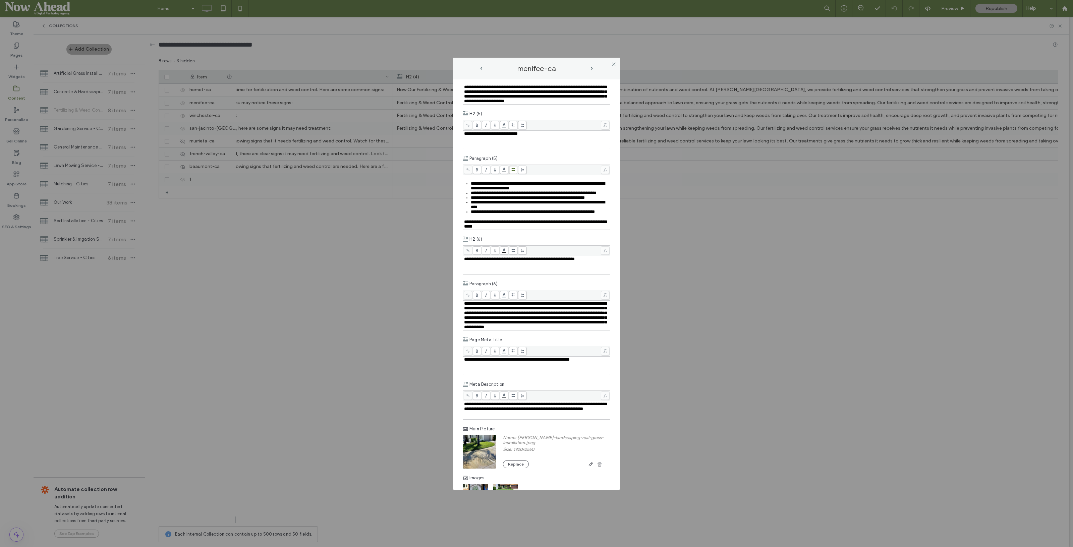
click at [612, 61] on span at bounding box center [613, 64] width 5 height 10
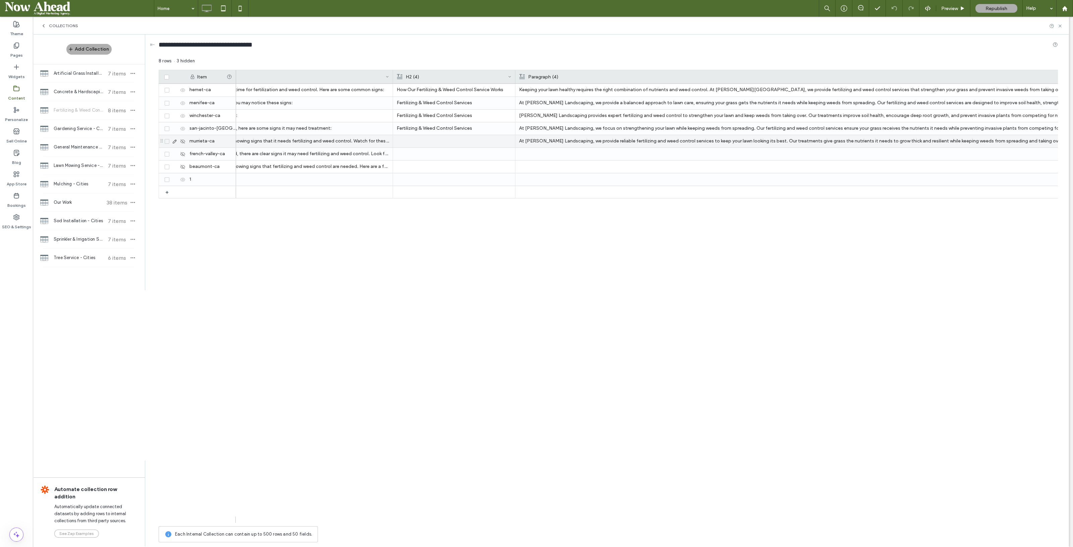
click at [574, 142] on p "At [PERSON_NAME] Landscaping, we provide reliable fertilizing and weed control …" at bounding box center [965, 141] width 893 height 12
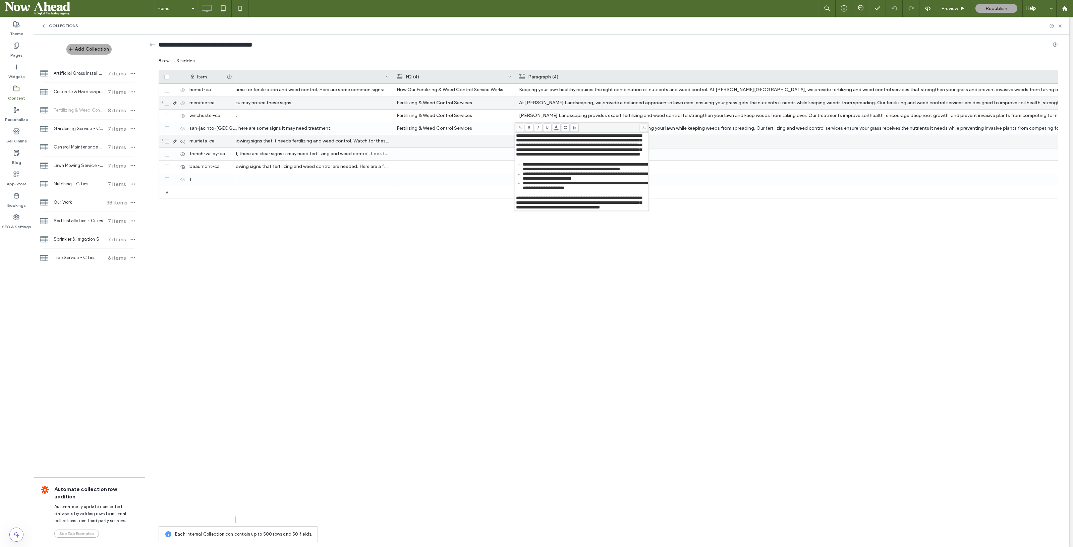
click at [642, 96] on li "Fertilization Treatments – We apply high-quality fertilizers to improve soil qu…" at bounding box center [965, 102] width 893 height 12
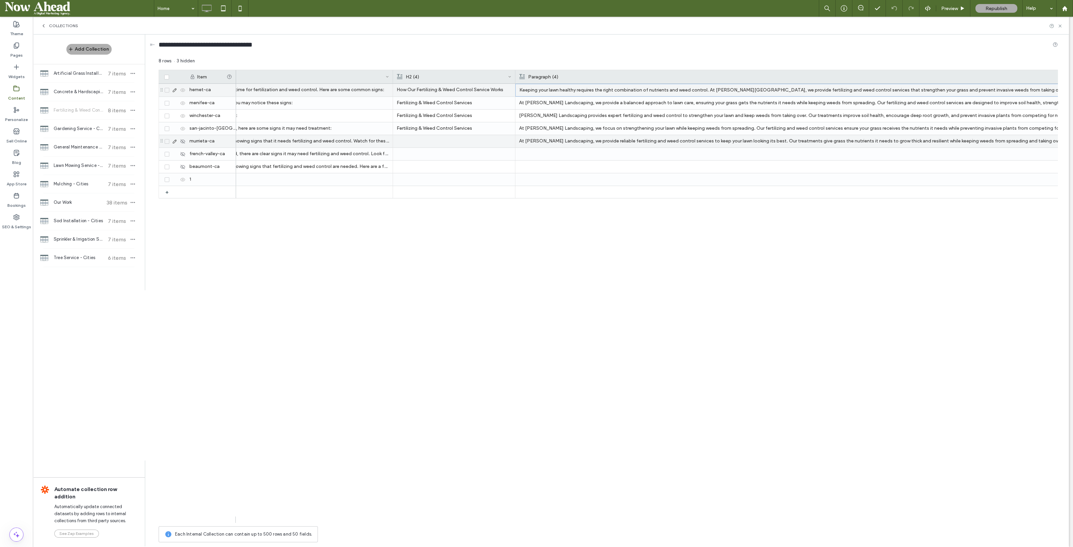
click at [642, 96] on li "Fertilization Treatments – We apply high-quality fertilizers to improve soil qu…" at bounding box center [966, 102] width 893 height 12
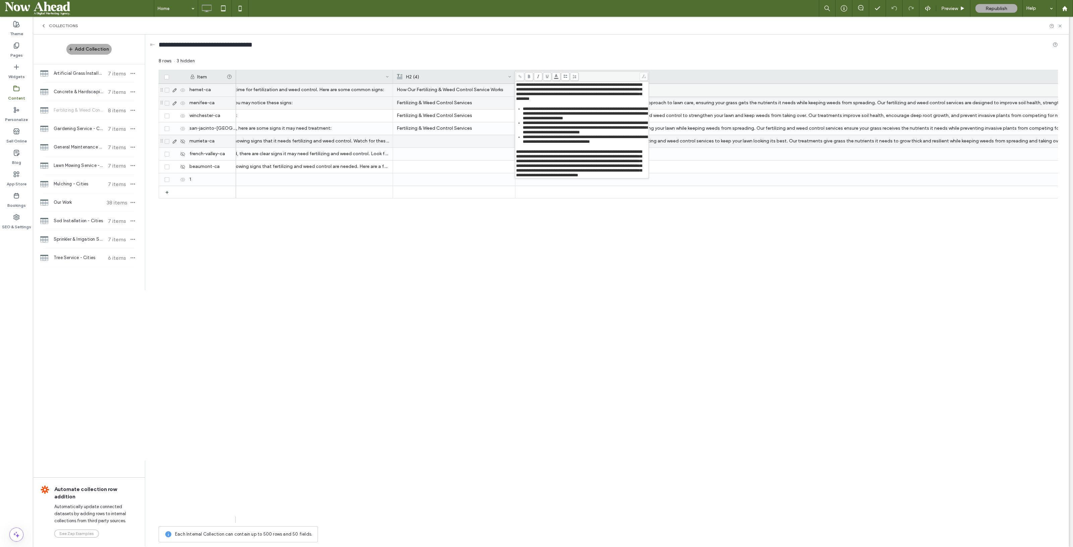
click at [677, 105] on p "At Palacios Landscaping, we provide a balanced approach to lawn care, ensuring …" at bounding box center [965, 103] width 893 height 12
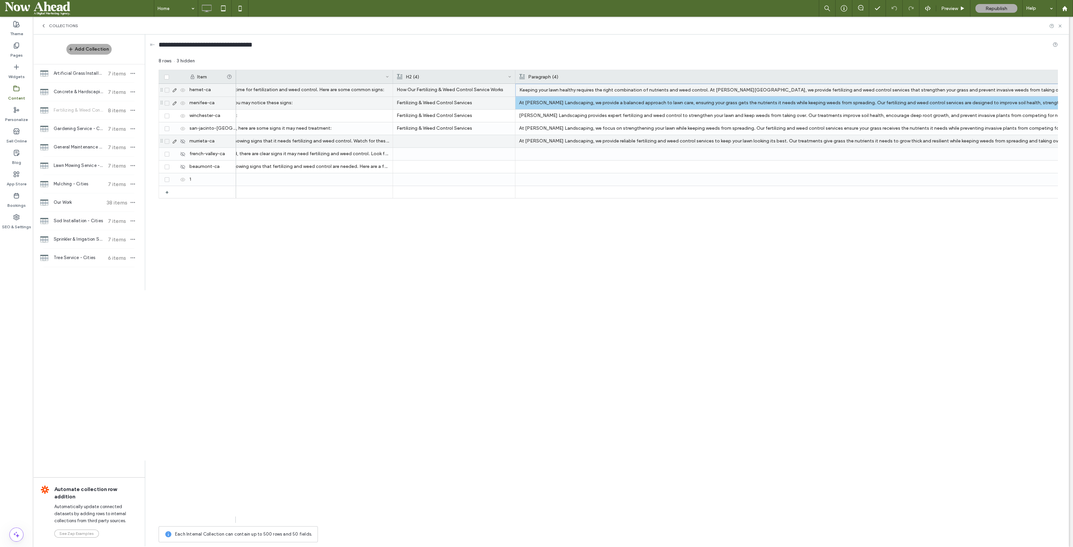
click at [677, 105] on p "At Palacios Landscaping, we provide a balanced approach to lawn care, ensuring …" at bounding box center [965, 103] width 893 height 12
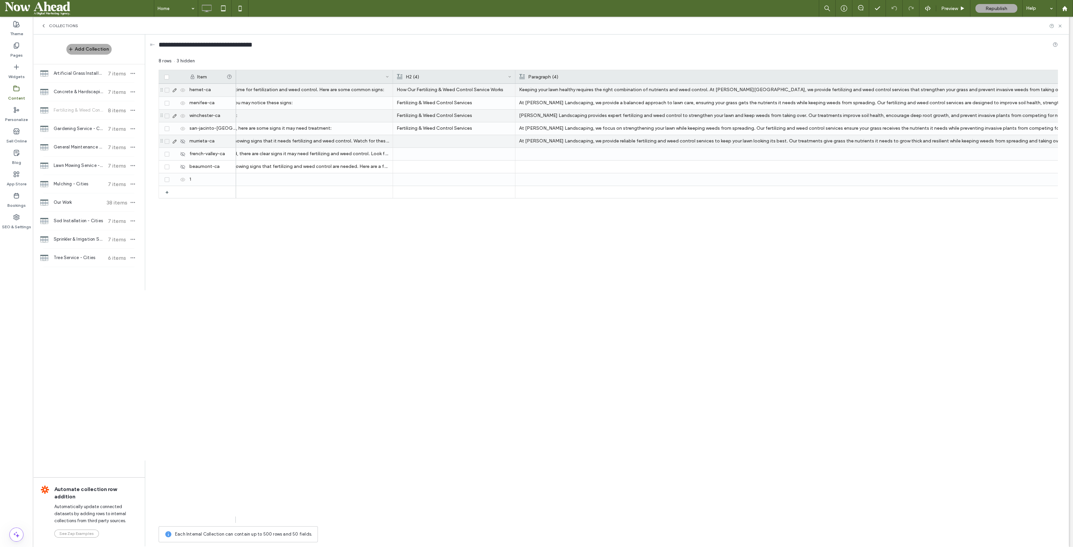
click at [666, 114] on p "Palacios Landscaping provides expert fertilizing and weed control to strengthen…" at bounding box center [965, 116] width 893 height 12
click at [666, 114] on p "Palacios Landscaping provides expert fertilizing and weed control to strengthen…" at bounding box center [966, 116] width 893 height 12
click at [563, 156] on div at bounding box center [965, 154] width 893 height 12
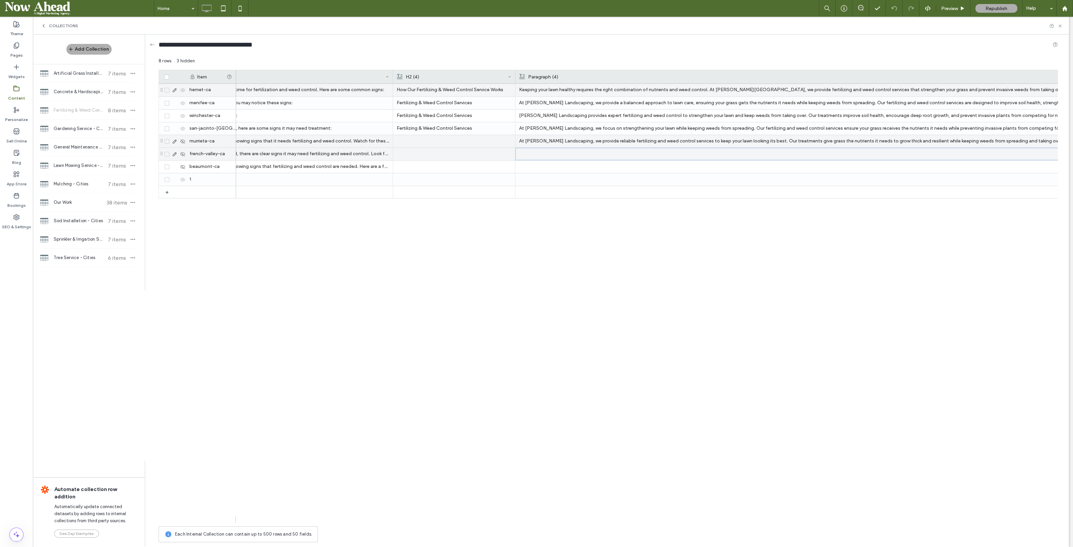
click at [563, 156] on div at bounding box center [966, 154] width 893 height 12
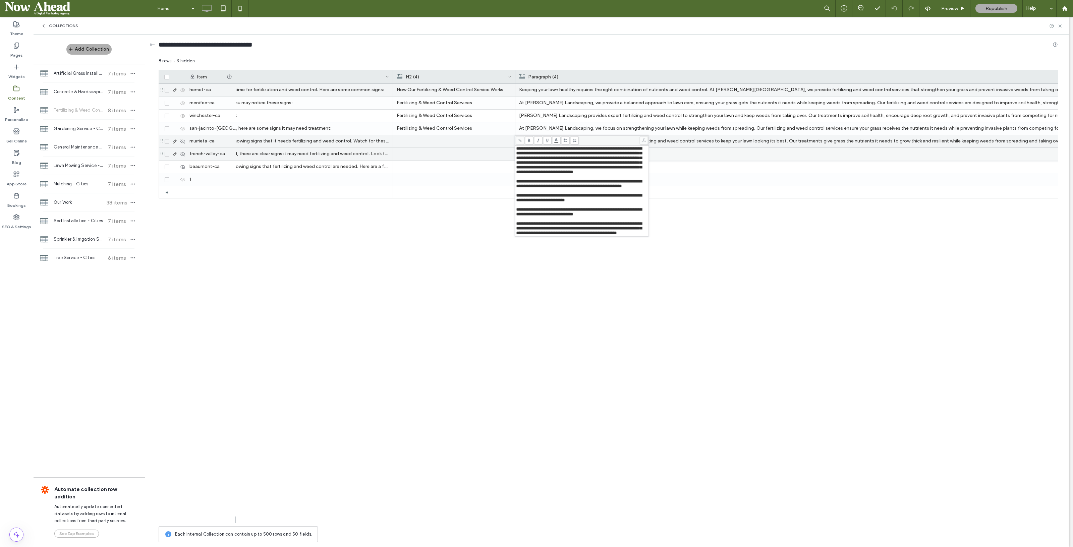
scroll to position [16, 0]
drag, startPoint x: 627, startPoint y: 218, endPoint x: 515, endPoint y: 177, distance: 119.6
click at [515, 177] on div "**********" at bounding box center [582, 185] width 134 height 101
click at [564, 141] on use at bounding box center [566, 140] width 4 height 3
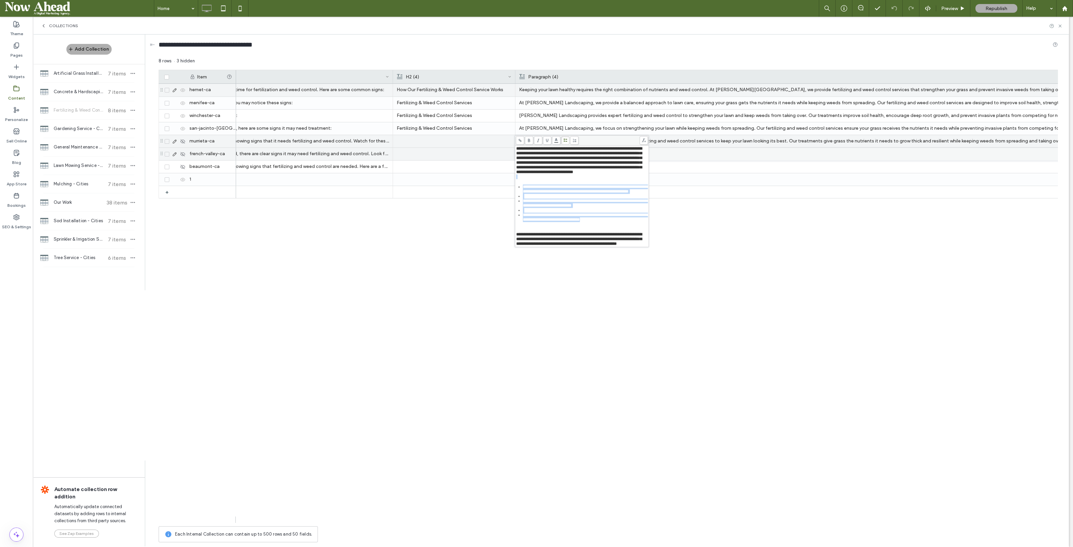
click at [536, 198] on div "Rich Text Editor" at bounding box center [585, 196] width 125 height 5
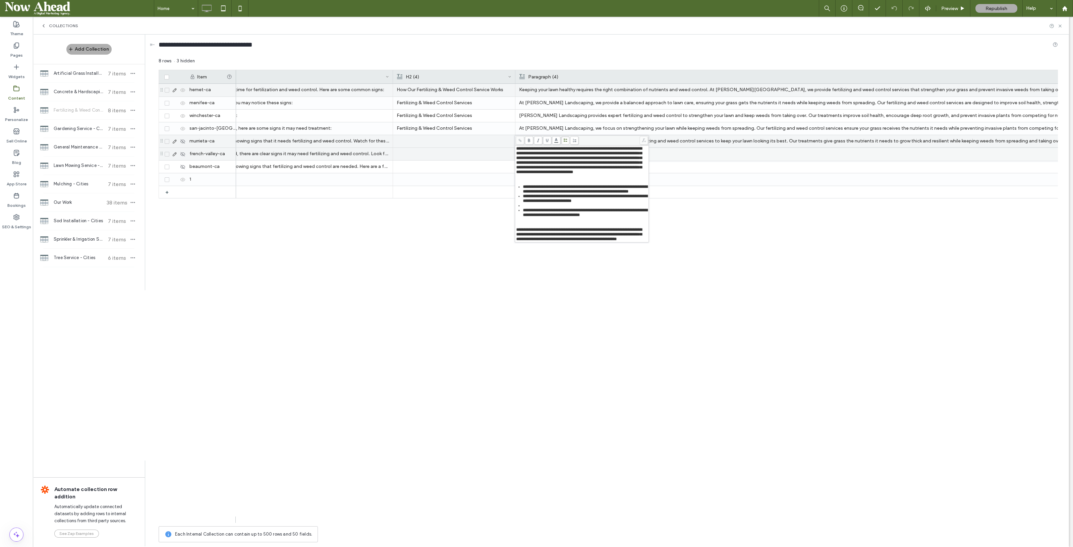
click at [532, 206] on div "Rich Text Editor" at bounding box center [585, 205] width 125 height 5
click at [527, 220] on div "**********" at bounding box center [582, 191] width 132 height 91
click at [523, 176] on div "Rich Text Editor" at bounding box center [582, 176] width 132 height 5
click at [694, 239] on div "Keeping your lawn healthy requires the right combination of nutrients and weed …" at bounding box center [647, 303] width 822 height 439
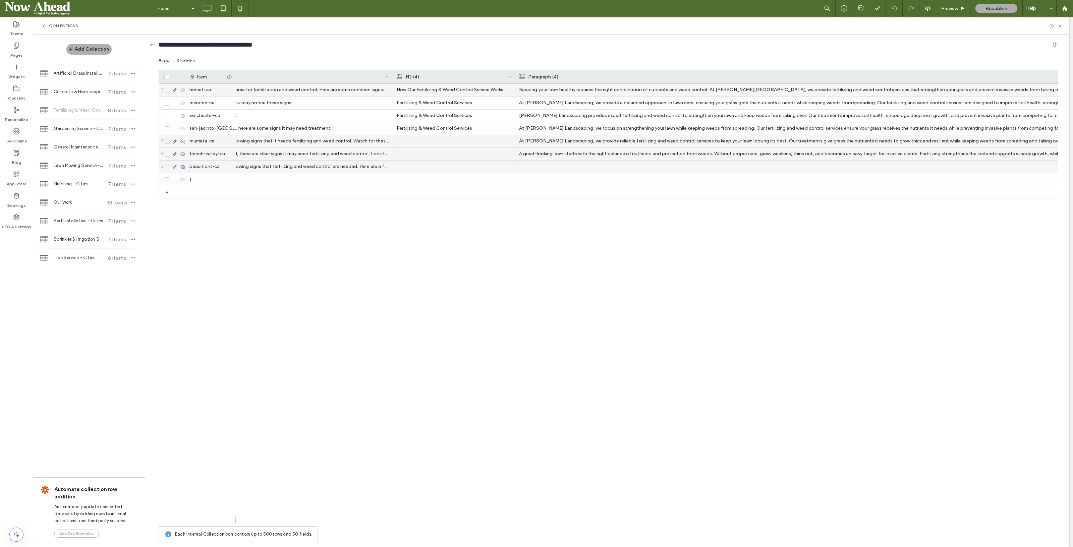
click at [578, 170] on div at bounding box center [965, 167] width 893 height 12
click at [564, 166] on div at bounding box center [966, 167] width 893 height 12
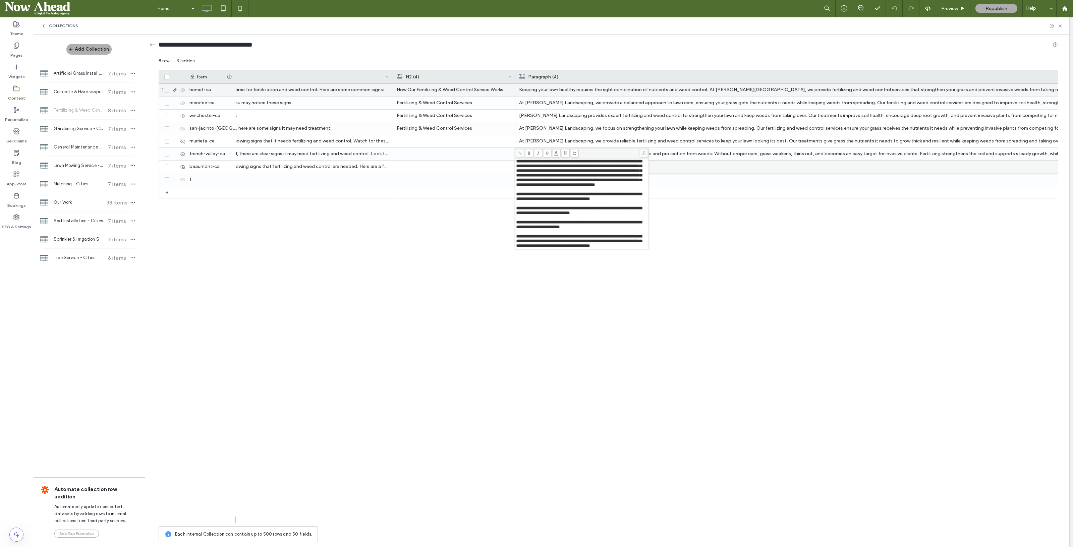
scroll to position [11, 0]
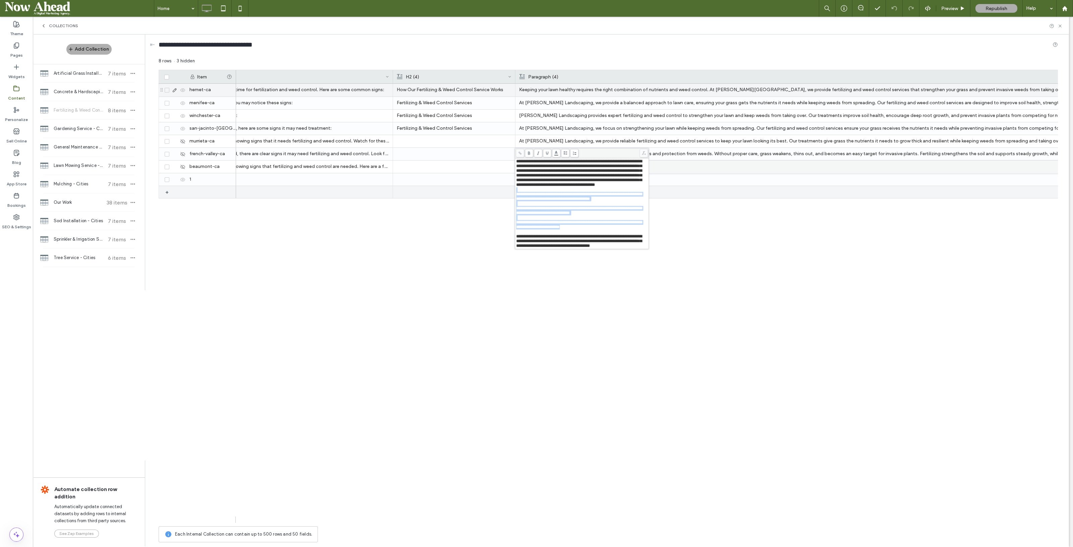
drag, startPoint x: 607, startPoint y: 231, endPoint x: 514, endPoint y: 194, distance: 100.6
click at [514, 194] on div "**********" at bounding box center [609, 302] width 900 height 488
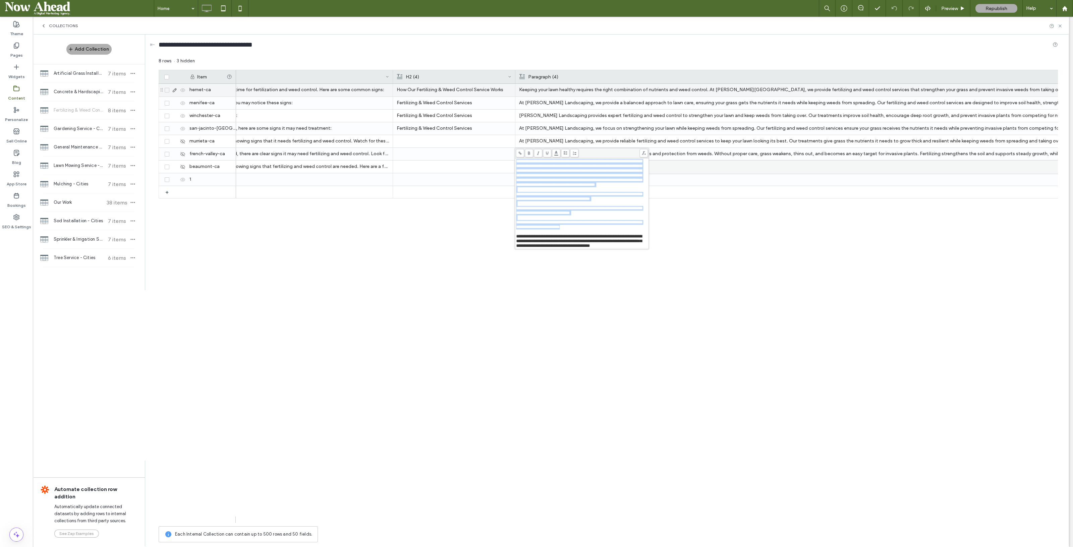
click at [568, 151] on span at bounding box center [565, 153] width 8 height 8
click at [538, 193] on div "Rich Text Editor" at bounding box center [585, 195] width 125 height 5
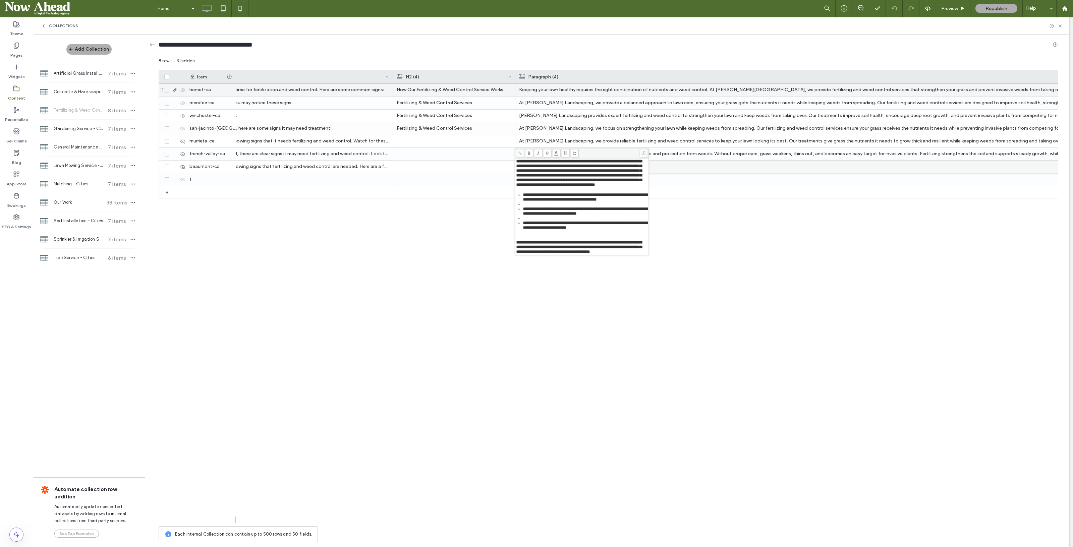
click at [530, 202] on div "Rich Text Editor" at bounding box center [585, 204] width 125 height 5
click at [528, 212] on div "Rich Text Editor" at bounding box center [585, 213] width 125 height 5
click at [522, 231] on div "Rich Text Editor" at bounding box center [582, 228] width 132 height 5
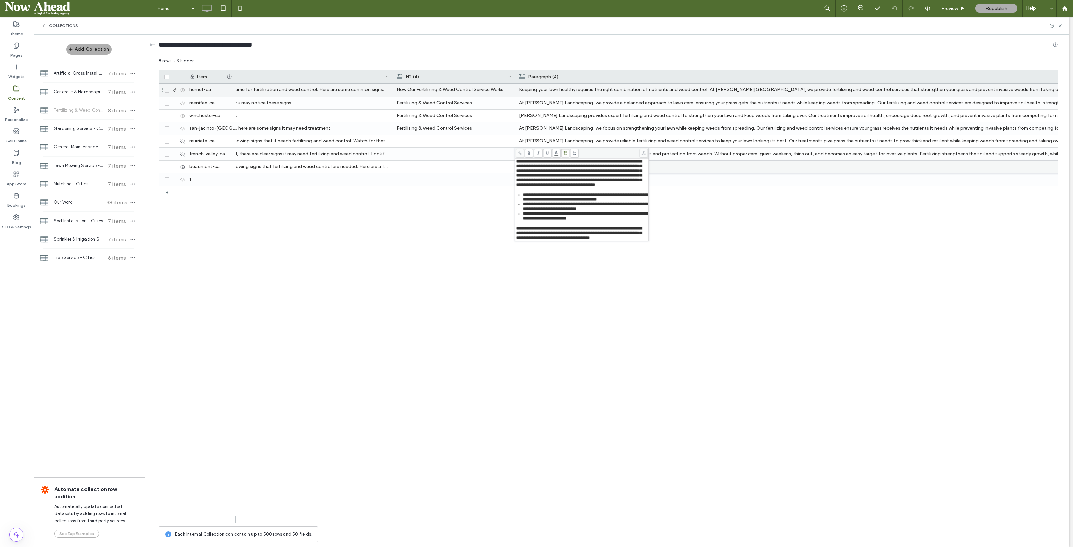
click at [684, 303] on div "Keeping your lawn healthy requires the right combination of nutrients and weed …" at bounding box center [647, 303] width 822 height 439
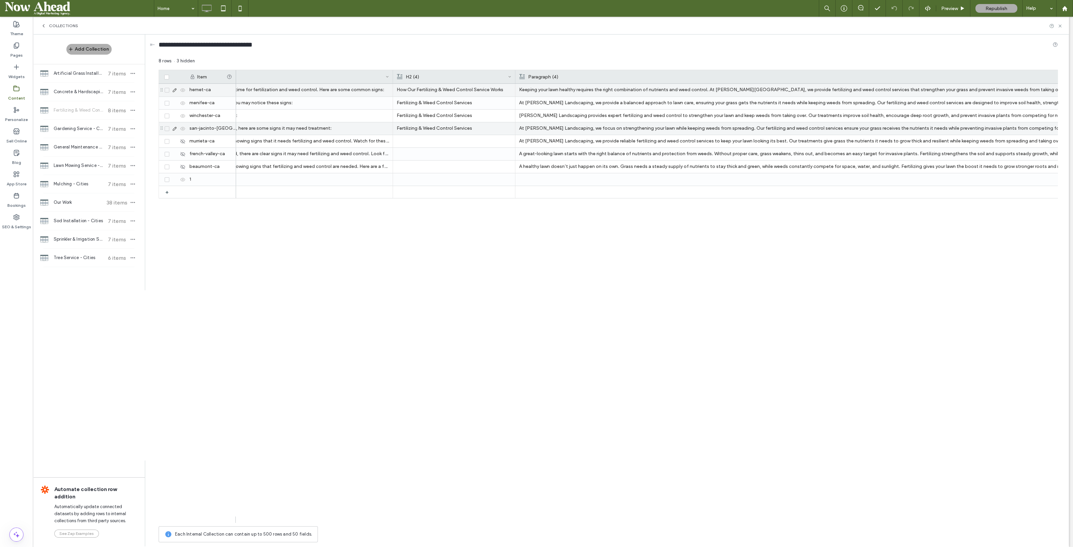
click at [554, 126] on p "At Palacios Landscaping, we focus on strengthening your lawn while keeping weed…" at bounding box center [965, 128] width 893 height 12
click at [554, 126] on p "At Palacios Landscaping, we focus on strengthening your lawn while keeping weed…" at bounding box center [966, 129] width 893 height 12
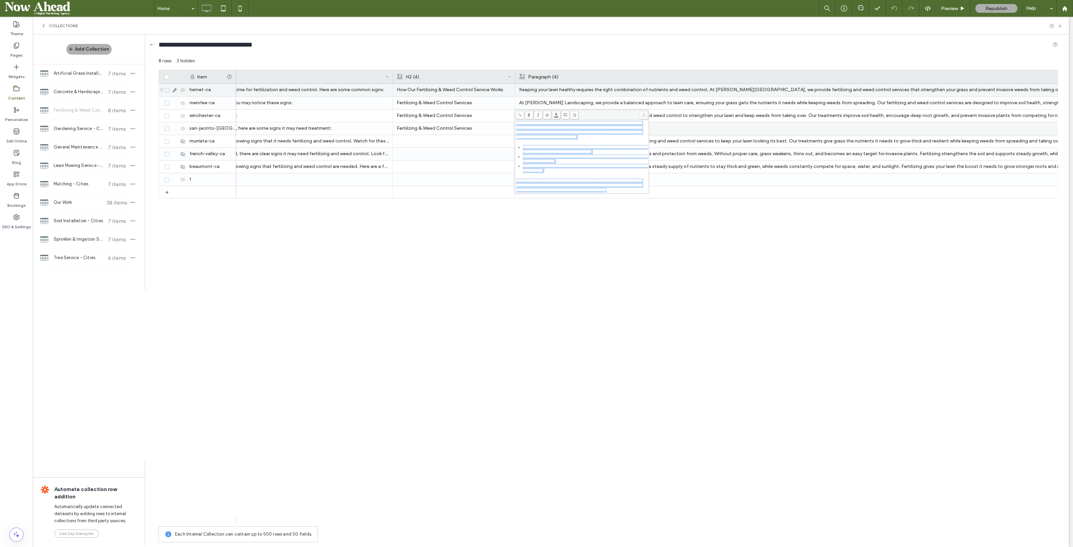
drag, startPoint x: 543, startPoint y: 209, endPoint x: 517, endPoint y: 122, distance: 91.1
click at [517, 122] on div "**********" at bounding box center [582, 157] width 132 height 72
click at [533, 131] on span "**********" at bounding box center [579, 130] width 126 height 18
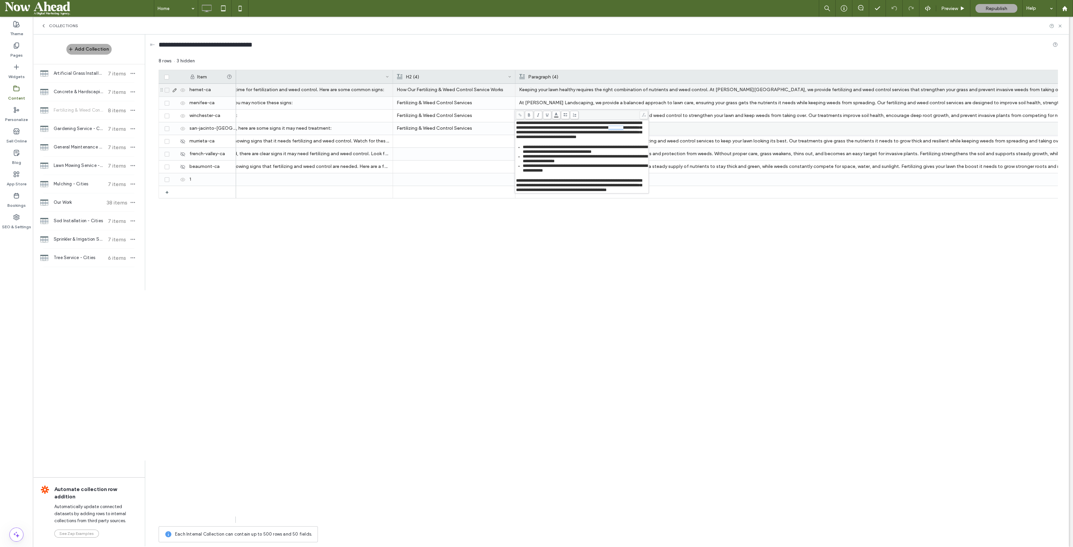
click at [533, 131] on span "**********" at bounding box center [579, 130] width 126 height 18
copy span "**********"
click at [660, 236] on div "Keeping your lawn healthy requires the right combination of nutrients and weed …" at bounding box center [647, 303] width 822 height 439
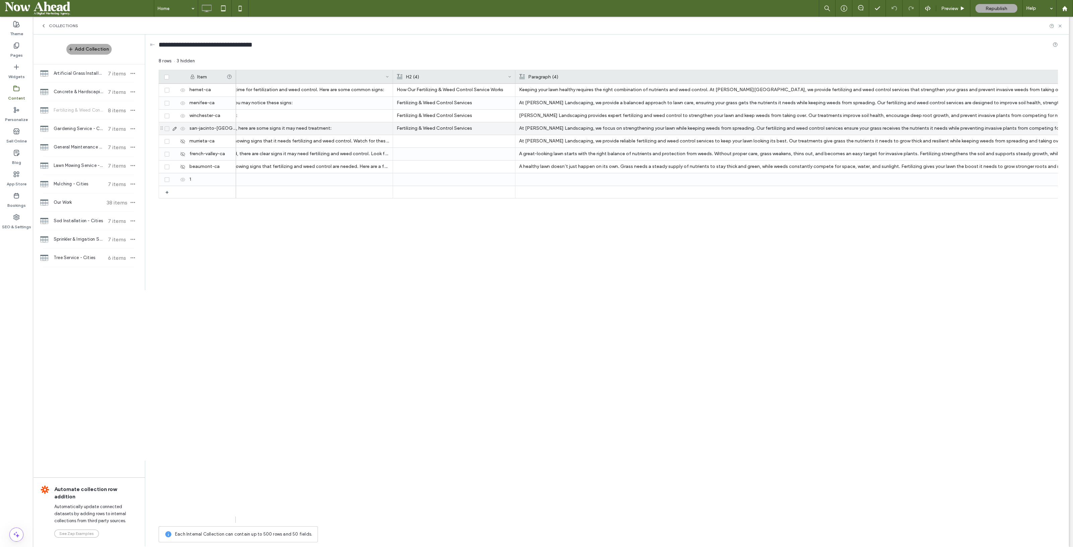
click at [574, 128] on p "At Palacios Landscaping, we focus on strengthening your lawn while keeping weed…" at bounding box center [965, 128] width 893 height 12
click at [574, 128] on p "At Palacios Landscaping, we focus on strengthening your lawn while keeping weed…" at bounding box center [966, 129] width 893 height 12
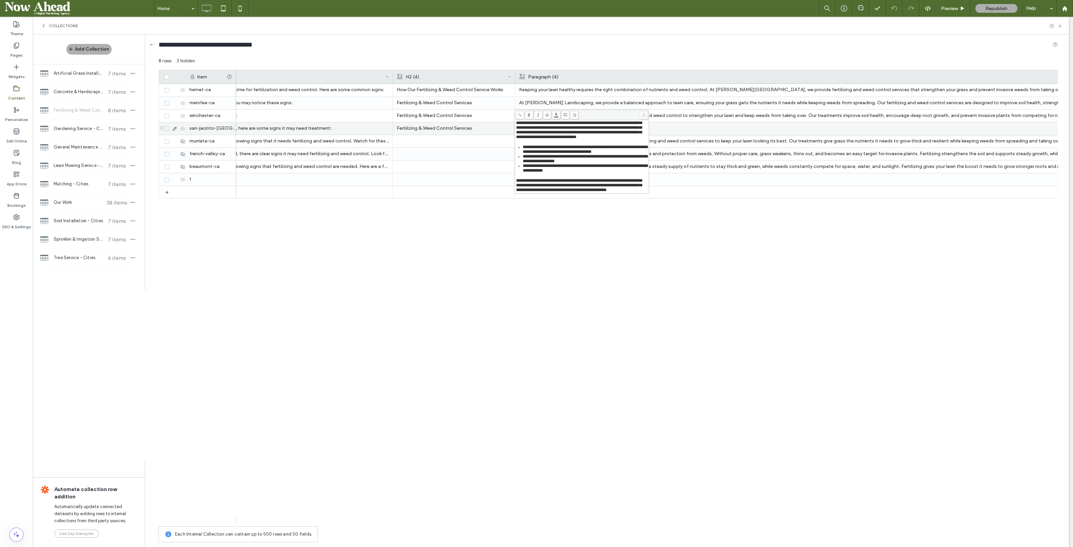
click at [557, 132] on span "**********" at bounding box center [579, 130] width 126 height 18
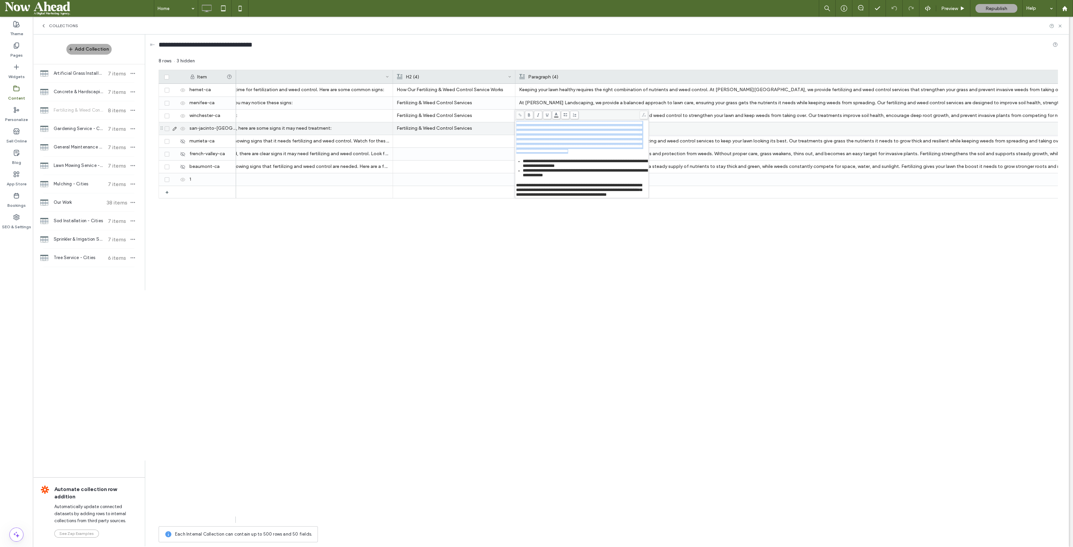
drag, startPoint x: 601, startPoint y: 159, endPoint x: 517, endPoint y: 121, distance: 92.0
click at [517, 121] on div "**********" at bounding box center [582, 137] width 132 height 33
drag, startPoint x: 530, startPoint y: 126, endPoint x: 521, endPoint y: 145, distance: 20.9
click at [521, 145] on span "**********" at bounding box center [579, 137] width 126 height 33
click at [604, 144] on span "**********" at bounding box center [579, 137] width 126 height 33
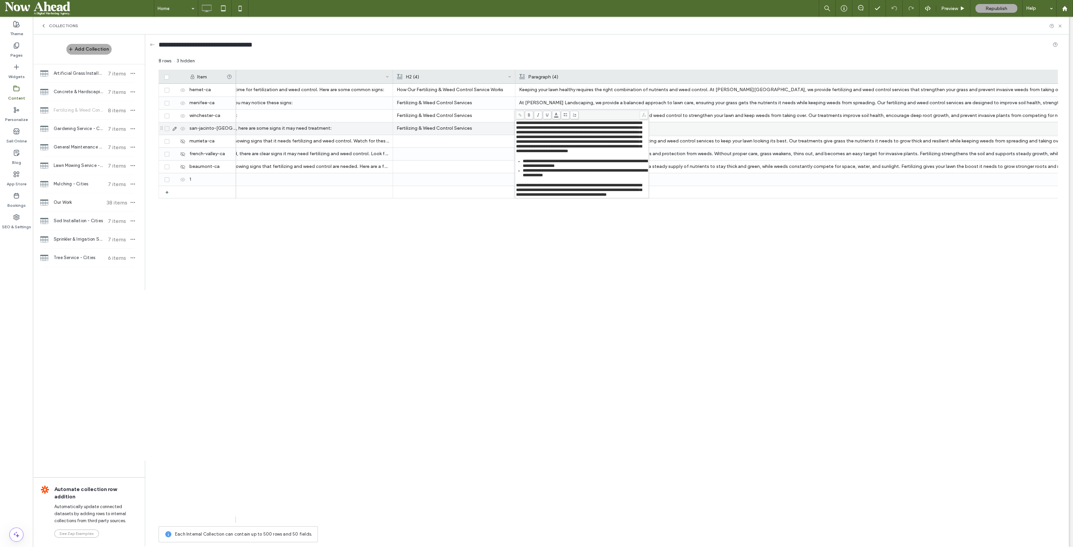
click at [547, 140] on span "**********" at bounding box center [579, 137] width 126 height 33
click at [662, 143] on p "At [PERSON_NAME] Landscaping, we provide reliable fertilizing and weed control …" at bounding box center [965, 141] width 893 height 12
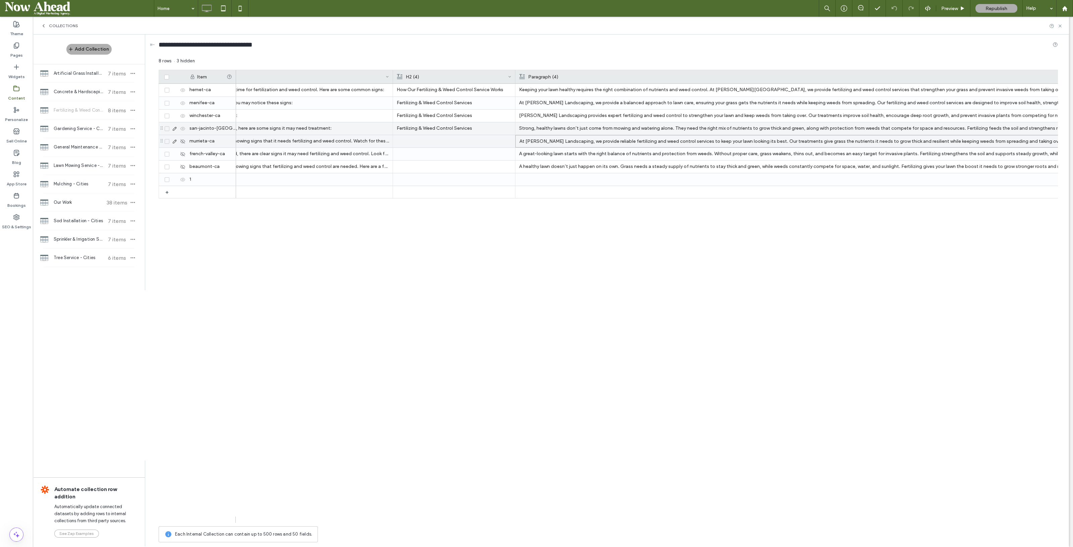
click at [662, 143] on p "At [PERSON_NAME] Landscaping, we provide reliable fertilizing and weed control …" at bounding box center [966, 142] width 893 height 12
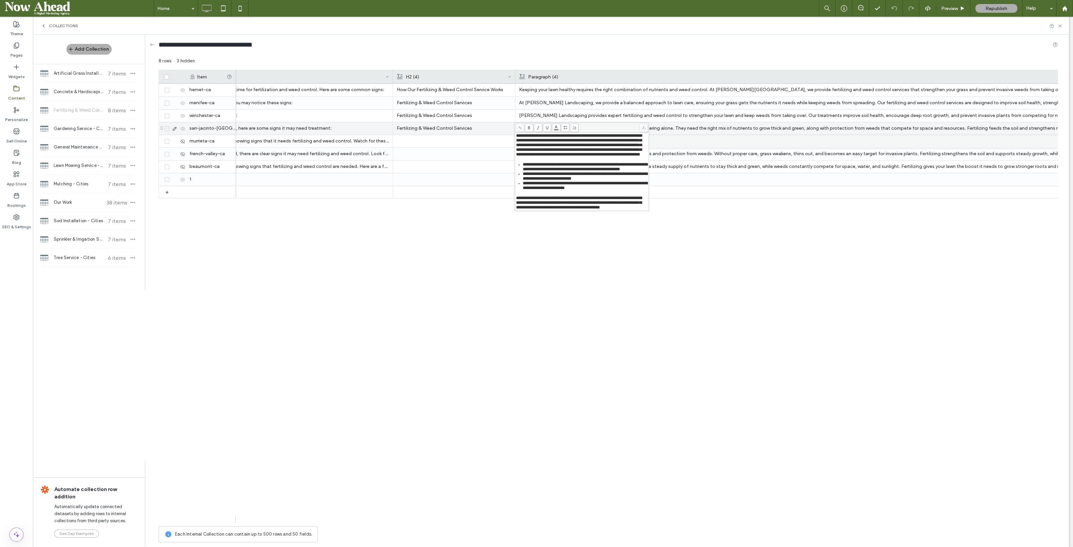
click at [671, 130] on p "Strong, healthy lawns don’t just come from mowing and watering alone. They need…" at bounding box center [965, 128] width 893 height 12
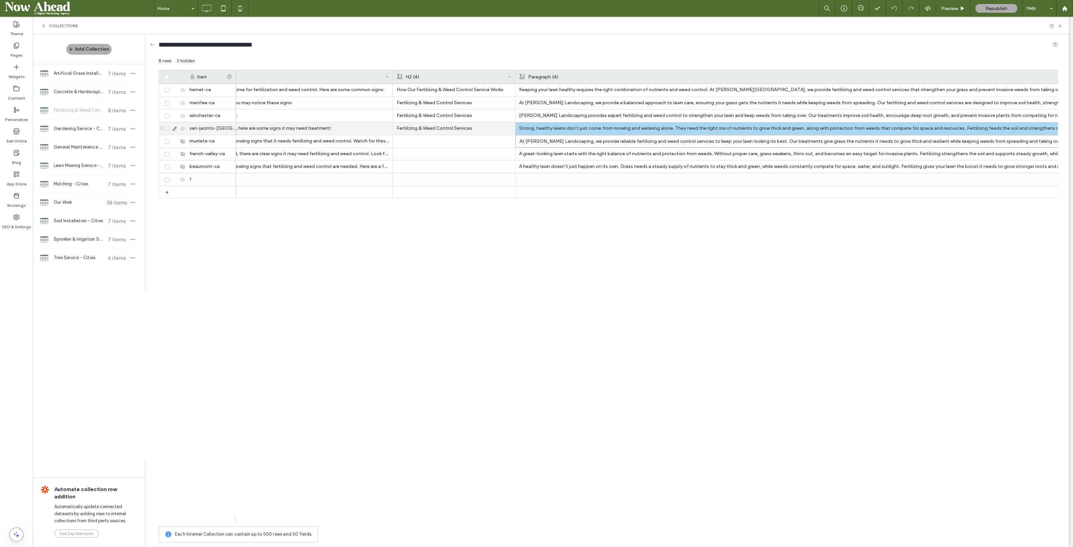
click at [671, 130] on p "Strong, healthy lawns don’t just come from mowing and watering alone. They need…" at bounding box center [965, 128] width 893 height 12
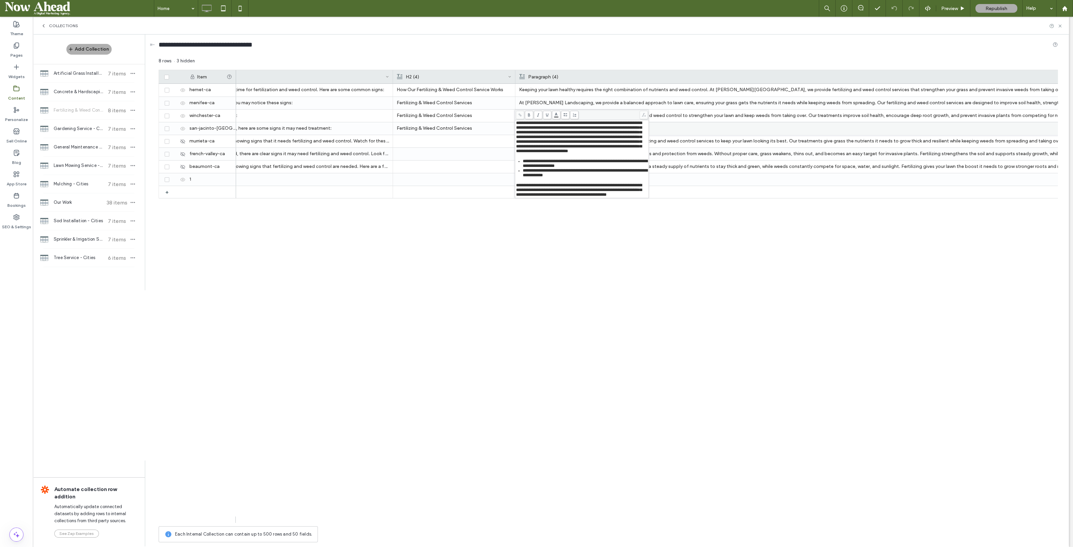
click at [612, 148] on span "**********" at bounding box center [579, 137] width 126 height 33
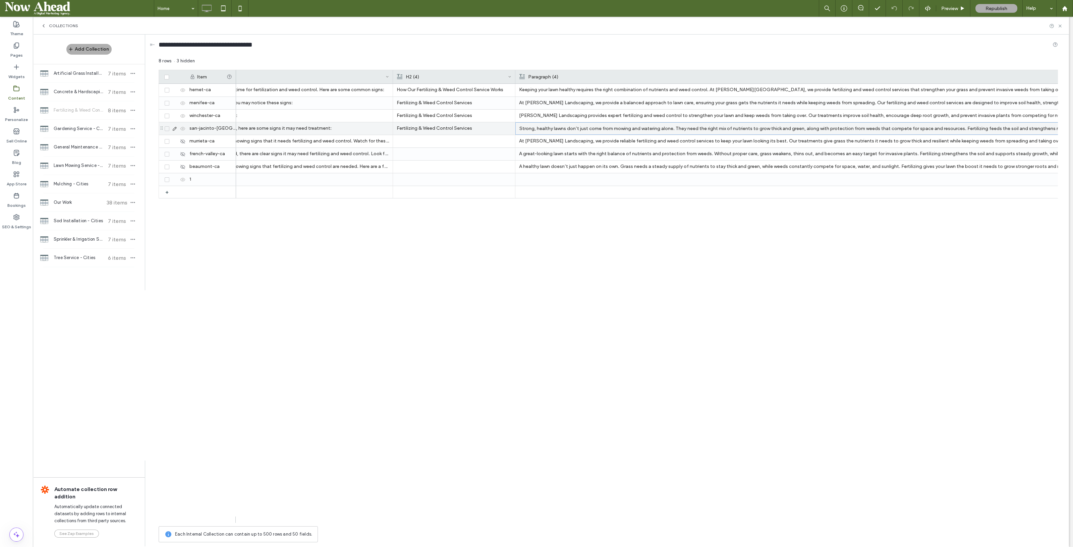
click at [598, 132] on p "Strong, healthy lawns don’t just come from mowing and watering alone. They need…" at bounding box center [966, 129] width 893 height 12
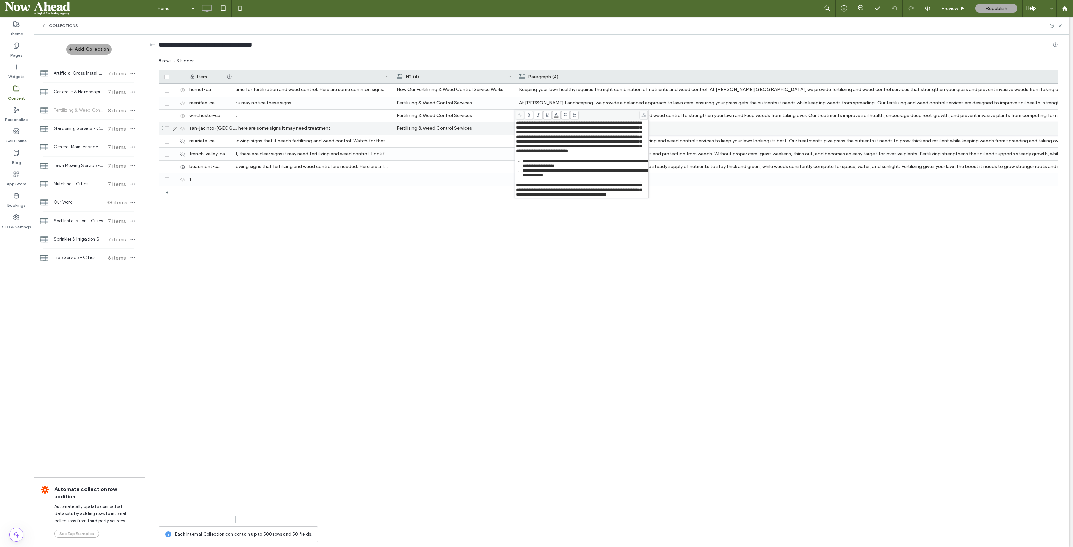
click at [612, 150] on span "**********" at bounding box center [579, 137] width 126 height 33
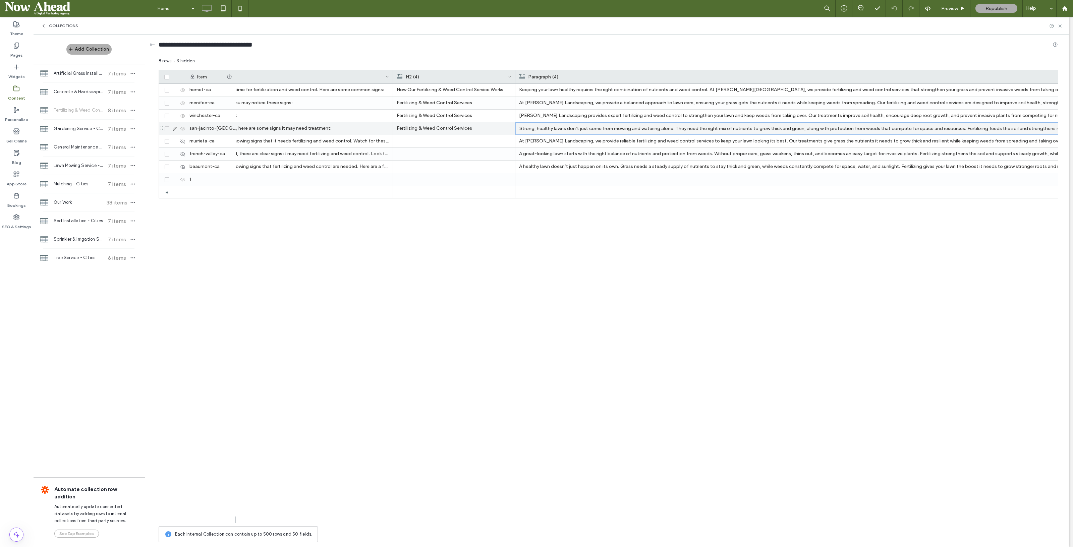
click at [612, 123] on p "Strong, healthy lawns don’t just come from mowing and watering alone. They need…" at bounding box center [966, 129] width 893 height 12
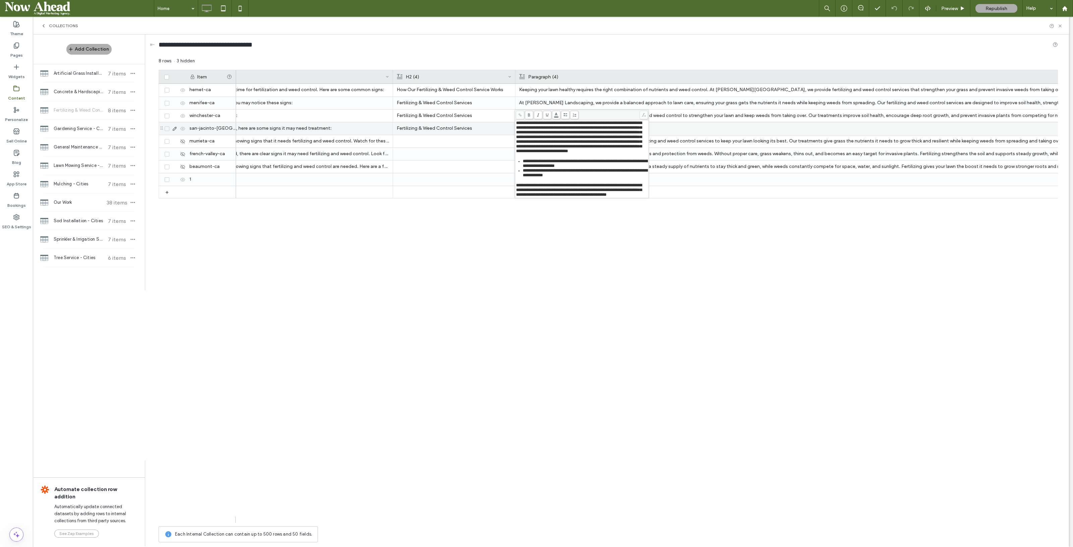
click at [613, 151] on span "**********" at bounding box center [579, 137] width 126 height 33
click at [566, 116] on use at bounding box center [566, 114] width 4 height 3
click at [597, 262] on div "Keeping your lawn healthy requires the right combination of nutrients and weed …" at bounding box center [647, 303] width 822 height 439
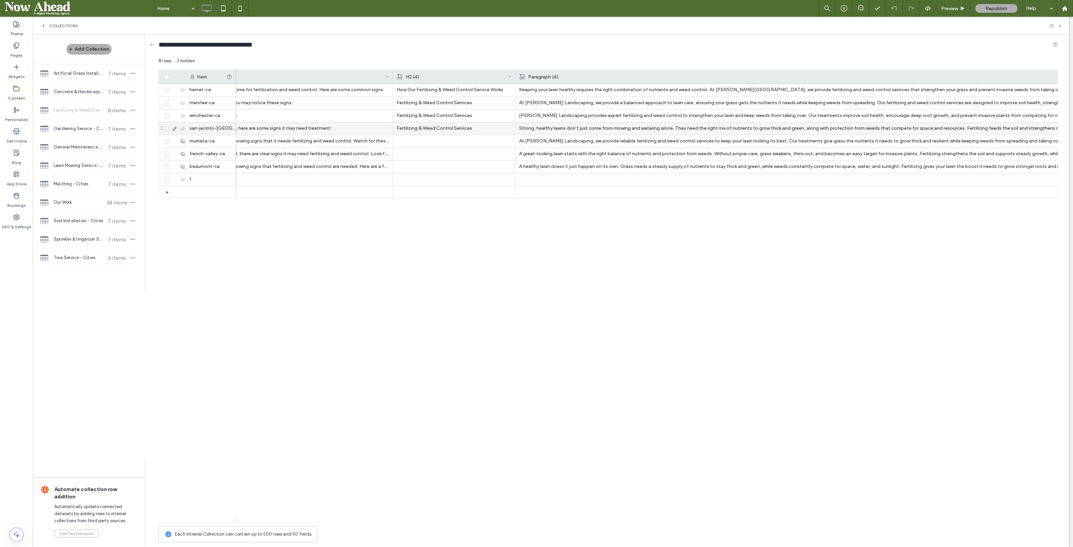
click at [175, 128] on icon at bounding box center [174, 128] width 5 height 5
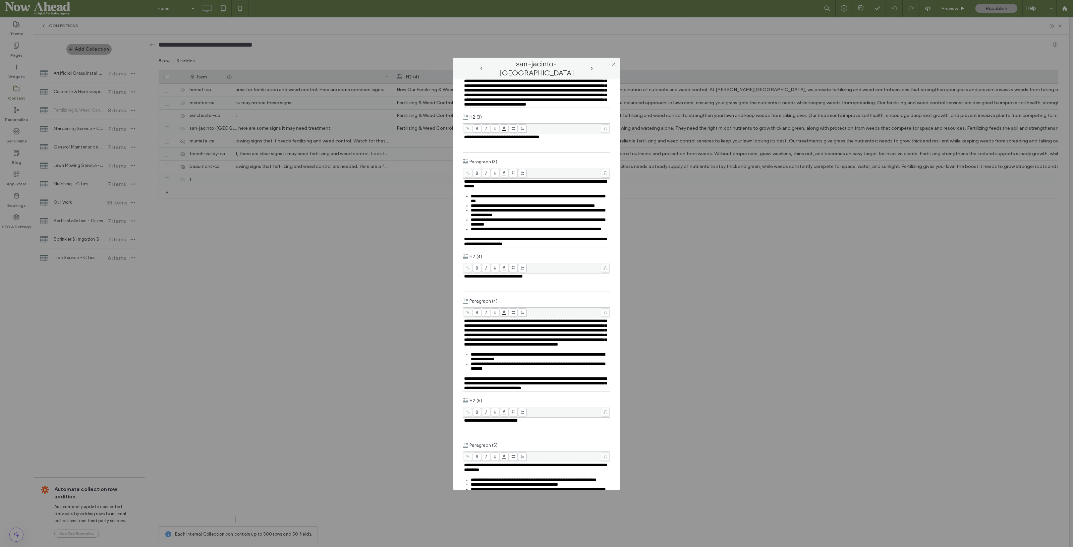
scroll to position [545, 0]
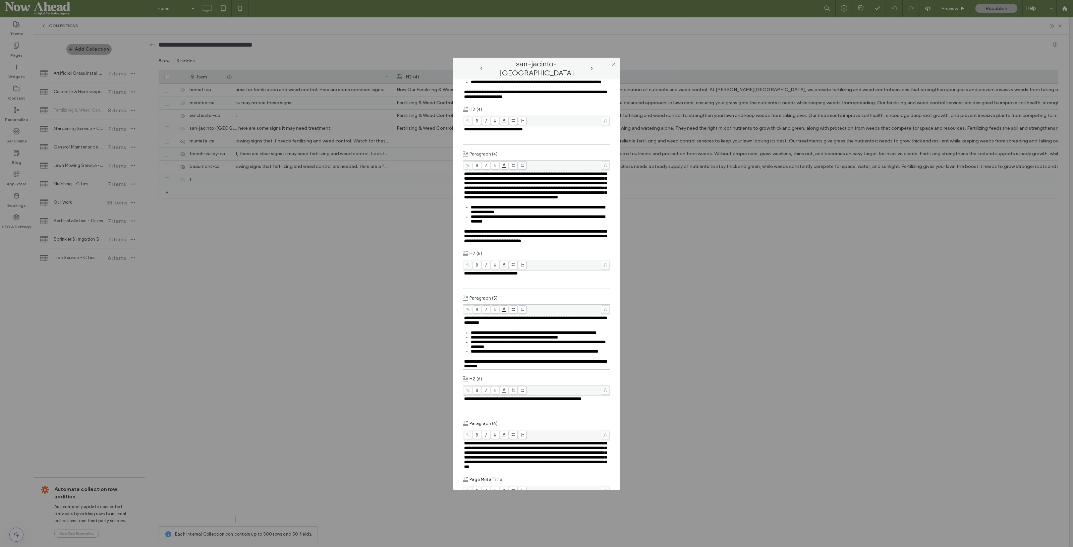
click at [535, 200] on span "**********" at bounding box center [535, 186] width 143 height 28
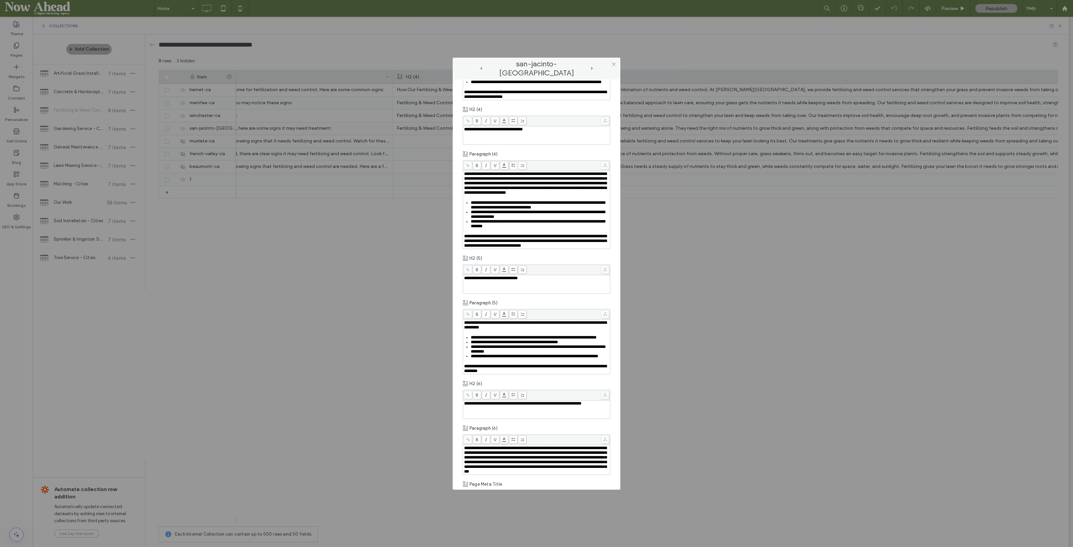
click at [514, 167] on use at bounding box center [514, 165] width 4 height 3
click at [481, 66] on div "san-jacinto-[GEOGRAPHIC_DATA]" at bounding box center [537, 68] width 114 height 8
click at [481, 67] on span "prev-arrow" at bounding box center [481, 68] width 2 height 3
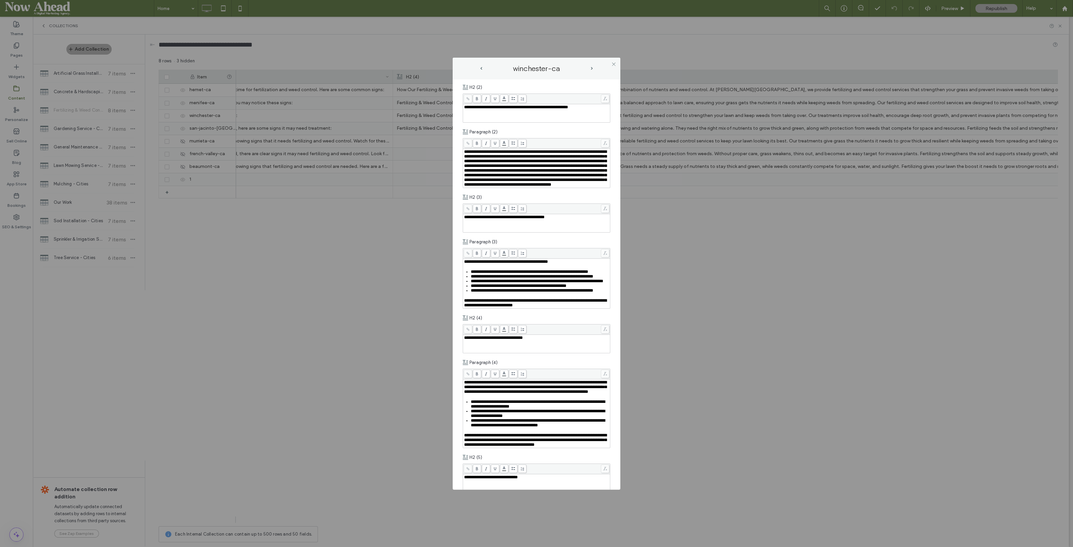
scroll to position [461, 0]
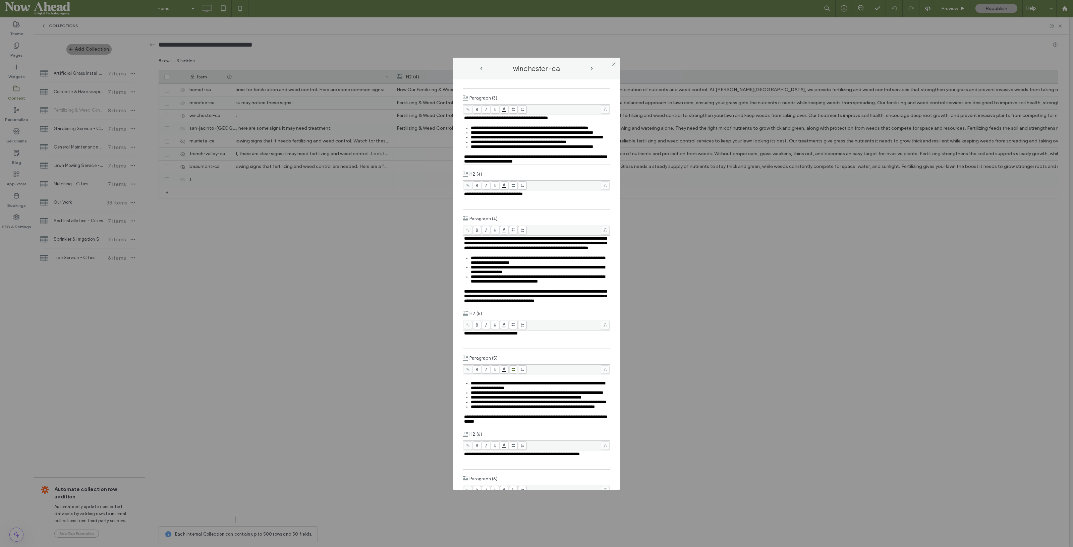
click at [507, 250] on span "**********" at bounding box center [535, 243] width 143 height 14
copy span "**********"
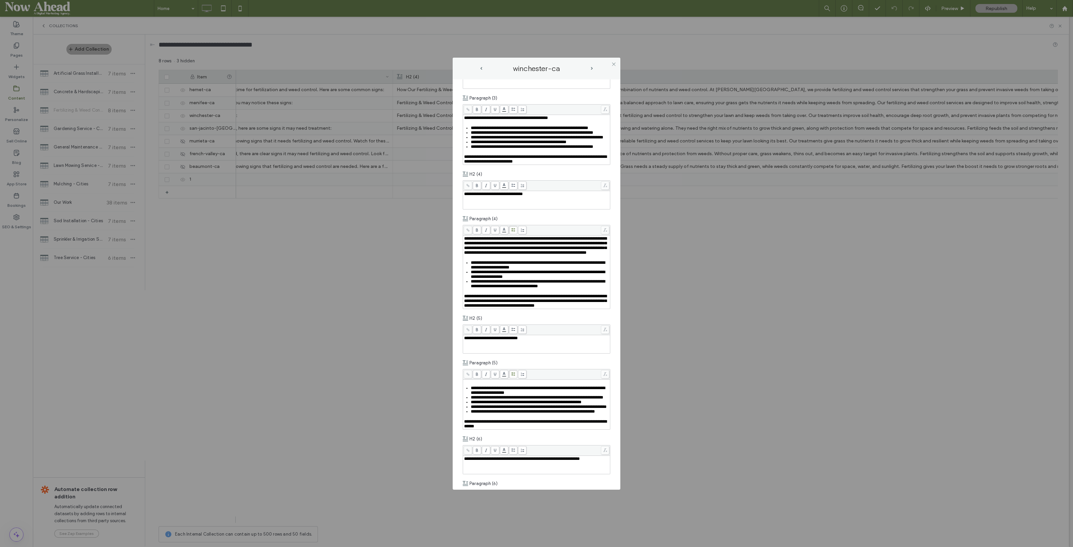
click at [516, 234] on span at bounding box center [513, 230] width 8 height 8
click at [482, 67] on span "prev-arrow" at bounding box center [481, 68] width 2 height 3
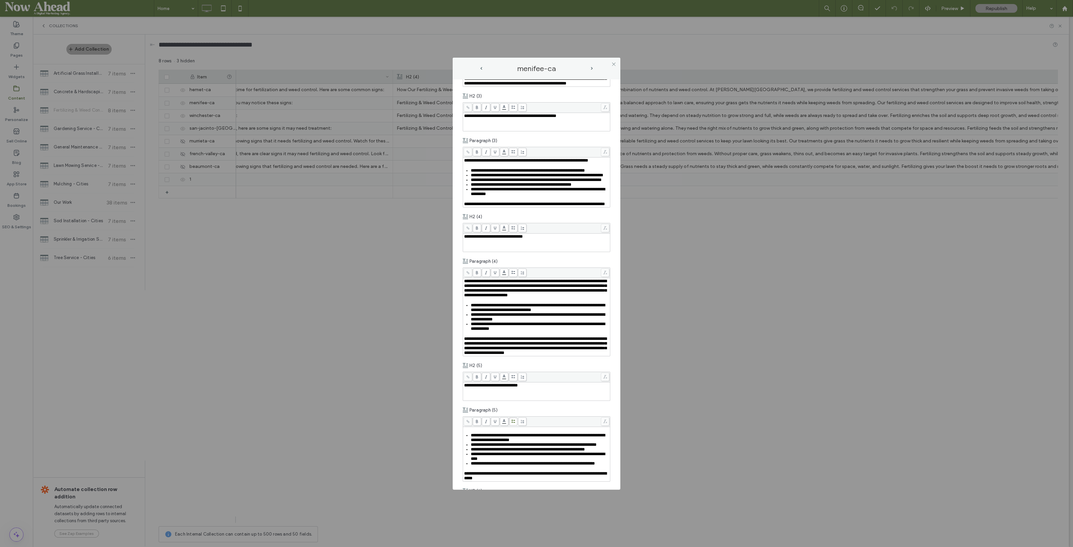
scroll to position [503, 0]
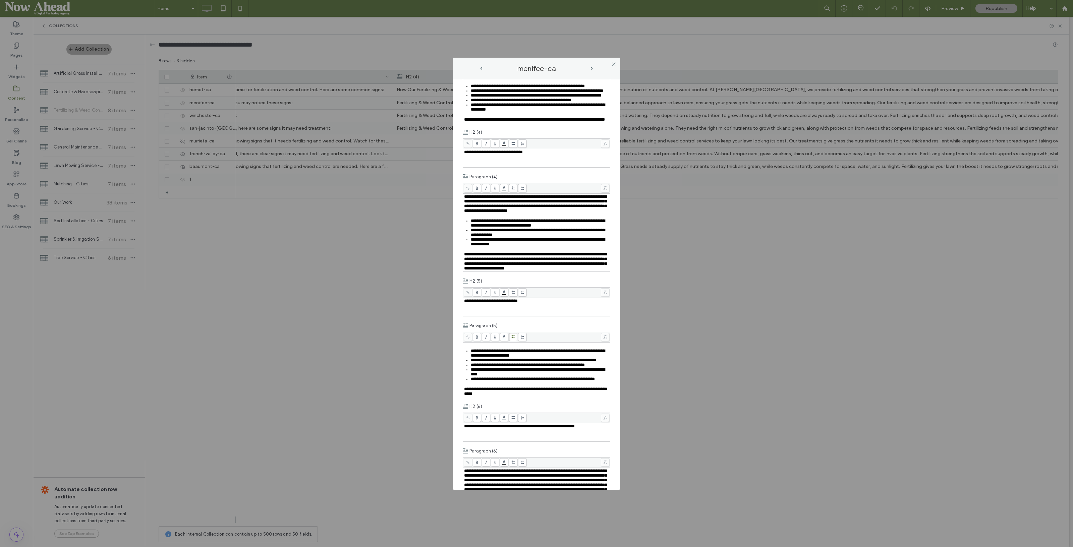
click at [495, 213] on span "**********" at bounding box center [535, 204] width 143 height 18
copy span "**********"
click at [499, 213] on span "**********" at bounding box center [535, 204] width 143 height 18
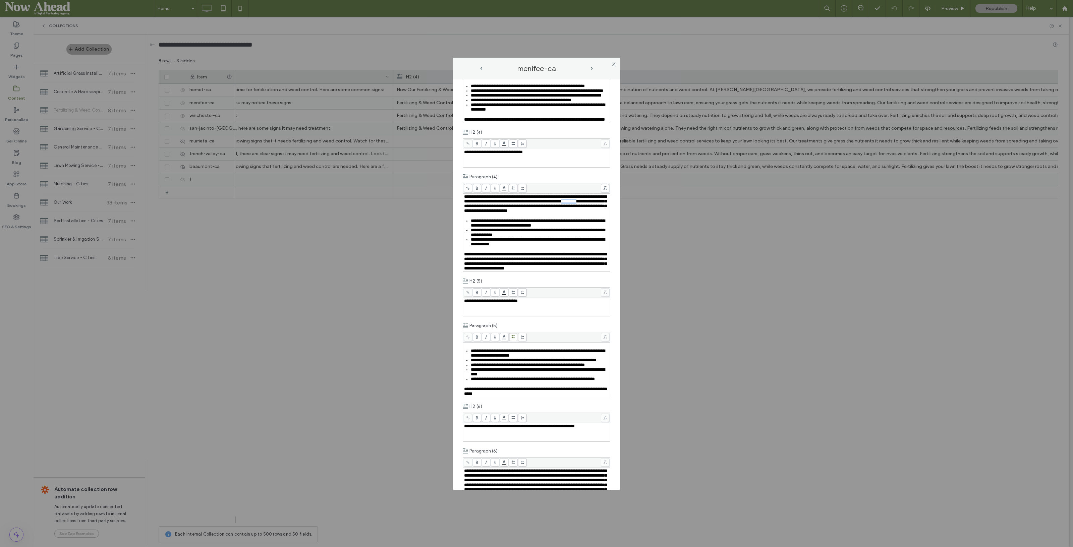
click at [499, 213] on span "**********" at bounding box center [535, 204] width 143 height 18
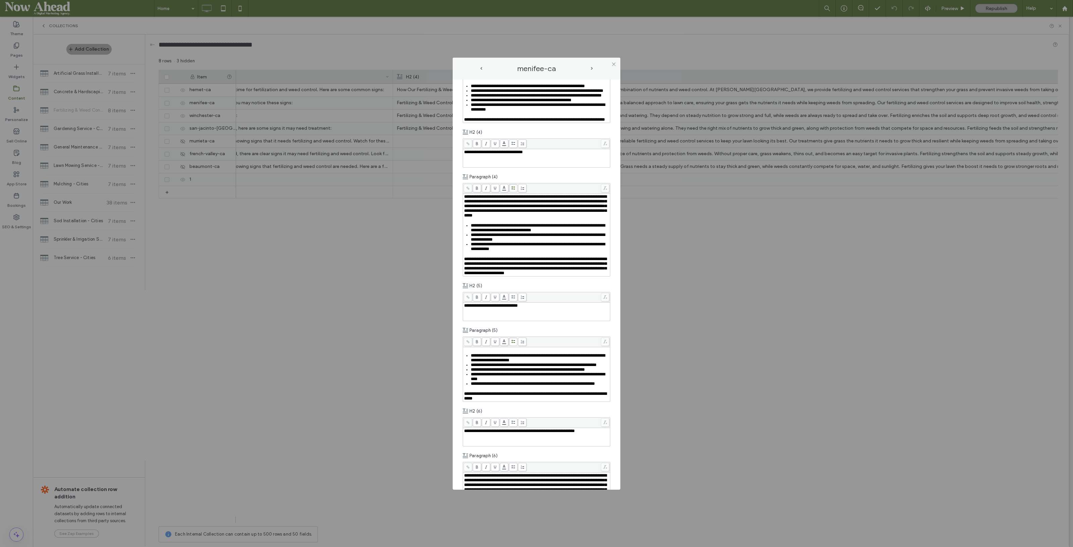
click at [513, 190] on use at bounding box center [514, 187] width 4 height 3
click at [483, 68] on span "prev-arrow" at bounding box center [481, 68] width 3 height 3
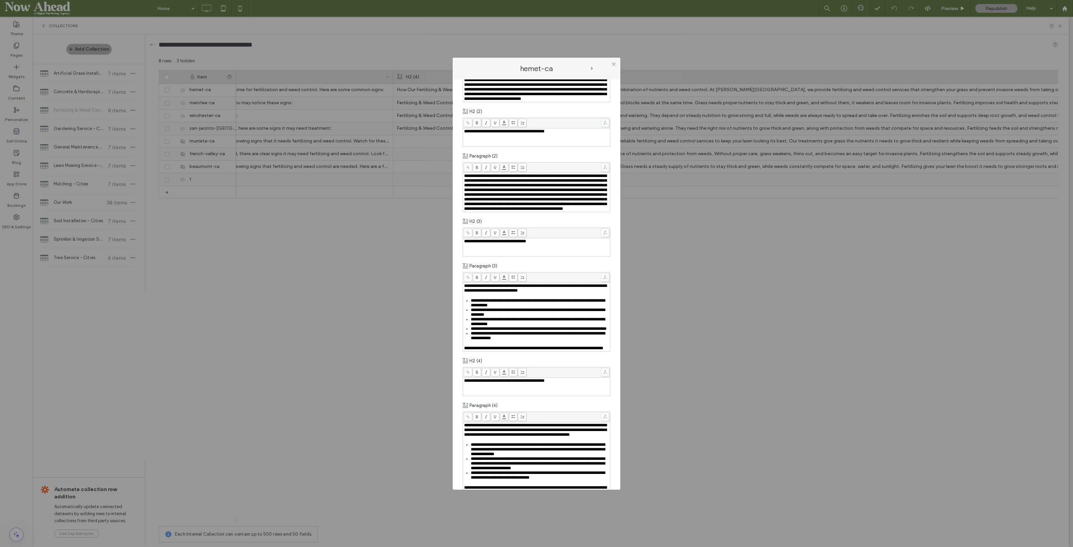
scroll to position [587, 0]
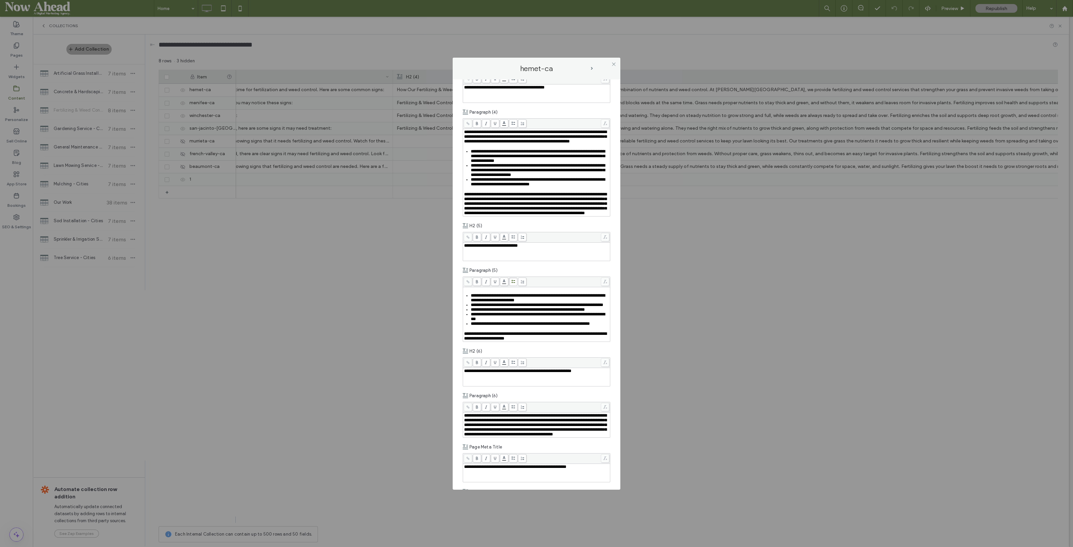
click at [500, 144] on span "**********" at bounding box center [535, 137] width 143 height 14
copy span "**********"
click at [499, 144] on span "**********" at bounding box center [535, 137] width 143 height 14
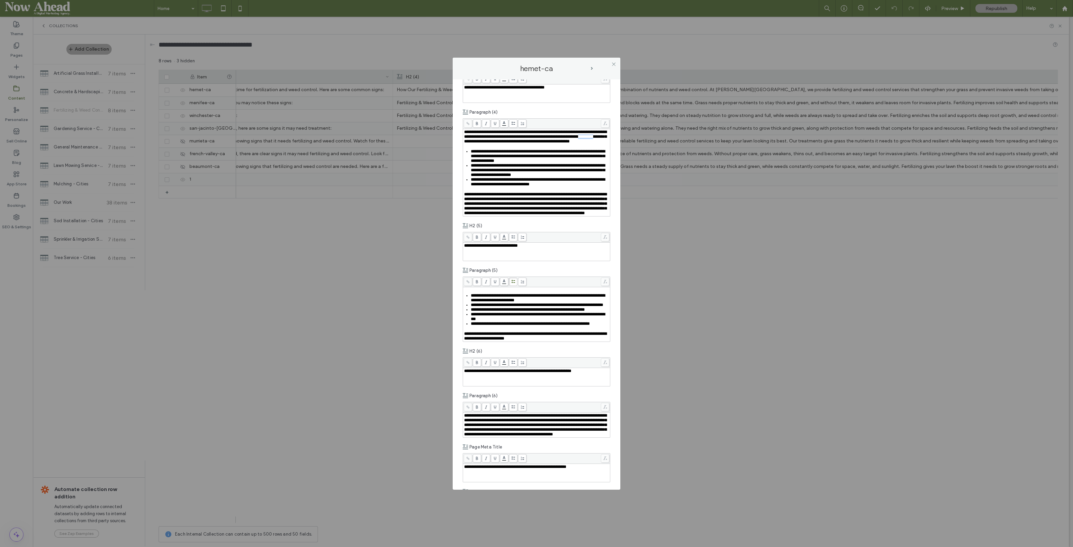
click at [499, 144] on span "**********" at bounding box center [535, 137] width 143 height 14
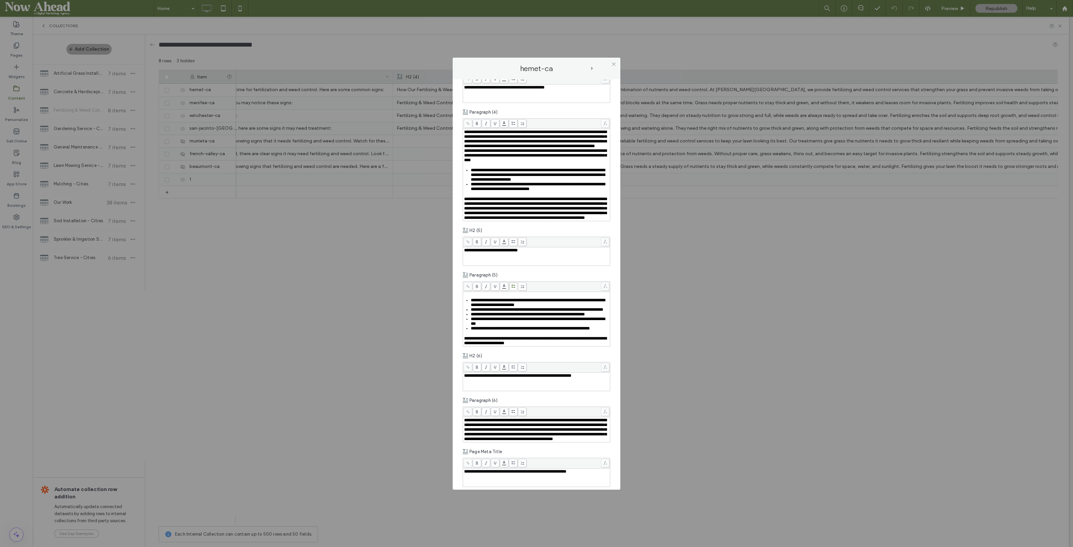
click at [515, 128] on span at bounding box center [513, 123] width 8 height 8
click at [611, 63] on icon at bounding box center [613, 64] width 5 height 5
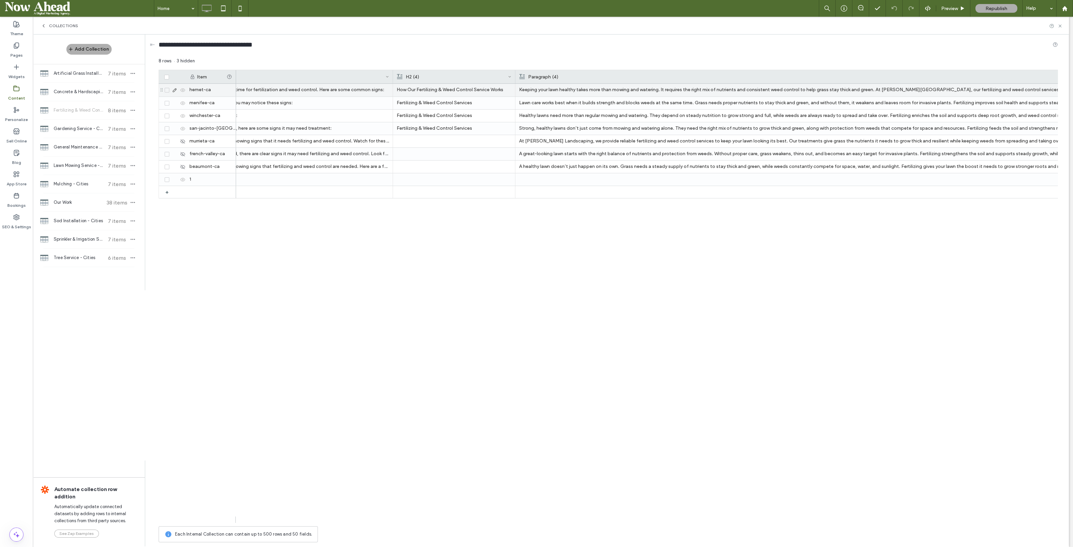
click at [458, 91] on p "How Our Fertilizing & Weed Control Service Works" at bounding box center [454, 90] width 115 height 12
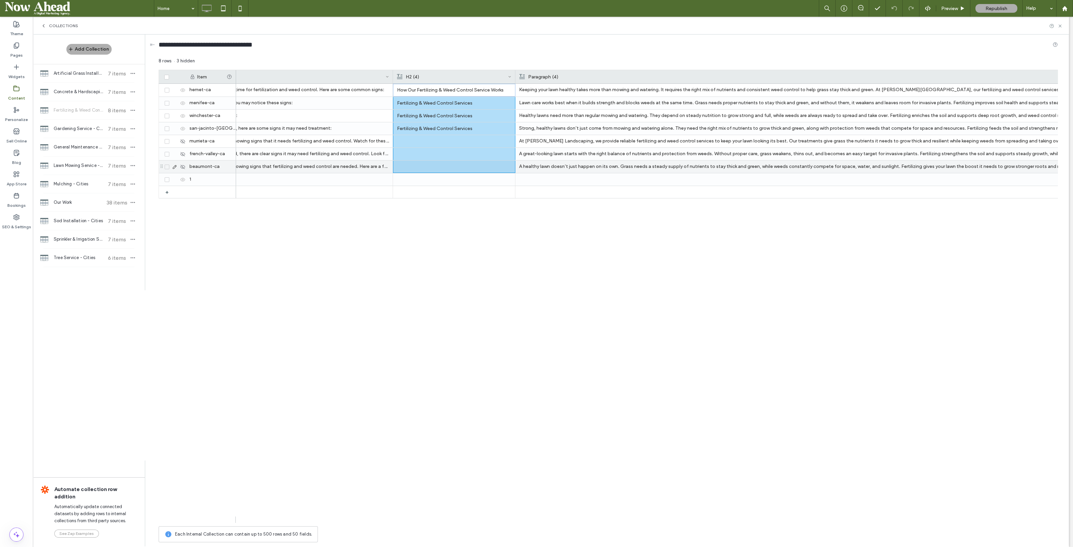
click at [454, 166] on div at bounding box center [454, 167] width 114 height 12
drag, startPoint x: 515, startPoint y: 75, endPoint x: 542, endPoint y: 74, distance: 26.9
click at [542, 74] on div at bounding box center [542, 76] width 3 height 13
click at [635, 328] on div "Keeping your lawn healthy takes more than mowing and watering. It requires the …" at bounding box center [647, 303] width 822 height 439
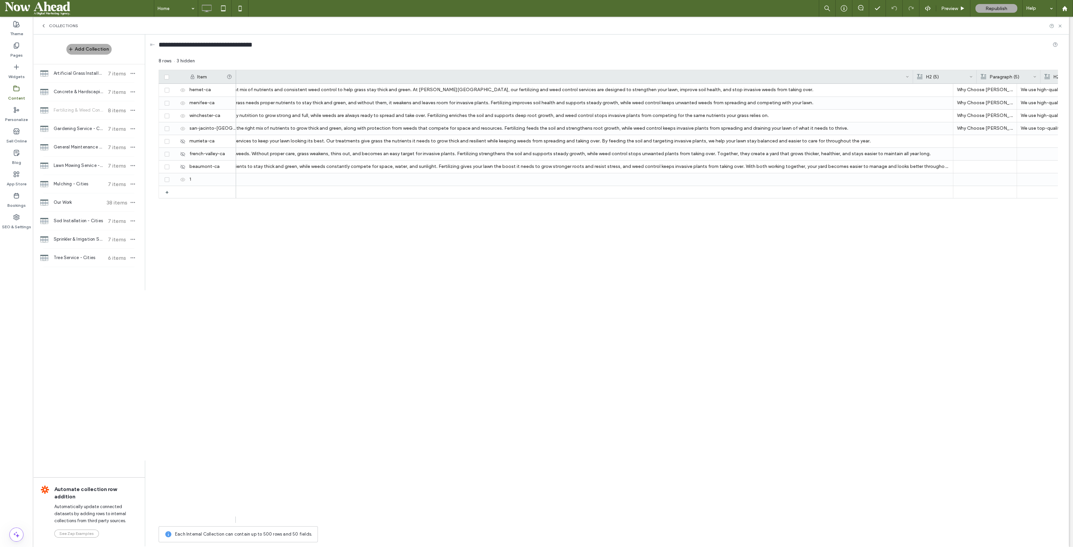
scroll to position [0, 2883]
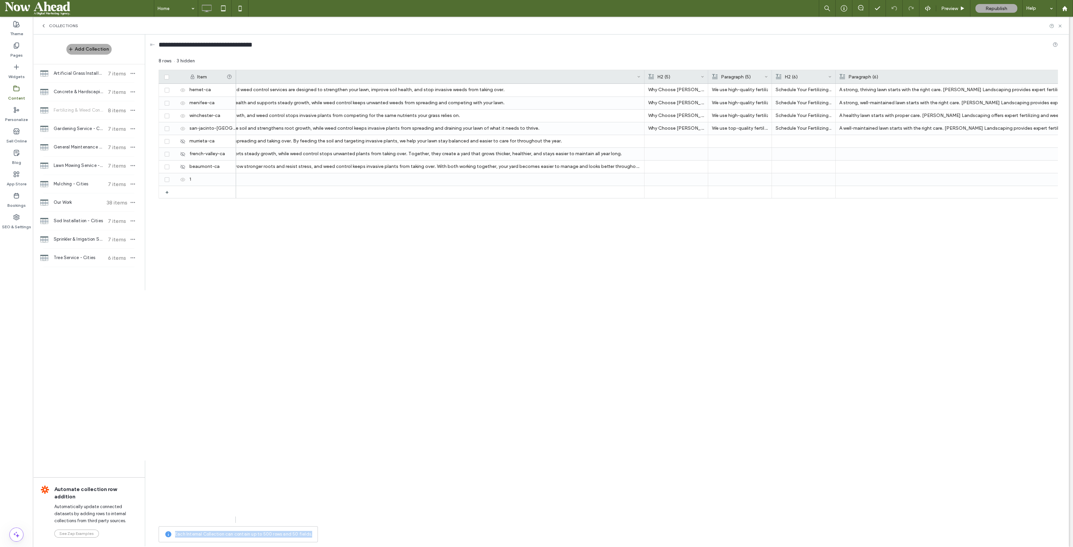
drag, startPoint x: 773, startPoint y: 528, endPoint x: 695, endPoint y: 523, distance: 78.6
click at [695, 523] on div "8 rows 3 hidden Drag here to set row groups Drag here to set column labels Item…" at bounding box center [609, 302] width 900 height 488
click at [592, 351] on div "A strong, thriving lawn starts with the right care. Palacios Landscaping provid…" at bounding box center [647, 303] width 822 height 439
click at [174, 90] on icon at bounding box center [174, 90] width 5 height 5
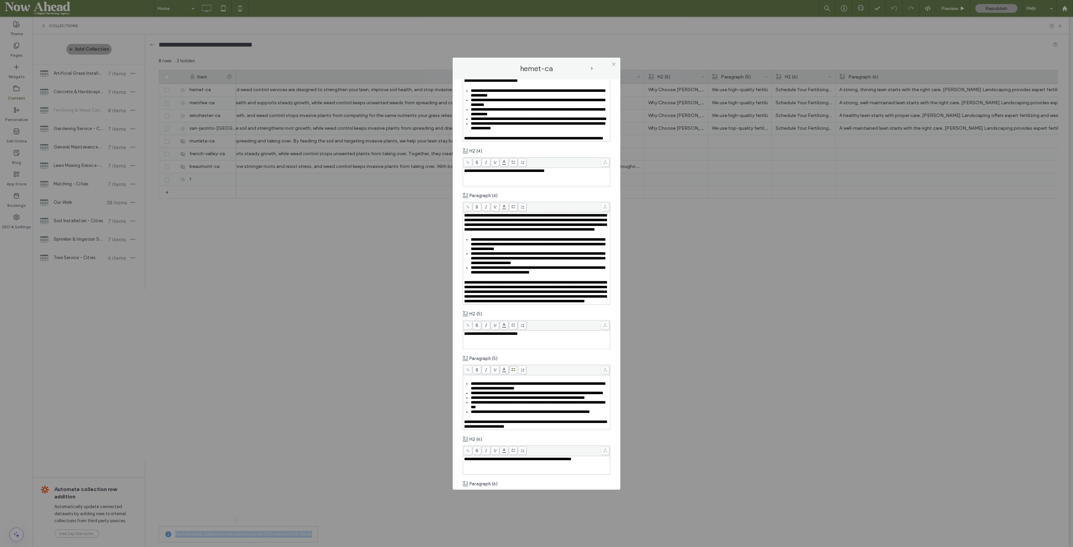
scroll to position [713, 0]
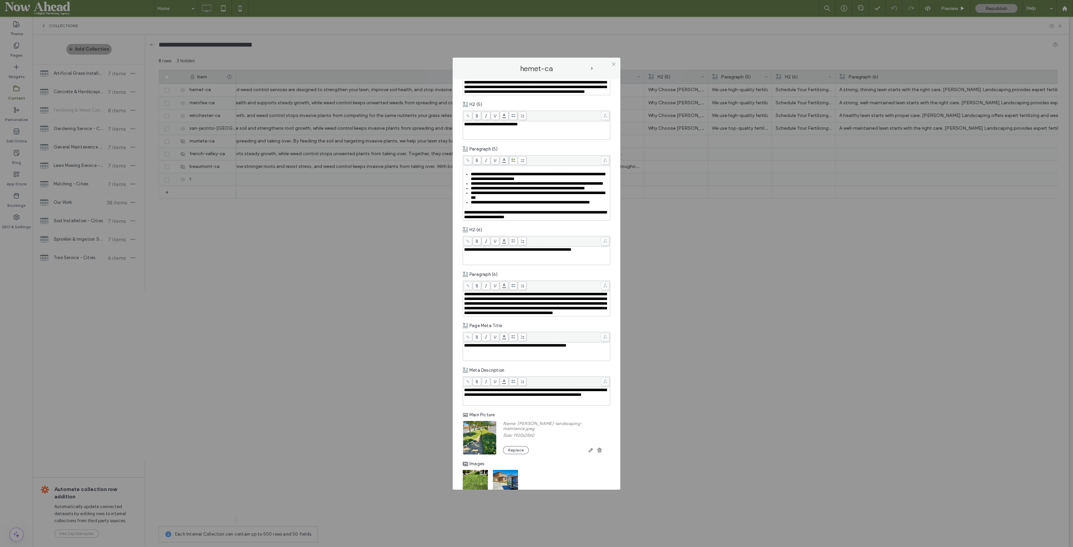
click at [592, 68] on span "next-arrow" at bounding box center [592, 68] width 2 height 3
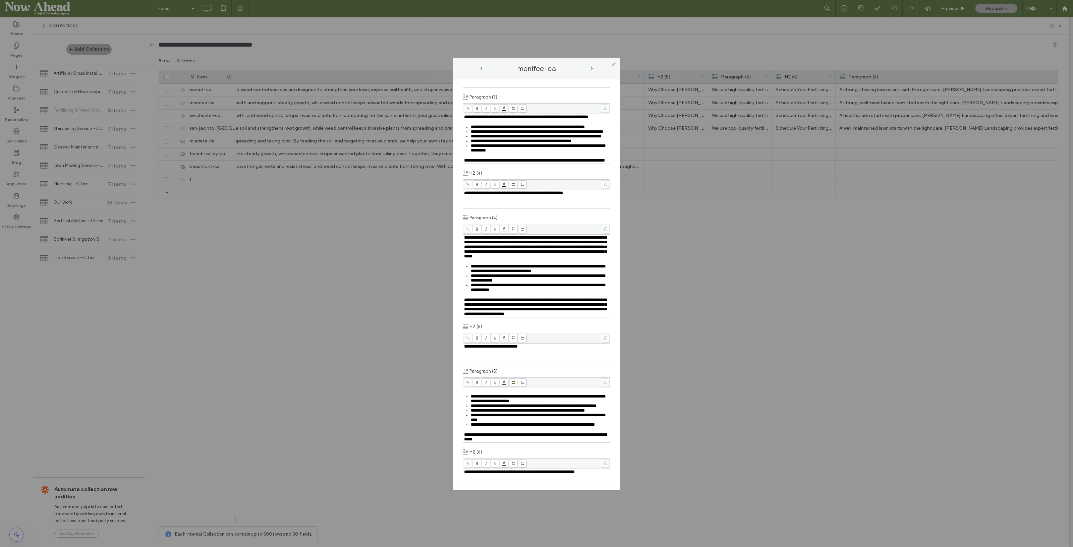
scroll to position [587, 0]
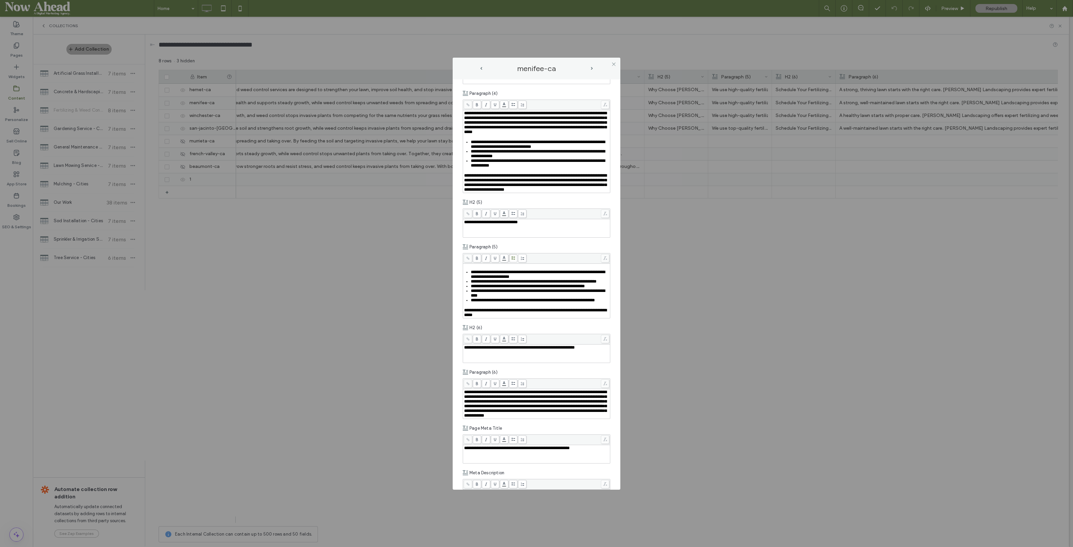
click at [591, 67] on span "next-arrow" at bounding box center [592, 68] width 2 height 3
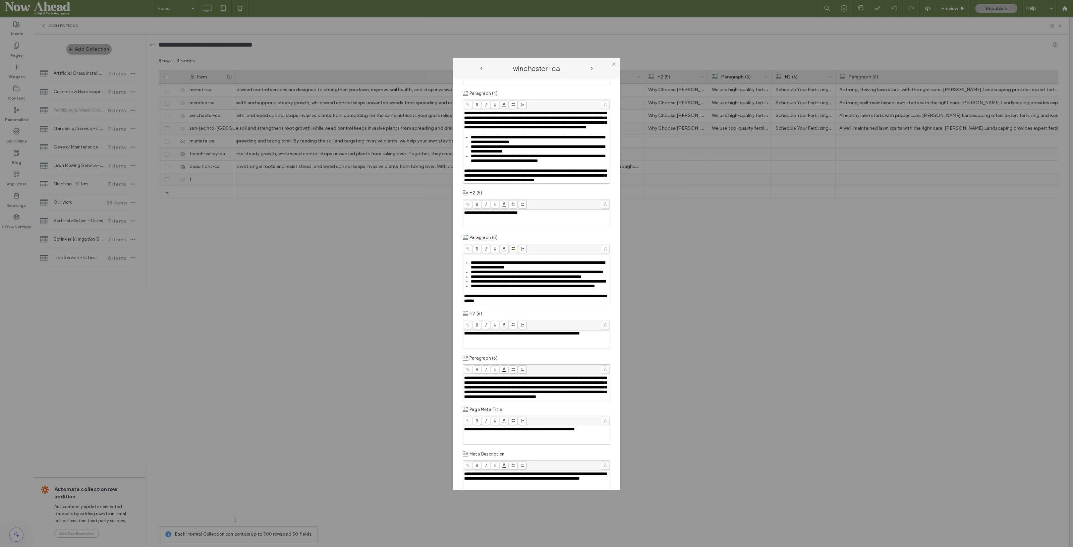
click at [592, 68] on span "next-arrow" at bounding box center [592, 68] width 2 height 3
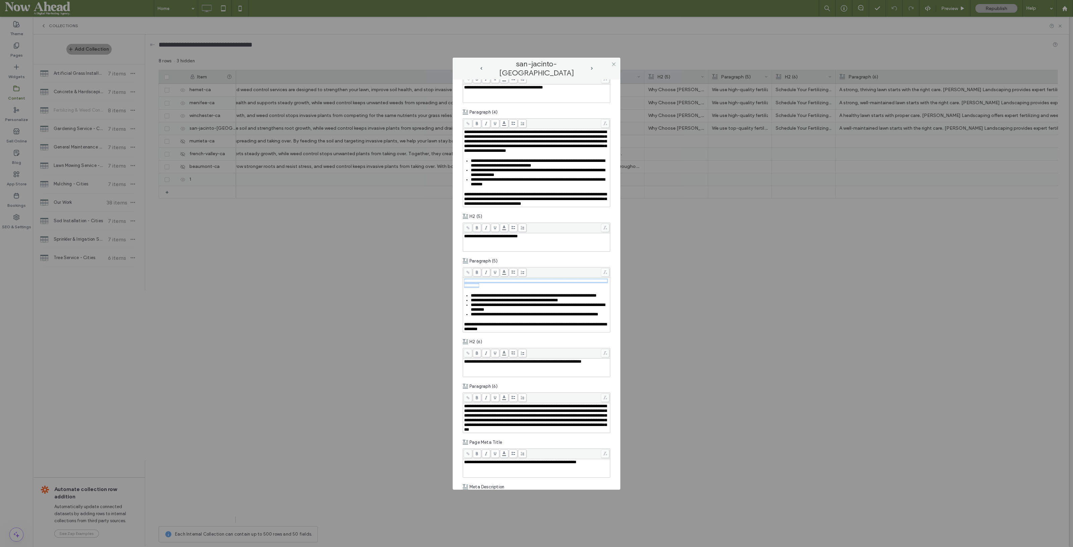
drag, startPoint x: 526, startPoint y: 347, endPoint x: 458, endPoint y: 343, distance: 67.9
click at [458, 343] on div "**********" at bounding box center [537, 284] width 168 height 411
click at [514, 277] on span at bounding box center [513, 272] width 8 height 8
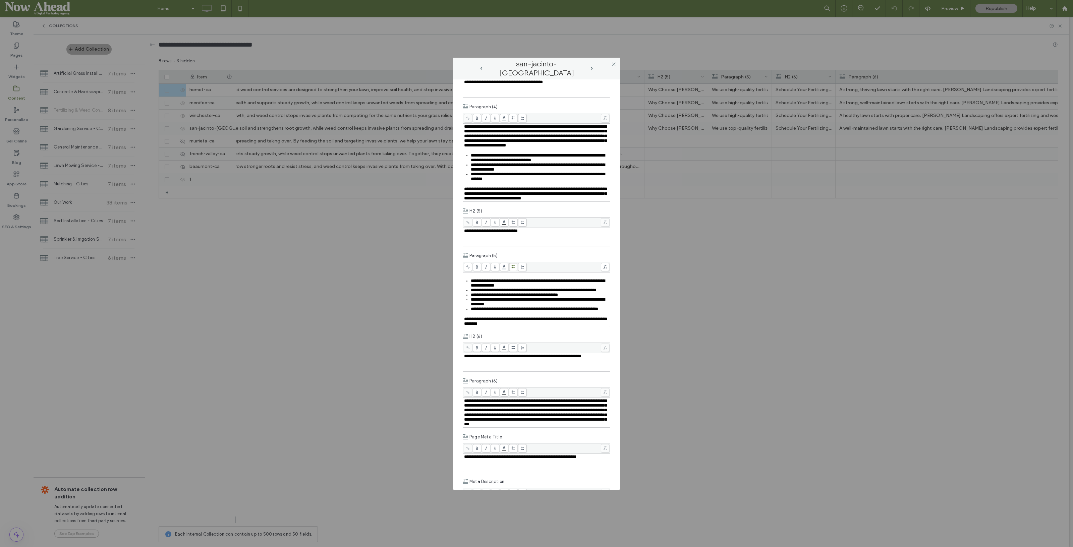
click at [661, 348] on div "**********" at bounding box center [536, 273] width 1073 height 547
click at [480, 68] on span "prev-arrow" at bounding box center [481, 68] width 2 height 3
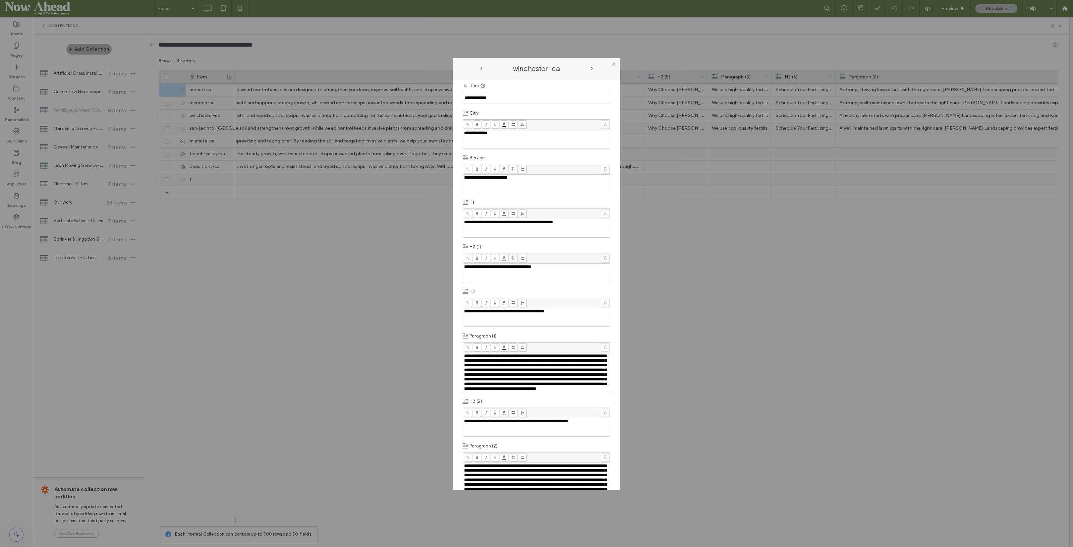
scroll to position [0, 0]
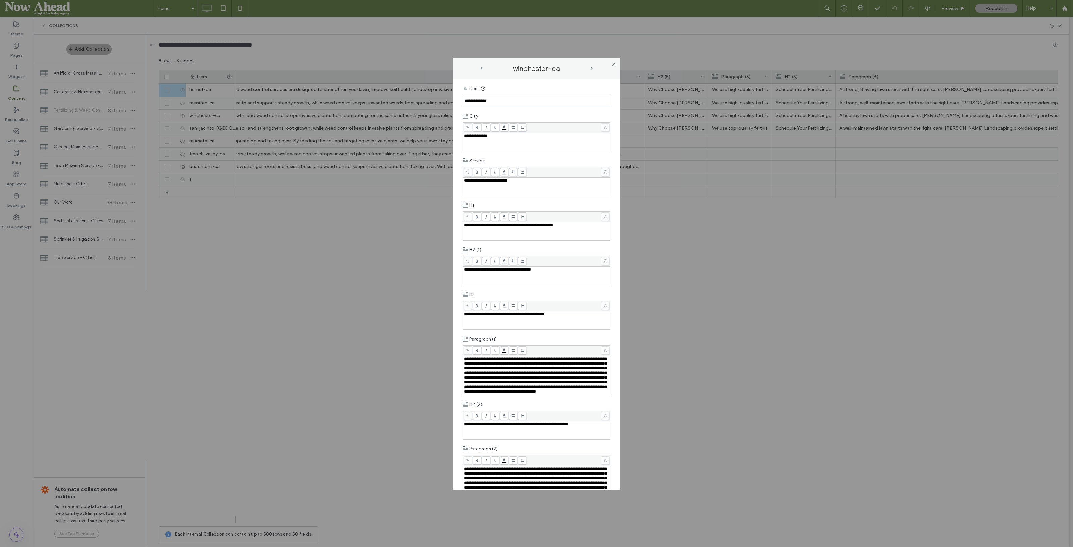
click at [481, 68] on span "prev-arrow" at bounding box center [481, 68] width 2 height 3
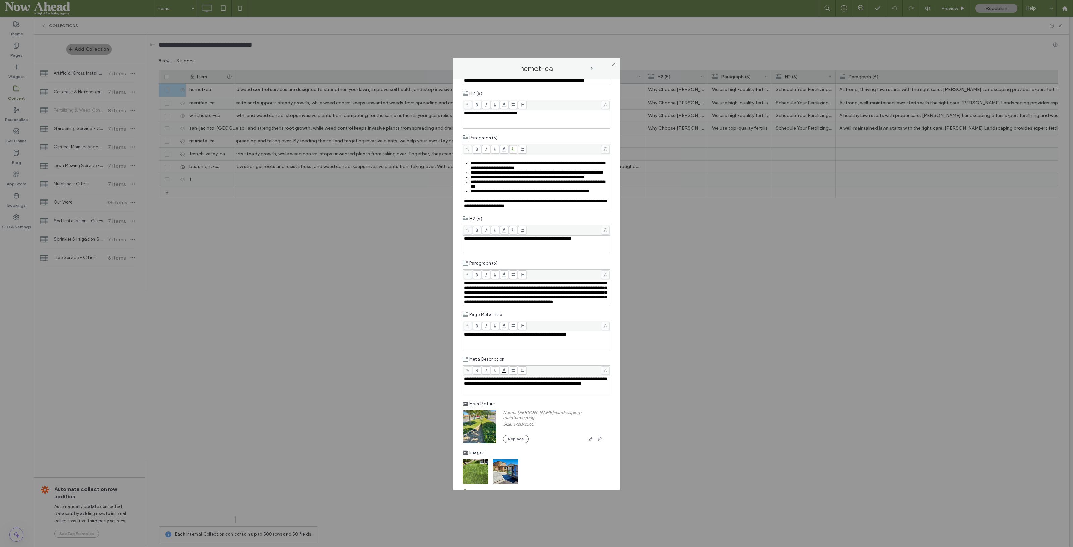
scroll to position [728, 0]
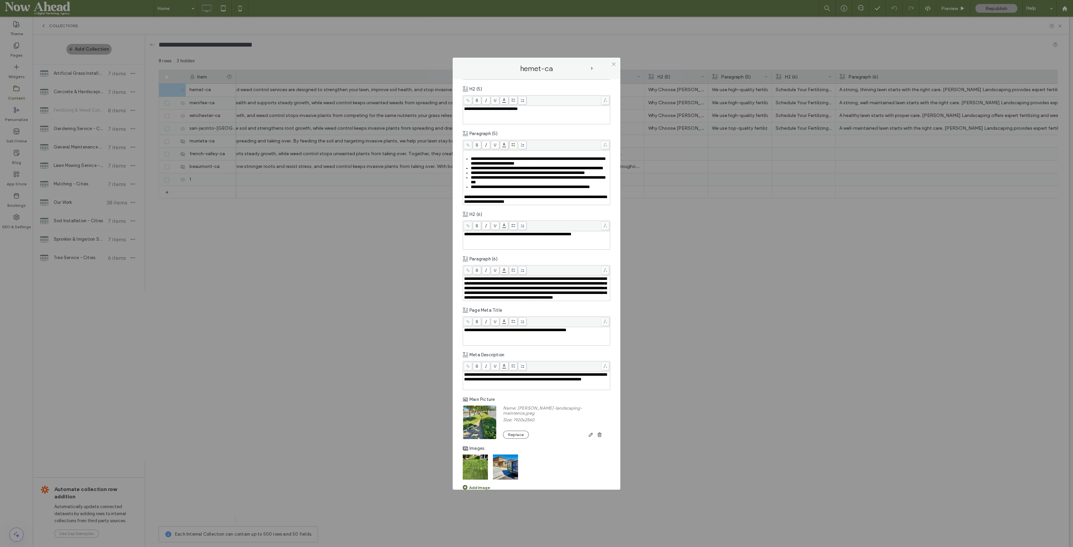
click at [593, 68] on span "next-arrow" at bounding box center [591, 68] width 3 height 3
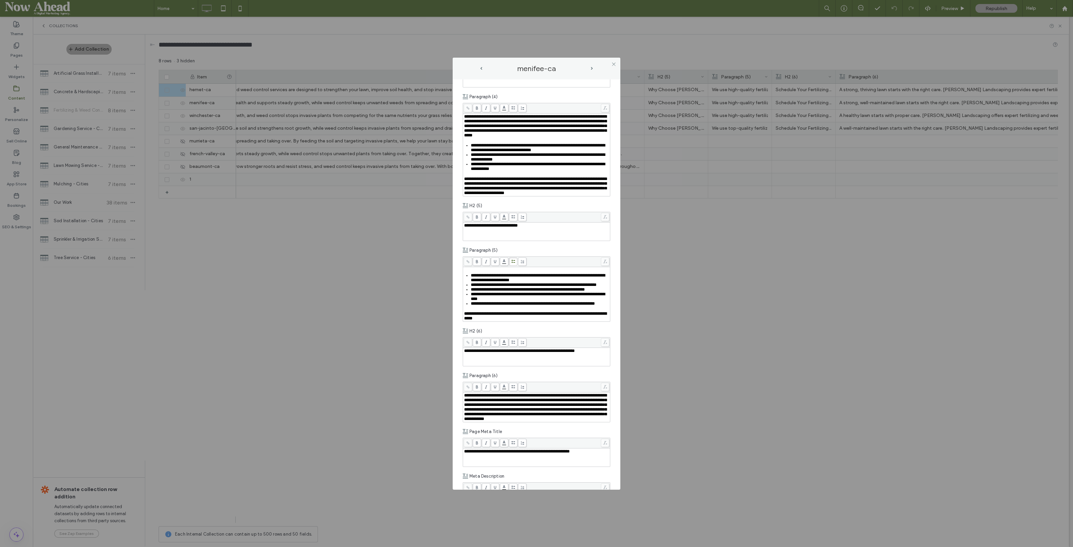
scroll to position [713, 0]
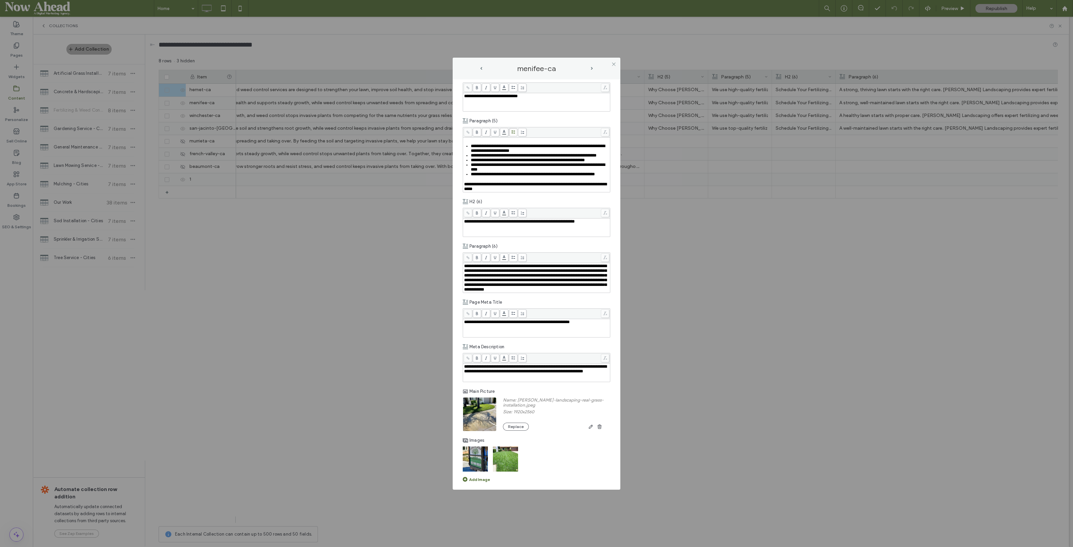
click at [592, 67] on span "next-arrow" at bounding box center [592, 68] width 2 height 3
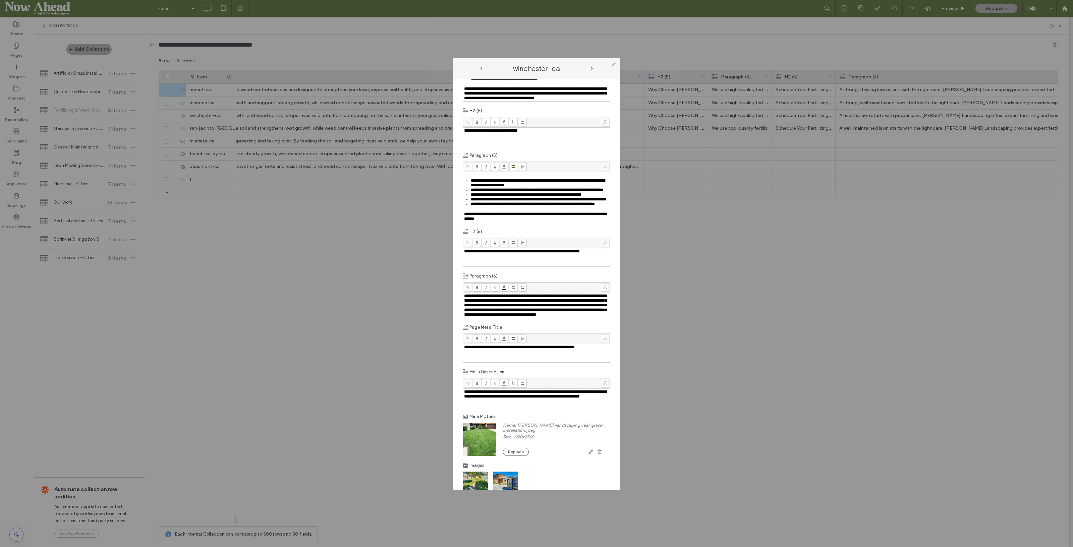
scroll to position [670, 0]
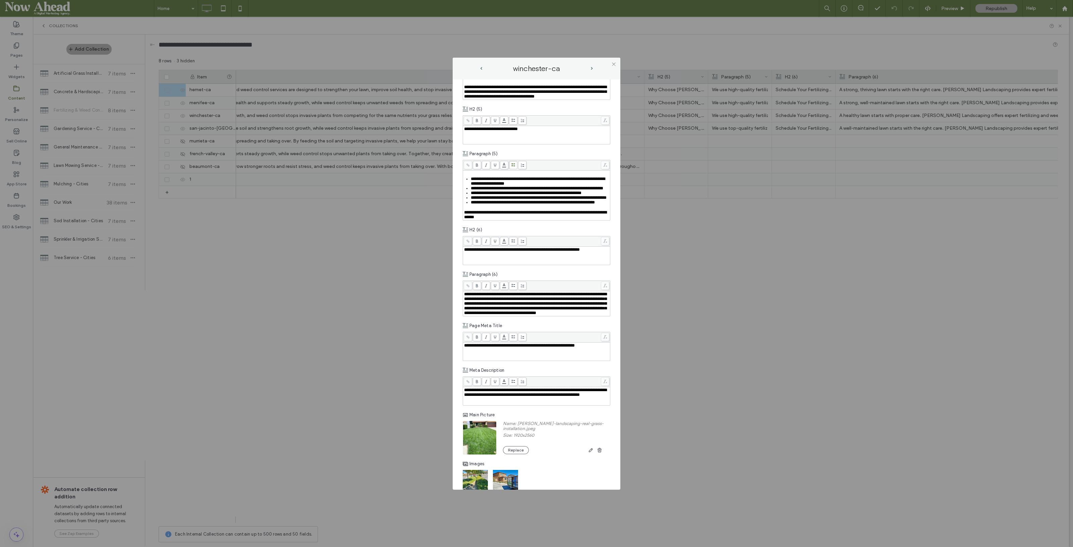
click at [591, 69] on span "next-arrow" at bounding box center [592, 68] width 2 height 3
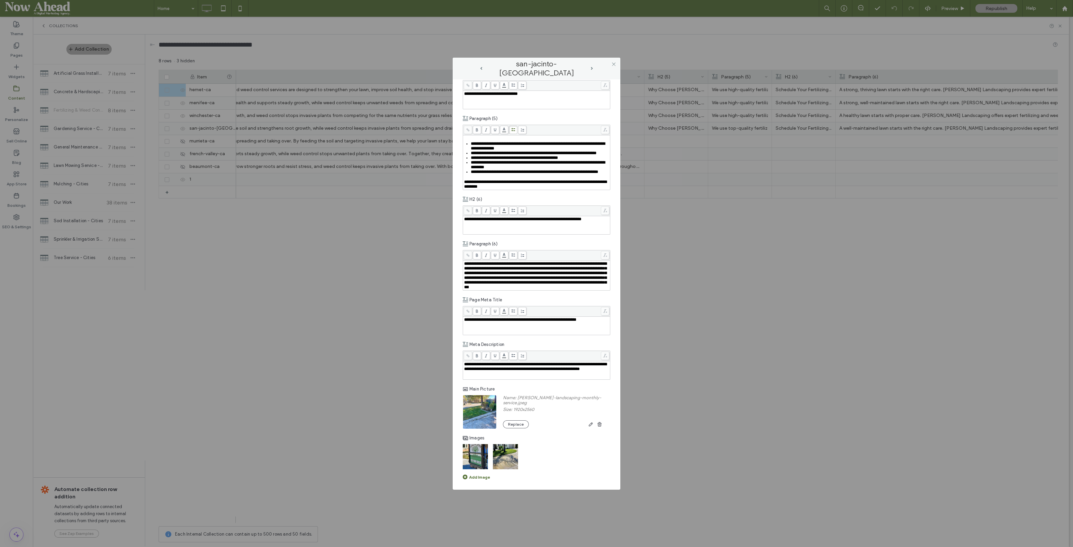
scroll to position [814, 0]
click at [591, 65] on div "san-jacinto-[GEOGRAPHIC_DATA]" at bounding box center [537, 68] width 114 height 8
click at [593, 67] on span "next-arrow" at bounding box center [592, 68] width 2 height 3
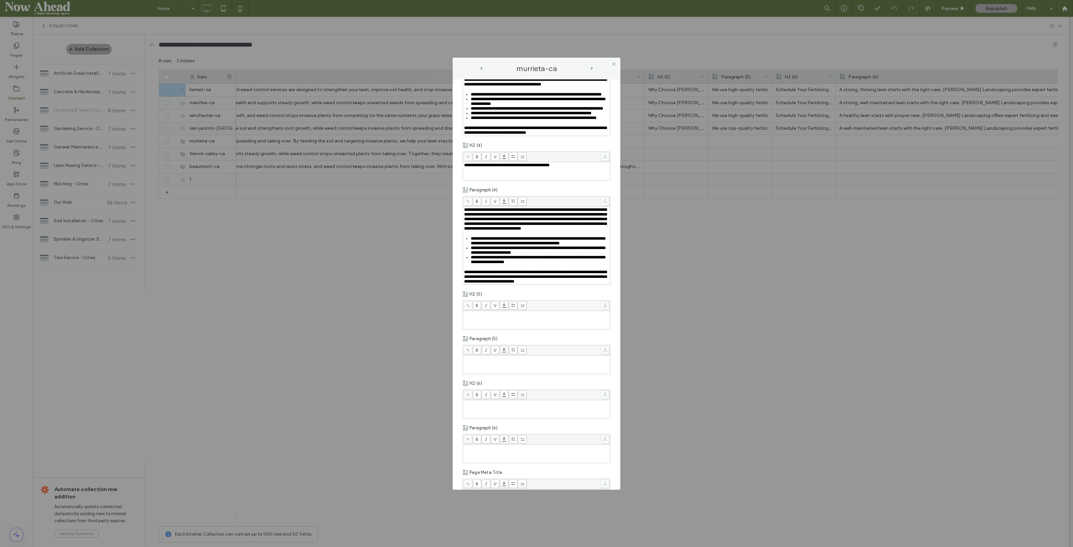
scroll to position [587, 0]
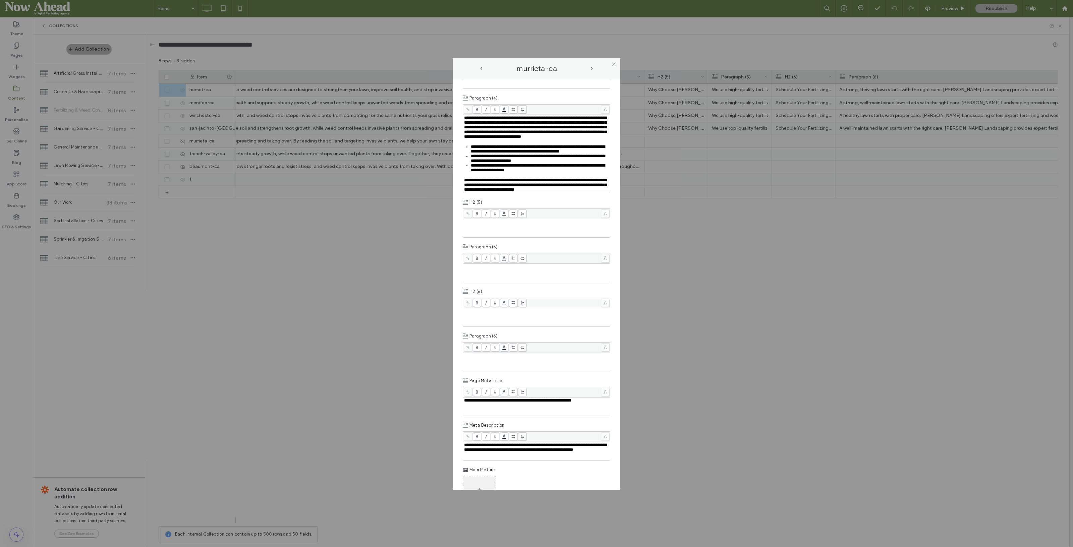
click at [489, 281] on div "Rich Text Editor" at bounding box center [536, 273] width 145 height 17
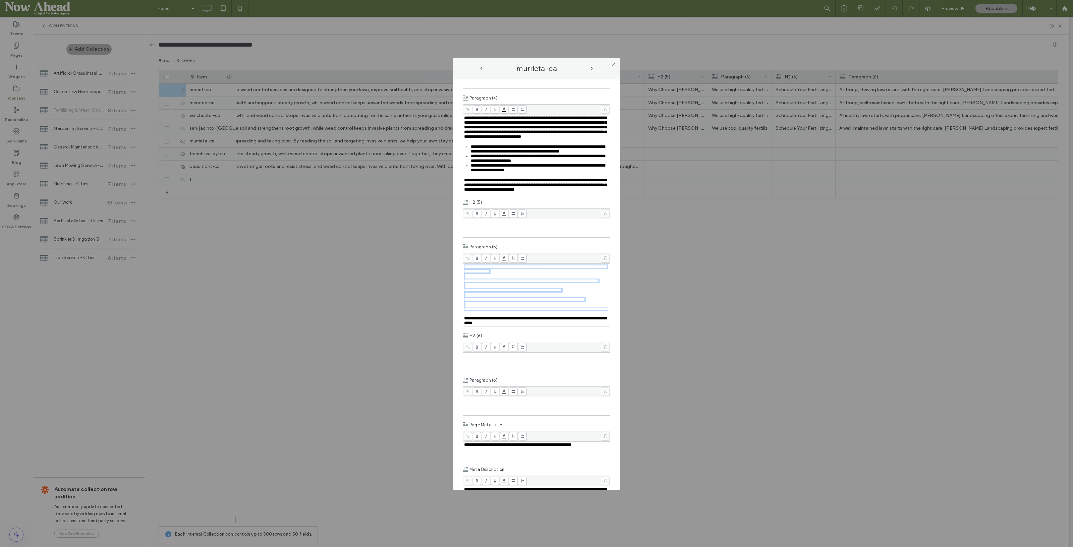
drag, startPoint x: 501, startPoint y: 398, endPoint x: 456, endPoint y: 329, distance: 82.7
click at [456, 329] on div "**********" at bounding box center [537, 284] width 168 height 411
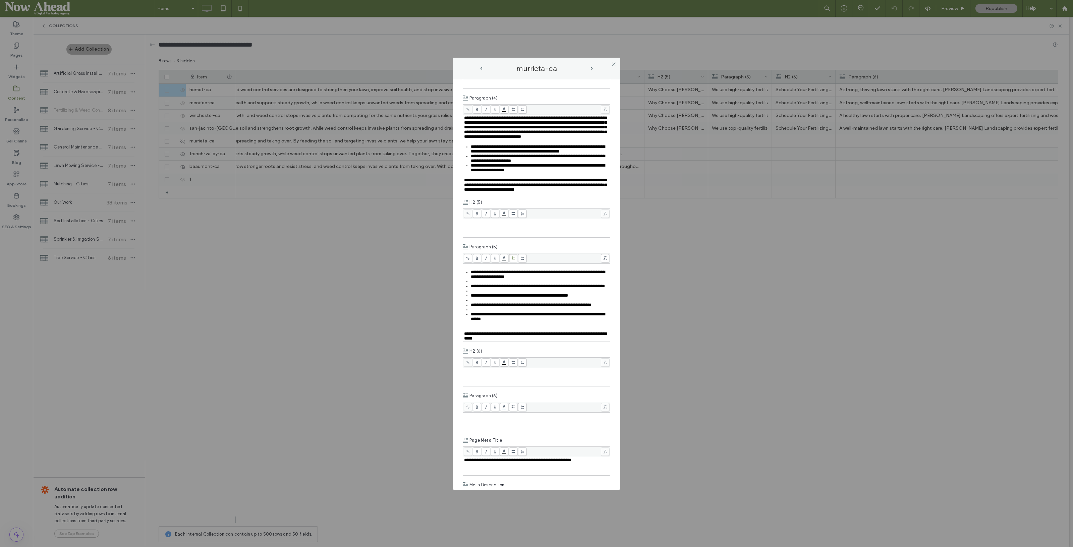
click at [511, 328] on div "**********" at bounding box center [537, 297] width 148 height 89
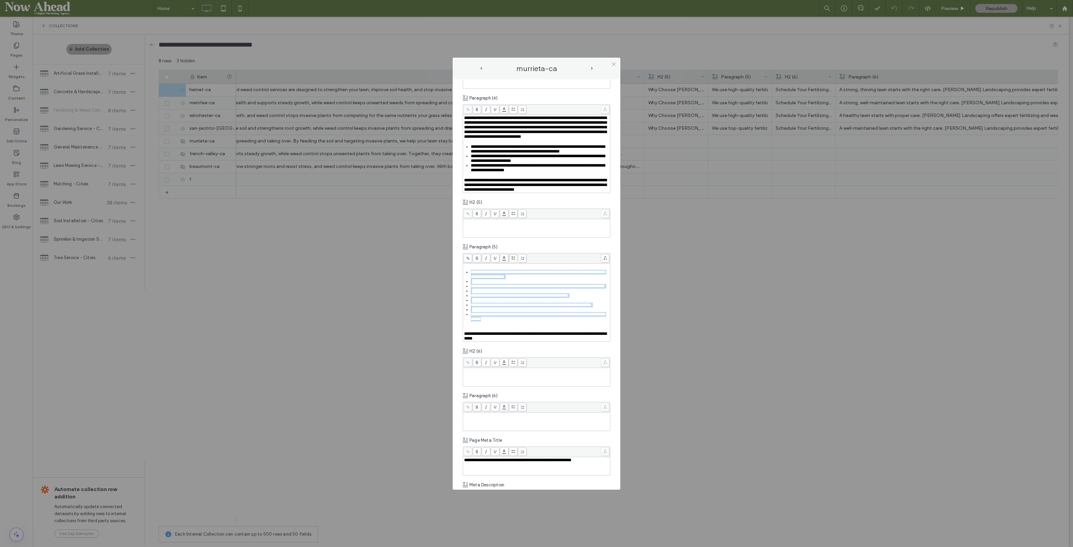
scroll to position [592, 0]
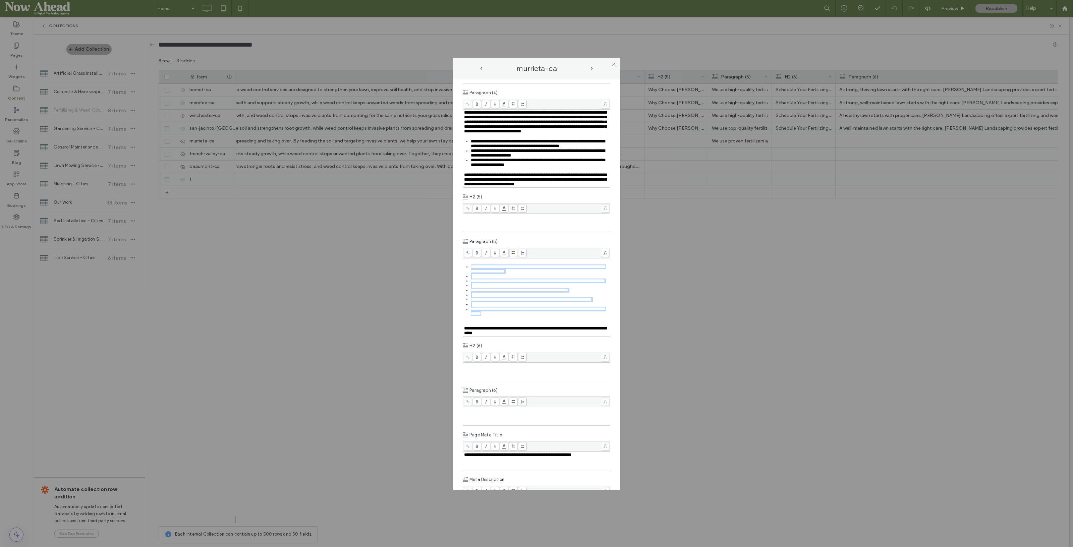
click at [487, 274] on span "**********" at bounding box center [538, 269] width 134 height 9
click at [487, 279] on div "Rich Text Editor" at bounding box center [540, 276] width 139 height 5
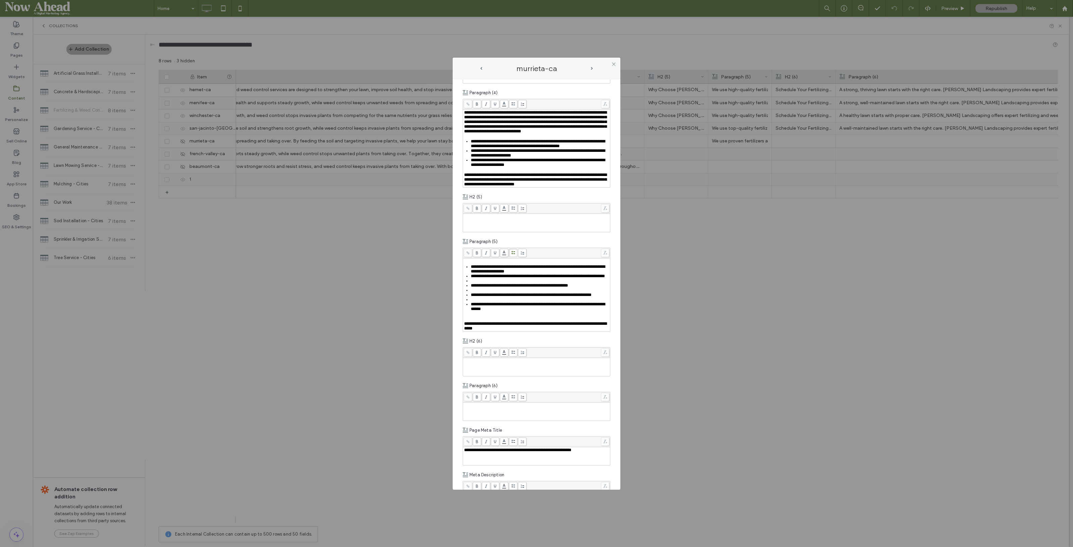
click at [480, 283] on div "Rich Text Editor" at bounding box center [540, 281] width 139 height 5
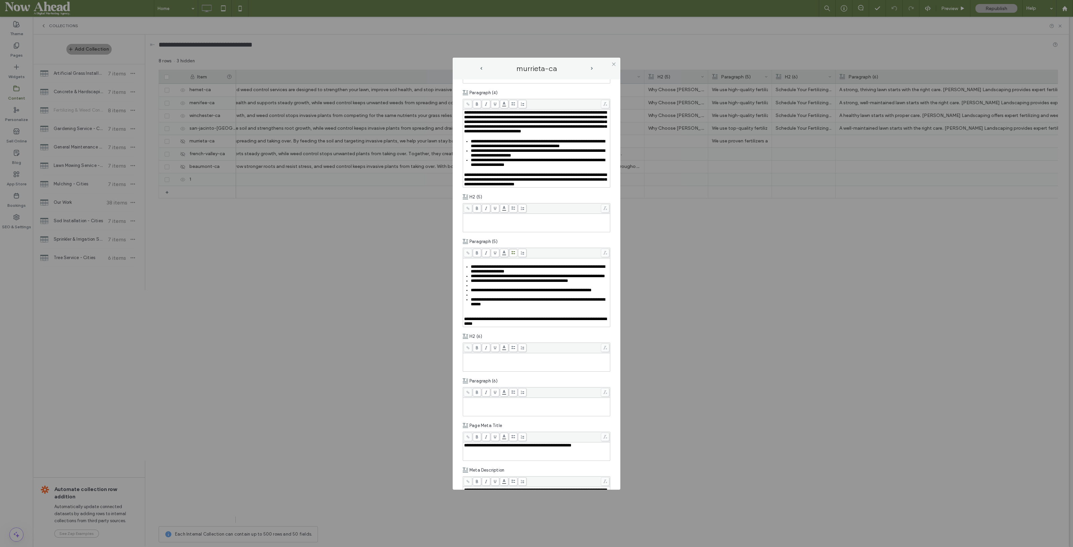
click at [479, 288] on div "Rich Text Editor" at bounding box center [540, 285] width 139 height 5
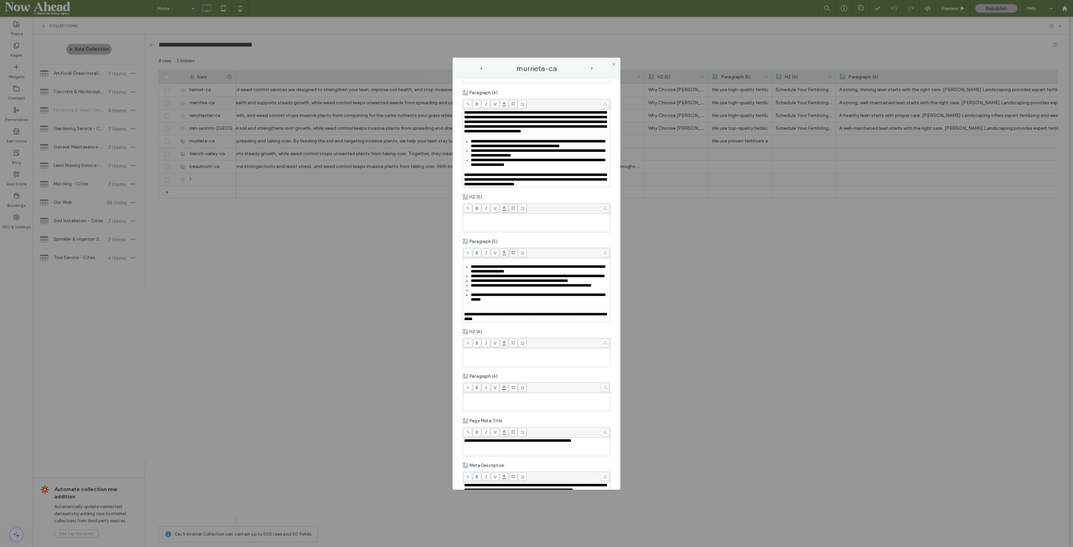
click at [475, 293] on div "Rich Text Editor" at bounding box center [540, 290] width 139 height 5
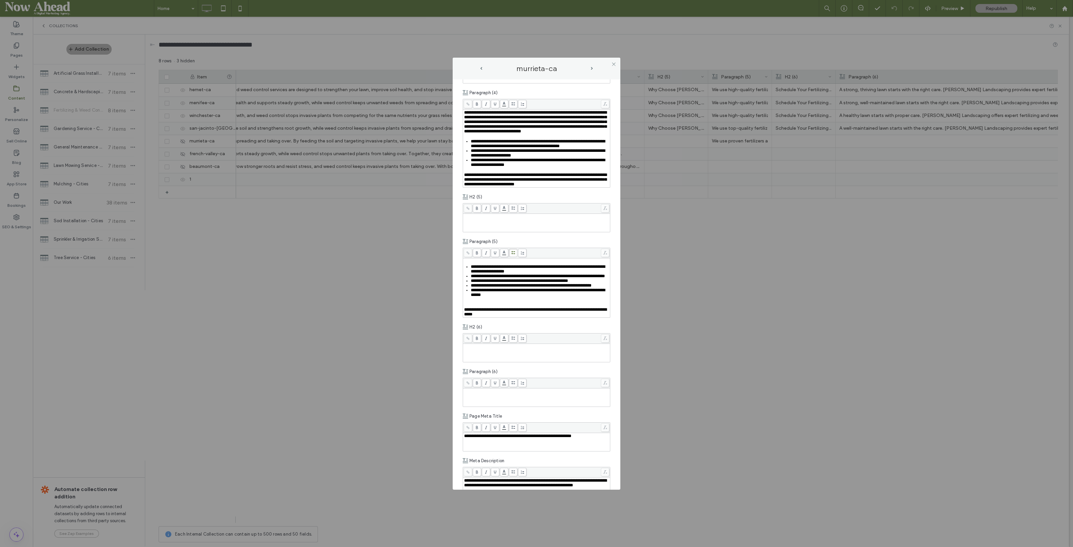
click at [471, 308] on div "Rich Text Editor" at bounding box center [536, 305] width 145 height 5
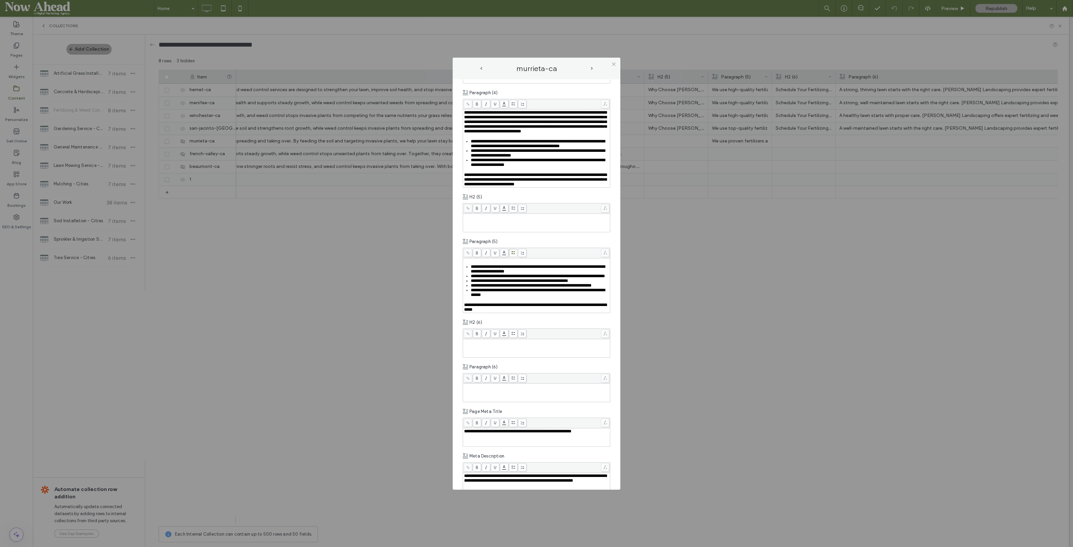
click at [592, 69] on span "next-arrow" at bounding box center [592, 68] width 2 height 3
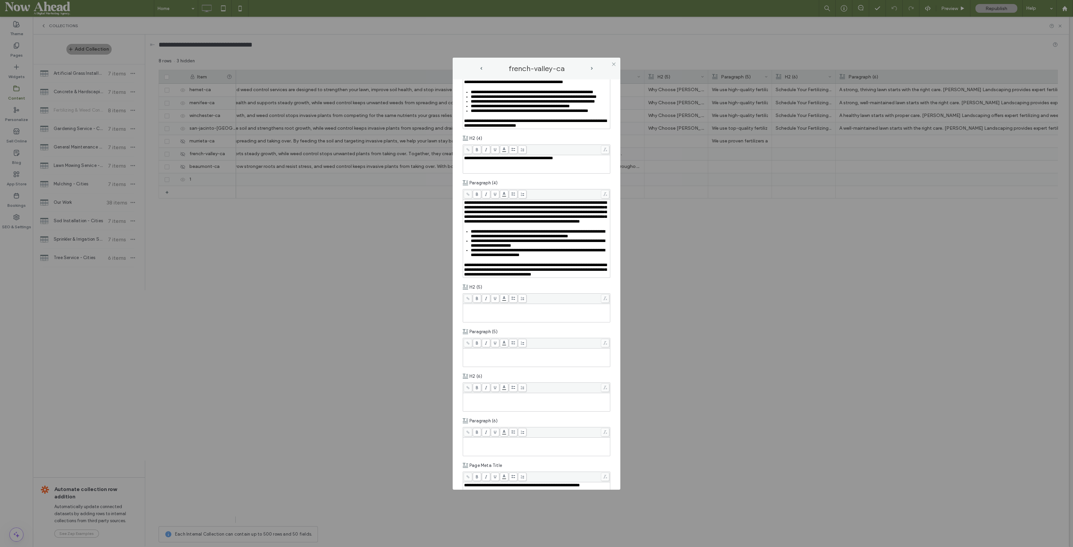
scroll to position [587, 0]
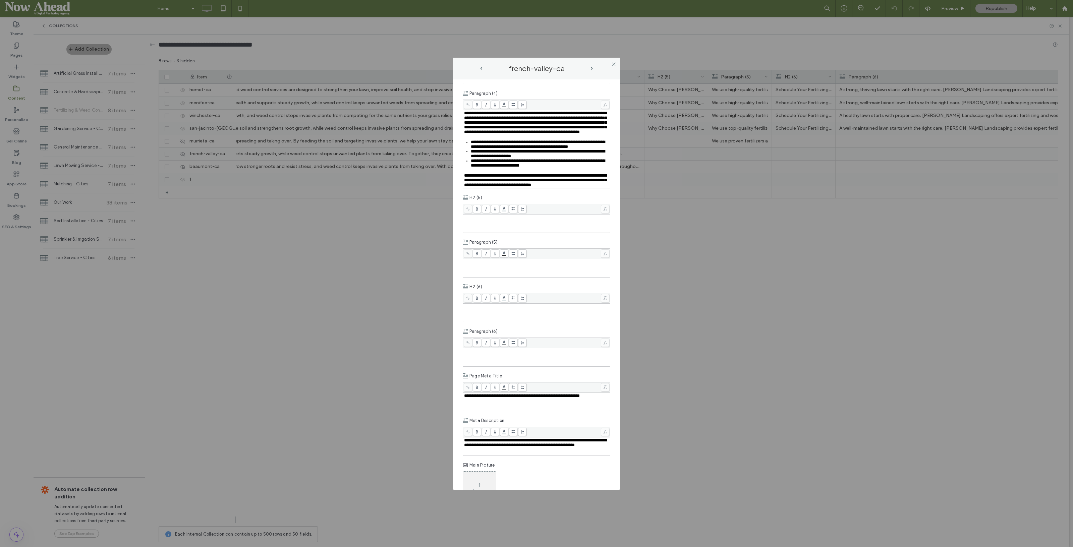
click at [491, 277] on div "Rich Text Editor" at bounding box center [536, 268] width 145 height 17
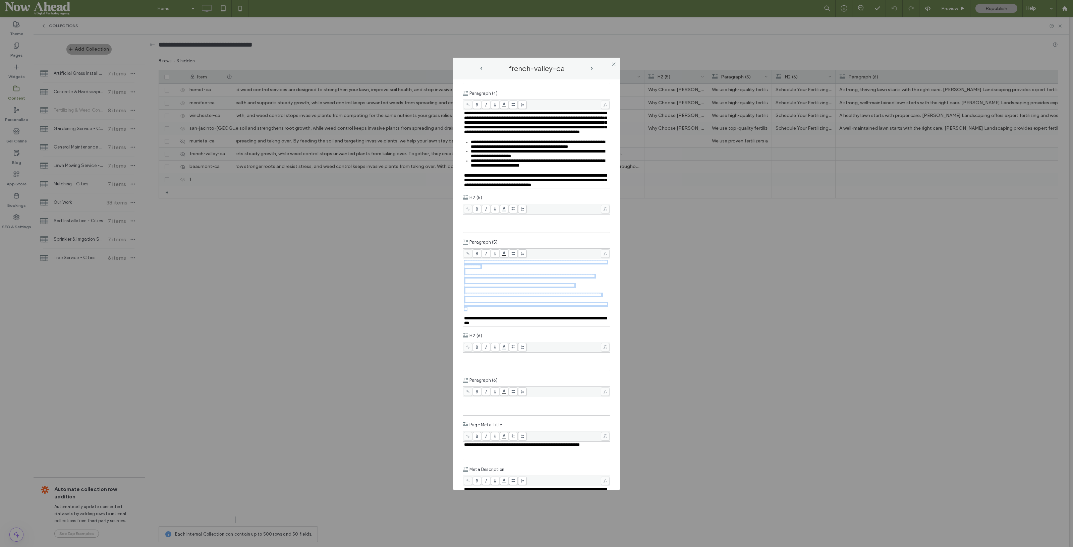
drag, startPoint x: 512, startPoint y: 405, endPoint x: 464, endPoint y: 340, distance: 81.0
click at [464, 326] on div "**********" at bounding box center [536, 293] width 145 height 66
click at [516, 259] on div at bounding box center [536, 254] width 147 height 10
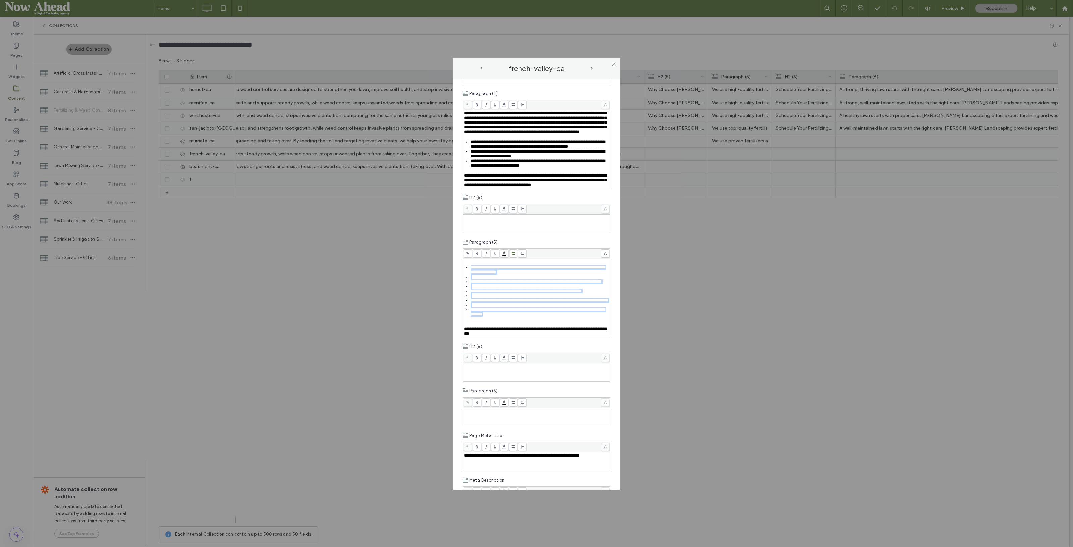
scroll to position [592, 0]
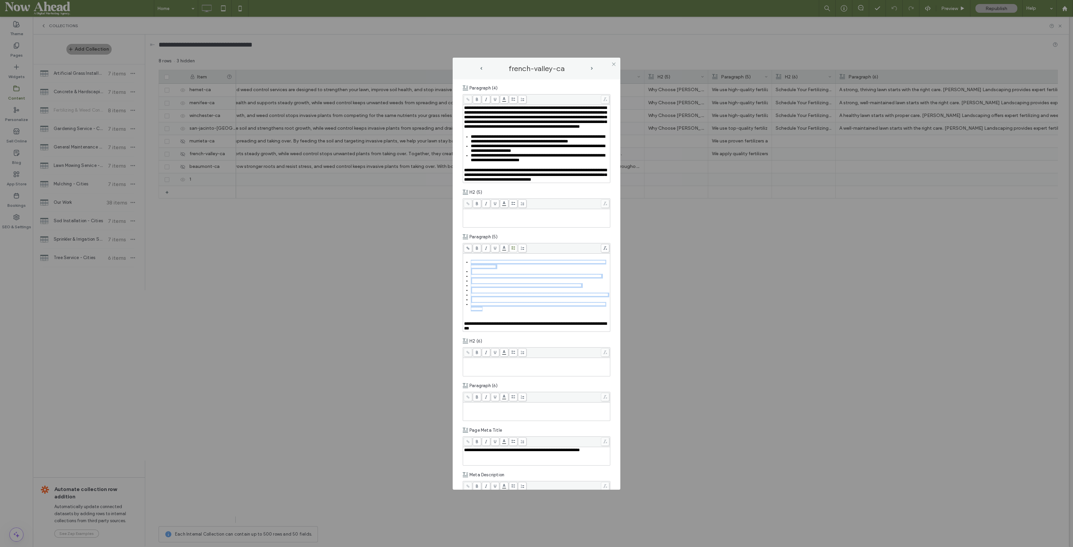
click at [483, 274] on div "Rich Text Editor" at bounding box center [540, 271] width 139 height 5
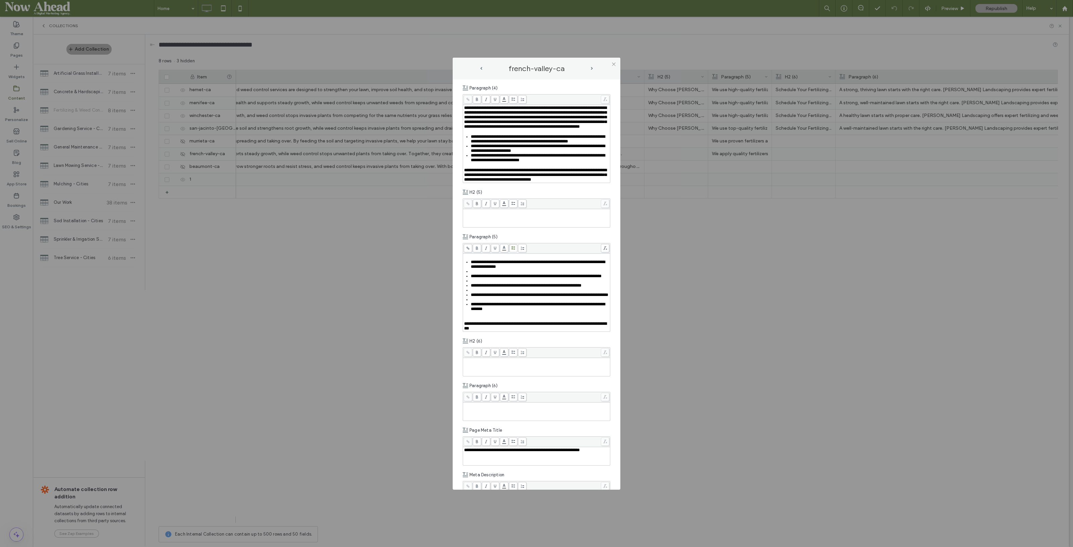
click at [483, 274] on div "Rich Text Editor" at bounding box center [540, 271] width 139 height 5
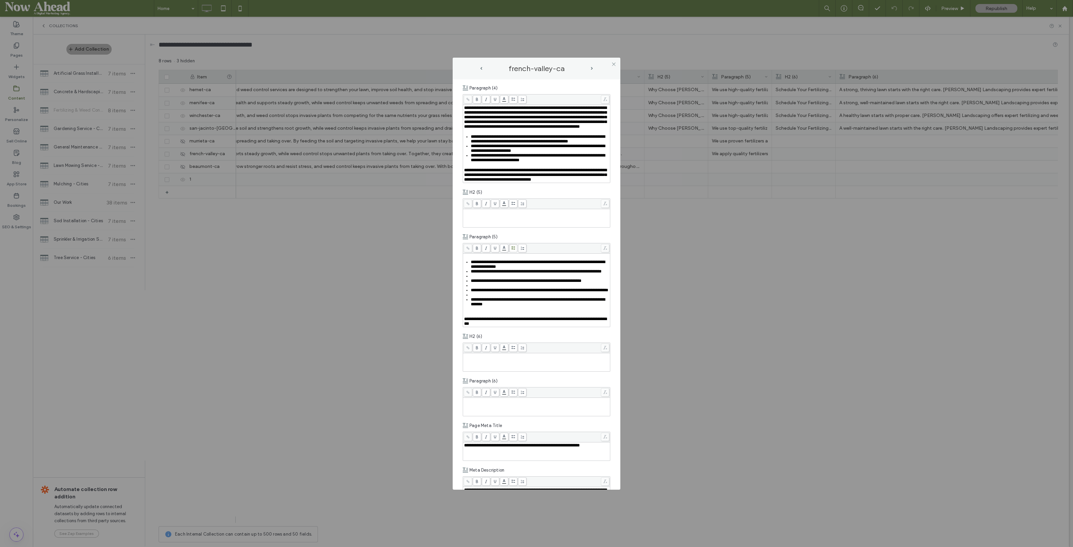
click at [483, 274] on span "**********" at bounding box center [536, 271] width 131 height 4
click at [480, 279] on div "Rich Text Editor" at bounding box center [540, 276] width 139 height 5
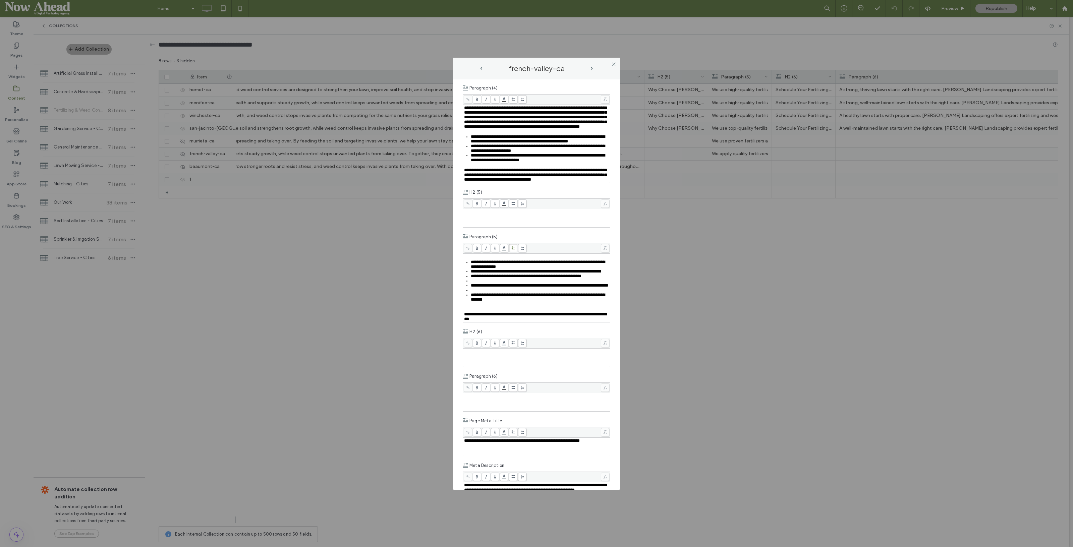
click at [479, 283] on div "Rich Text Editor" at bounding box center [540, 281] width 139 height 5
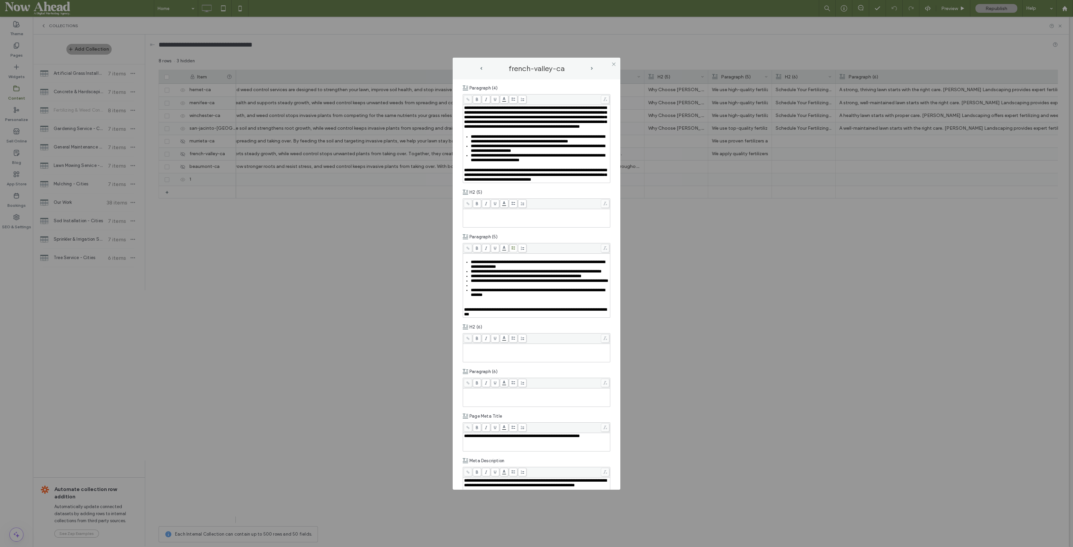
click at [475, 288] on div "Rich Text Editor" at bounding box center [540, 285] width 139 height 5
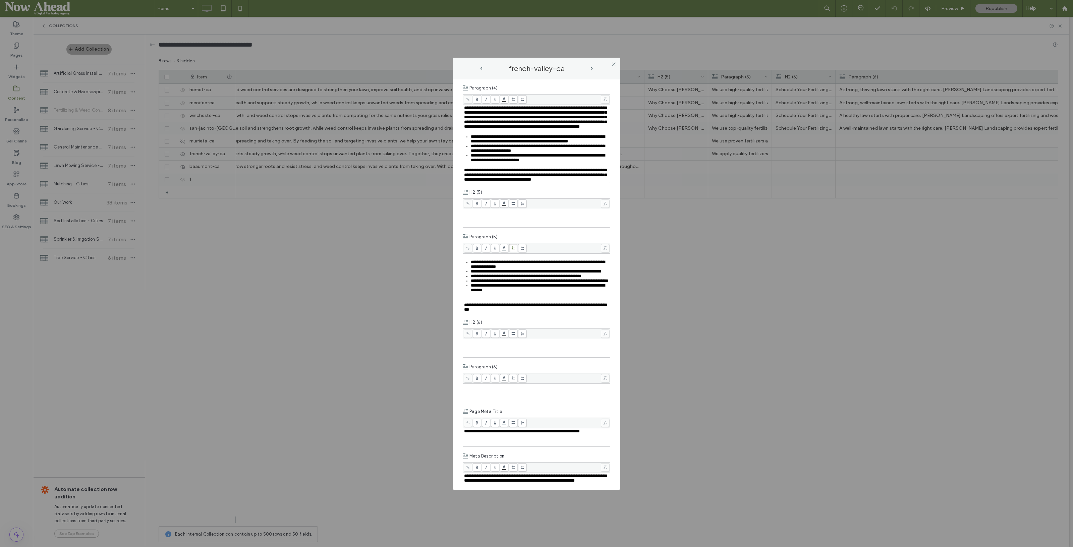
click at [471, 312] on div "**********" at bounding box center [536, 286] width 145 height 52
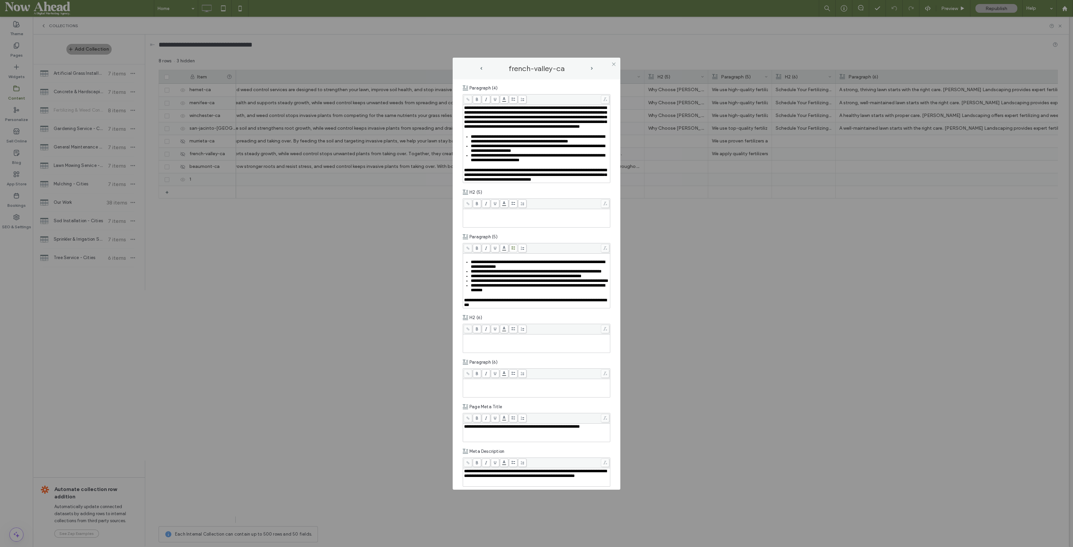
click at [591, 67] on span "next-arrow" at bounding box center [592, 68] width 2 height 3
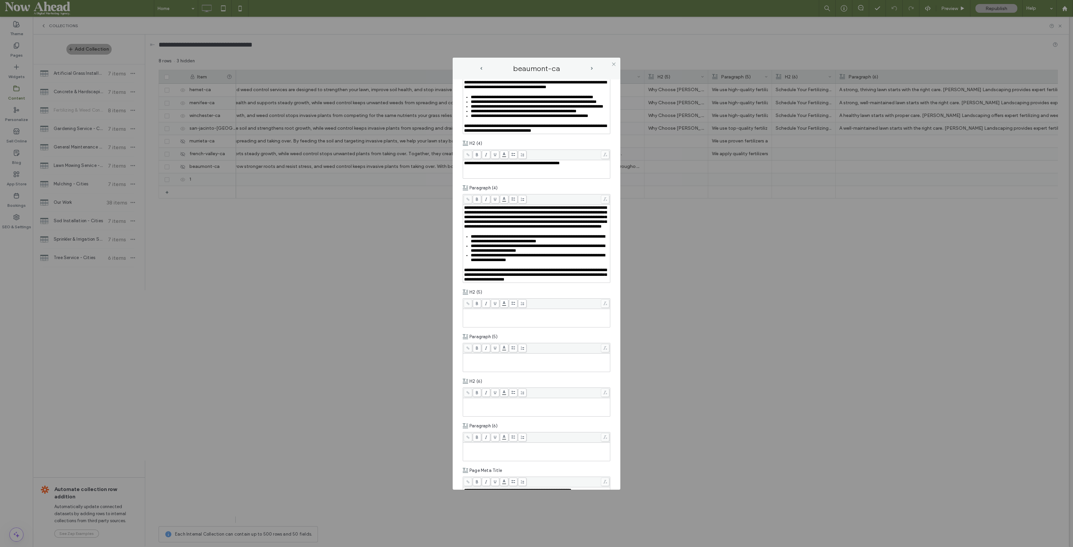
scroll to position [545, 0]
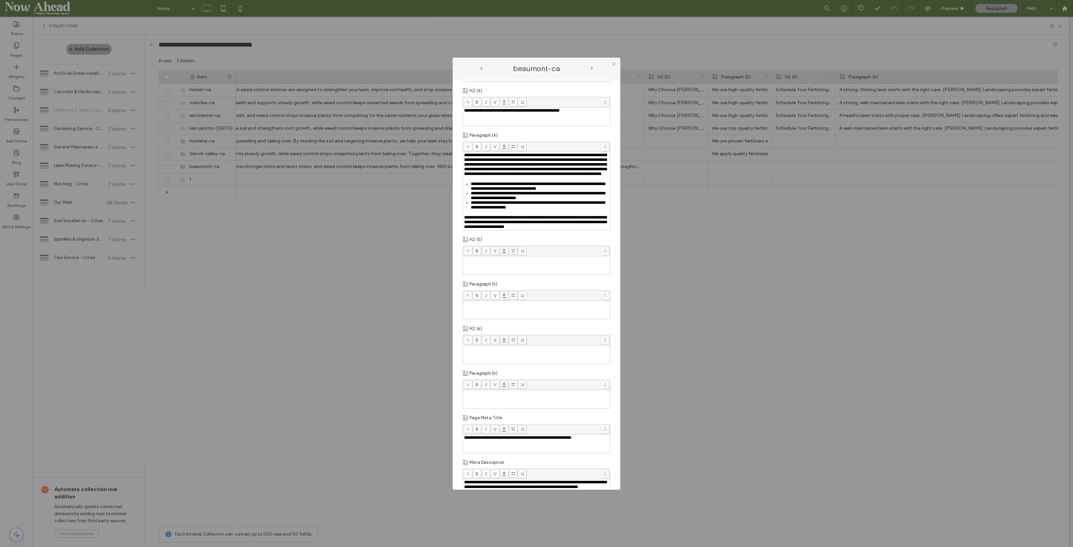
click at [502, 319] on div "Rich Text Editor" at bounding box center [536, 310] width 145 height 17
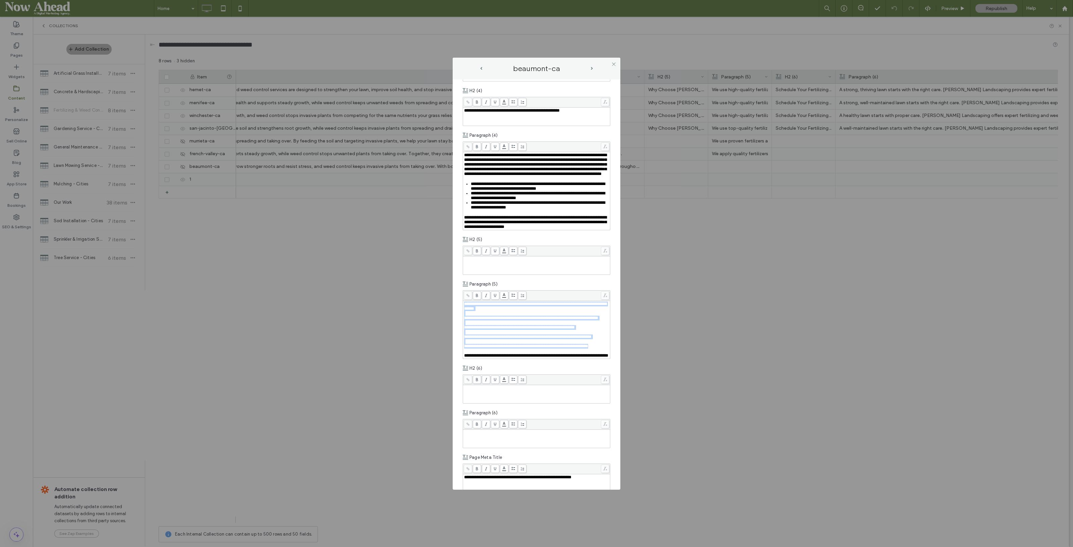
drag, startPoint x: 484, startPoint y: 436, endPoint x: 455, endPoint y: 374, distance: 68.6
click at [455, 374] on div "**********" at bounding box center [537, 284] width 168 height 411
click at [513, 300] on span at bounding box center [513, 295] width 8 height 8
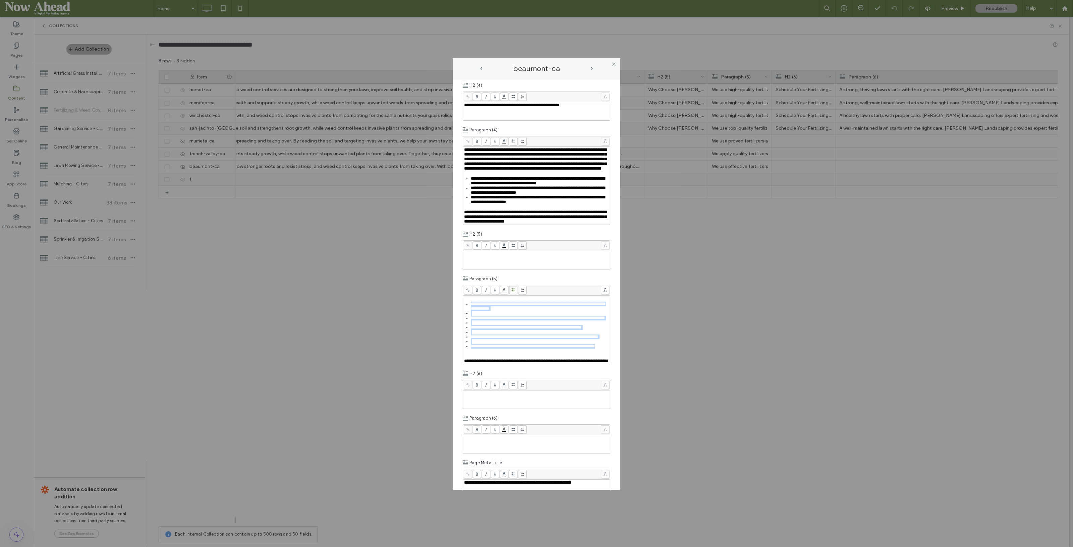
click at [482, 316] on div "Rich Text Editor" at bounding box center [540, 313] width 139 height 5
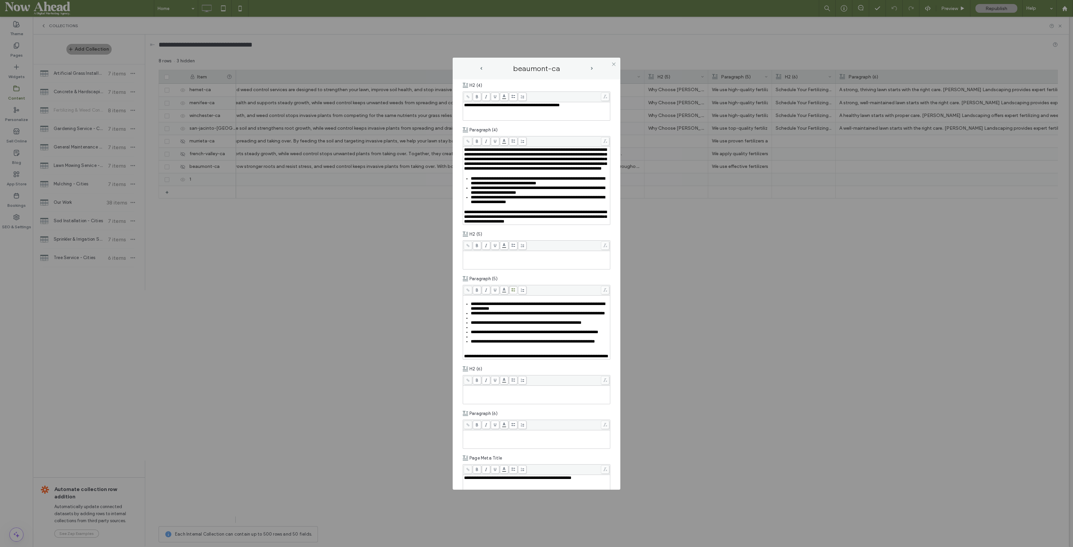
click at [473, 321] on div "Rich Text Editor" at bounding box center [540, 318] width 139 height 5
click at [473, 325] on div "Rich Text Editor" at bounding box center [540, 323] width 139 height 5
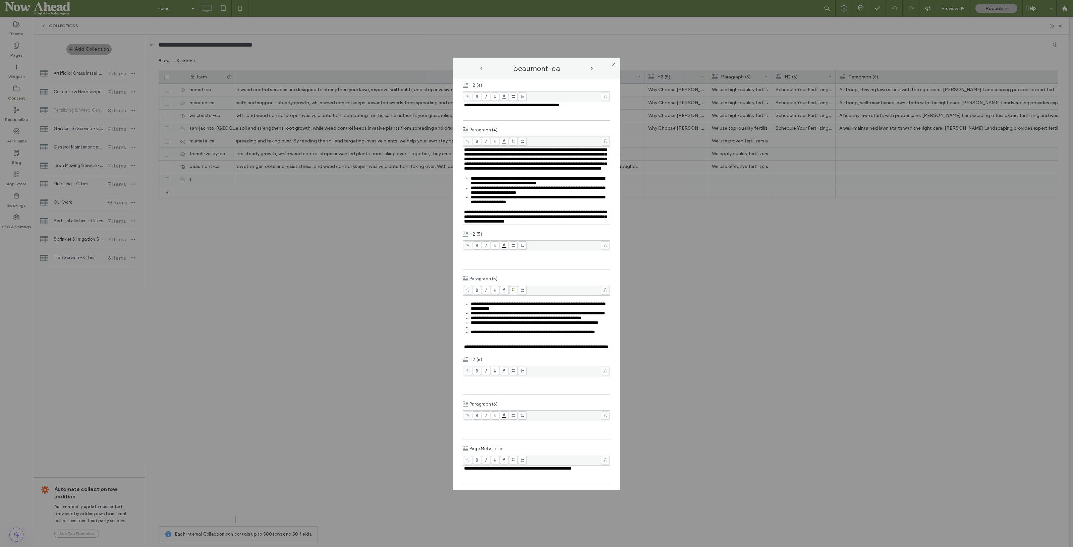
click at [471, 330] on div "Rich Text Editor" at bounding box center [540, 327] width 139 height 5
click at [478, 345] on div "**********" at bounding box center [536, 323] width 145 height 43
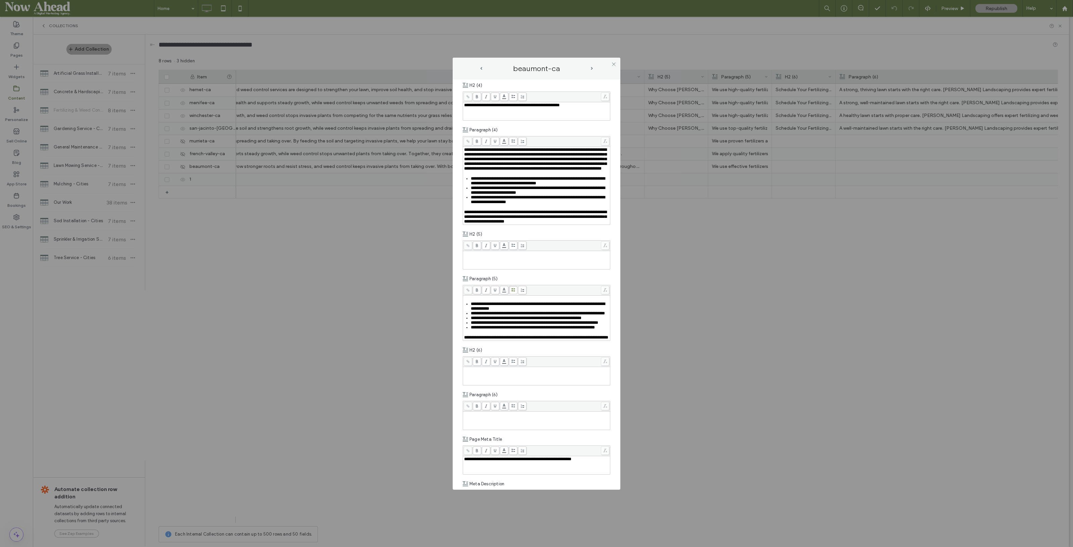
click at [614, 64] on use at bounding box center [613, 64] width 3 height 3
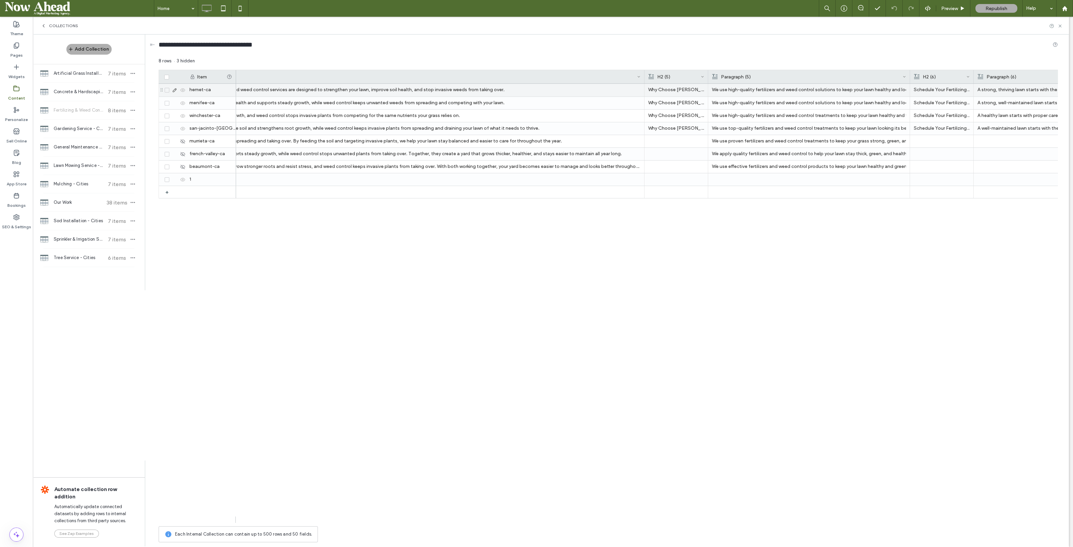
drag, startPoint x: 771, startPoint y: 75, endPoint x: 910, endPoint y: 95, distance: 139.6
click at [910, 95] on div "Item Paragraph (4) H2 (5) Paragraph (5) H2 (6) Paragraph (6) + hemet-ca menifee…" at bounding box center [609, 296] width 900 height 453
click at [708, 76] on div at bounding box center [708, 76] width 3 height 13
click at [695, 85] on p "Why Choose Palacios Landscaping?" at bounding box center [690, 90] width 85 height 12
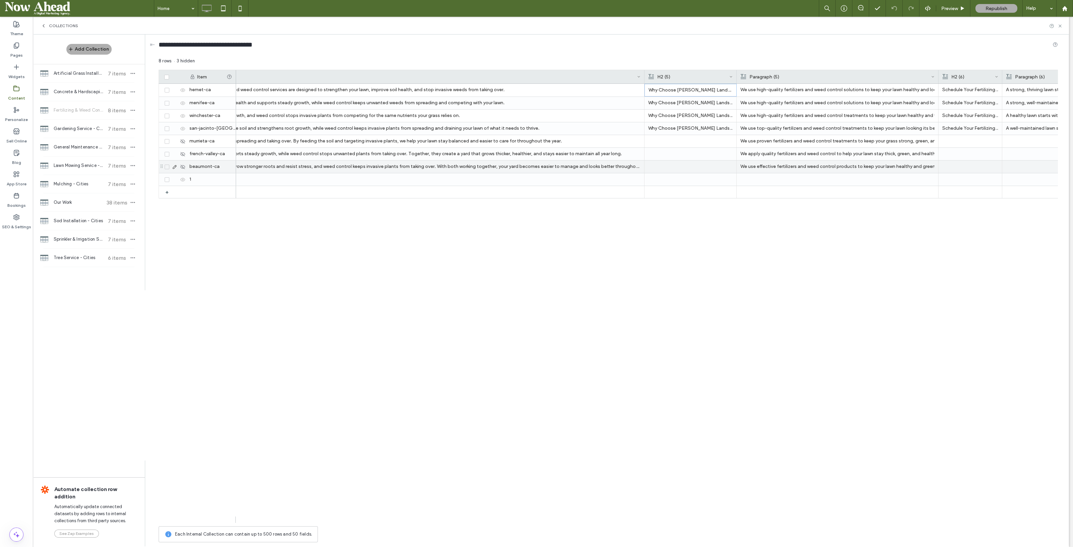
click at [694, 166] on div at bounding box center [690, 167] width 85 height 12
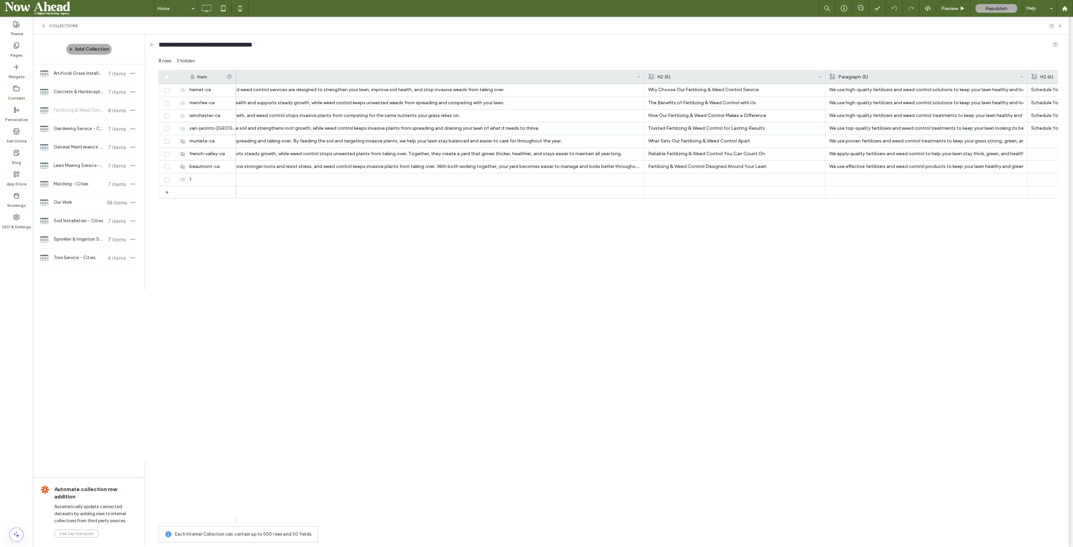
drag, startPoint x: 736, startPoint y: 71, endPoint x: 825, endPoint y: 75, distance: 88.9
click at [825, 75] on div at bounding box center [825, 76] width 3 height 13
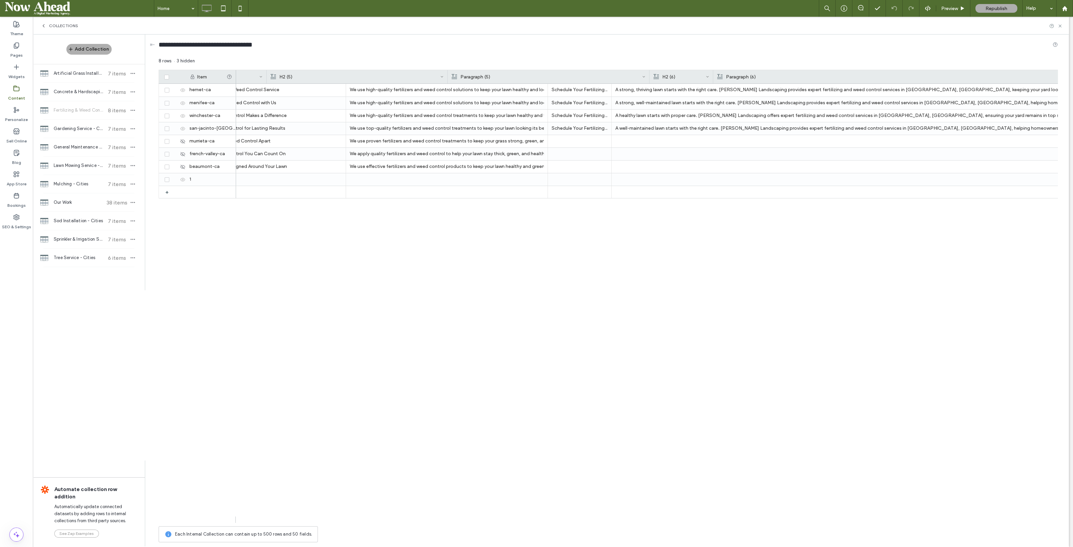
scroll to position [0, 3574]
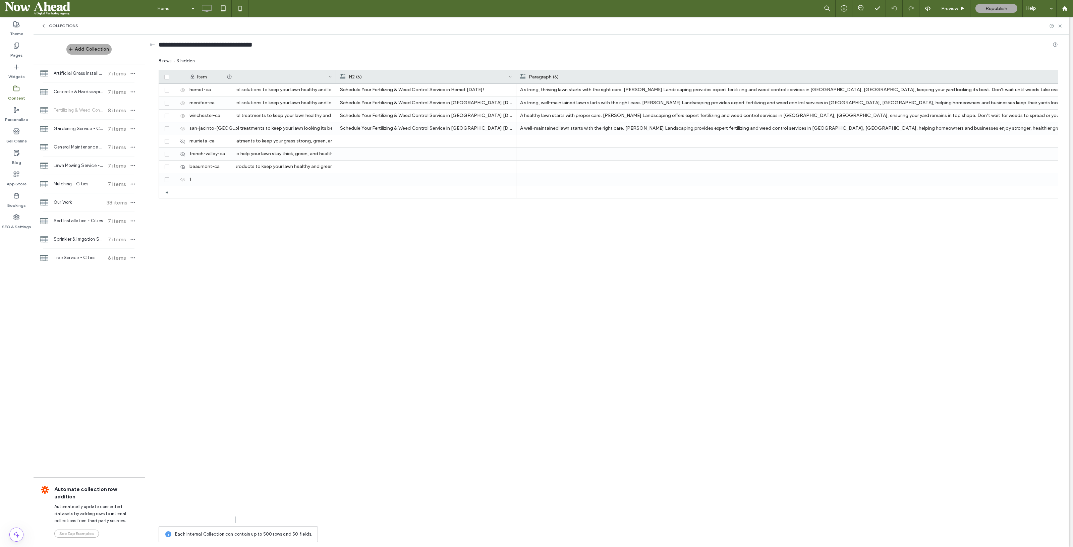
drag, startPoint x: 399, startPoint y: 72, endPoint x: 515, endPoint y: 79, distance: 116.6
click at [515, 79] on div at bounding box center [516, 76] width 3 height 13
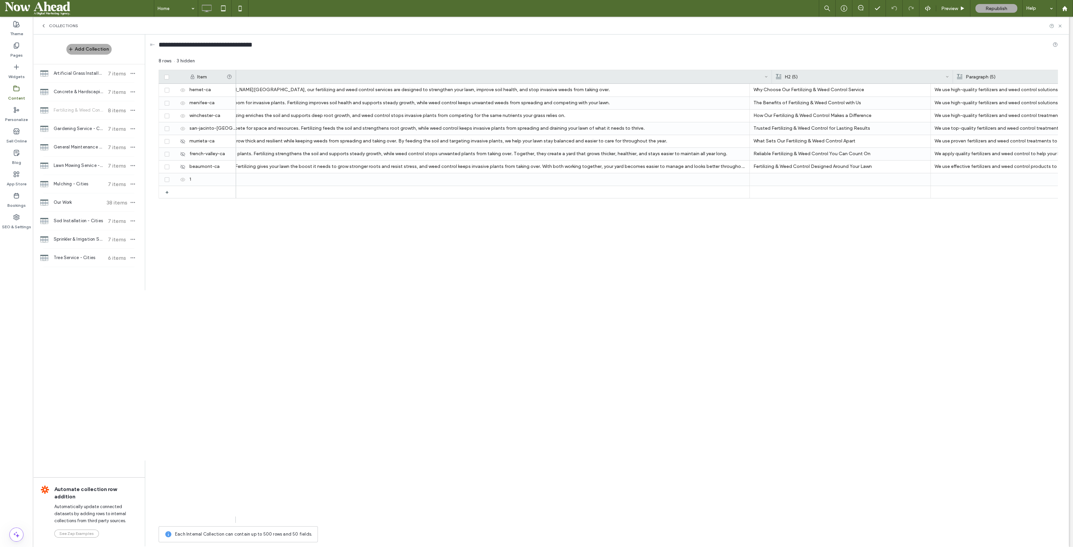
scroll to position [0, 2910]
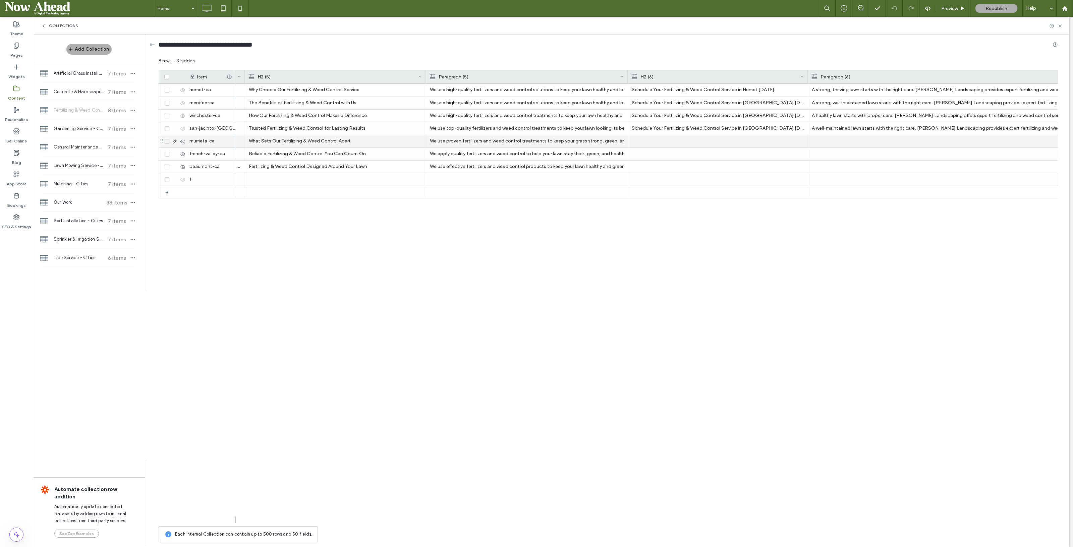
click at [661, 143] on div at bounding box center [718, 141] width 172 height 12
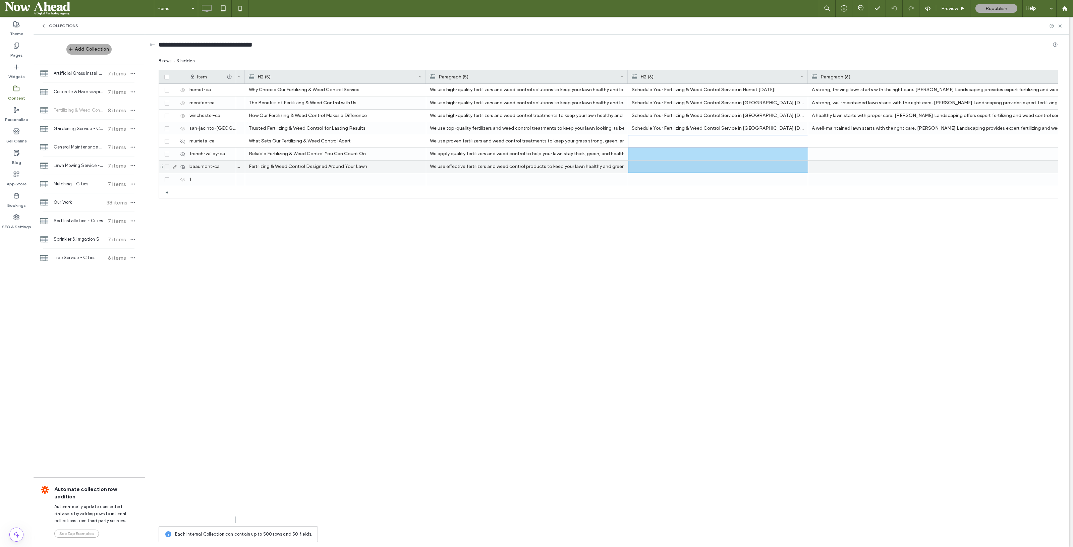
click at [667, 169] on div at bounding box center [718, 167] width 172 height 12
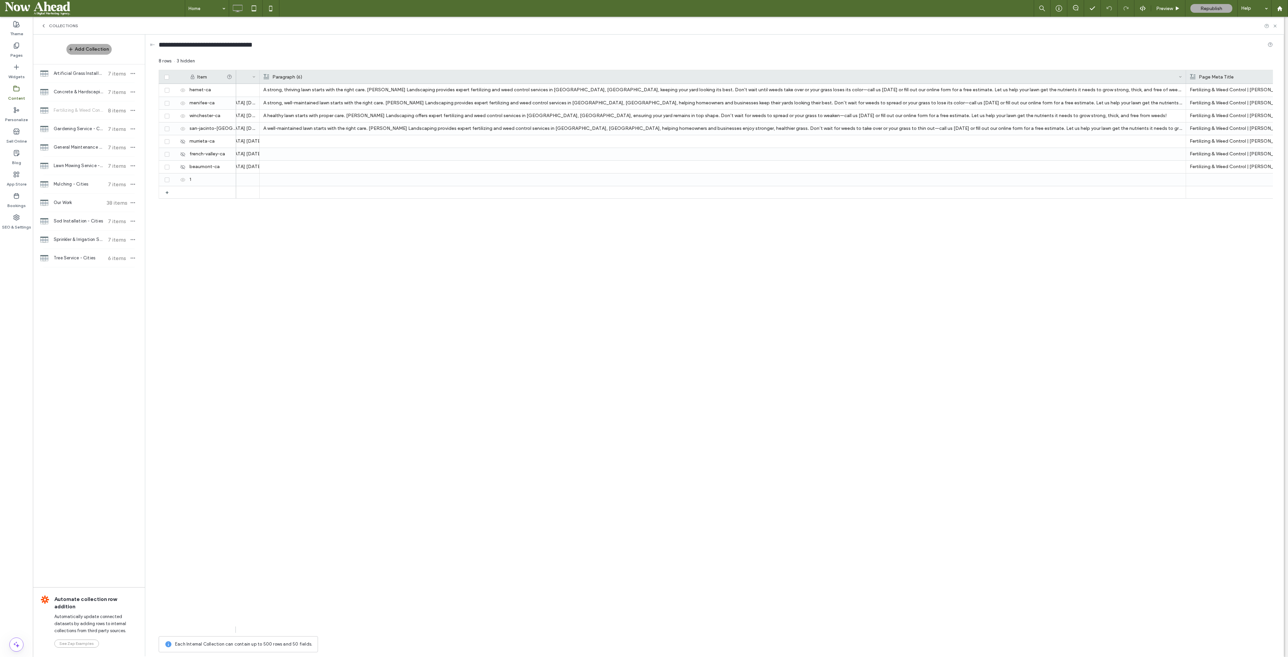
drag, startPoint x: 1126, startPoint y: 1, endPoint x: 1007, endPoint y: 335, distance: 354.3
click at [1007, 335] on div "Schedule Your Fertilizing & Weed Control Service in Hemet Today! Fertilizing & …" at bounding box center [754, 358] width 1037 height 549
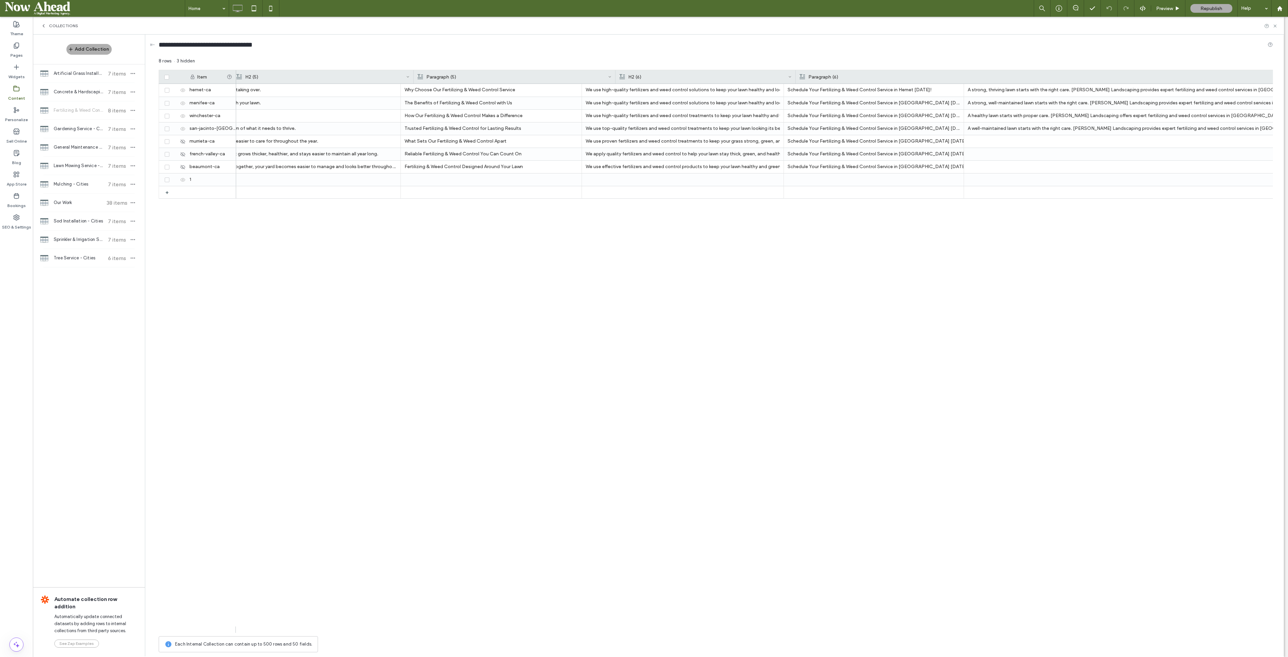
scroll to position [0, 3340]
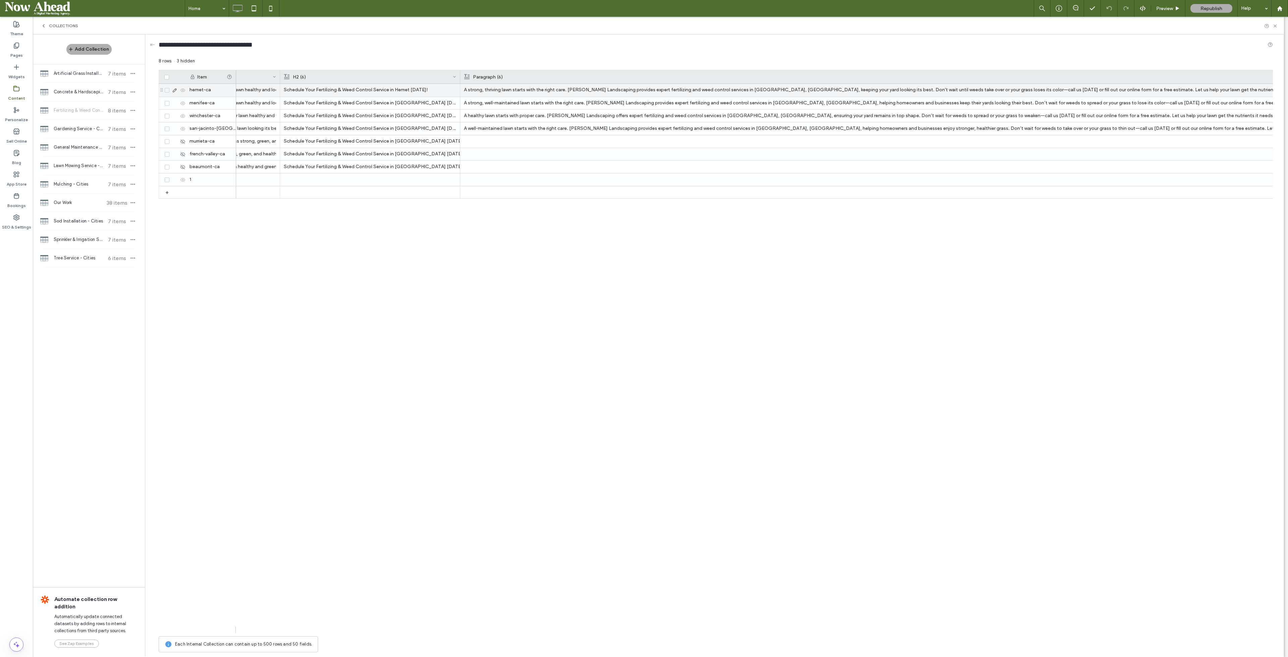
click at [642, 88] on p "A strong, thriving lawn starts with the right care. Palacios Landscaping provid…" at bounding box center [923, 90] width 919 height 12
click at [615, 163] on div at bounding box center [923, 167] width 919 height 12
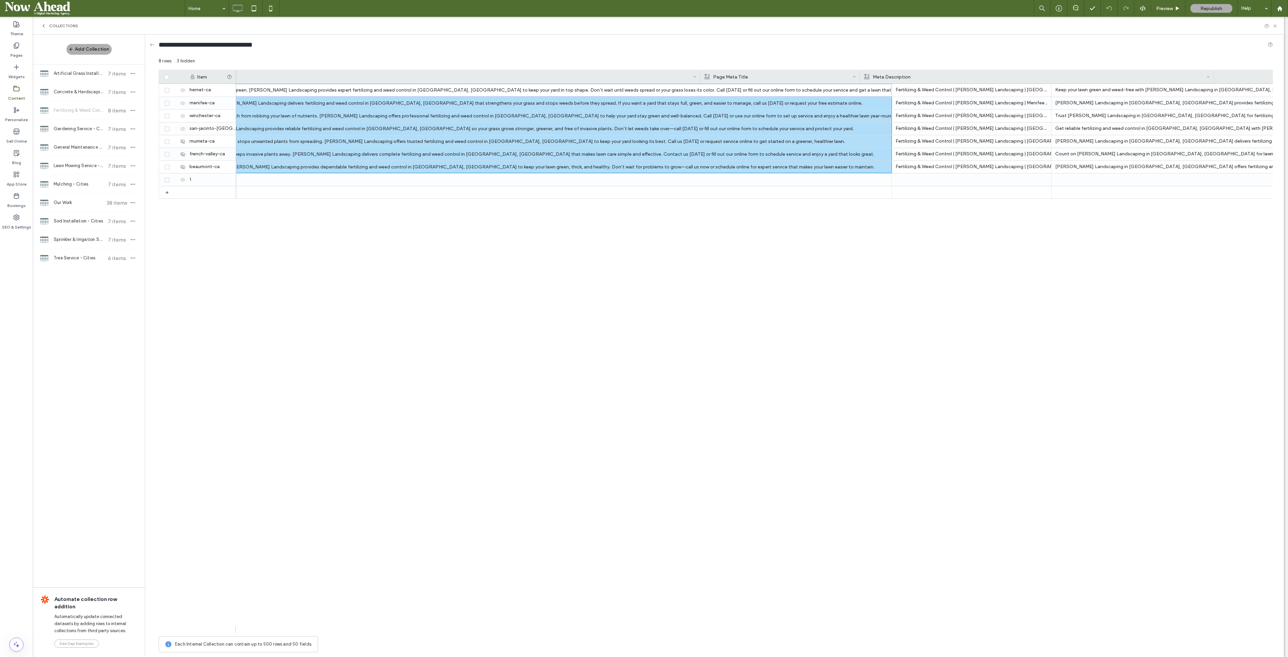
scroll to position [0, 4408]
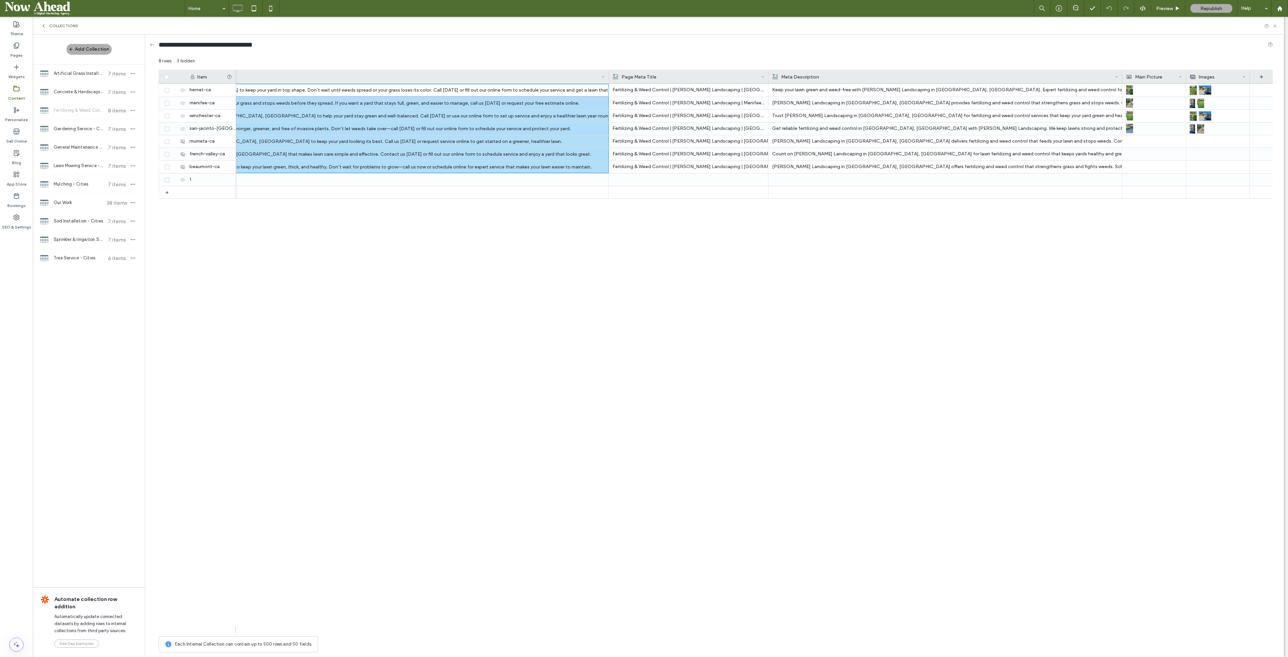
click at [1059, 457] on div "Keep your lawn green and weed-free with Palacios Landscaping in Hemet, CA. Expe…" at bounding box center [754, 358] width 1037 height 549
click at [1073, 141] on div at bounding box center [1154, 141] width 56 height 12
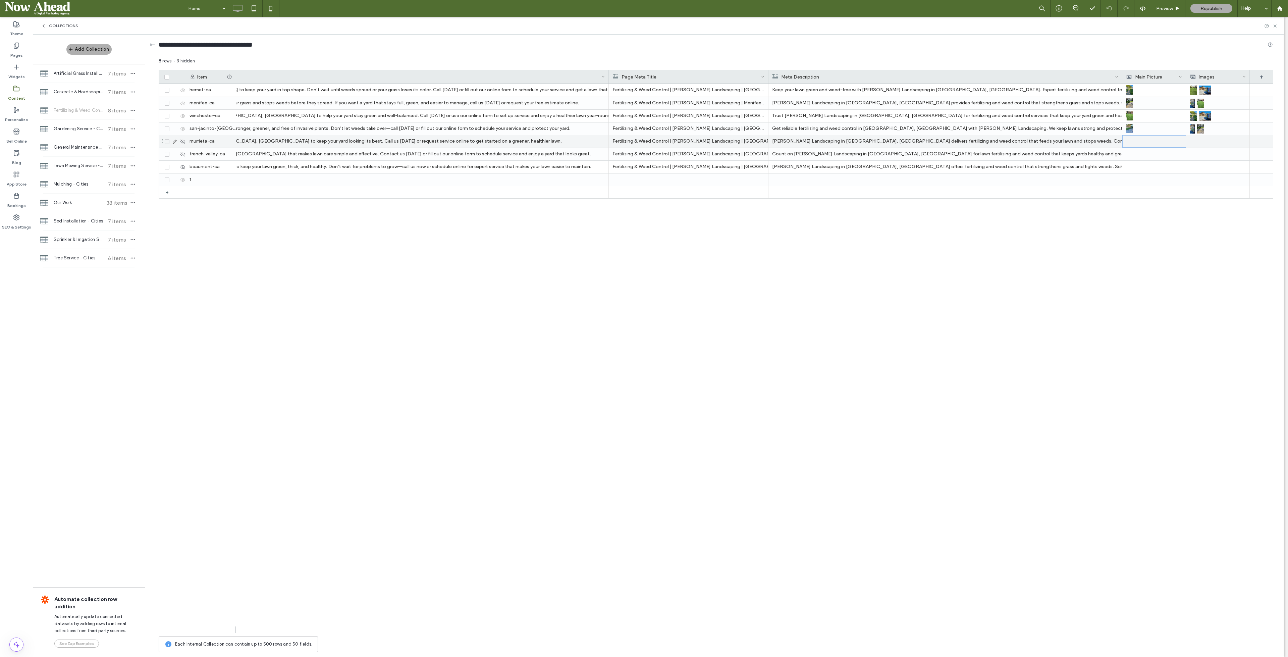
click at [1073, 141] on div at bounding box center [1154, 142] width 56 height 12
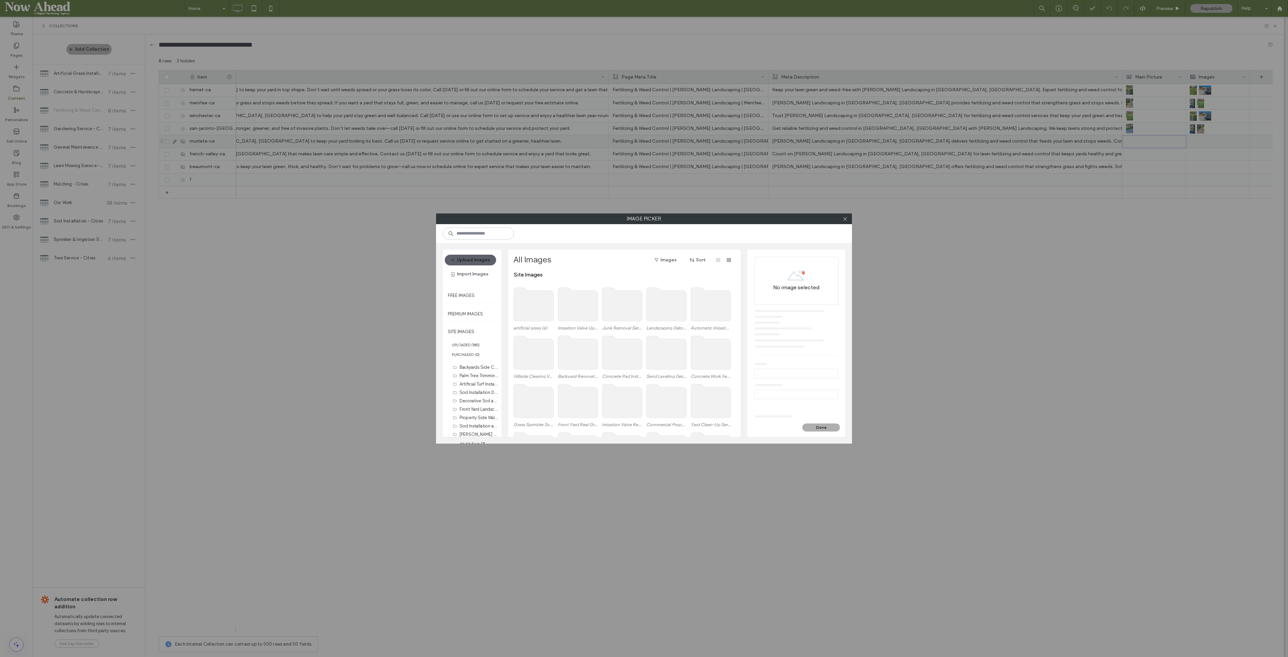
click at [567, 362] on use at bounding box center [578, 353] width 40 height 34
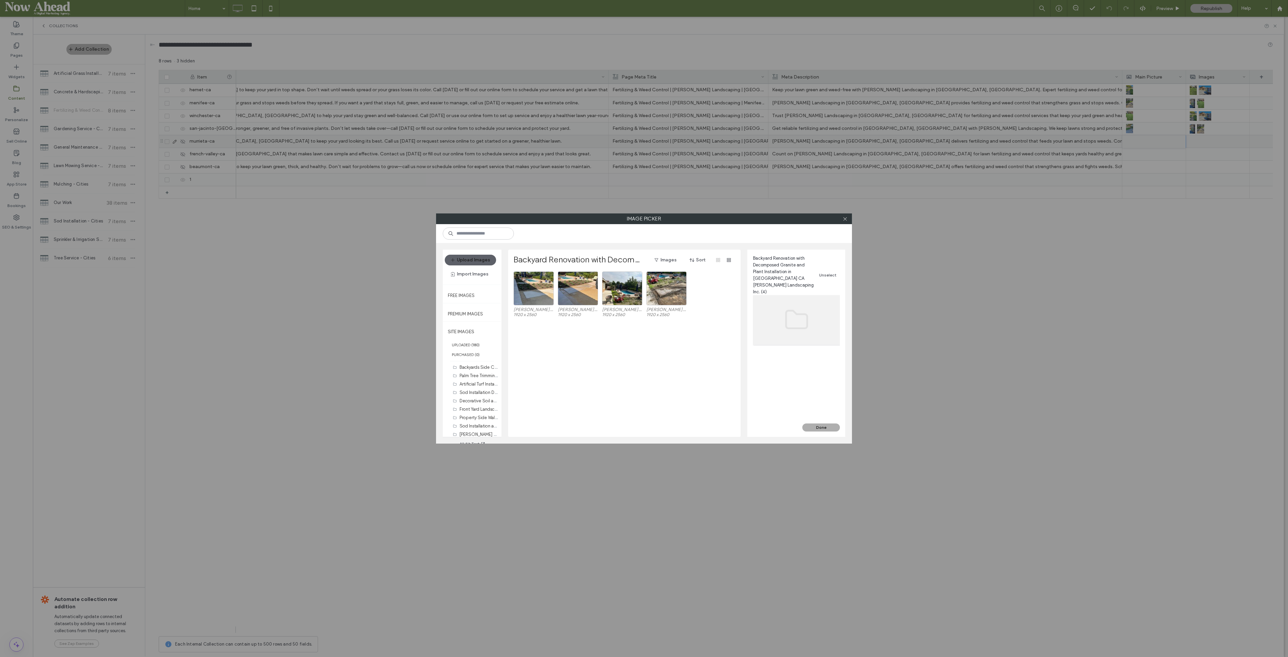
click at [845, 220] on icon at bounding box center [845, 218] width 5 height 5
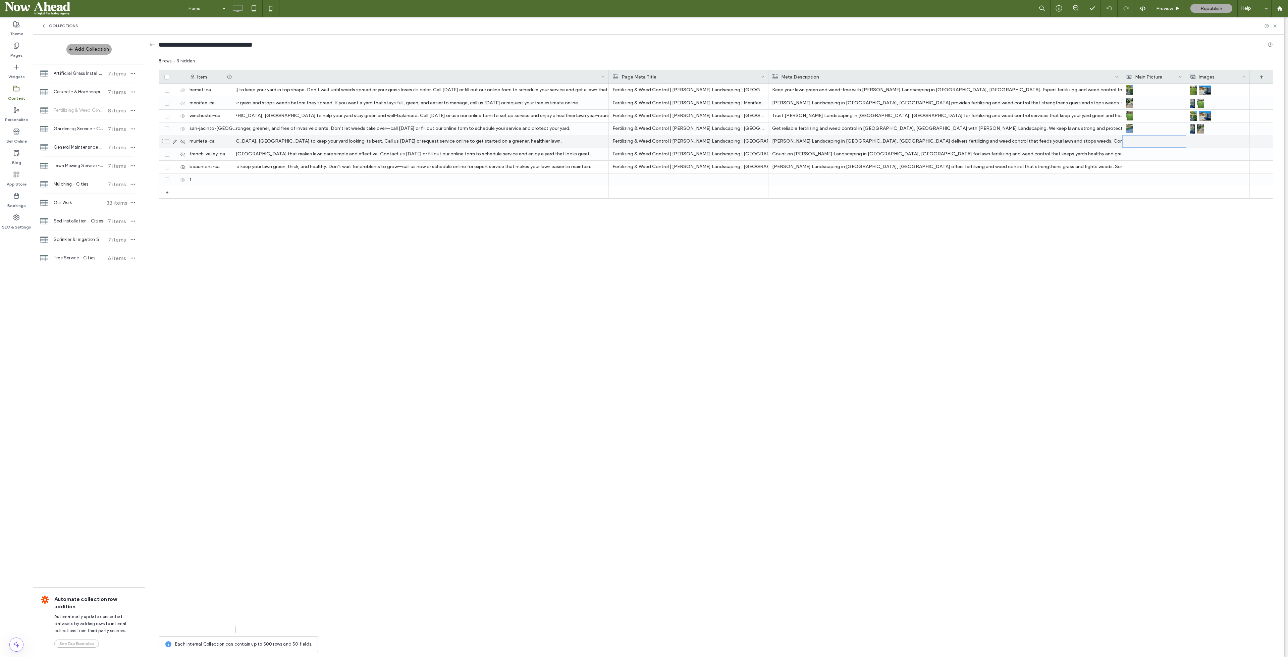
click at [1073, 142] on div at bounding box center [1154, 142] width 56 height 12
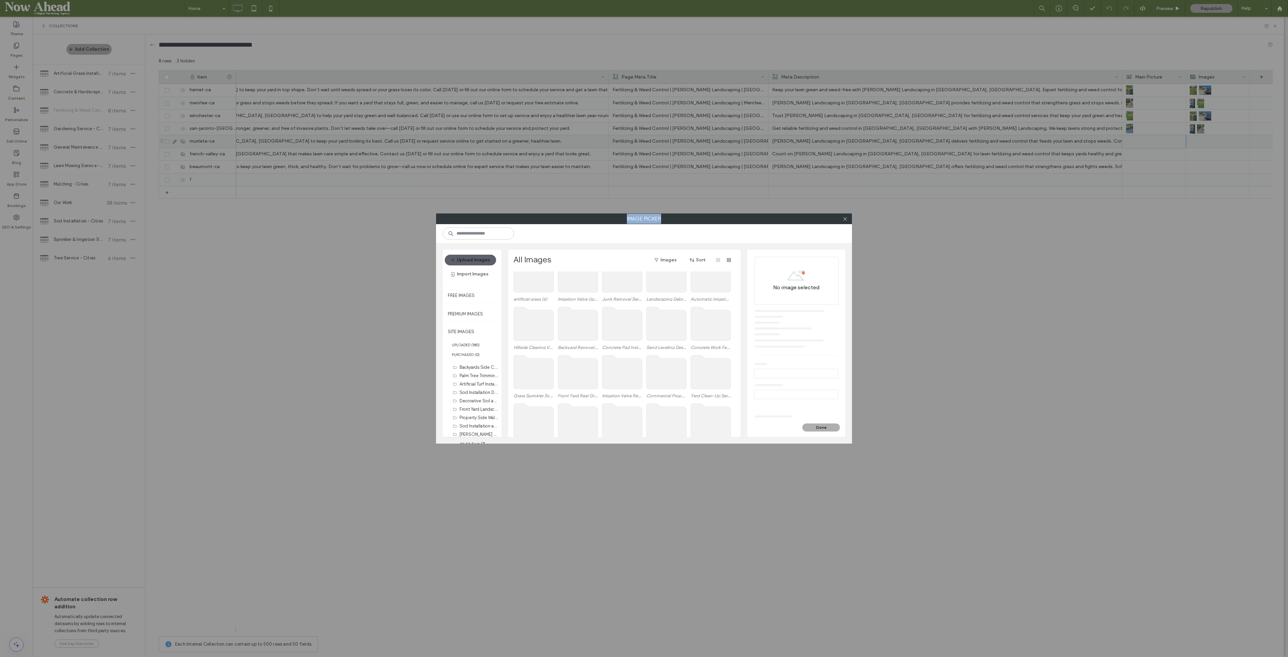
scroll to position [41, 0]
click at [565, 365] on use at bounding box center [578, 360] width 40 height 34
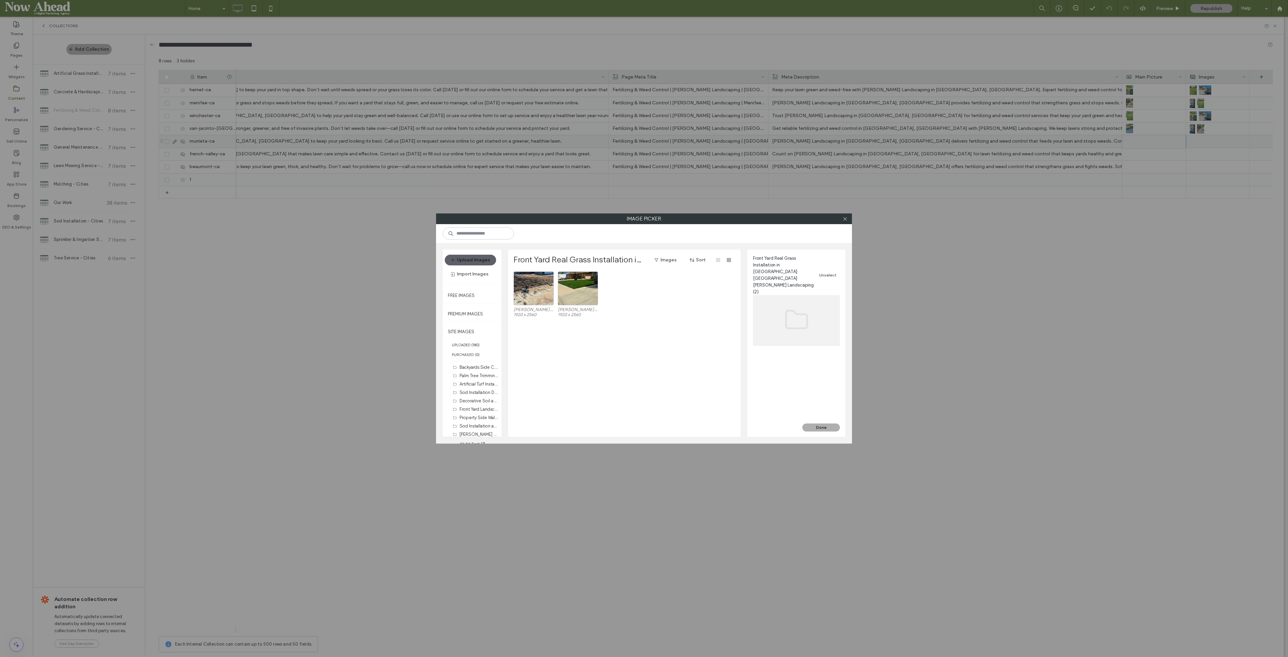
click at [820, 429] on button "Done" at bounding box center [821, 427] width 38 height 8
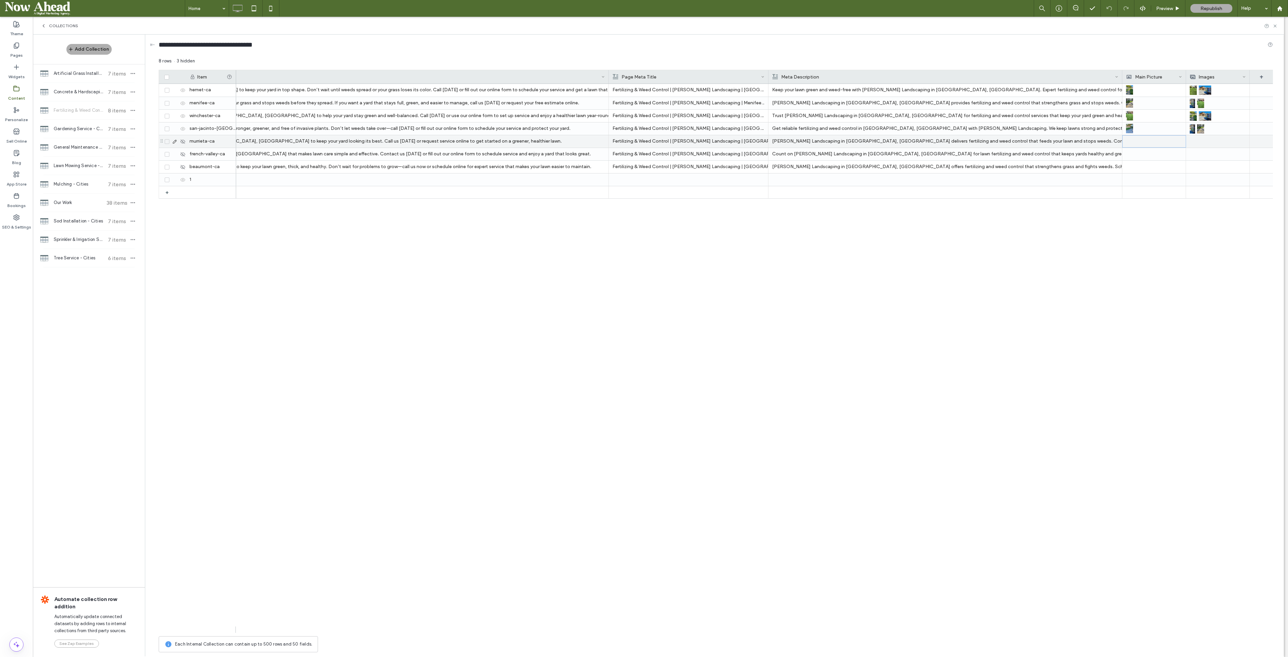
click at [1073, 145] on div at bounding box center [1154, 142] width 56 height 12
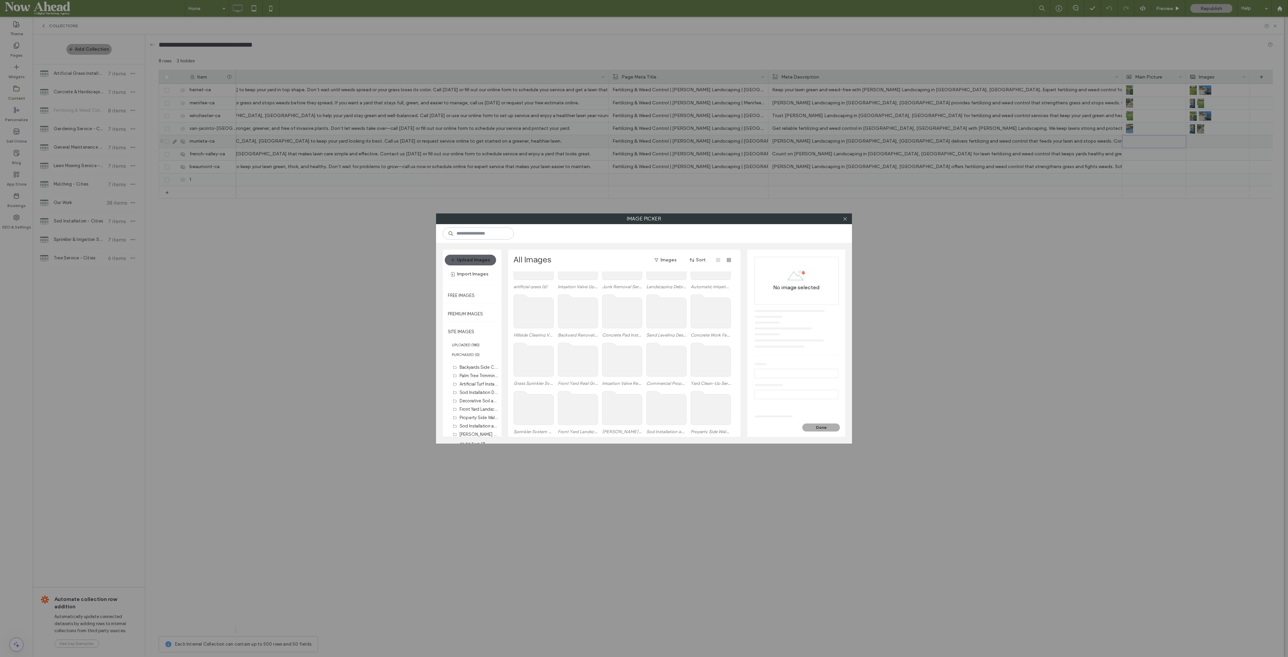
click at [586, 417] on use at bounding box center [578, 408] width 40 height 34
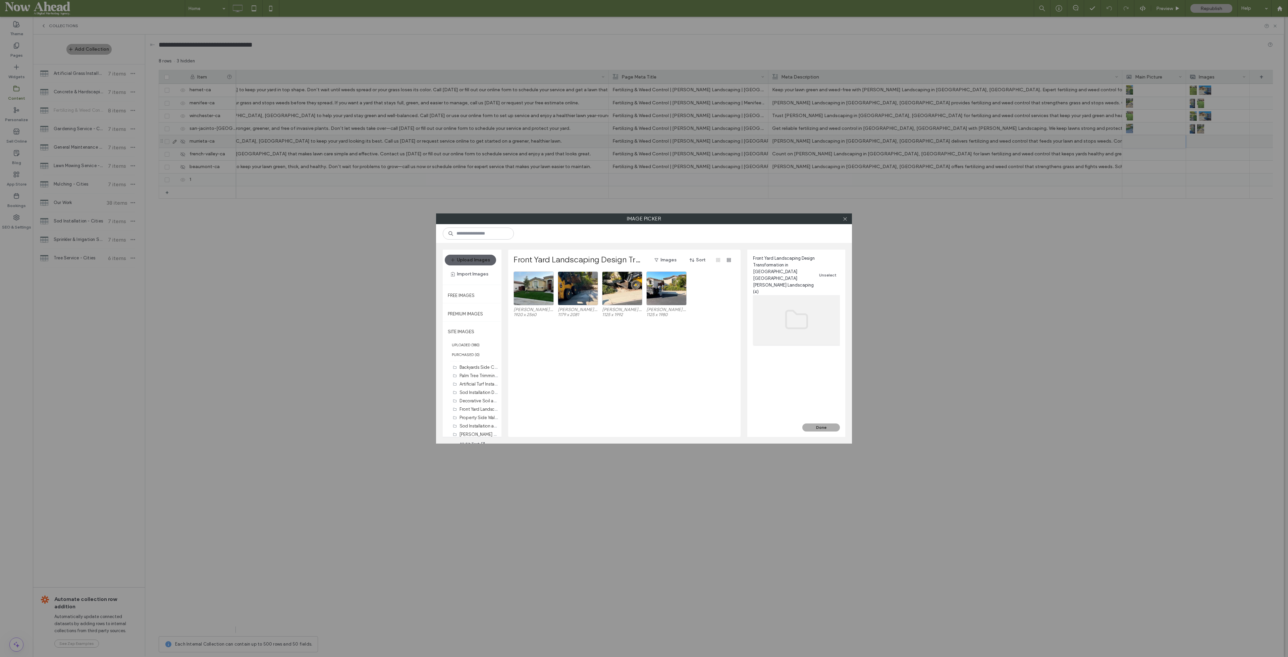
click at [844, 217] on icon at bounding box center [845, 218] width 5 height 5
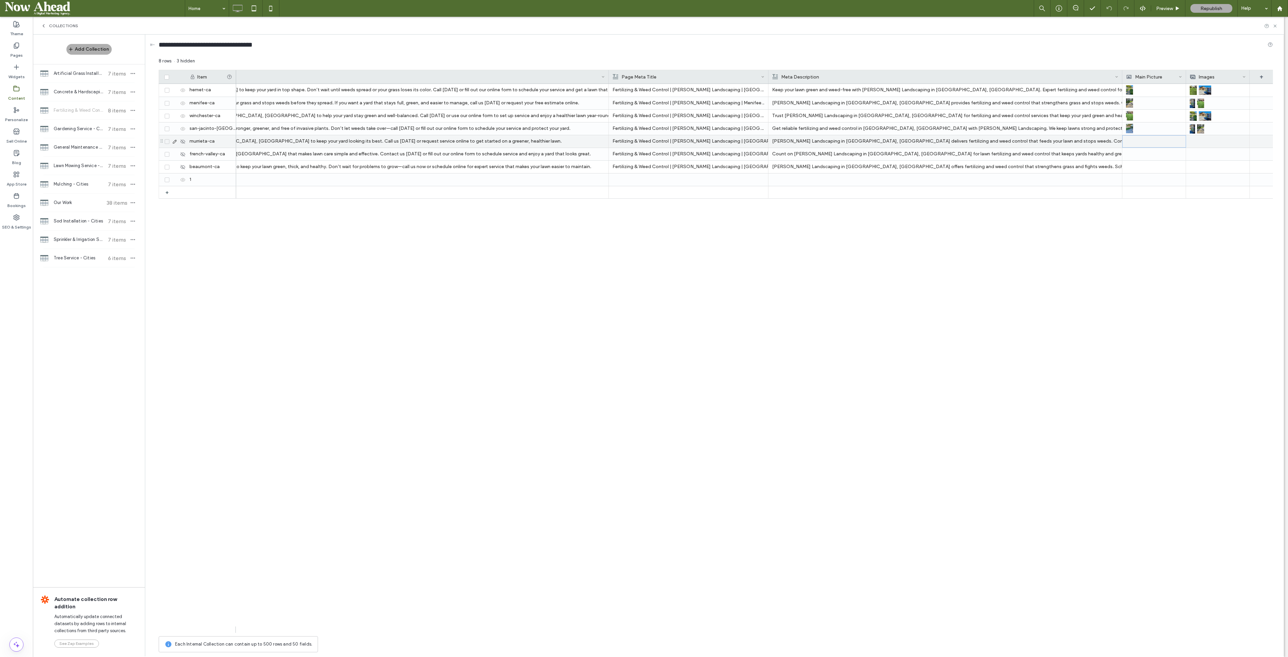
click at [1073, 144] on div at bounding box center [1154, 142] width 56 height 12
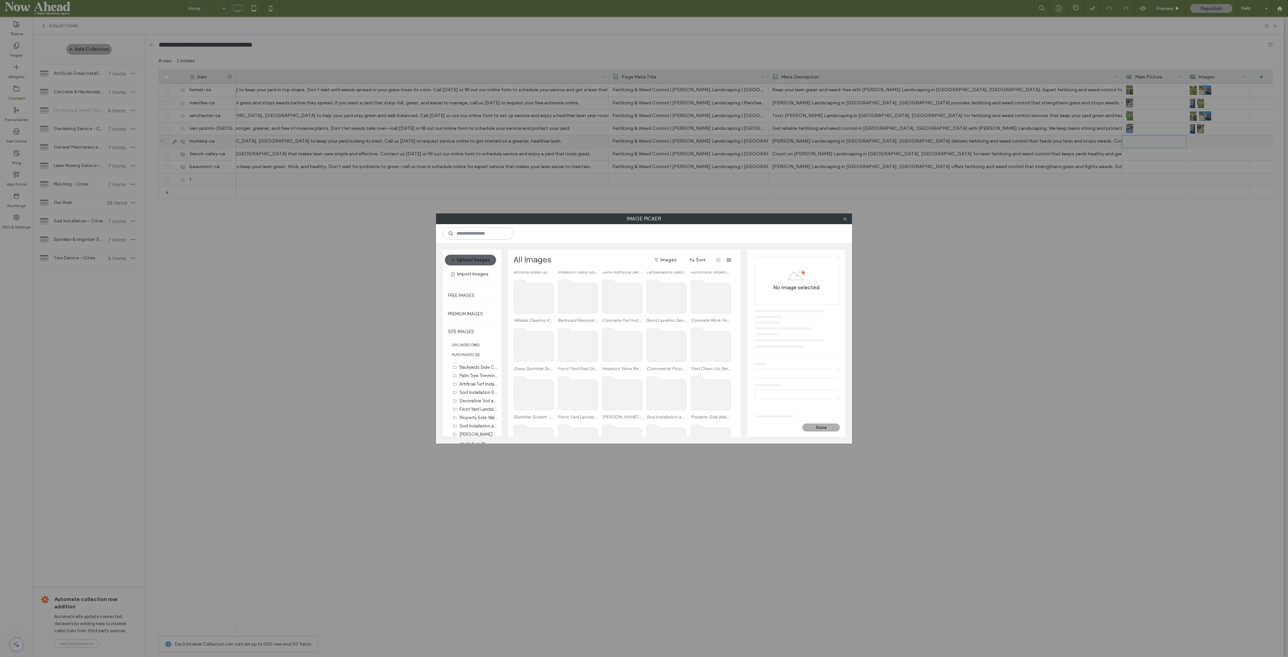
scroll to position [0, 0]
click at [845, 219] on use at bounding box center [844, 218] width 3 height 3
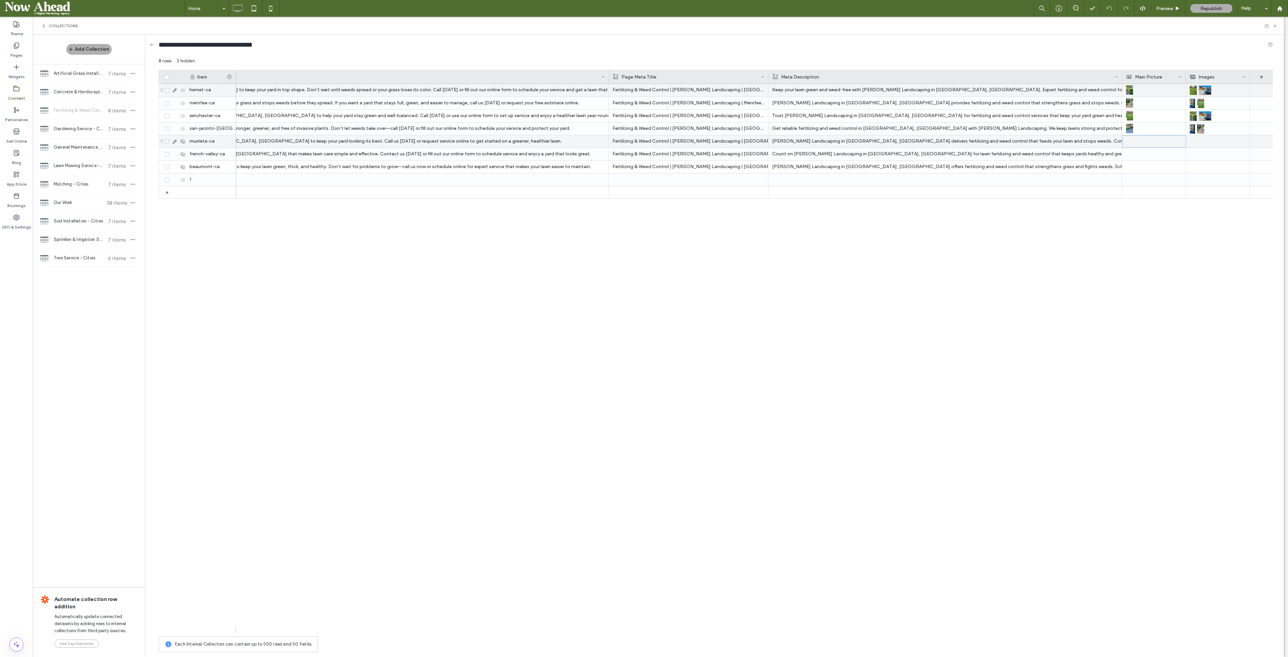
click at [1073, 91] on img at bounding box center [1205, 90] width 12 height 9
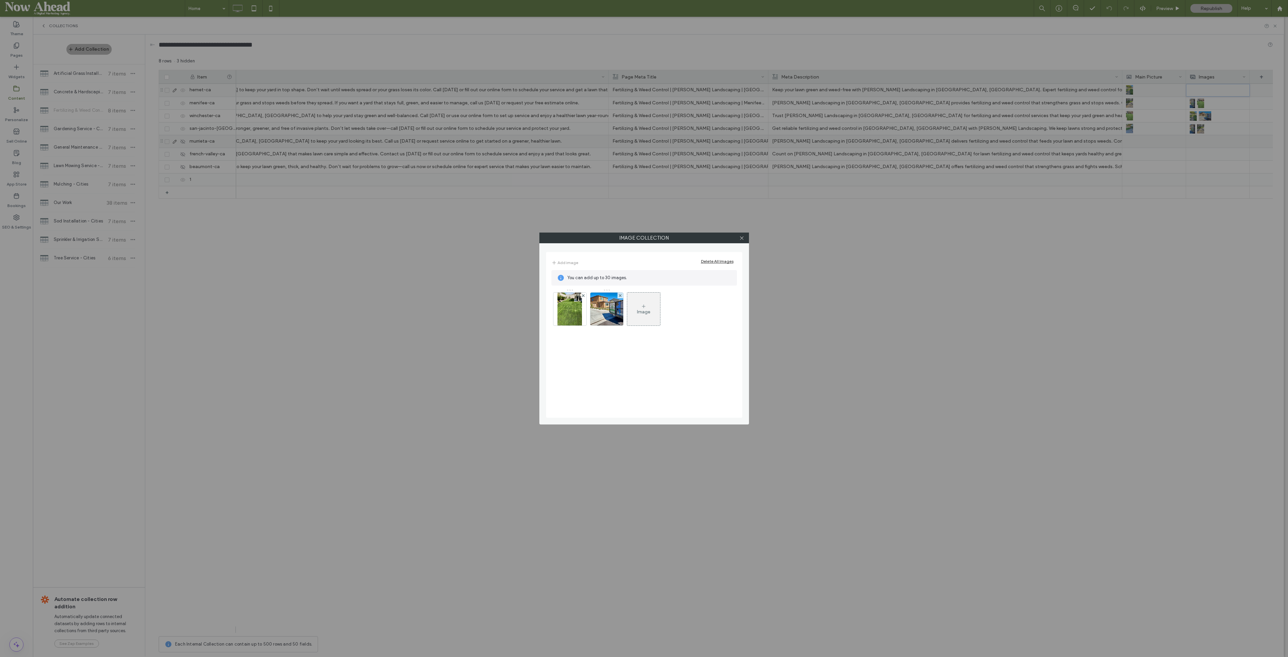
click at [742, 238] on use at bounding box center [741, 237] width 3 height 3
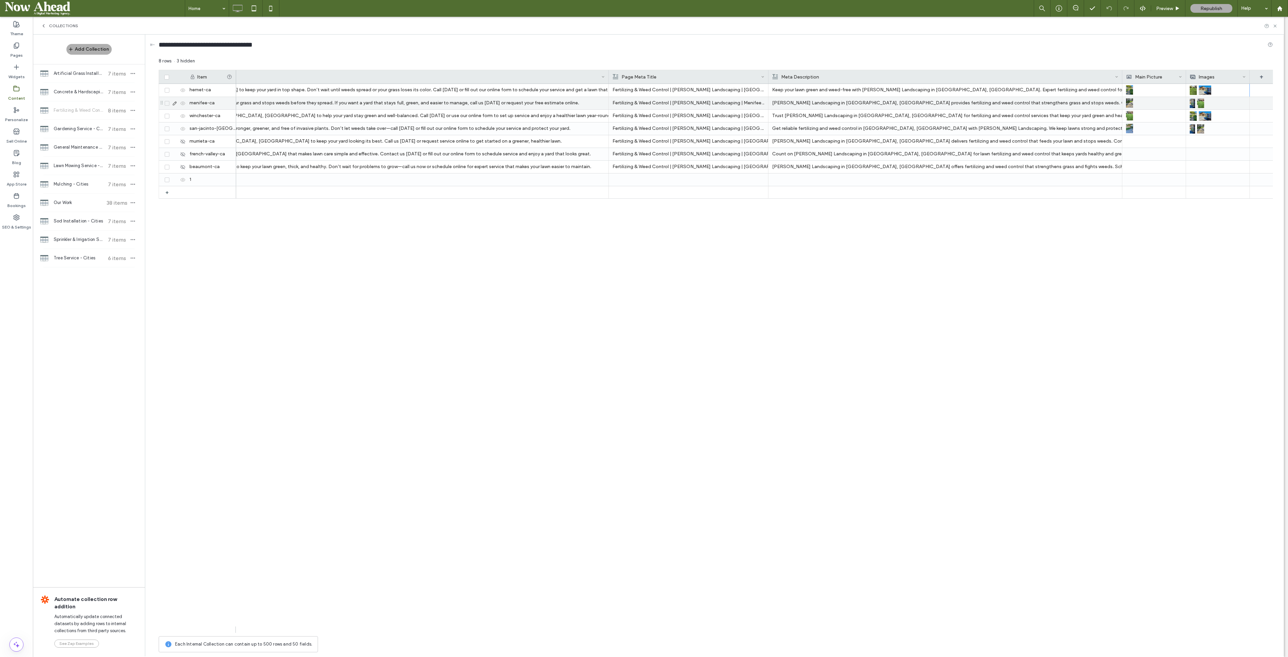
click at [1073, 102] on img at bounding box center [1200, 103] width 7 height 9
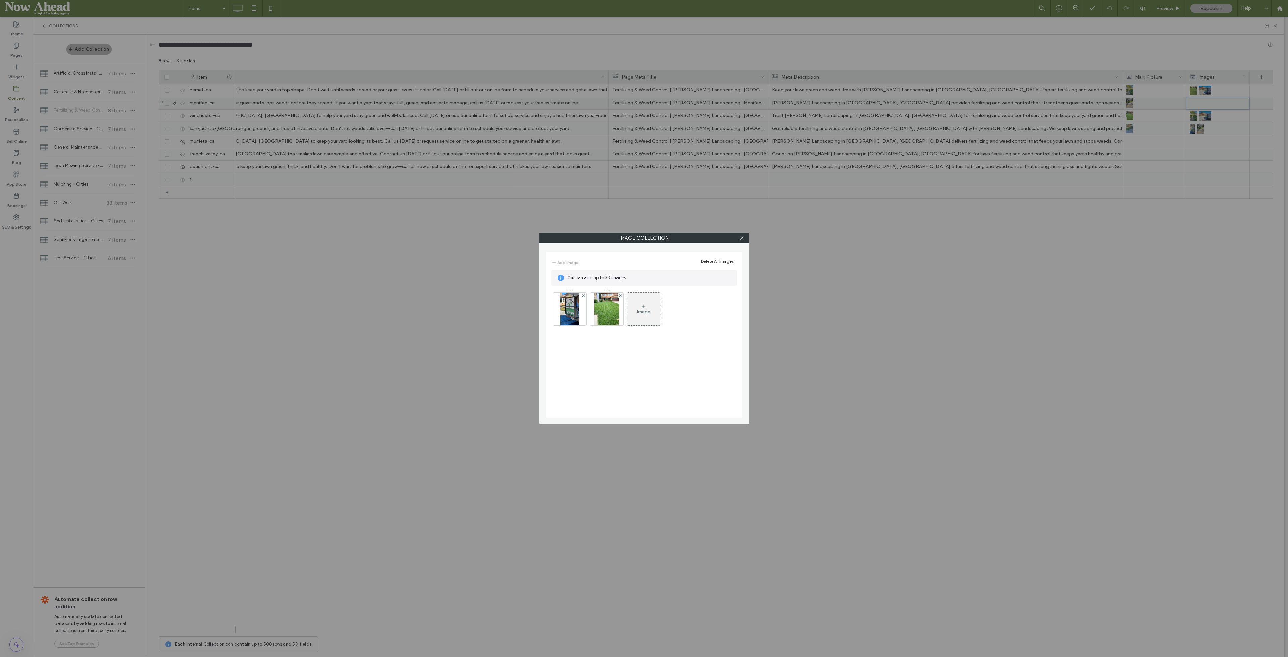
click at [1073, 277] on div "Image Collection Add image Delete All Images You can add up to 30 images. Image" at bounding box center [644, 328] width 1288 height 657
click at [1073, 116] on div "Image Collection Add image Delete All Images You can add up to 30 images. Image" at bounding box center [644, 328] width 1288 height 657
click at [745, 238] on div at bounding box center [742, 238] width 10 height 10
click at [742, 238] on icon at bounding box center [741, 237] width 5 height 5
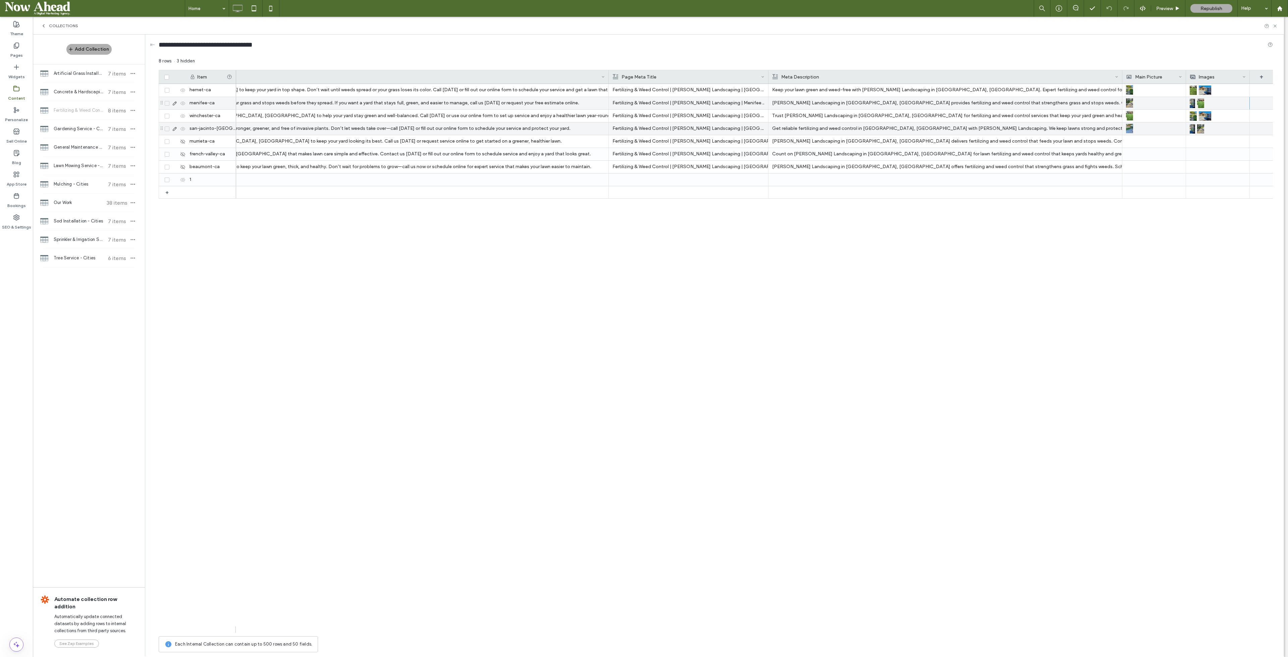
click at [1073, 133] on img at bounding box center [1200, 128] width 7 height 9
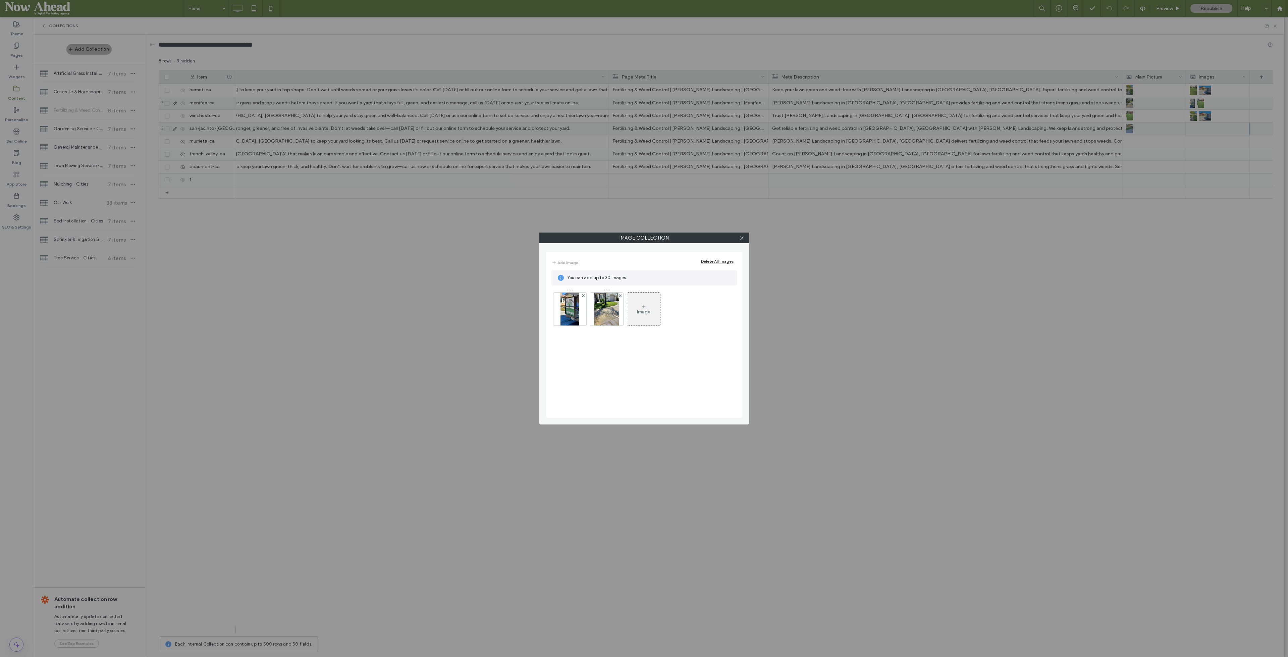
click at [1052, 306] on div "Image Collection Add image Delete All Images You can add up to 30 images. Image" at bounding box center [644, 328] width 1288 height 657
click at [743, 239] on use at bounding box center [741, 237] width 3 height 3
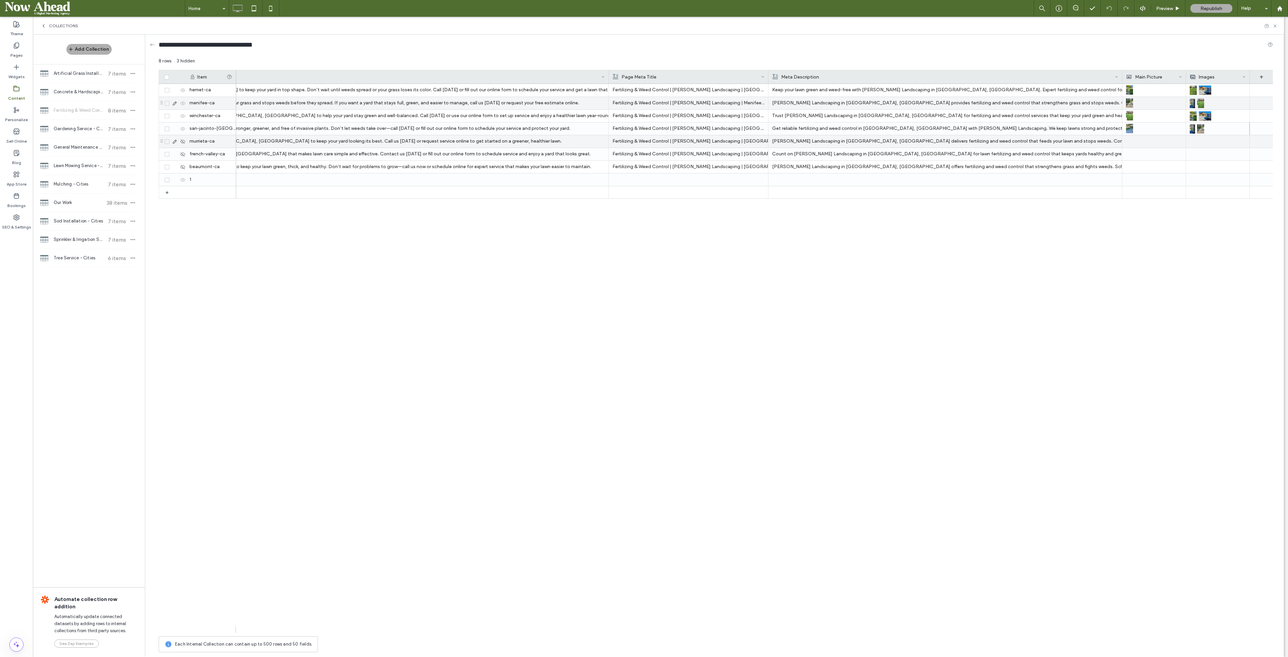
click at [1073, 141] on div at bounding box center [1154, 141] width 56 height 12
click at [1073, 141] on div at bounding box center [1154, 142] width 56 height 12
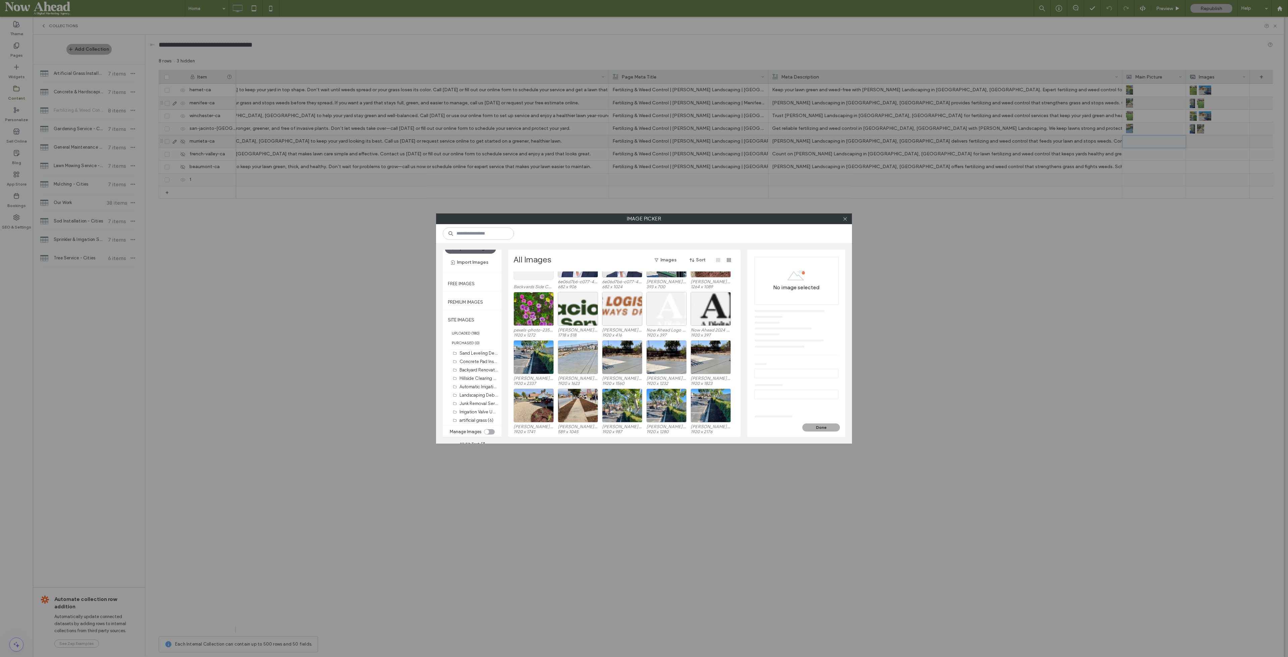
scroll to position [182, 0]
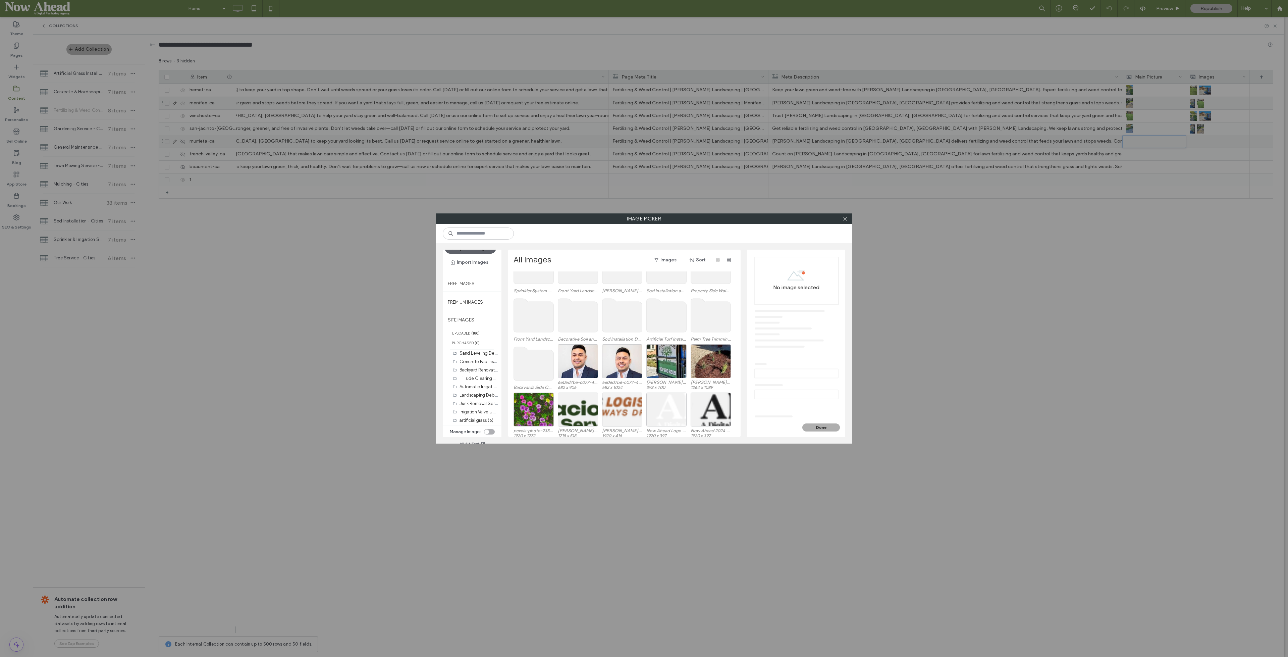
click at [1073, 293] on div "Image Picker Upload Images Import Images Free Images Premium Images SITE IMAGES…" at bounding box center [644, 328] width 1288 height 657
click at [846, 220] on icon at bounding box center [845, 218] width 5 height 5
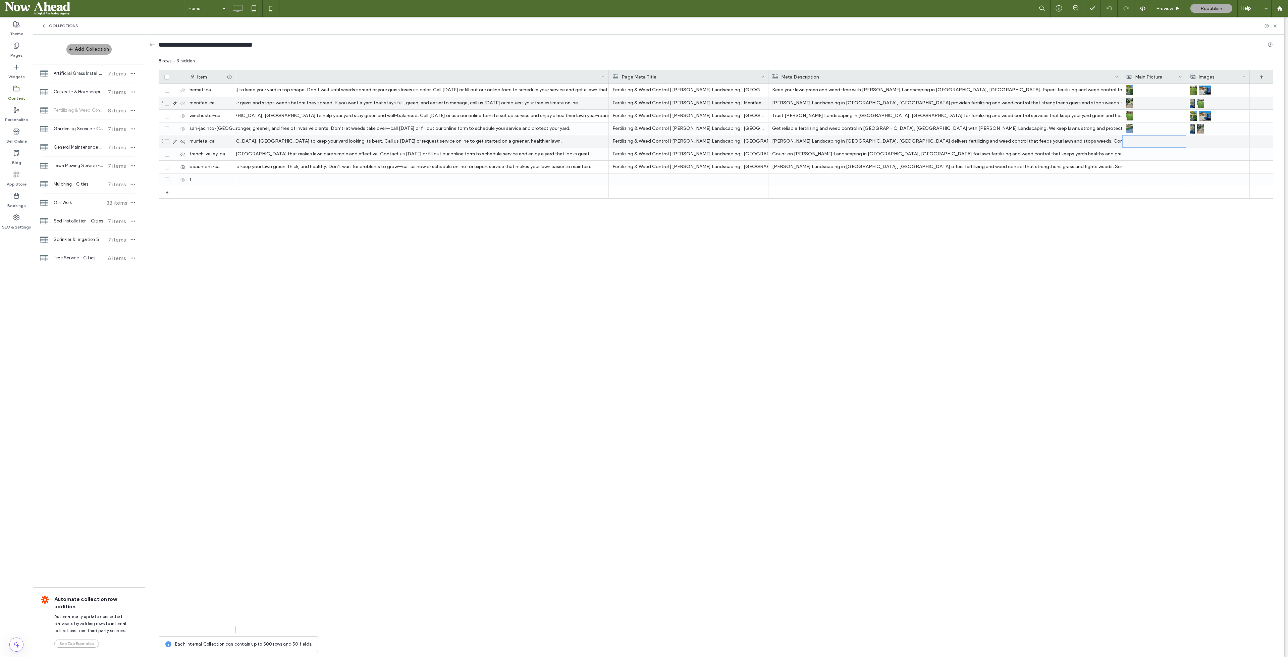
click at [1073, 143] on div at bounding box center [1154, 142] width 56 height 12
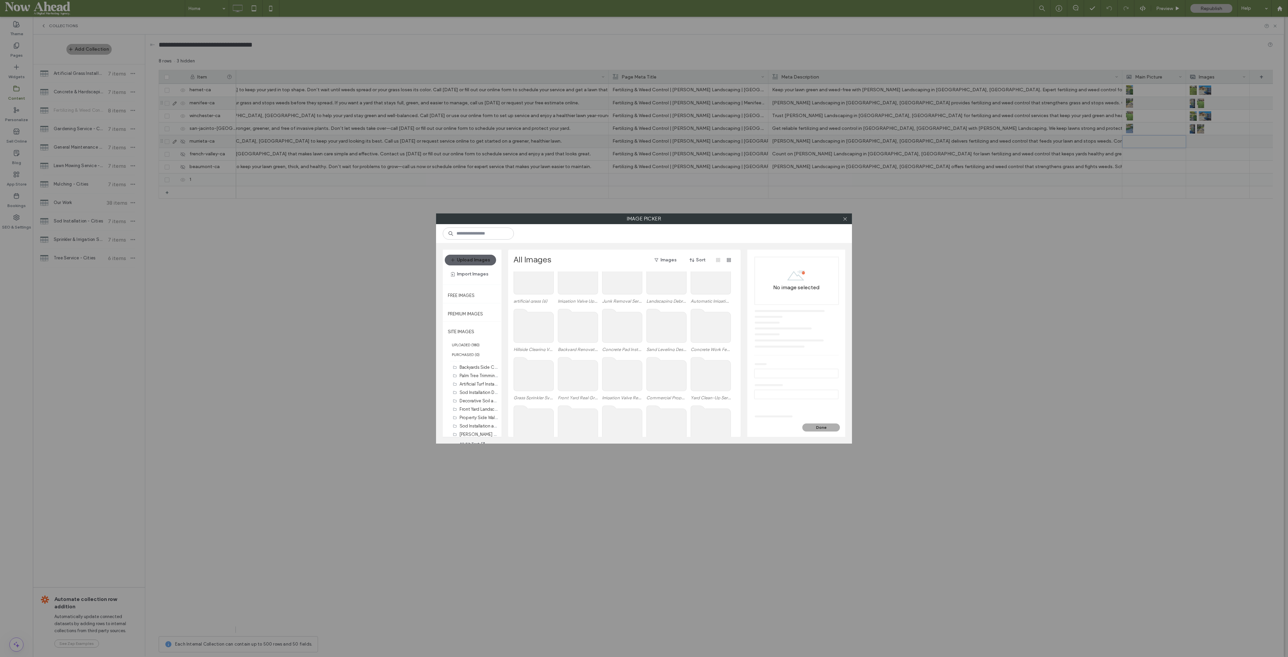
scroll to position [41, 0]
click at [473, 262] on button "Upload Images" at bounding box center [470, 260] width 51 height 11
click at [692, 375] on button "Close" at bounding box center [690, 378] width 28 height 7
click at [816, 429] on button "Done" at bounding box center [821, 427] width 38 height 8
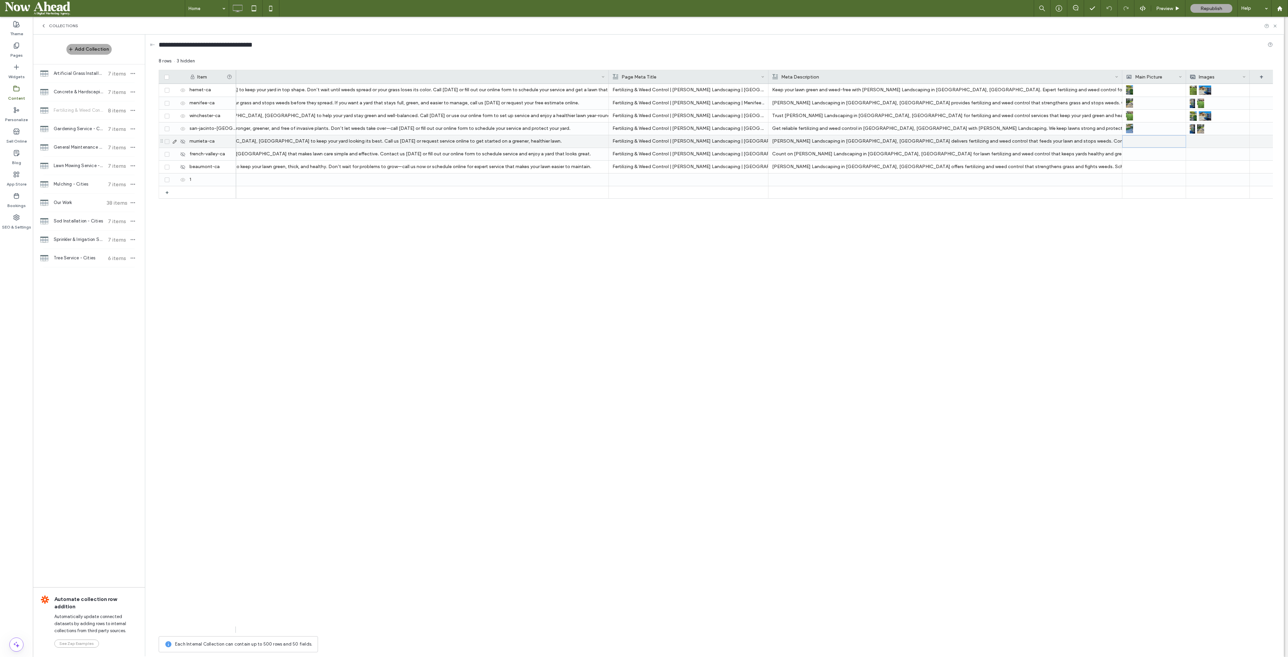
click at [1073, 140] on div at bounding box center [1154, 142] width 56 height 12
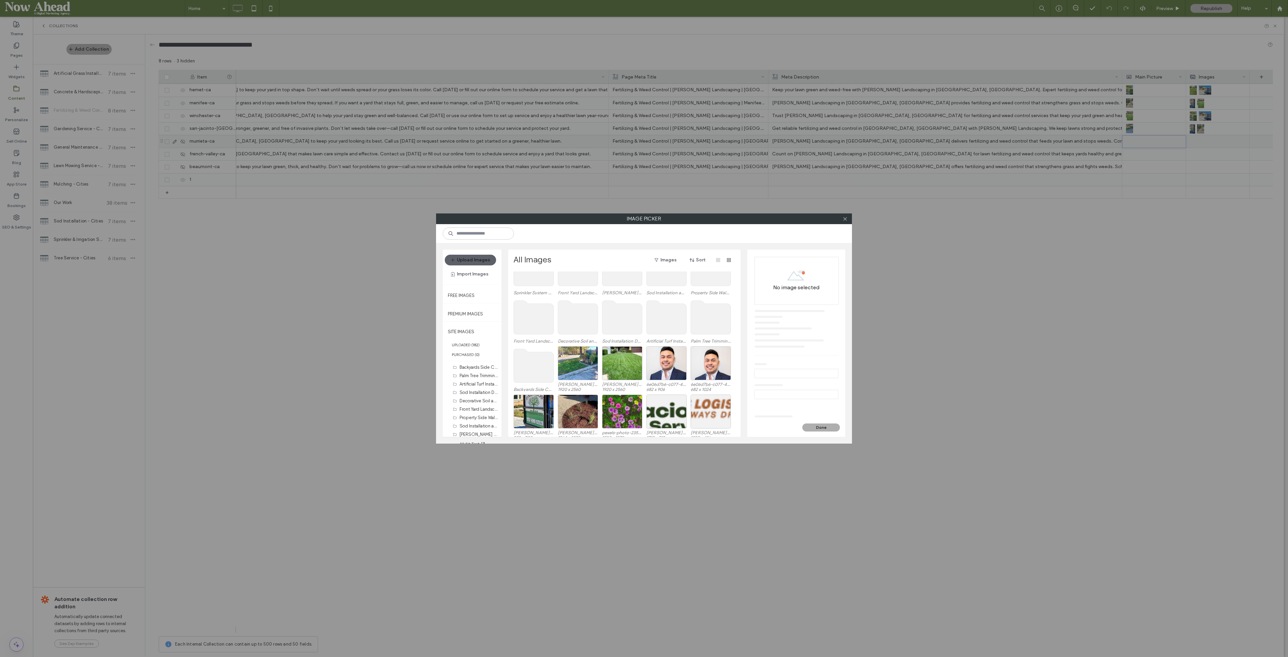
scroll to position [232, 0]
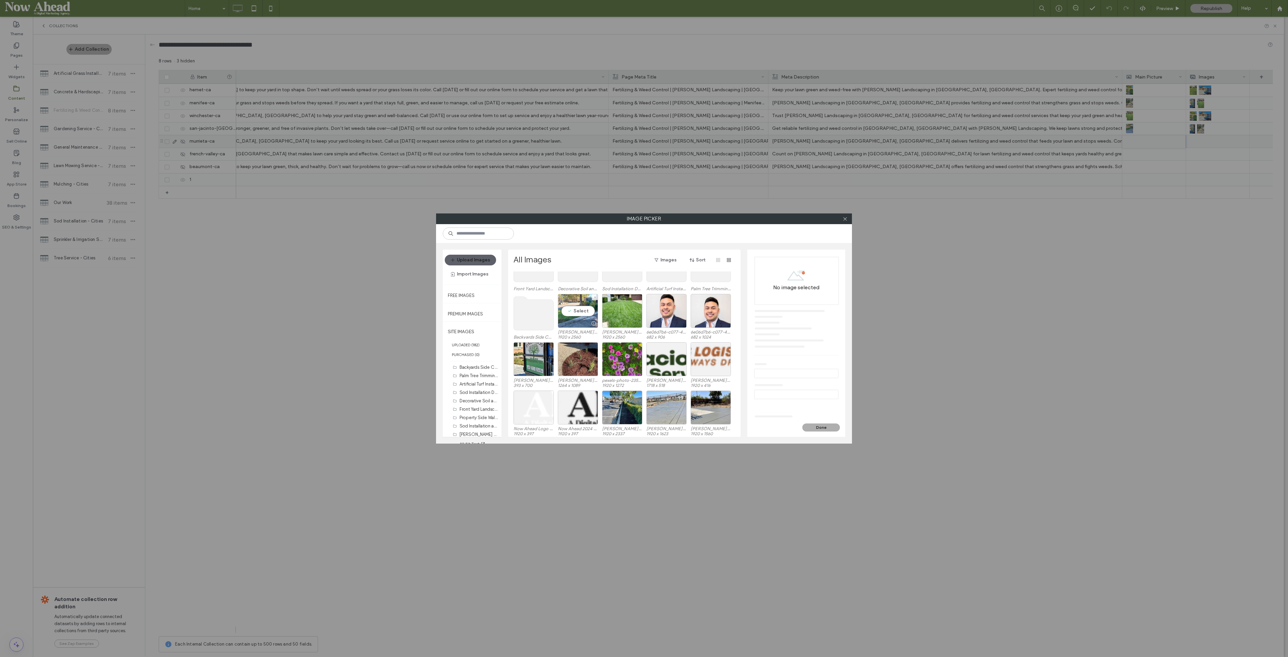
click at [583, 310] on div "Select" at bounding box center [578, 311] width 40 height 34
click at [626, 312] on div "Select" at bounding box center [622, 311] width 40 height 34
click at [818, 425] on button "Done" at bounding box center [821, 427] width 38 height 8
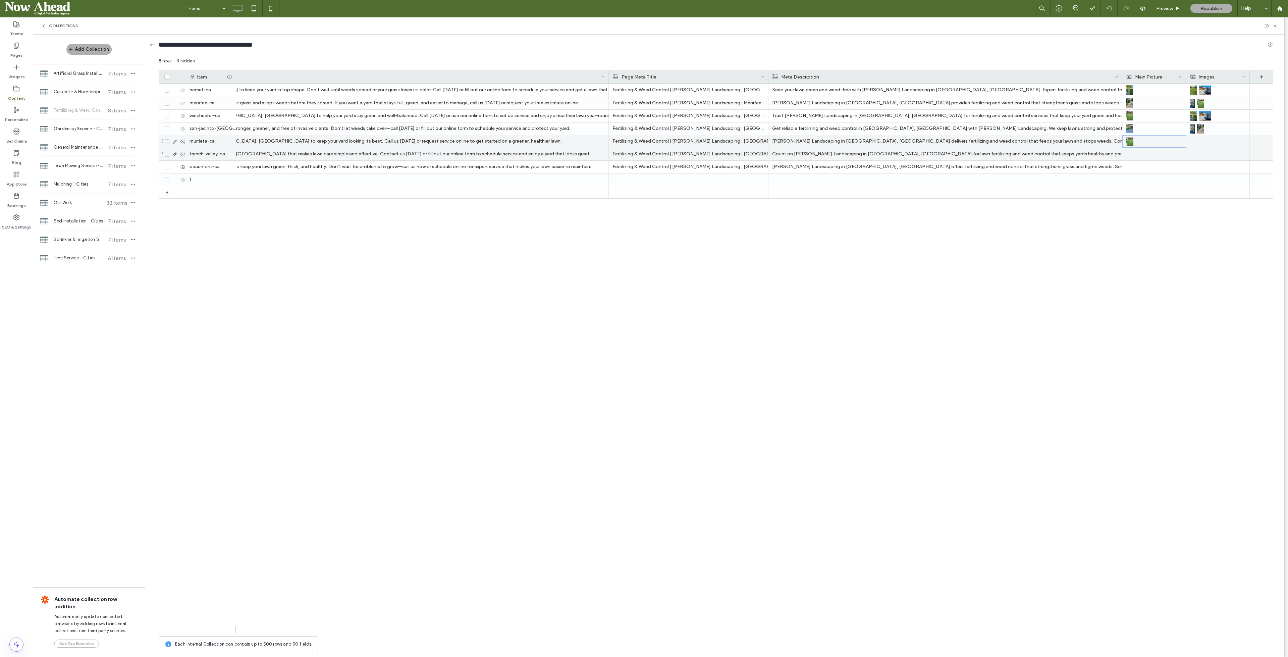
click at [1073, 153] on div at bounding box center [1154, 154] width 56 height 12
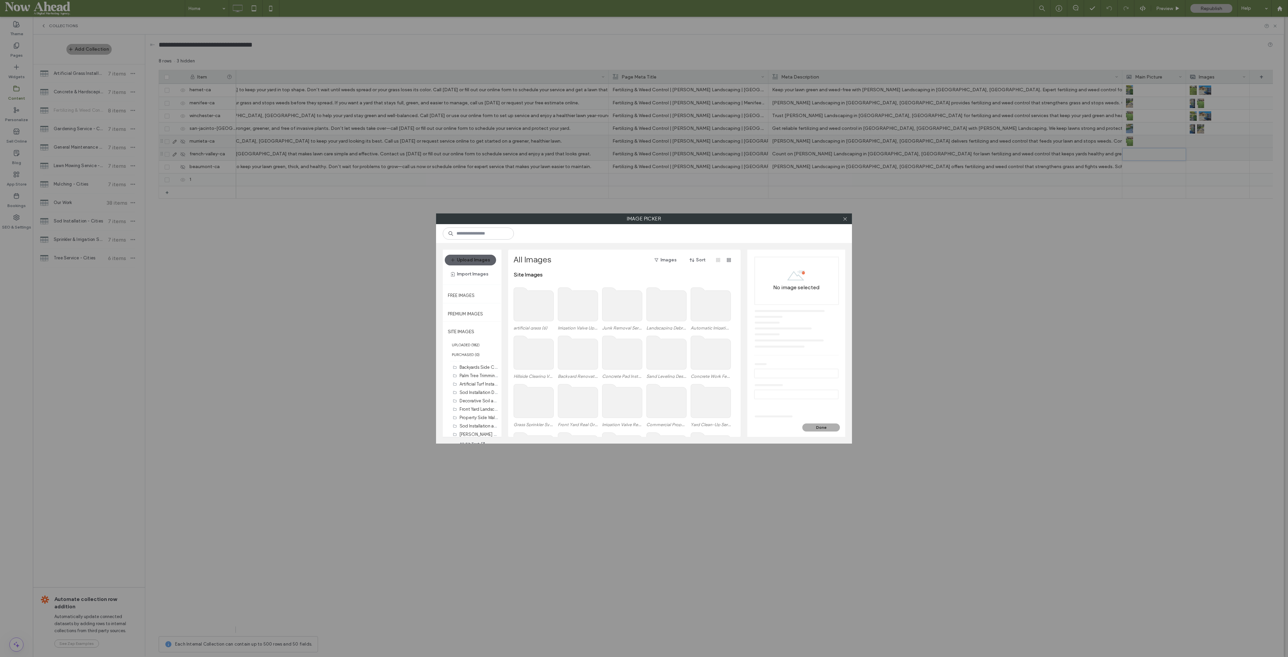
scroll to position [201, 0]
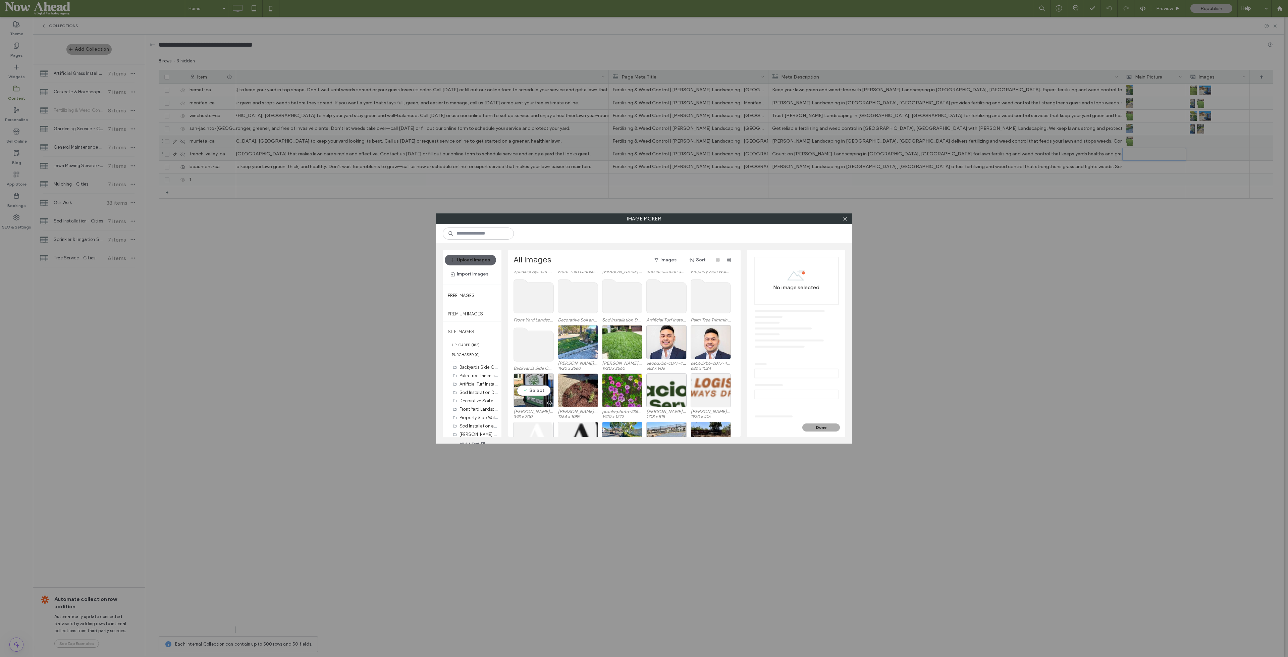
click at [522, 386] on div "Select" at bounding box center [534, 390] width 40 height 34
click at [815, 426] on button "Done" at bounding box center [821, 427] width 38 height 8
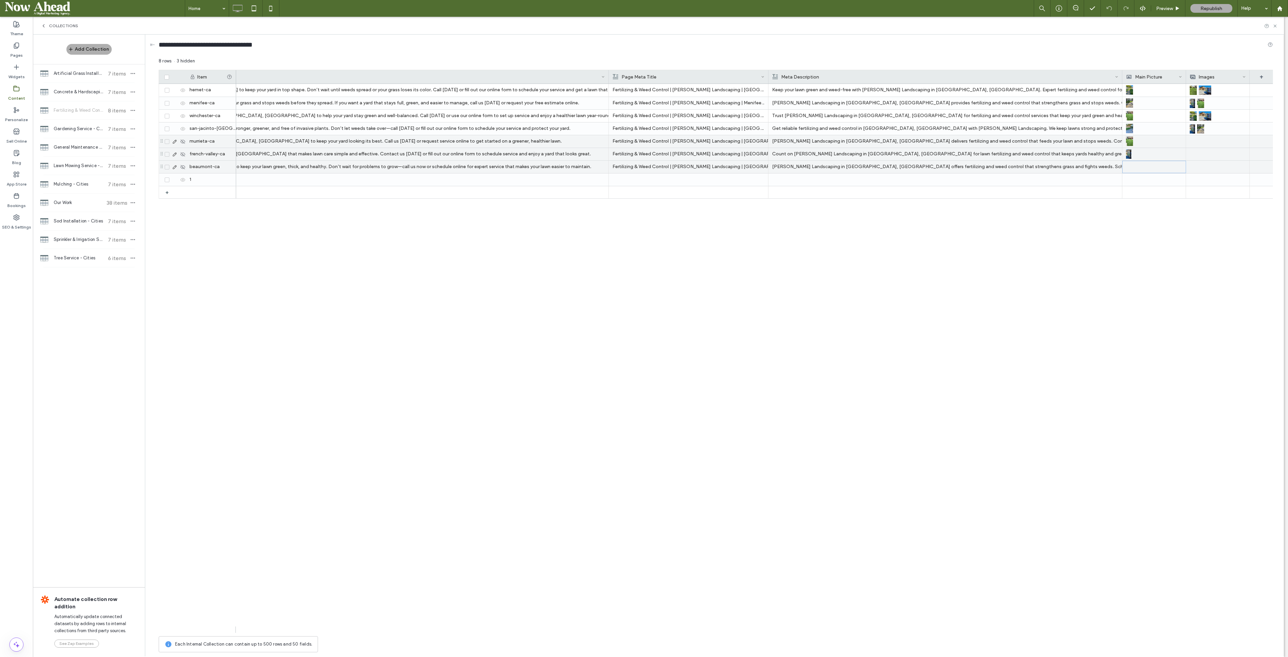
click at [1073, 168] on div at bounding box center [1154, 167] width 56 height 12
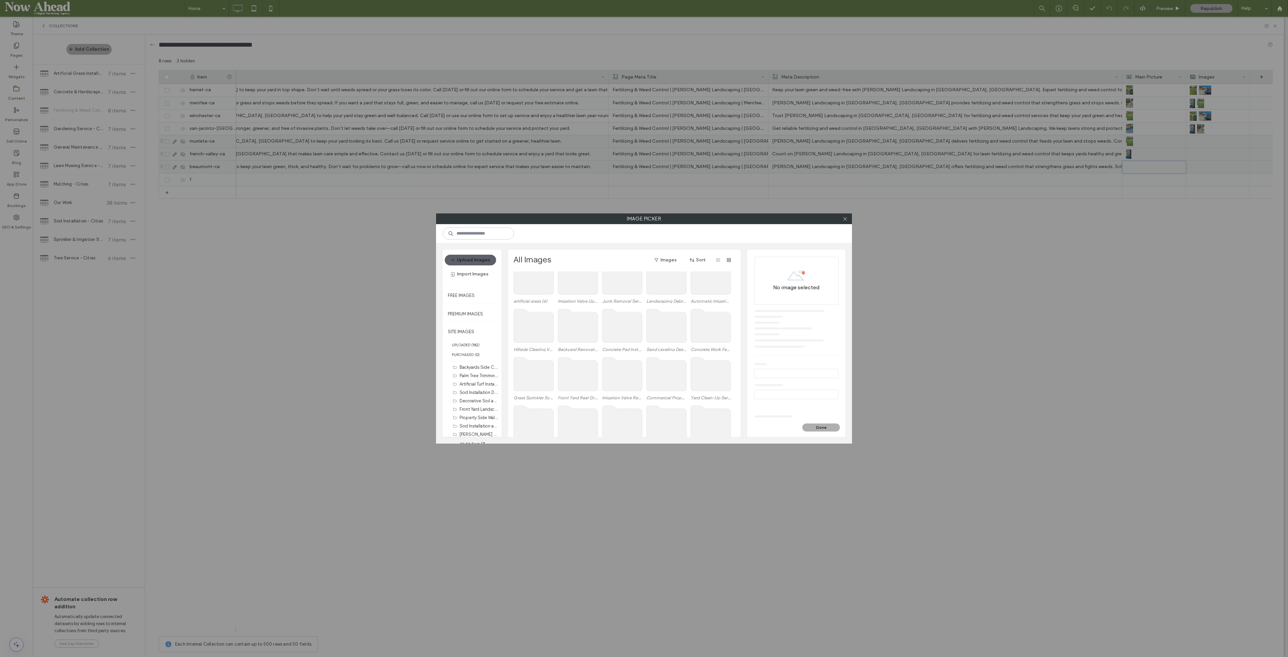
scroll to position [41, 0]
click at [536, 365] on use at bounding box center [534, 360] width 40 height 34
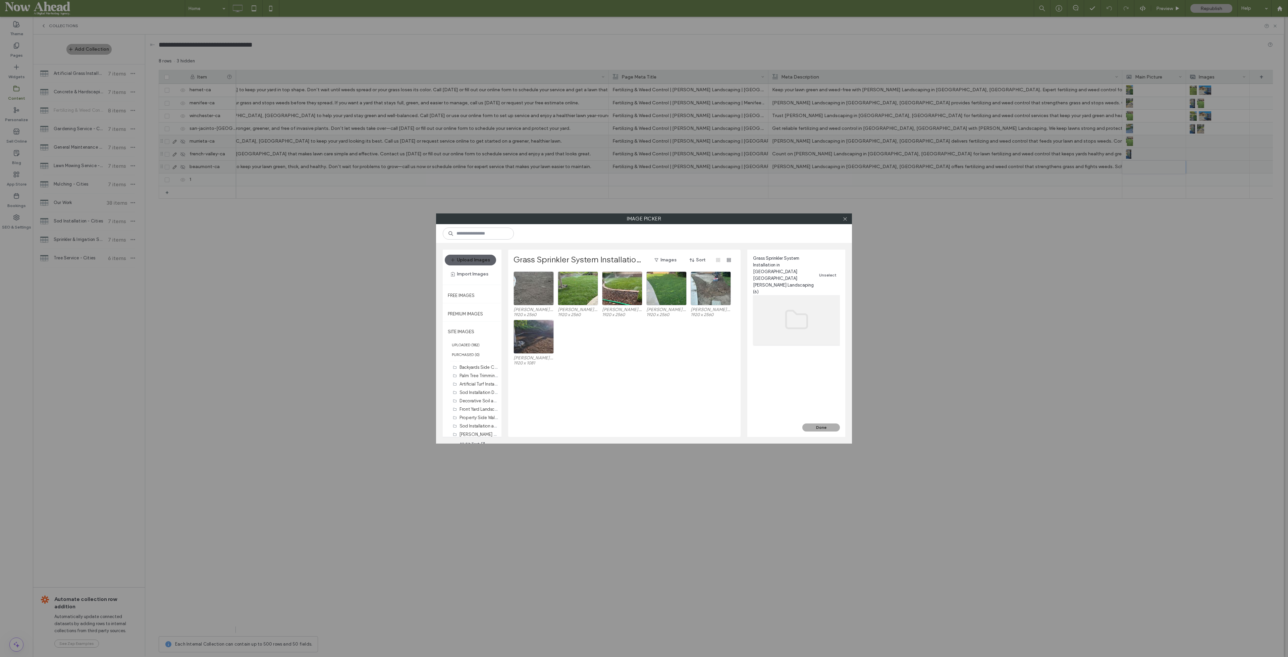
click at [845, 221] on icon at bounding box center [845, 218] width 5 height 5
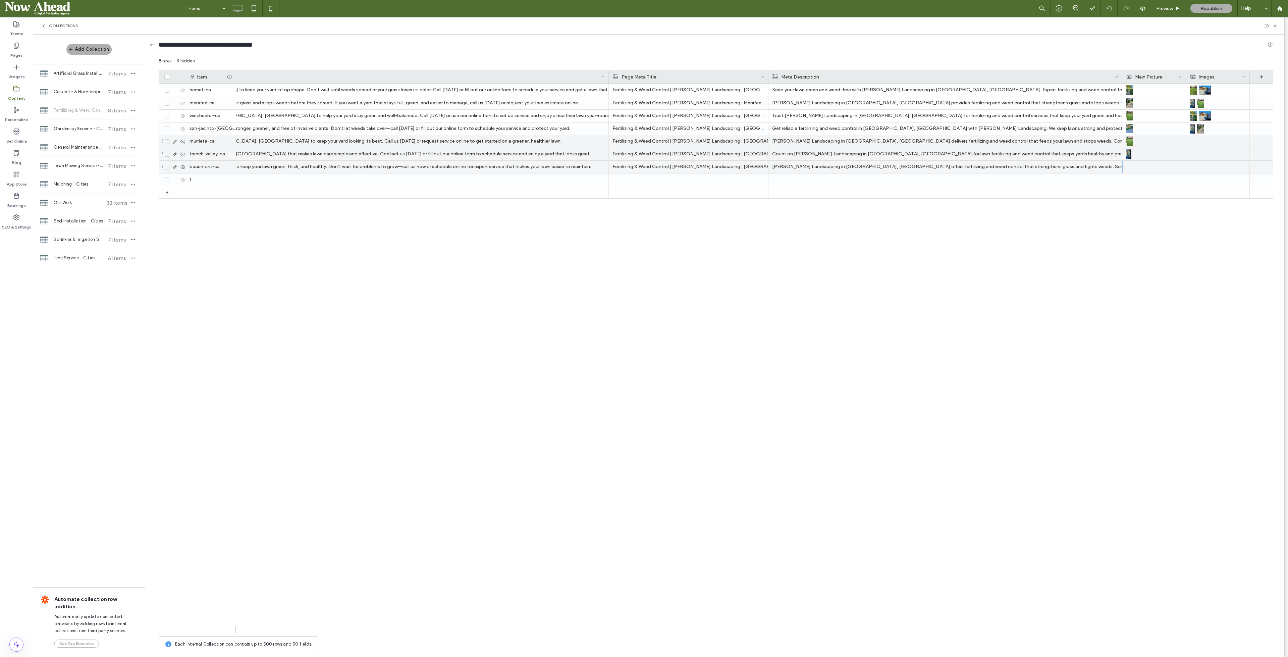
click at [1073, 170] on div at bounding box center [1154, 167] width 56 height 12
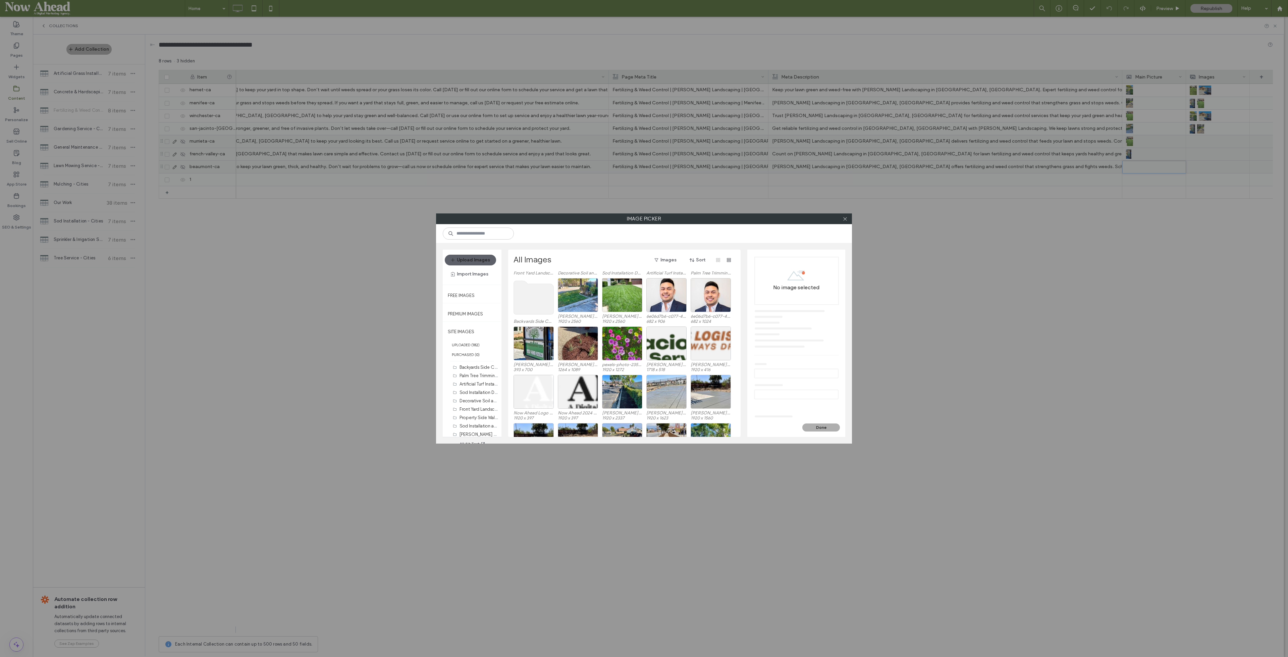
scroll to position [232, 0]
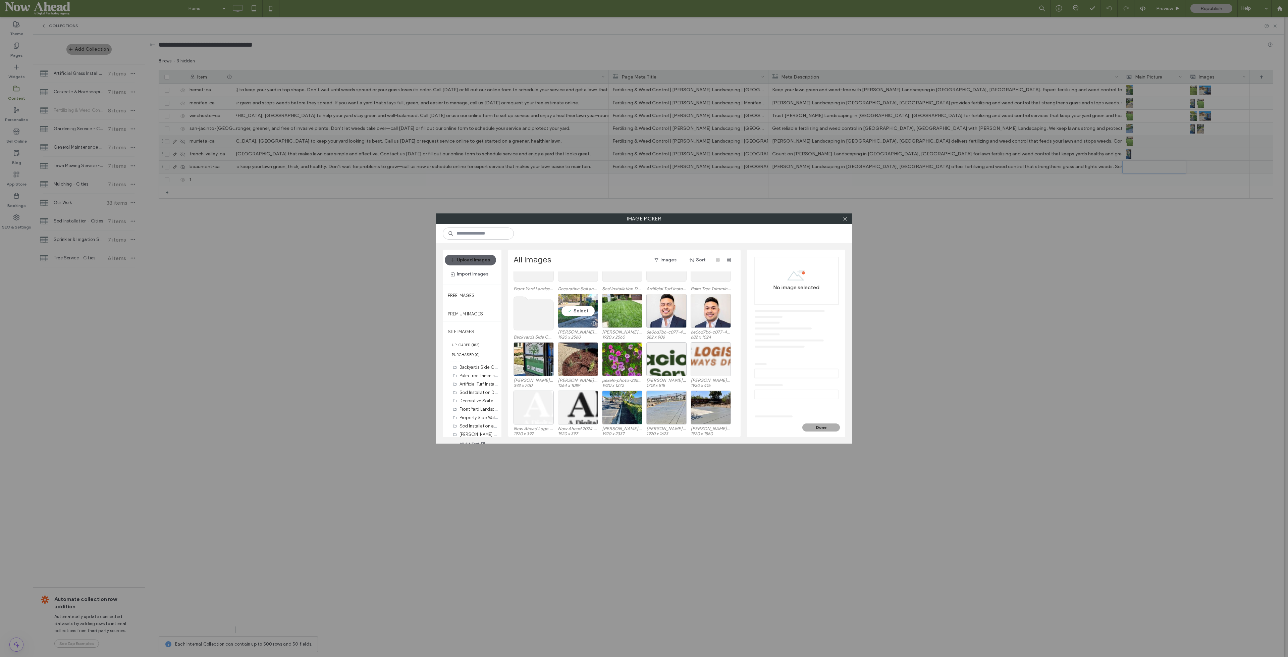
click at [577, 308] on div "Select" at bounding box center [578, 311] width 40 height 34
click at [828, 427] on button "Done" at bounding box center [821, 427] width 38 height 8
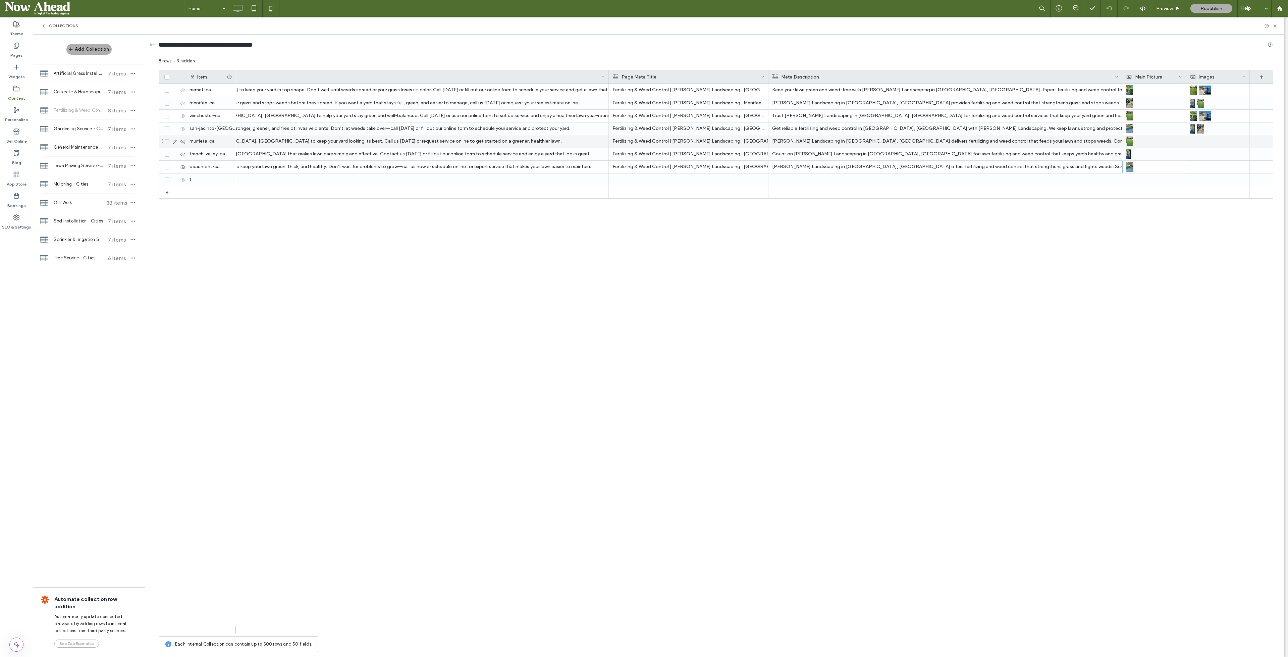
click at [1073, 140] on div at bounding box center [1218, 141] width 56 height 12
click at [1073, 140] on div at bounding box center [1218, 142] width 56 height 12
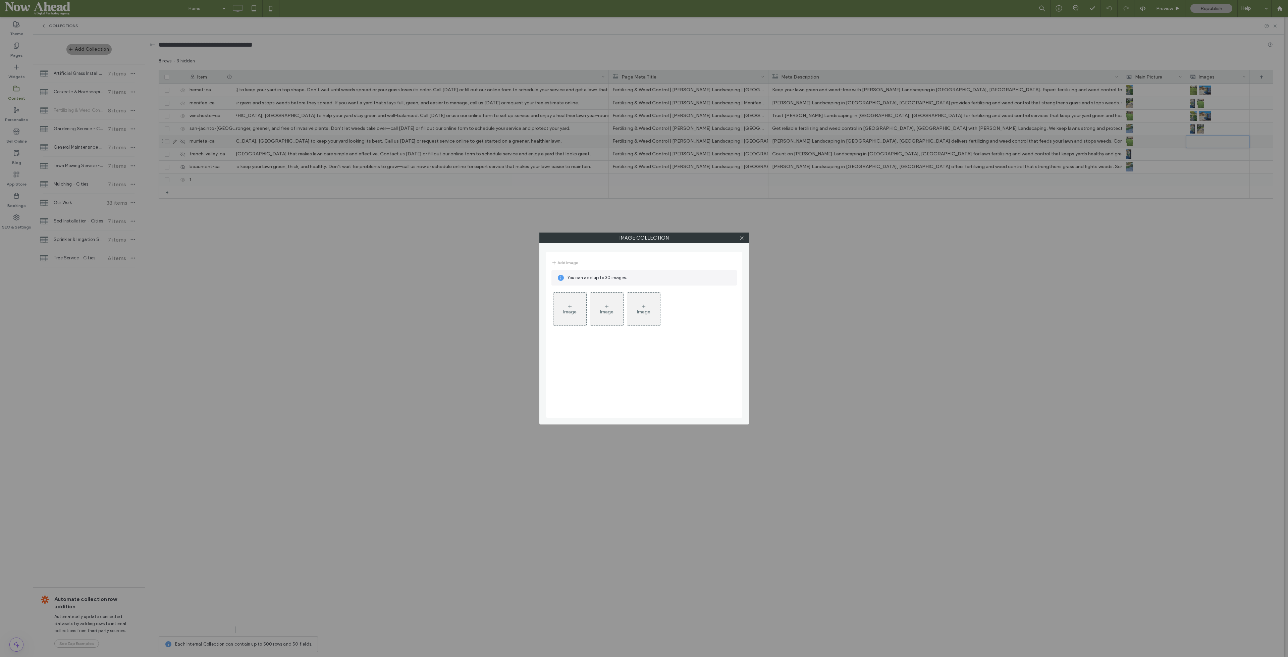
click at [559, 316] on div "Image" at bounding box center [569, 309] width 33 height 32
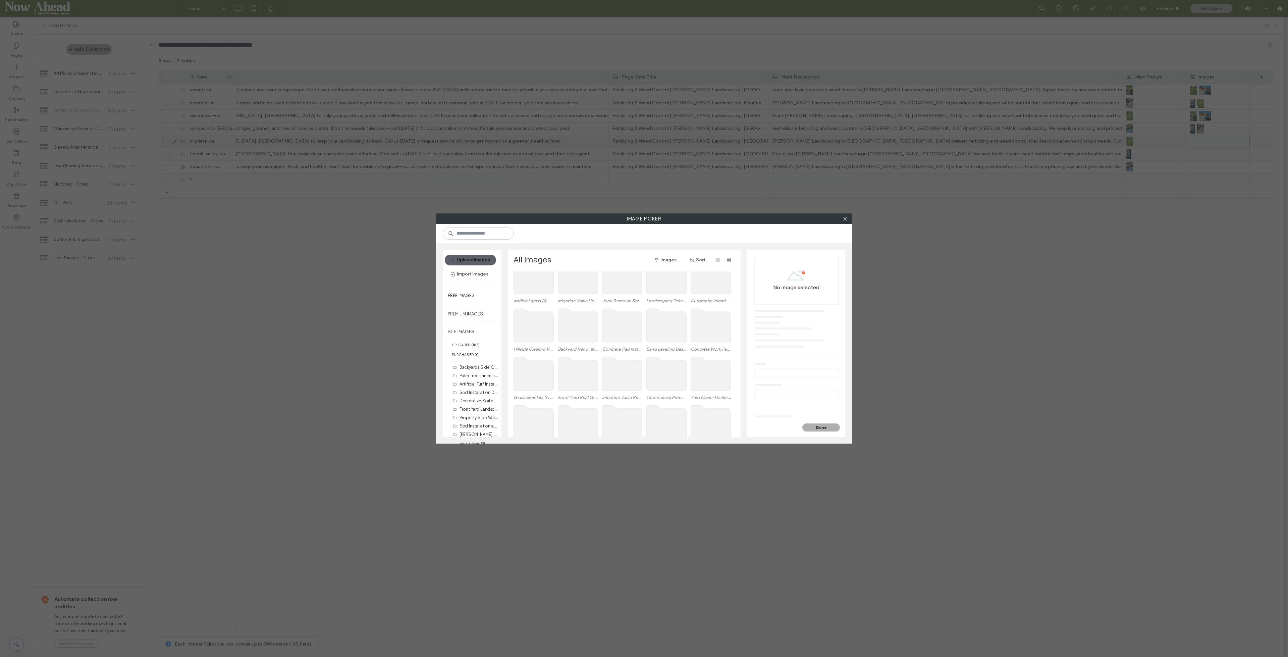
scroll to position [41, 0]
click at [848, 219] on div at bounding box center [845, 219] width 10 height 10
click at [845, 219] on icon at bounding box center [845, 218] width 5 height 5
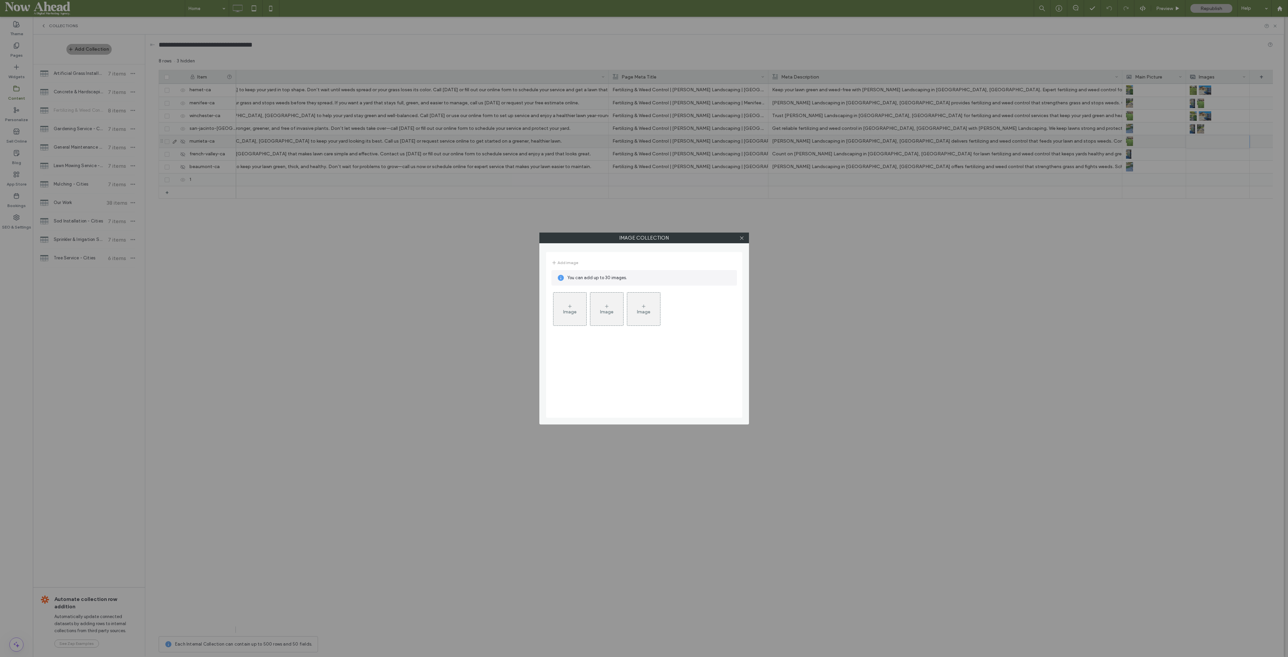
click at [554, 302] on div "Image" at bounding box center [569, 309] width 33 height 32
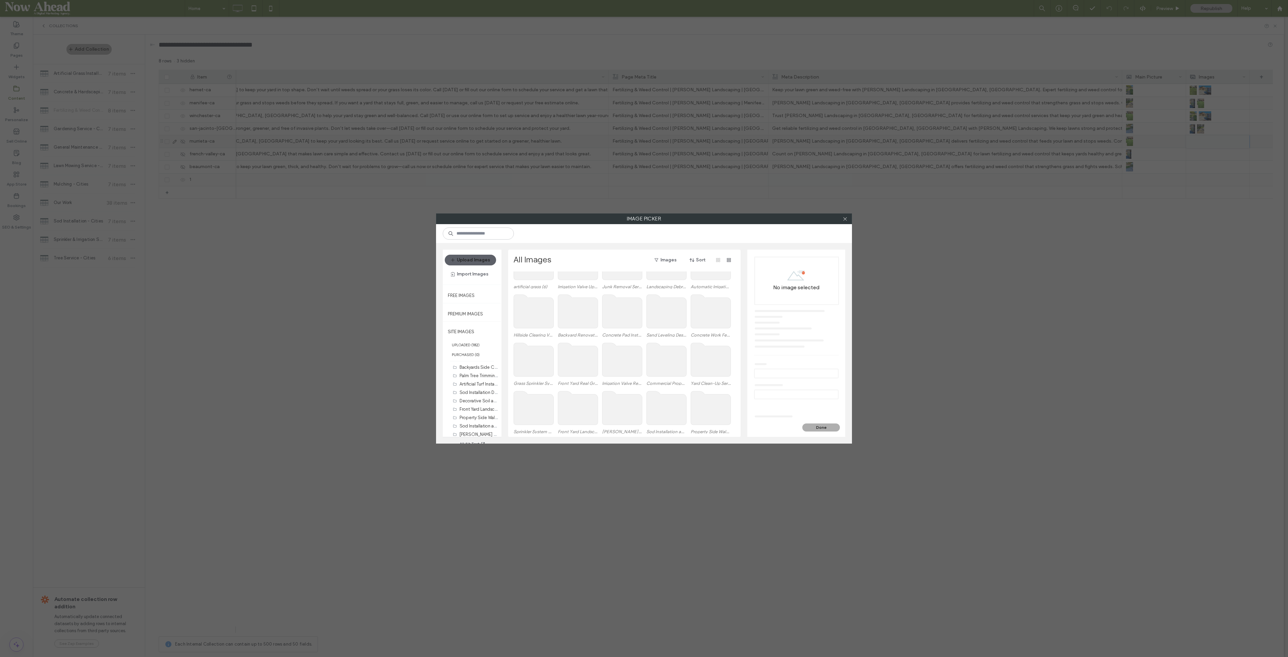
click at [622, 364] on use at bounding box center [622, 360] width 40 height 34
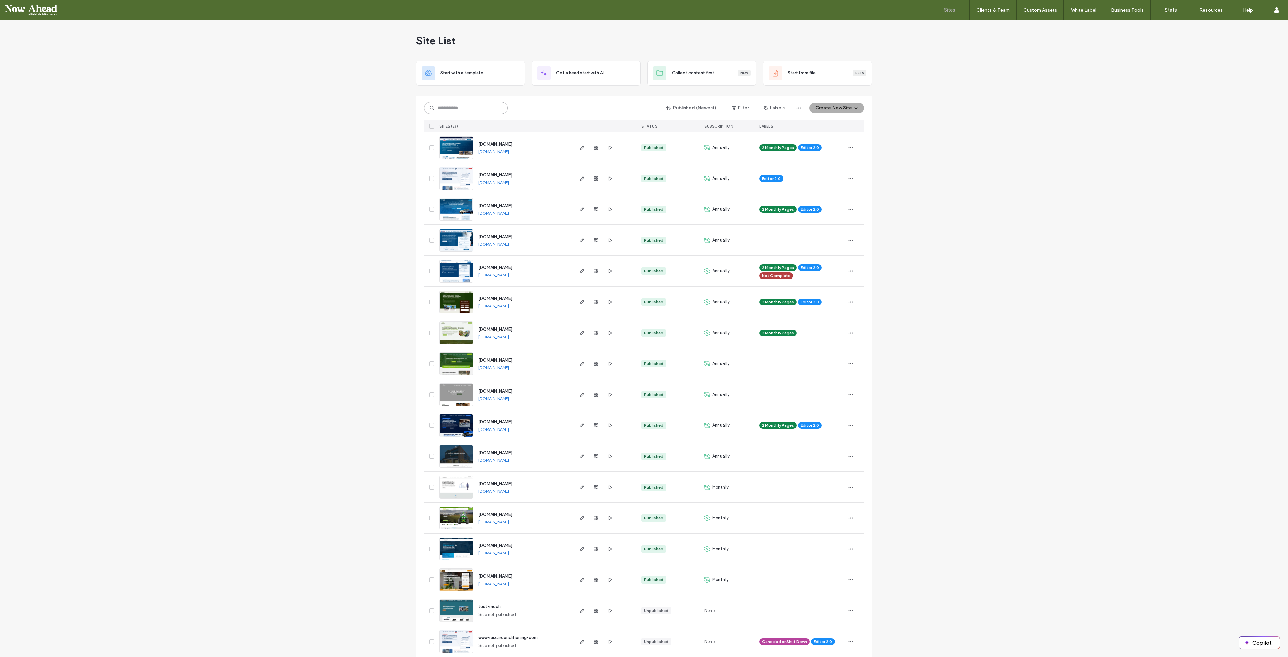
click at [439, 106] on input at bounding box center [466, 108] width 84 height 12
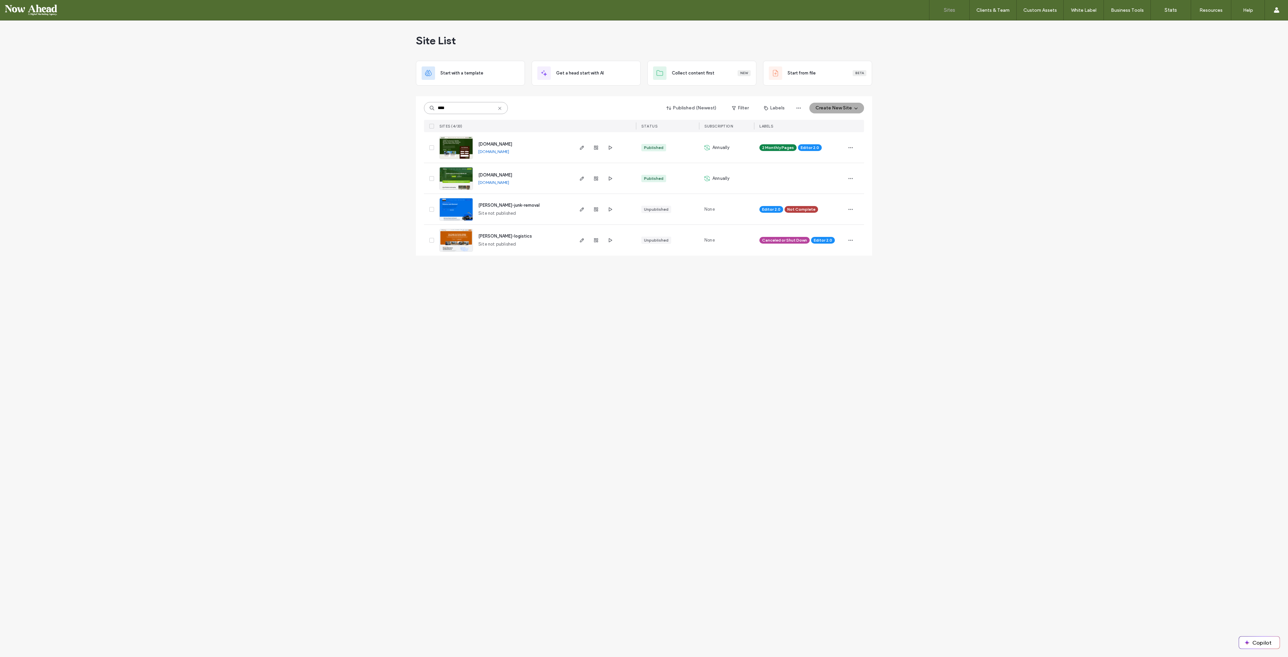
type input "****"
click at [512, 174] on span "[DOMAIN_NAME]" at bounding box center [495, 174] width 34 height 5
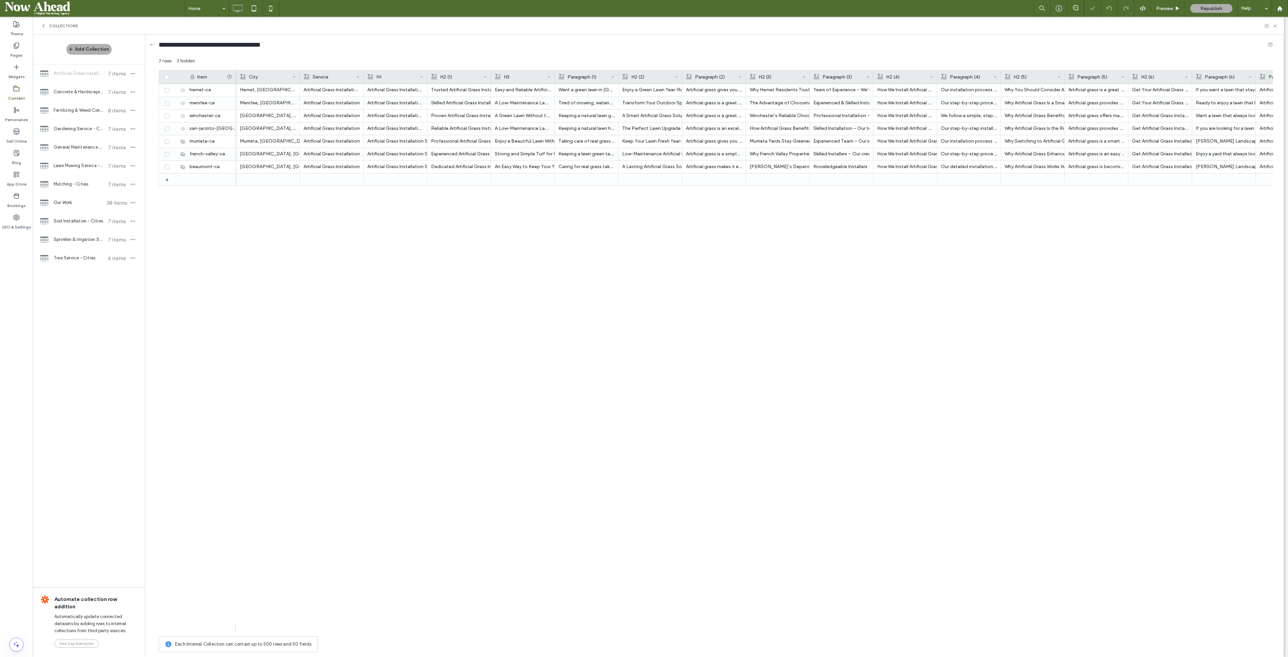
click at [84, 108] on span "Fertilizing & Weed Control - Cities" at bounding box center [79, 110] width 50 height 7
click at [168, 181] on span at bounding box center [167, 179] width 5 height 5
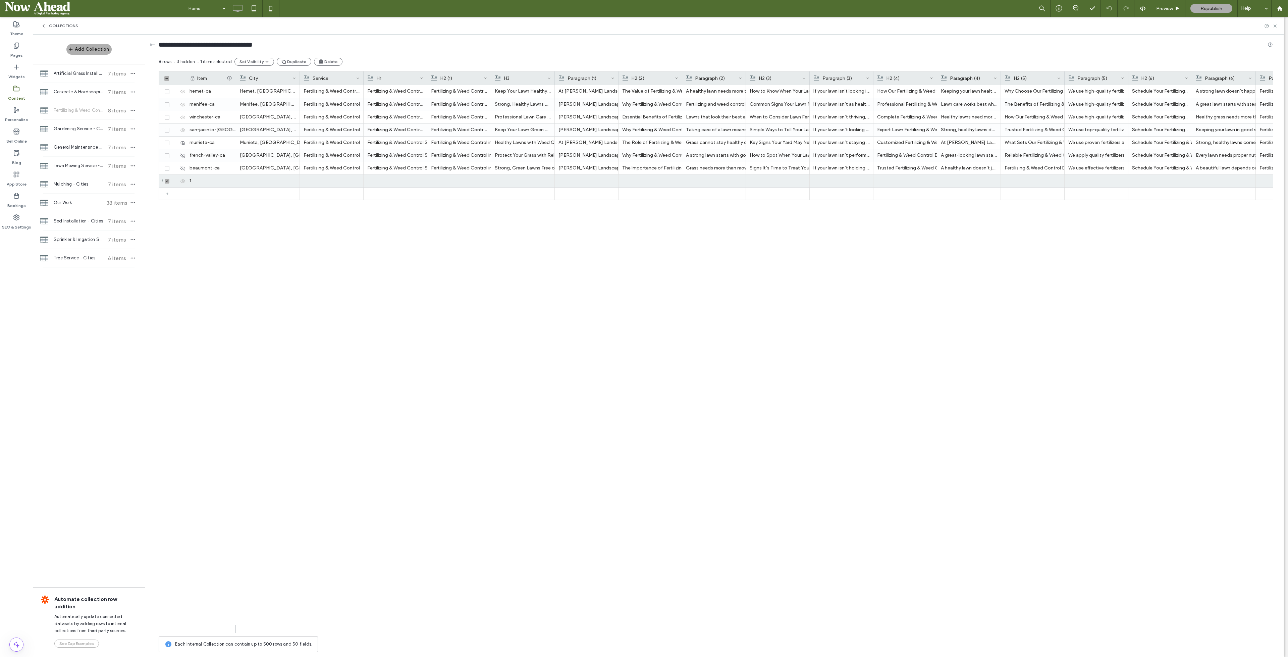
click at [319, 59] on icon "button" at bounding box center [320, 61] width 5 height 5
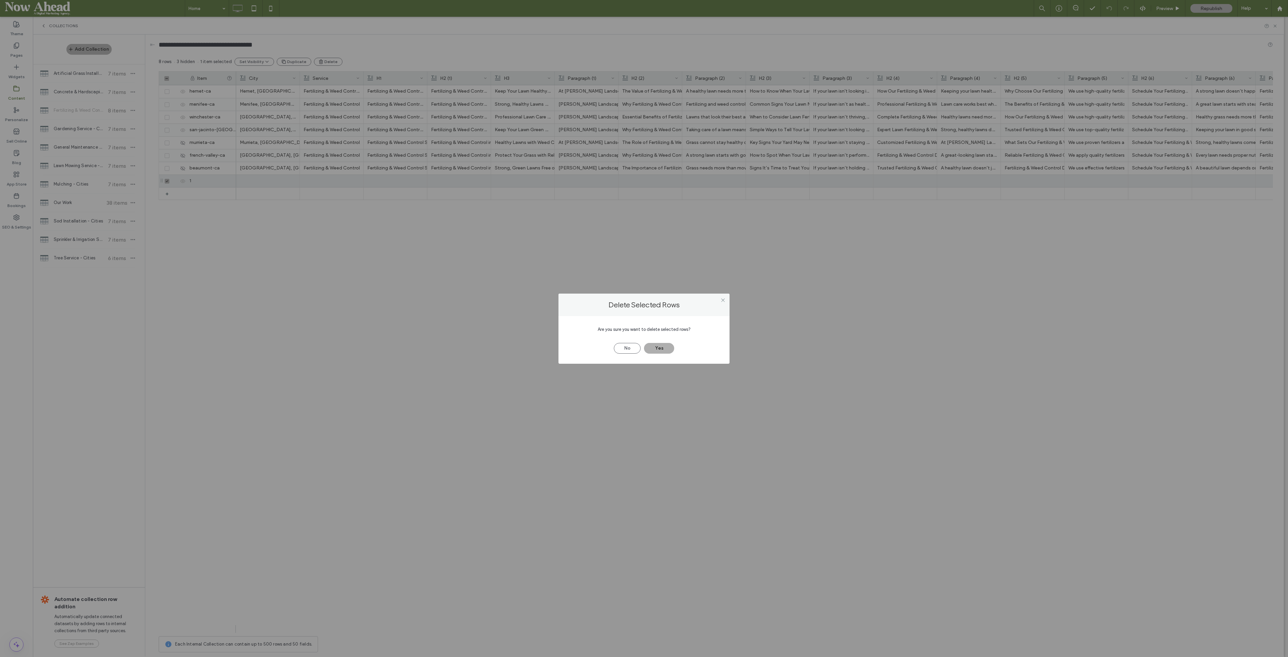
click at [665, 349] on button "Yes" at bounding box center [659, 348] width 30 height 11
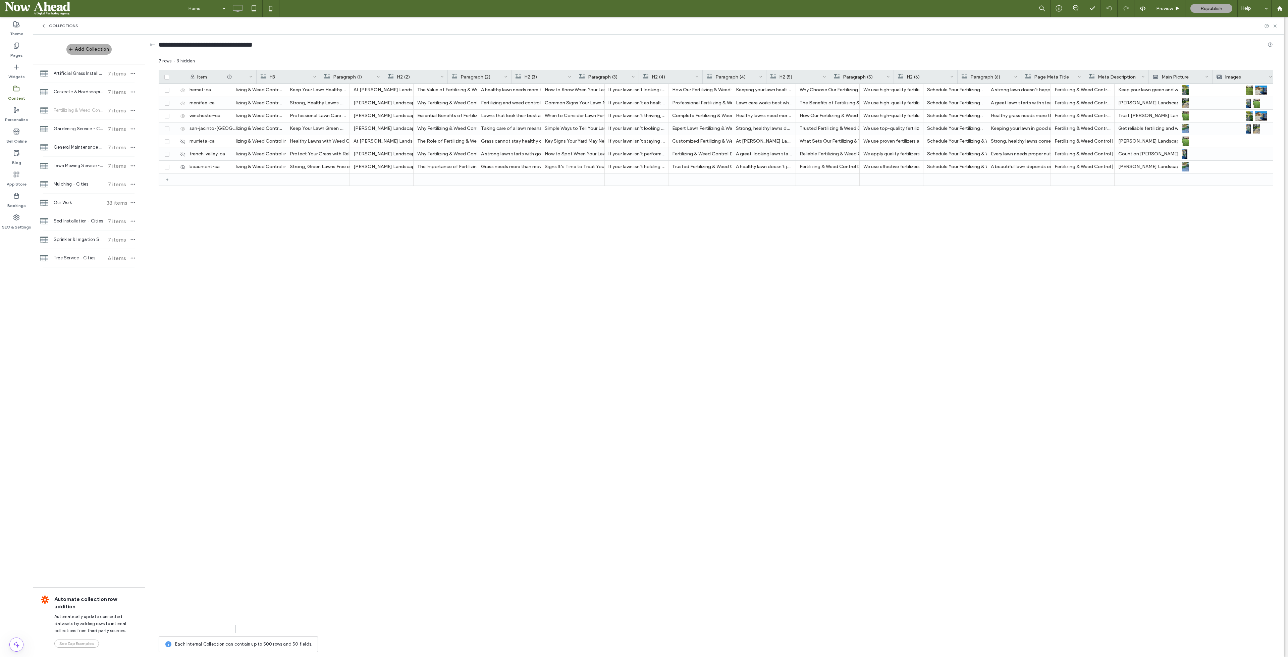
scroll to position [0, 237]
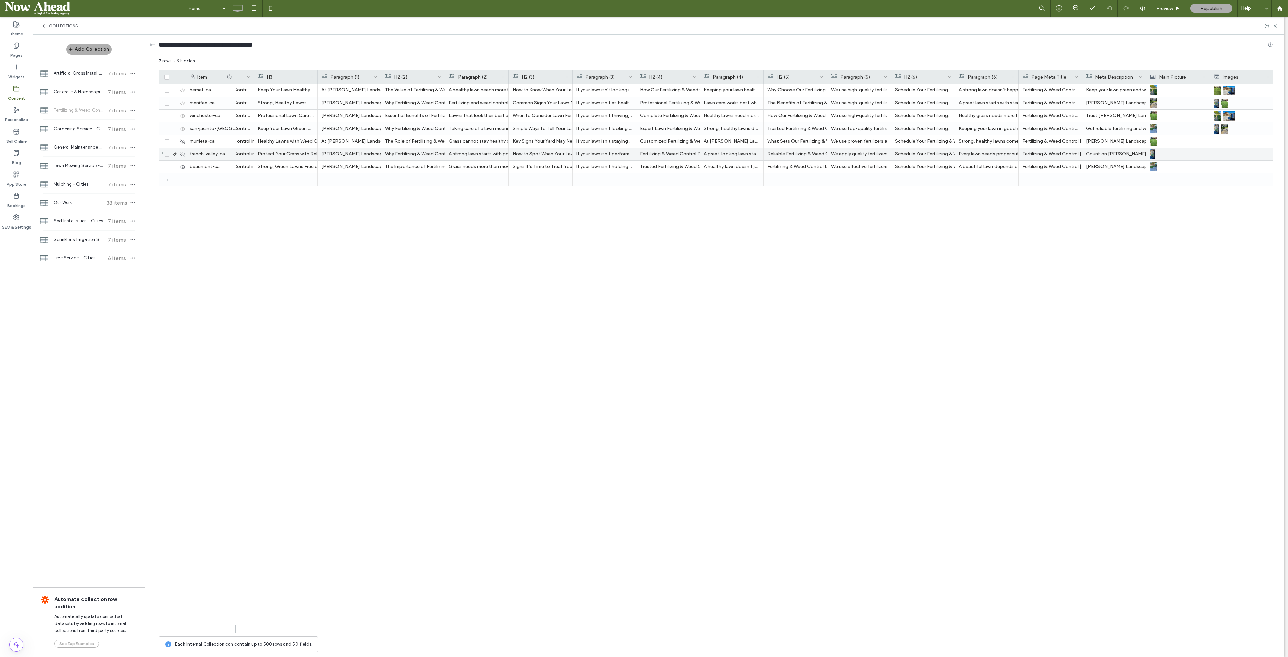
click at [1227, 148] on div at bounding box center [1242, 154] width 64 height 12
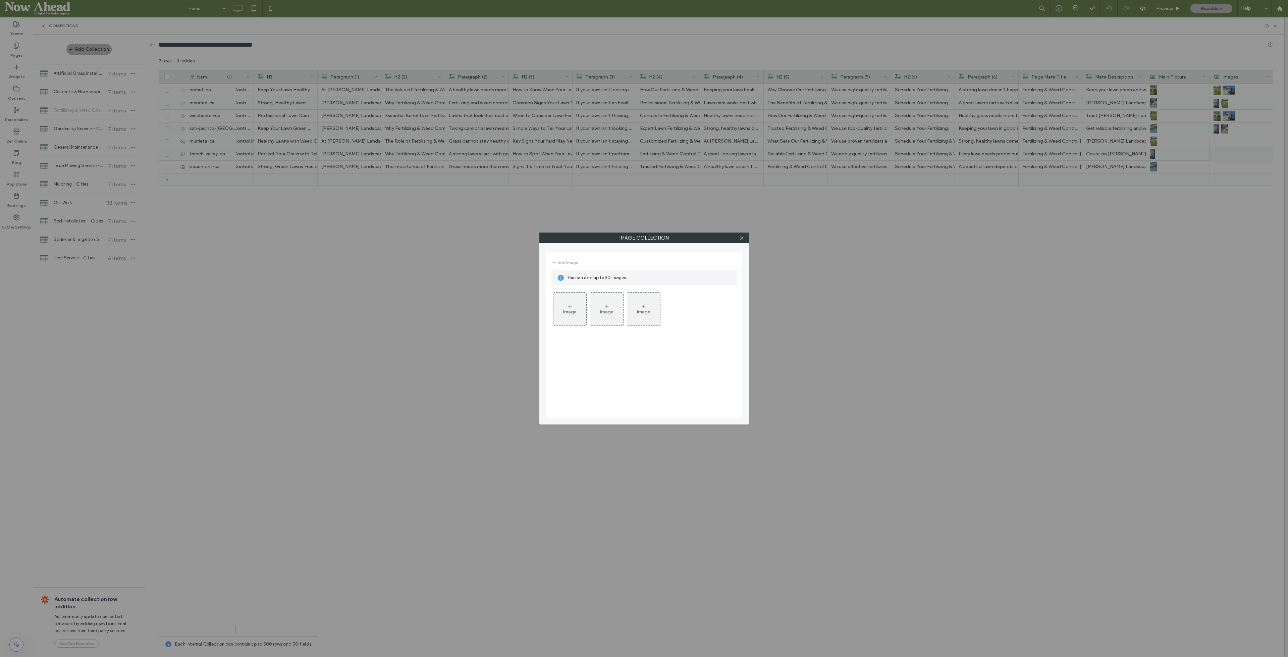
click at [548, 311] on div "Add image You can add up to 30 images. Image Image Image" at bounding box center [644, 335] width 196 height 166
click at [571, 309] on div "Image" at bounding box center [569, 312] width 13 height 6
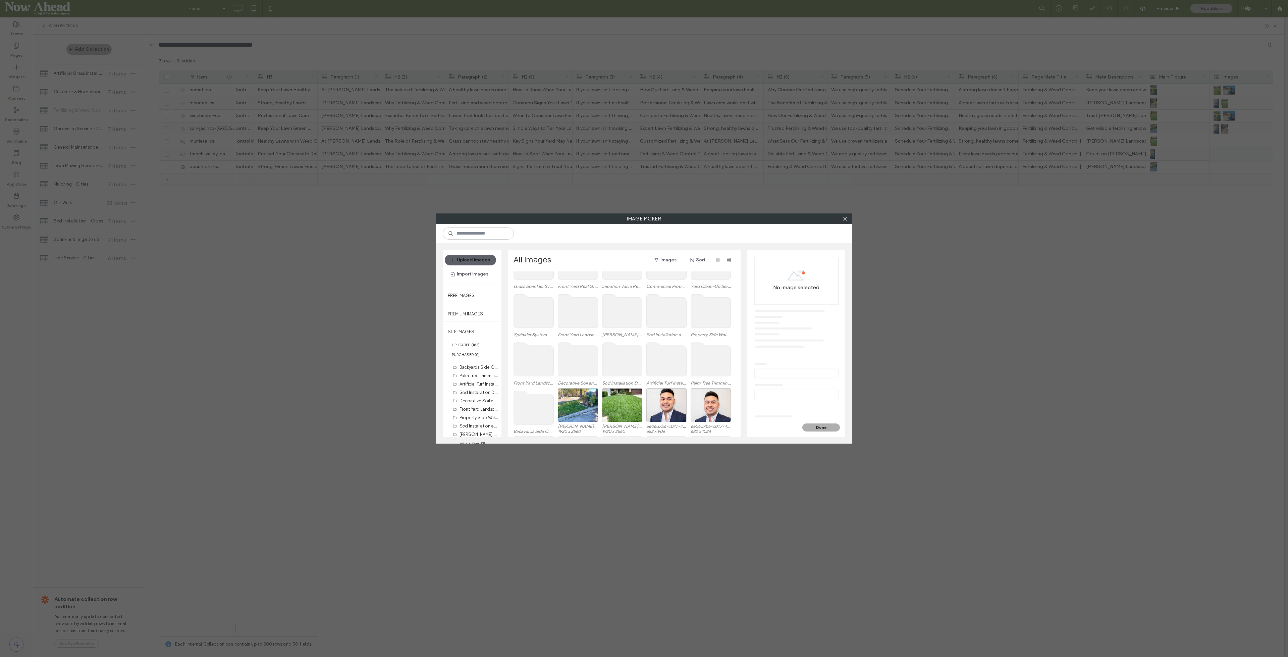
scroll to position [140, 0]
click at [615, 399] on div "Select" at bounding box center [622, 403] width 40 height 34
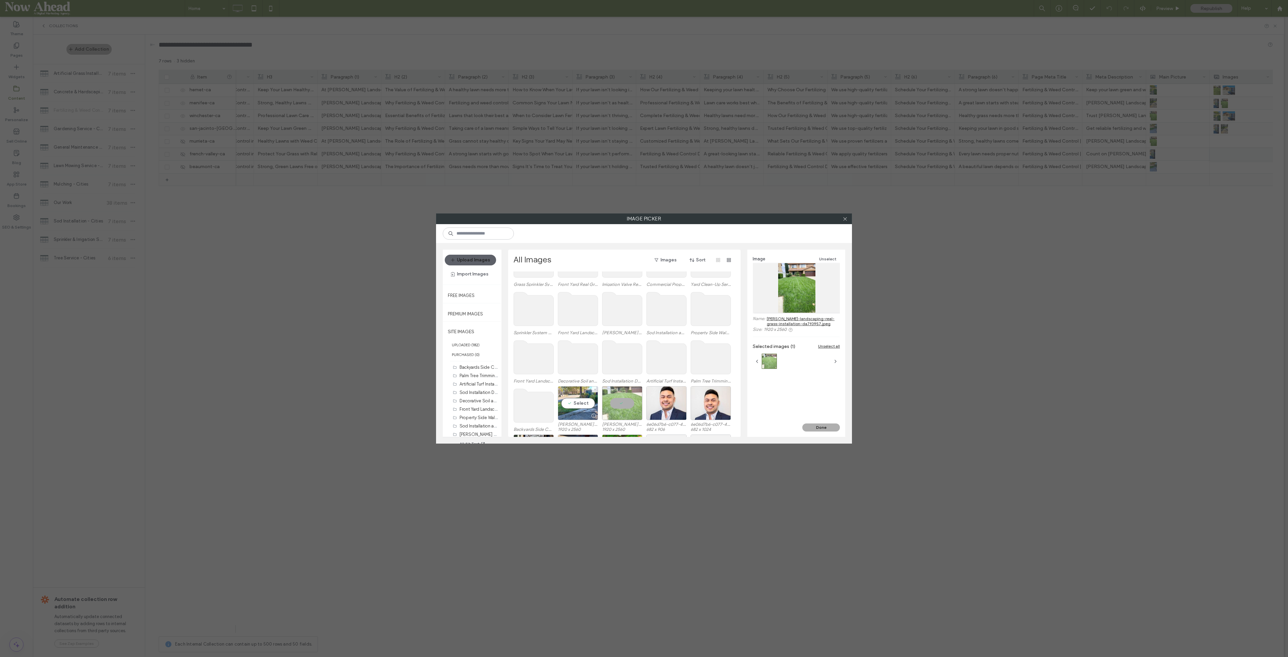
click at [584, 403] on div "Select" at bounding box center [578, 403] width 40 height 34
click at [826, 427] on button "Done" at bounding box center [821, 427] width 38 height 8
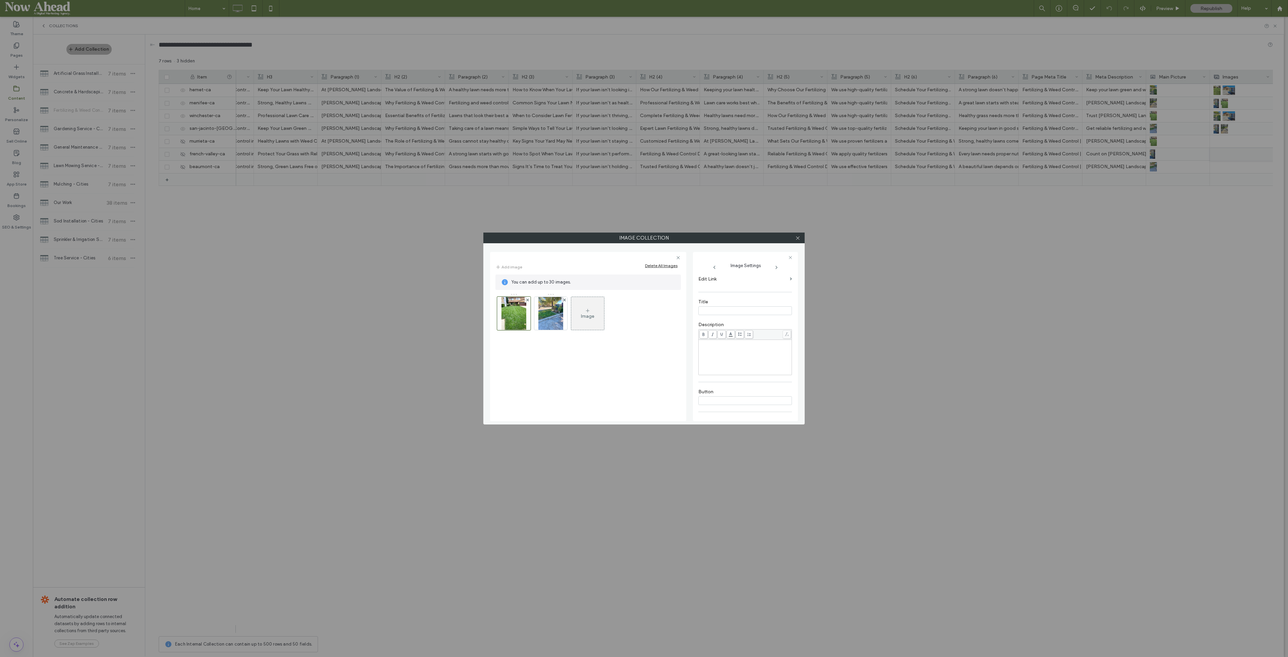
scroll to position [138, 0]
click at [784, 397] on icon "button" at bounding box center [786, 398] width 5 height 5
type textarea "**********"
click at [548, 327] on img at bounding box center [550, 313] width 25 height 33
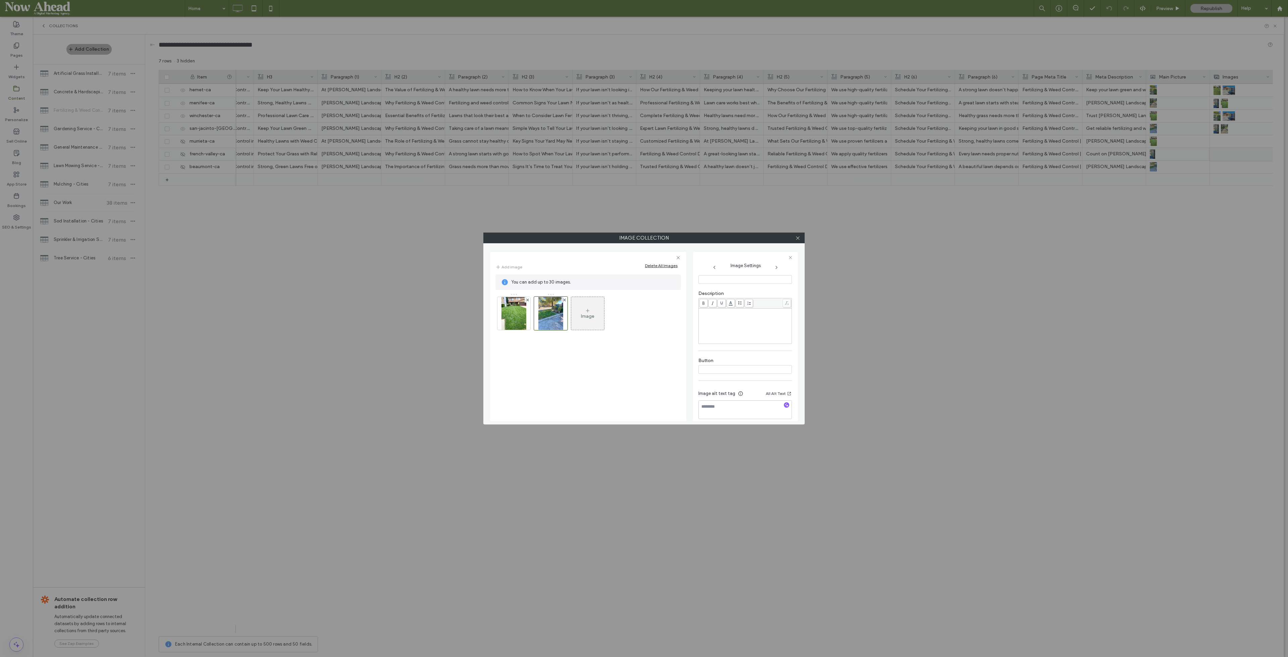
click at [784, 404] on icon "button" at bounding box center [786, 404] width 5 height 5
type textarea "**********"
click at [797, 238] on icon at bounding box center [797, 237] width 5 height 5
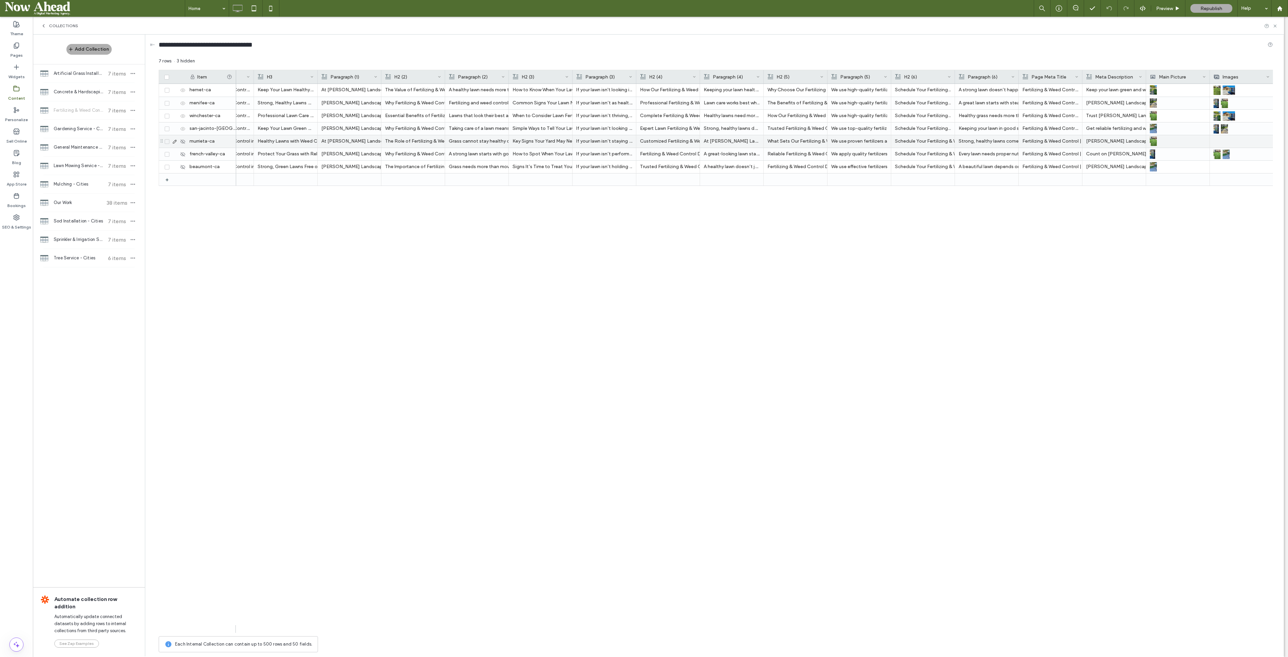
click at [1222, 137] on div at bounding box center [1242, 141] width 56 height 12
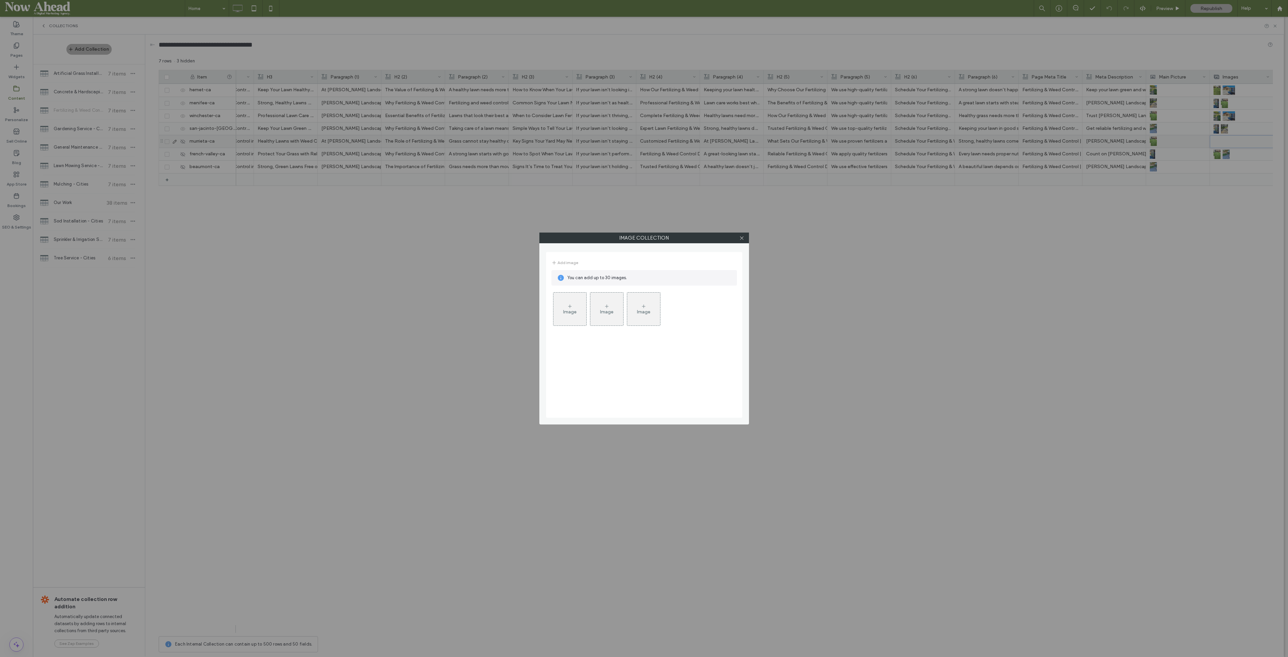
click at [566, 314] on div "Image" at bounding box center [569, 312] width 13 height 6
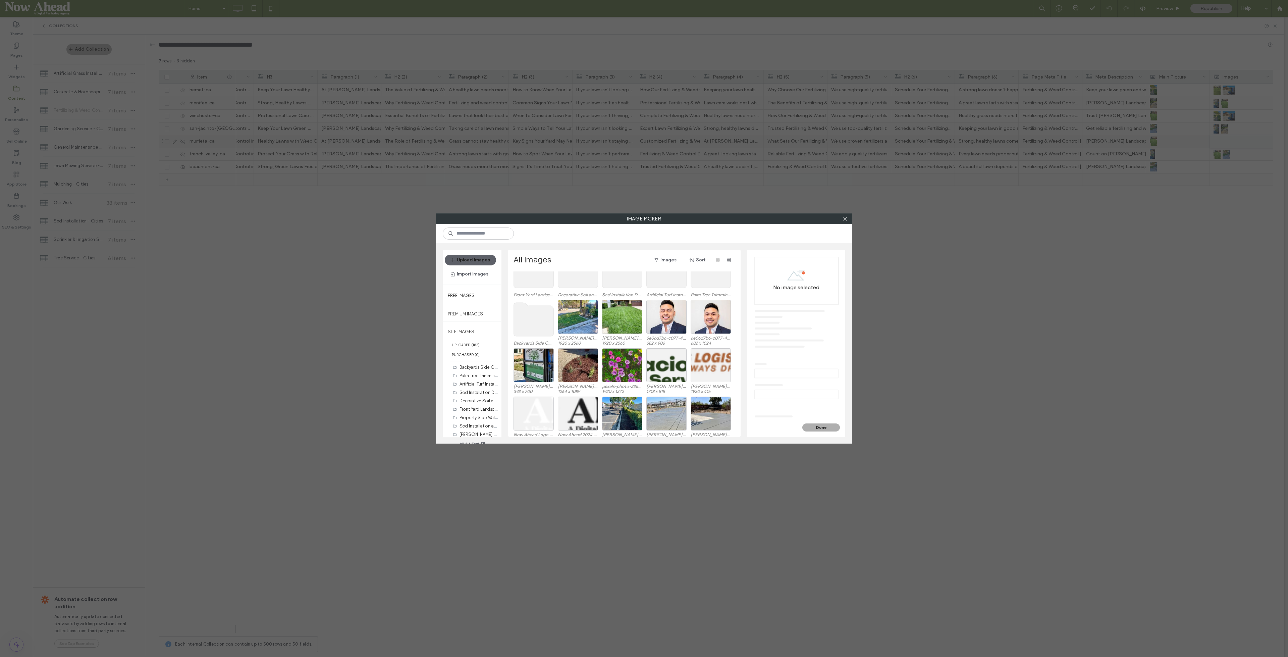
scroll to position [227, 0]
click at [576, 312] on div "Select" at bounding box center [578, 316] width 40 height 34
click at [528, 361] on div "Select" at bounding box center [534, 364] width 40 height 34
click at [819, 427] on button "Done" at bounding box center [821, 427] width 38 height 8
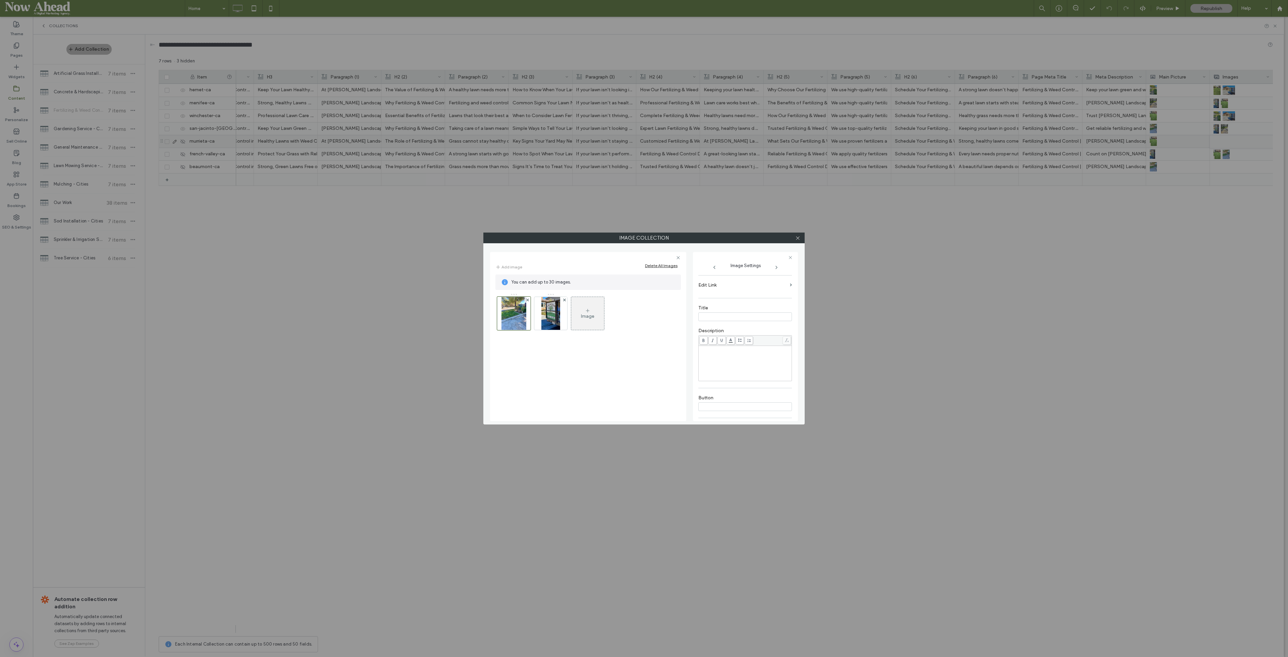
scroll to position [138, 0]
click at [784, 398] on icon "button" at bounding box center [786, 398] width 5 height 5
type textarea "**********"
click at [550, 322] on img at bounding box center [550, 313] width 18 height 33
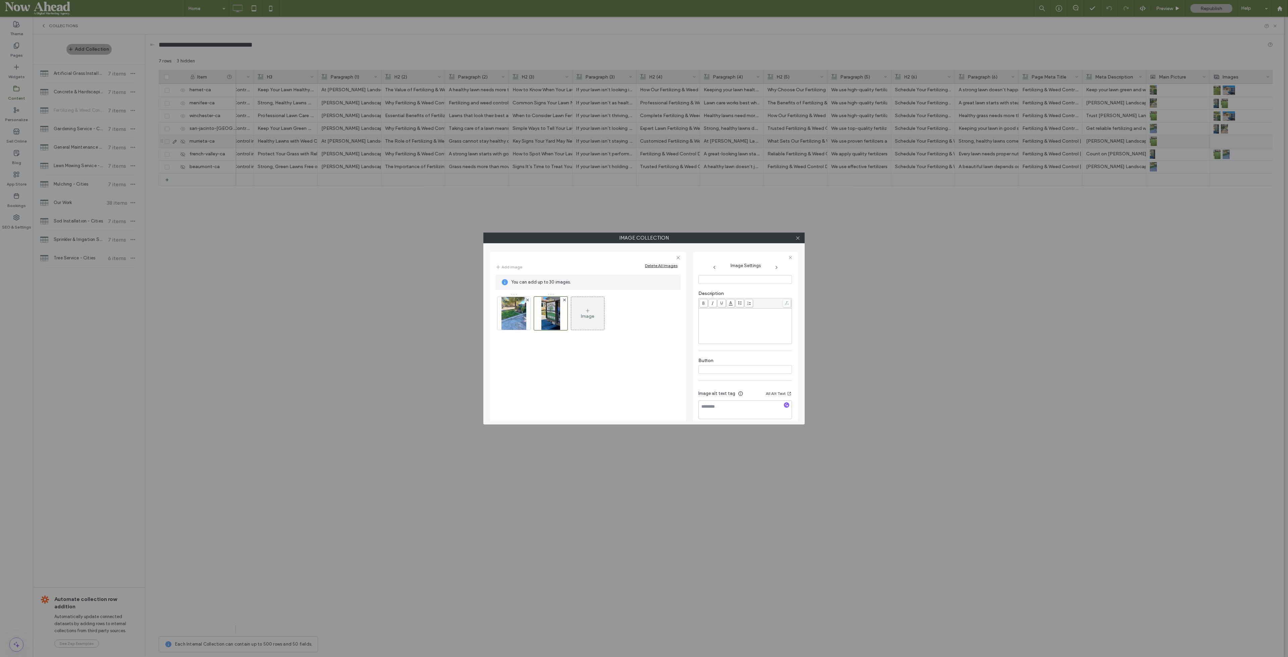
click at [781, 405] on div at bounding box center [786, 405] width 11 height 6
click at [784, 406] on icon "button" at bounding box center [786, 404] width 5 height 5
type textarea "**********"
click at [518, 321] on img at bounding box center [513, 313] width 25 height 33
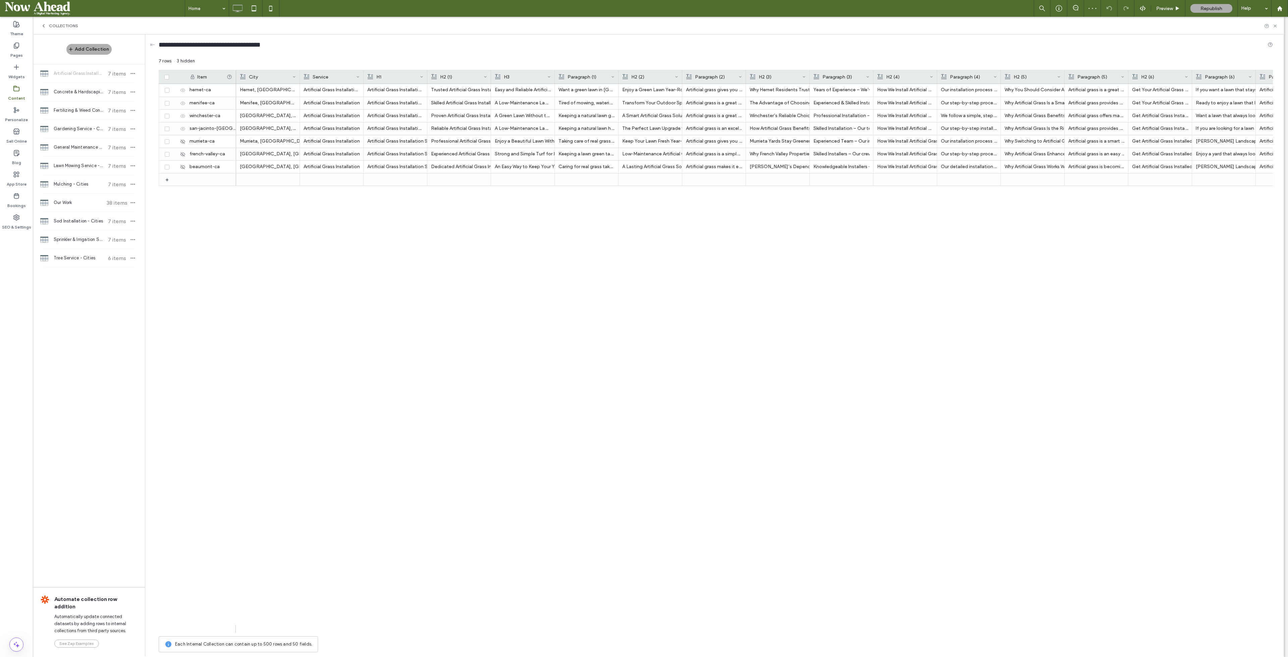
click at [76, 108] on span "Fertilizing & Weed Control - Cities" at bounding box center [79, 110] width 50 height 7
